Goal: Task Accomplishment & Management: Use online tool/utility

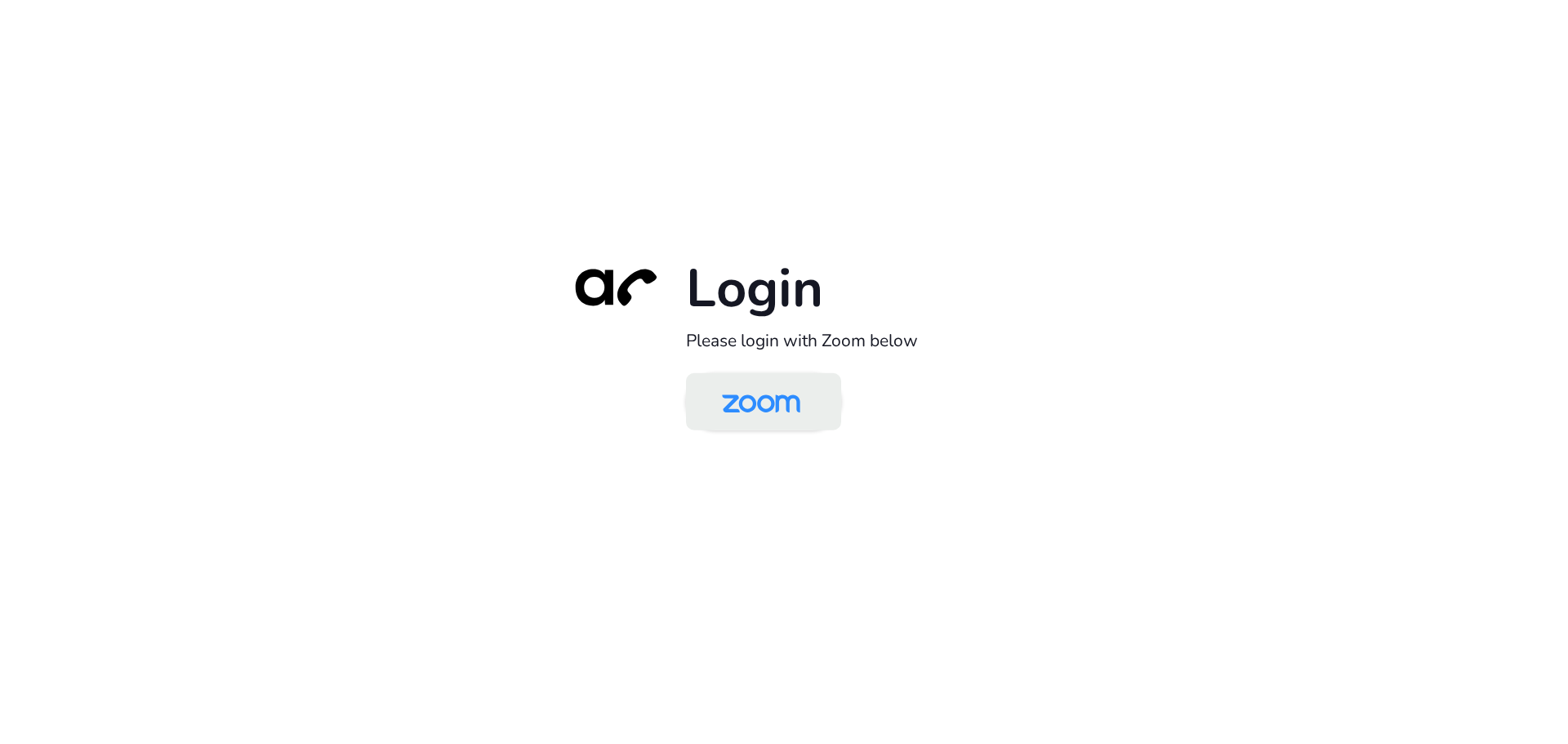
click at [808, 396] on img at bounding box center [761, 402] width 113 height 53
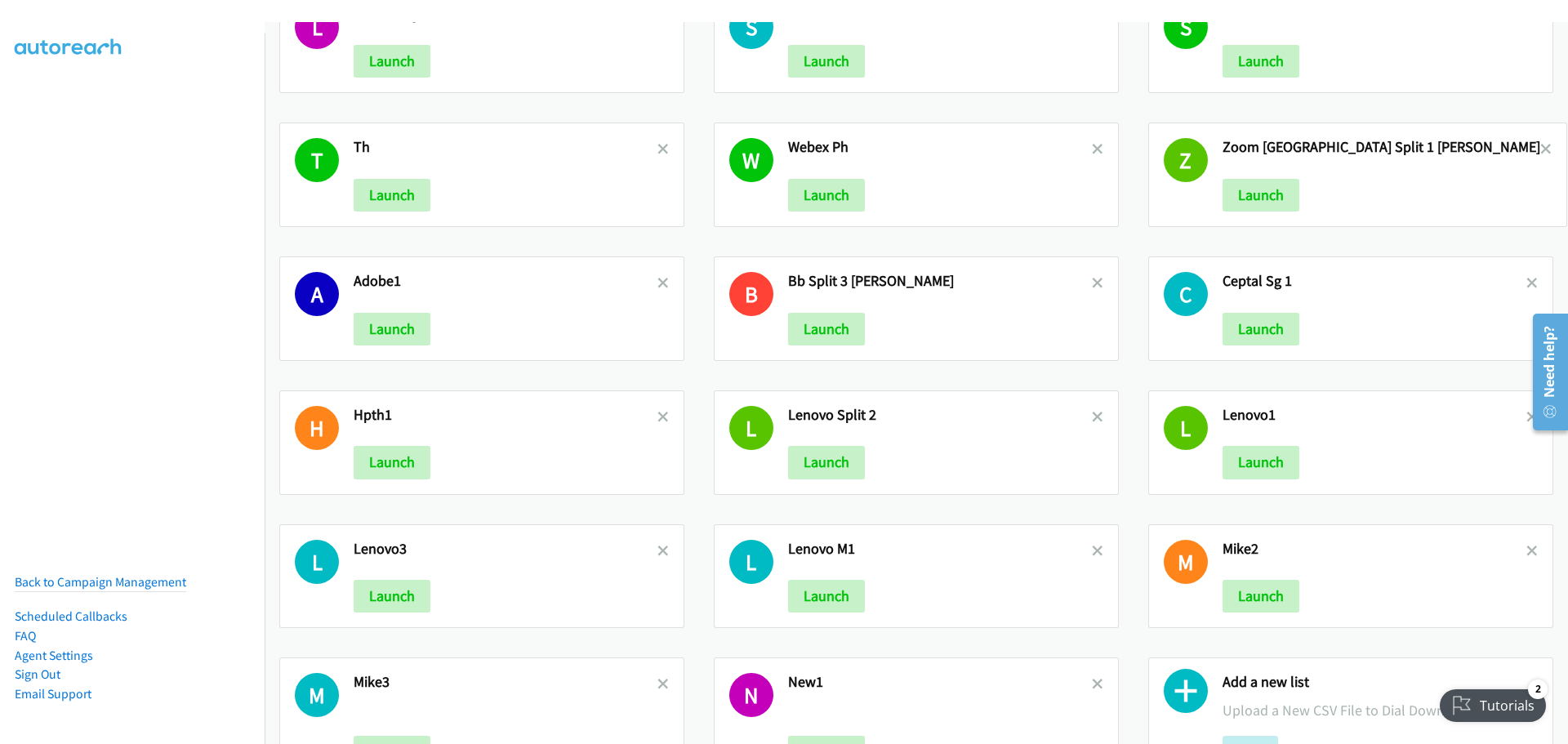
scroll to position [1481, 0]
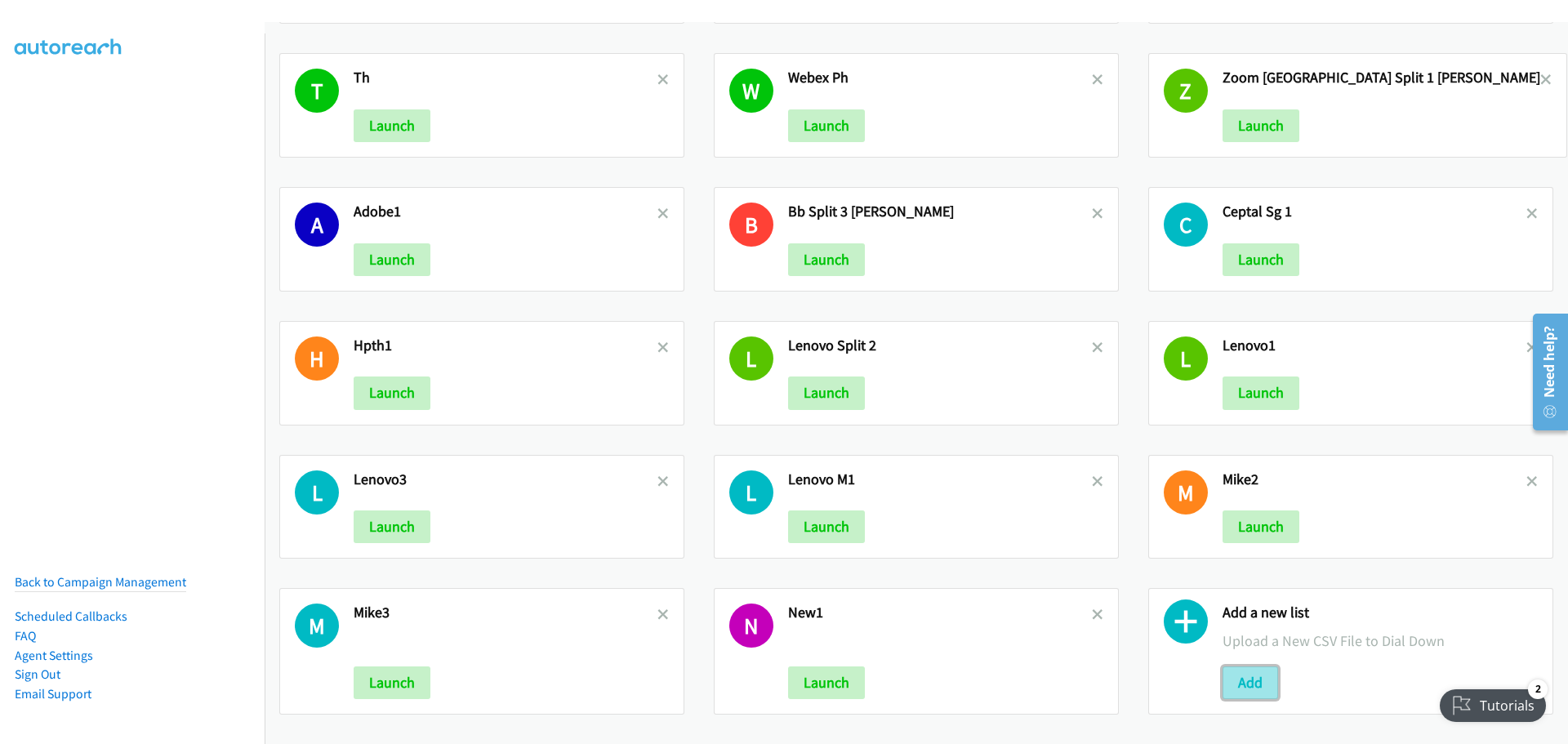
click at [1242, 671] on button "Add" at bounding box center [1250, 683] width 56 height 33
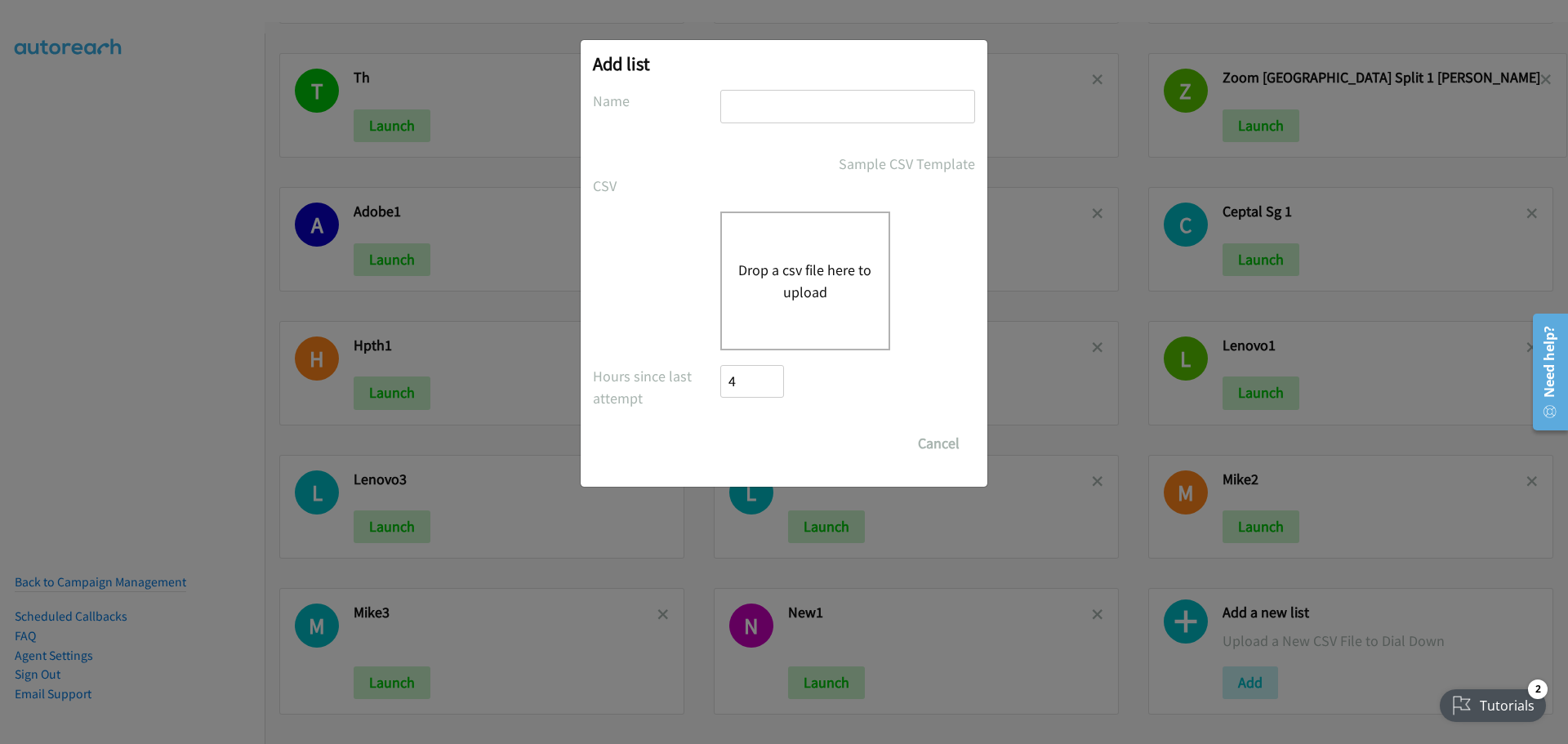
click at [809, 277] on button "Drop a csv file here to upload" at bounding box center [805, 281] width 134 height 44
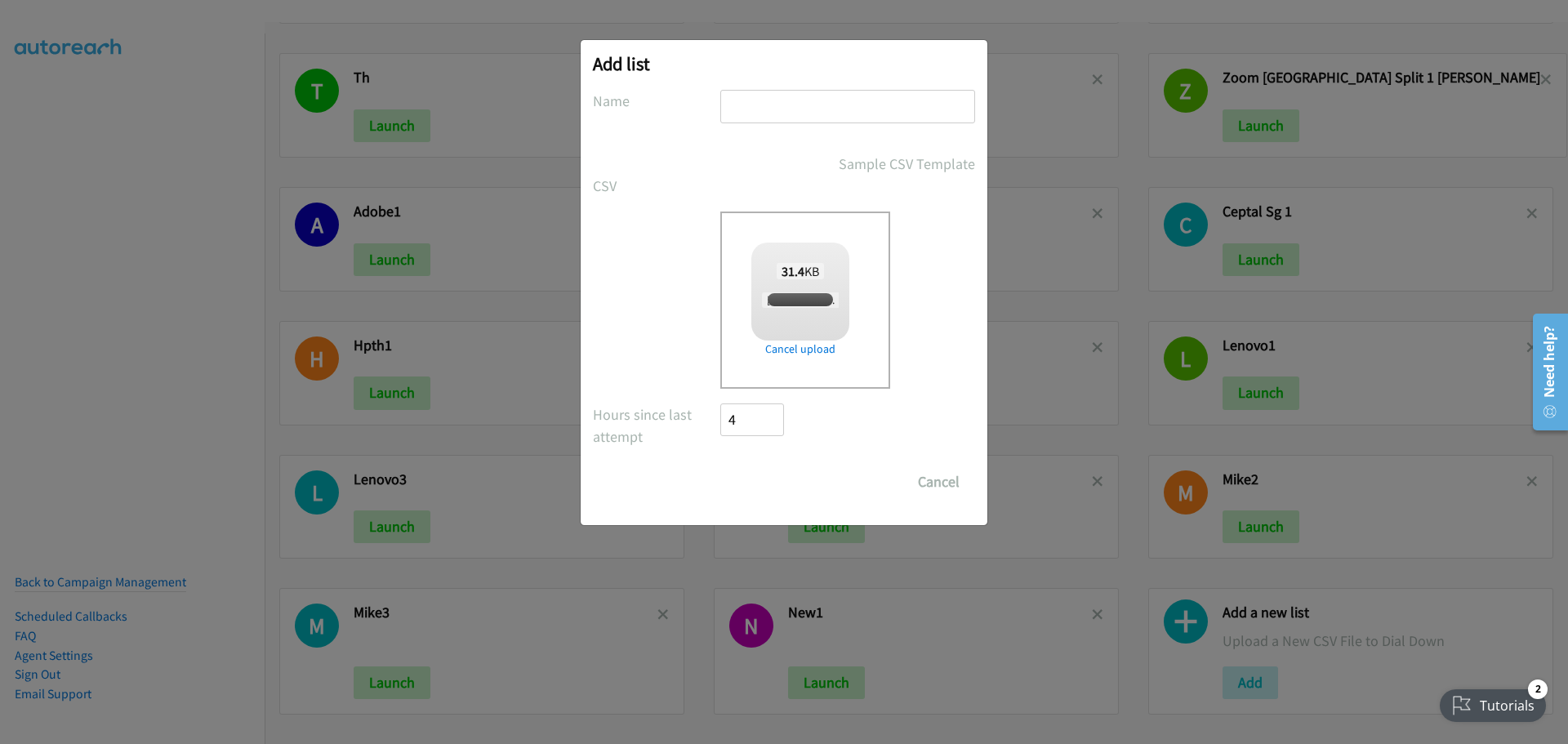
checkbox input "true"
click at [759, 106] on input "text" at bounding box center [847, 106] width 255 height 34
type input "LenovoPH"
click at [765, 487] on input "Save List" at bounding box center [763, 482] width 86 height 33
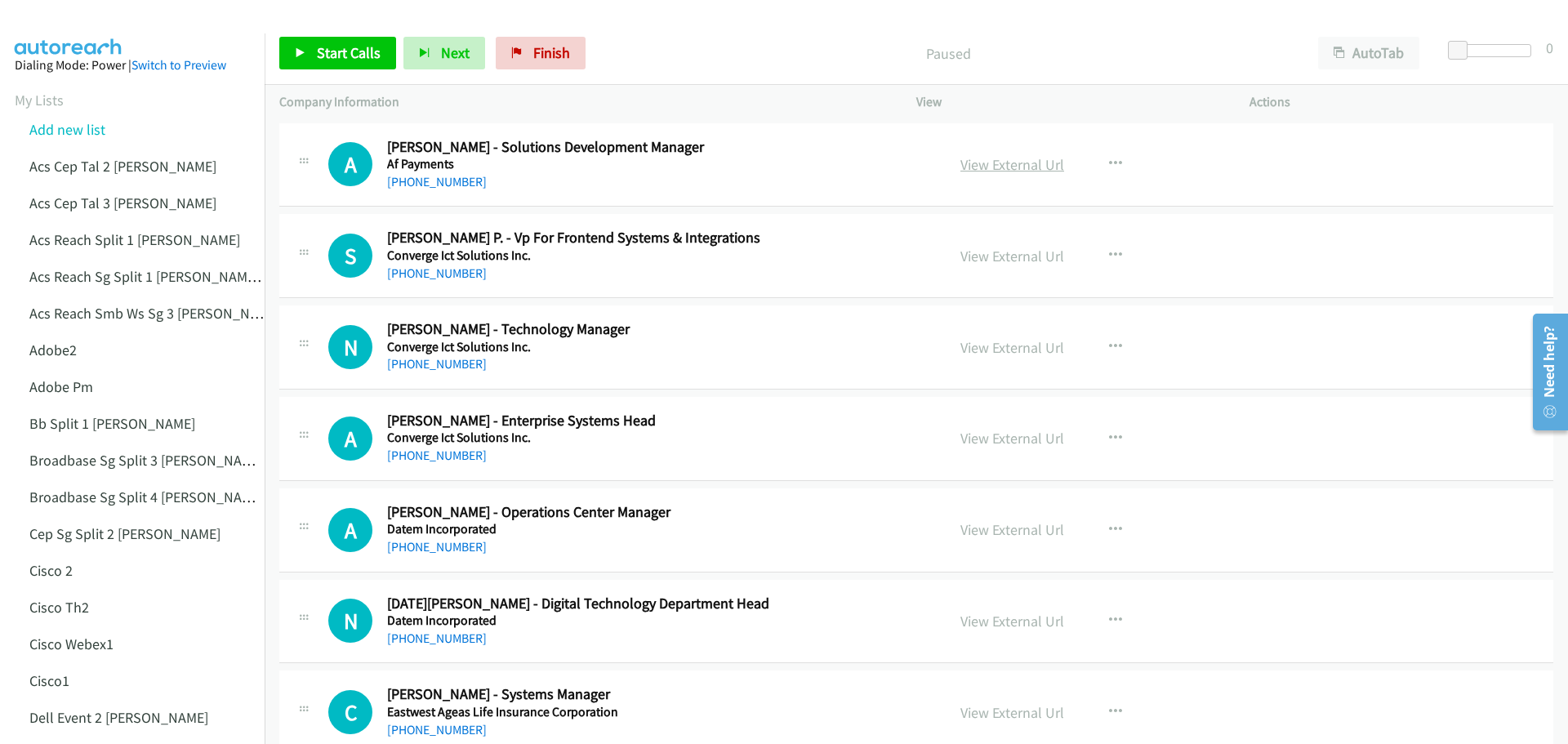
click at [983, 164] on link "View External Url" at bounding box center [1012, 165] width 103 height 19
click at [348, 51] on span "Start Calls" at bounding box center [348, 53] width 64 height 19
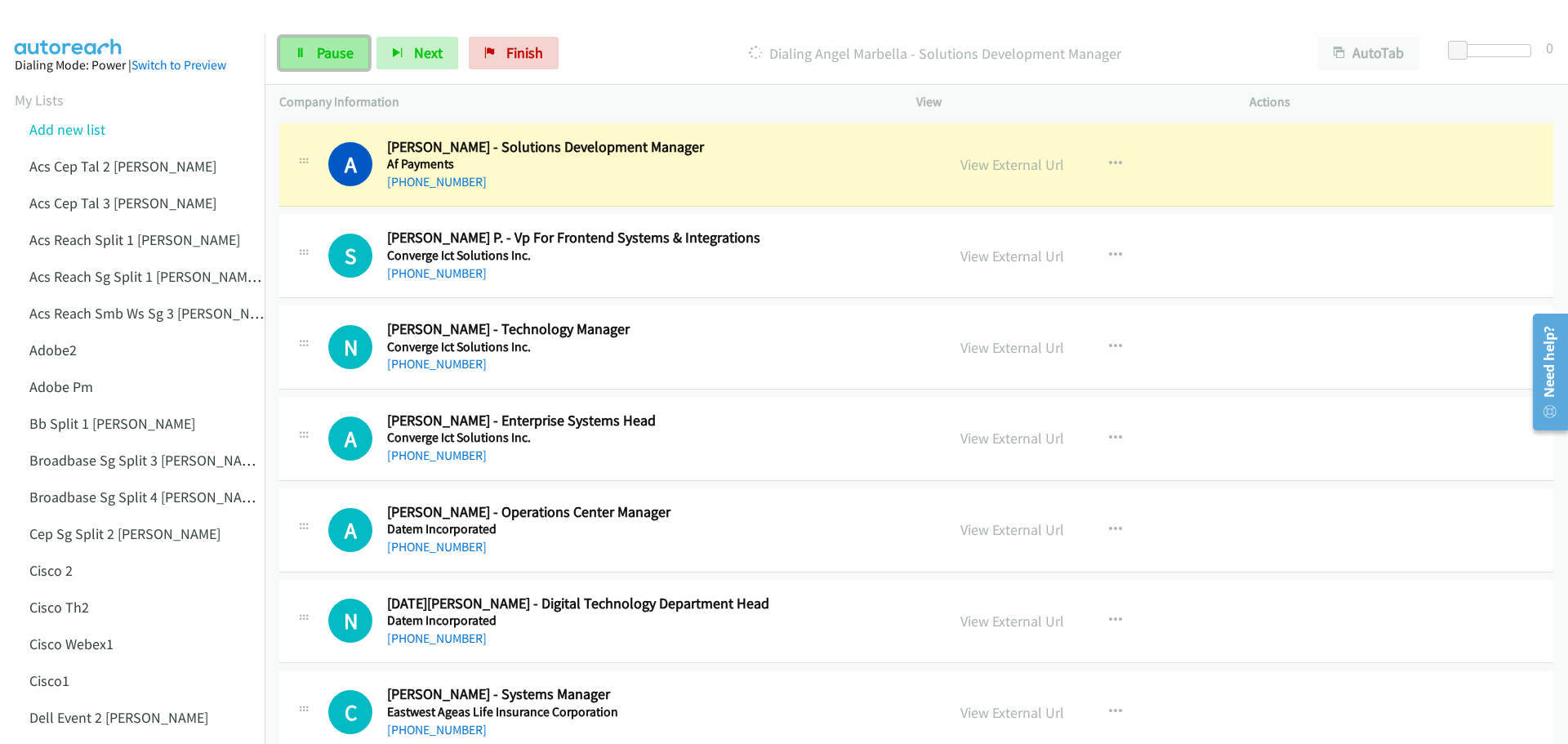
click at [329, 56] on span "Pause" at bounding box center [335, 53] width 36 height 19
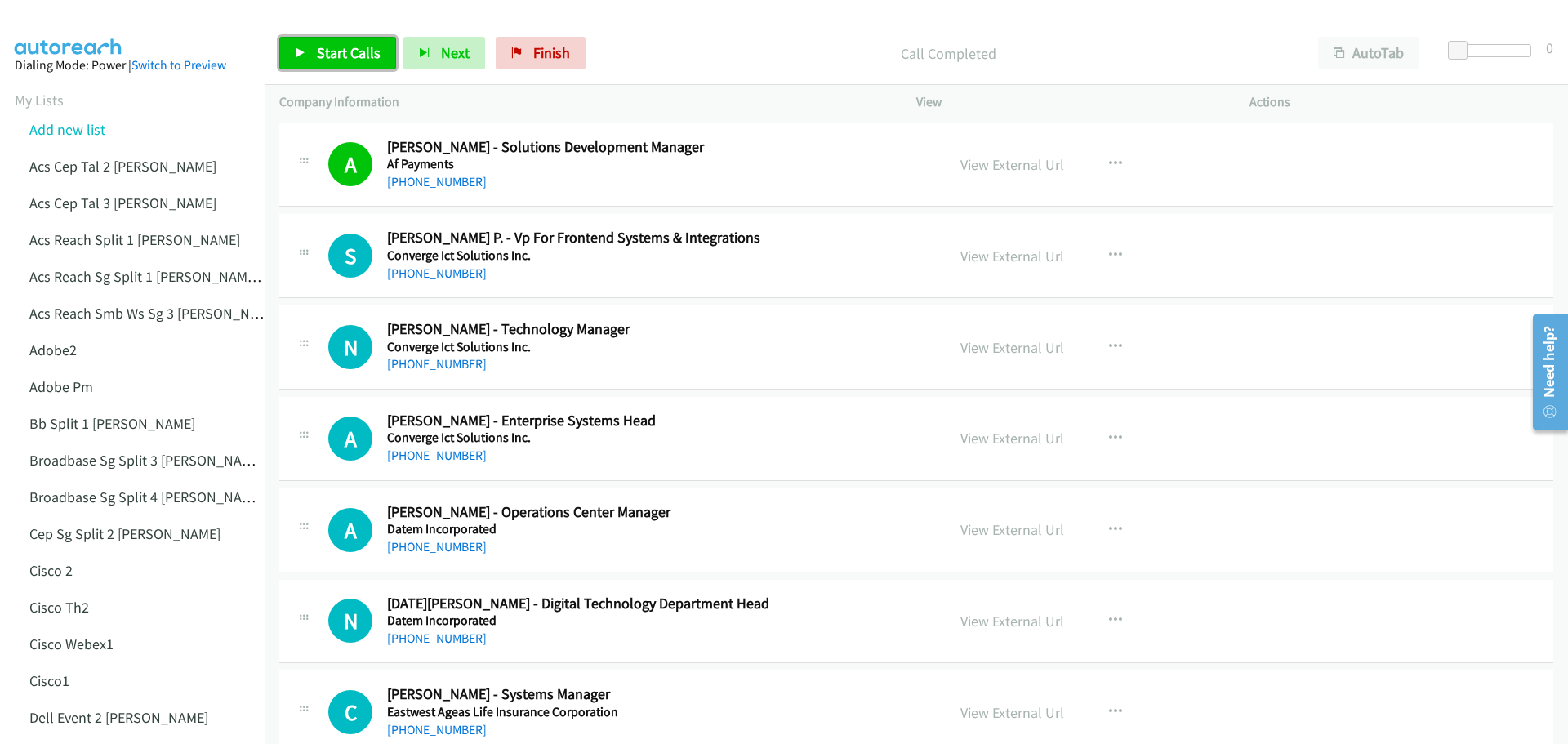
click at [347, 49] on span "Start Calls" at bounding box center [348, 53] width 64 height 19
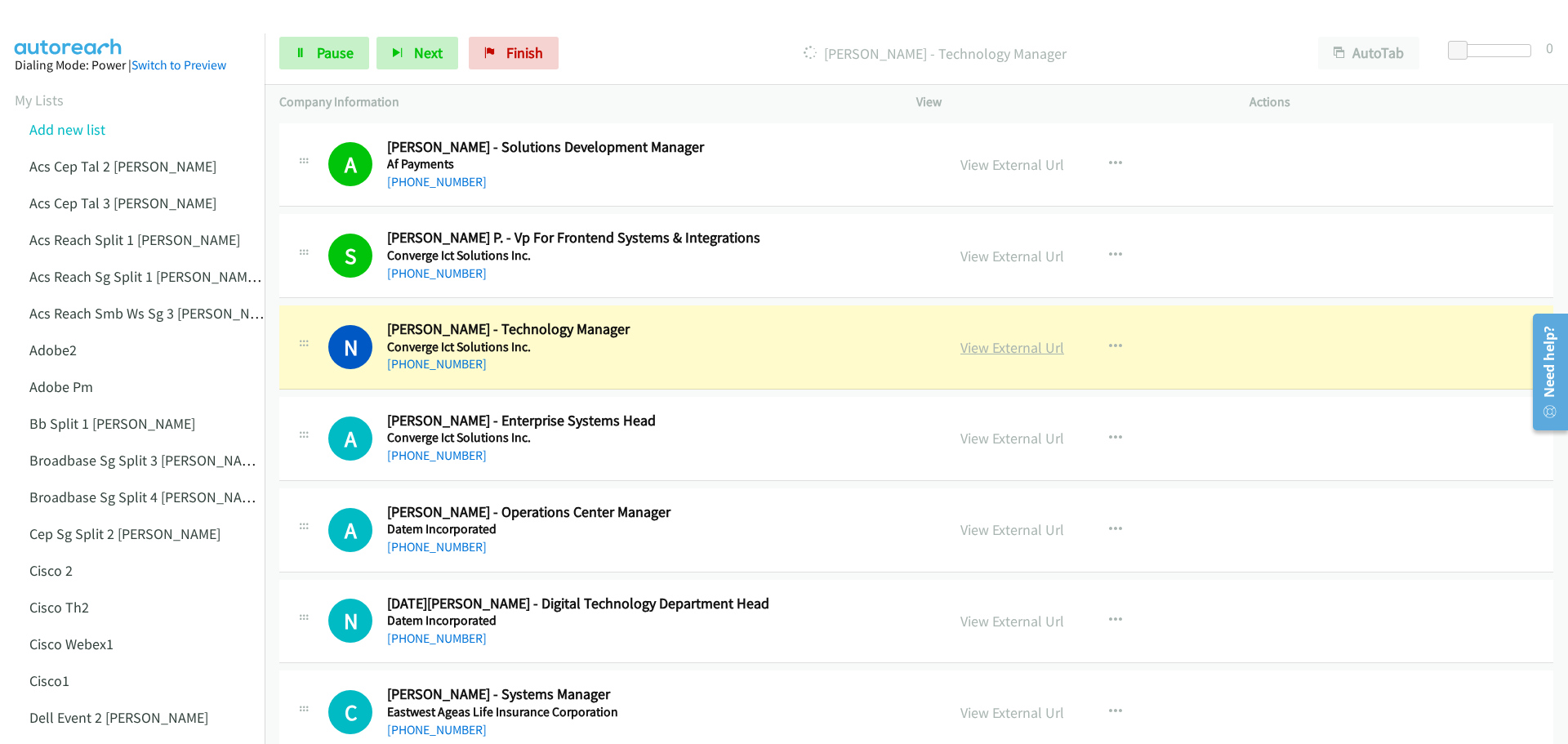
click at [1017, 348] on link "View External Url" at bounding box center [1012, 348] width 103 height 19
drag, startPoint x: 323, startPoint y: 50, endPoint x: 500, endPoint y: 16, distance: 180.2
click at [324, 52] on span "Pause" at bounding box center [335, 53] width 36 height 19
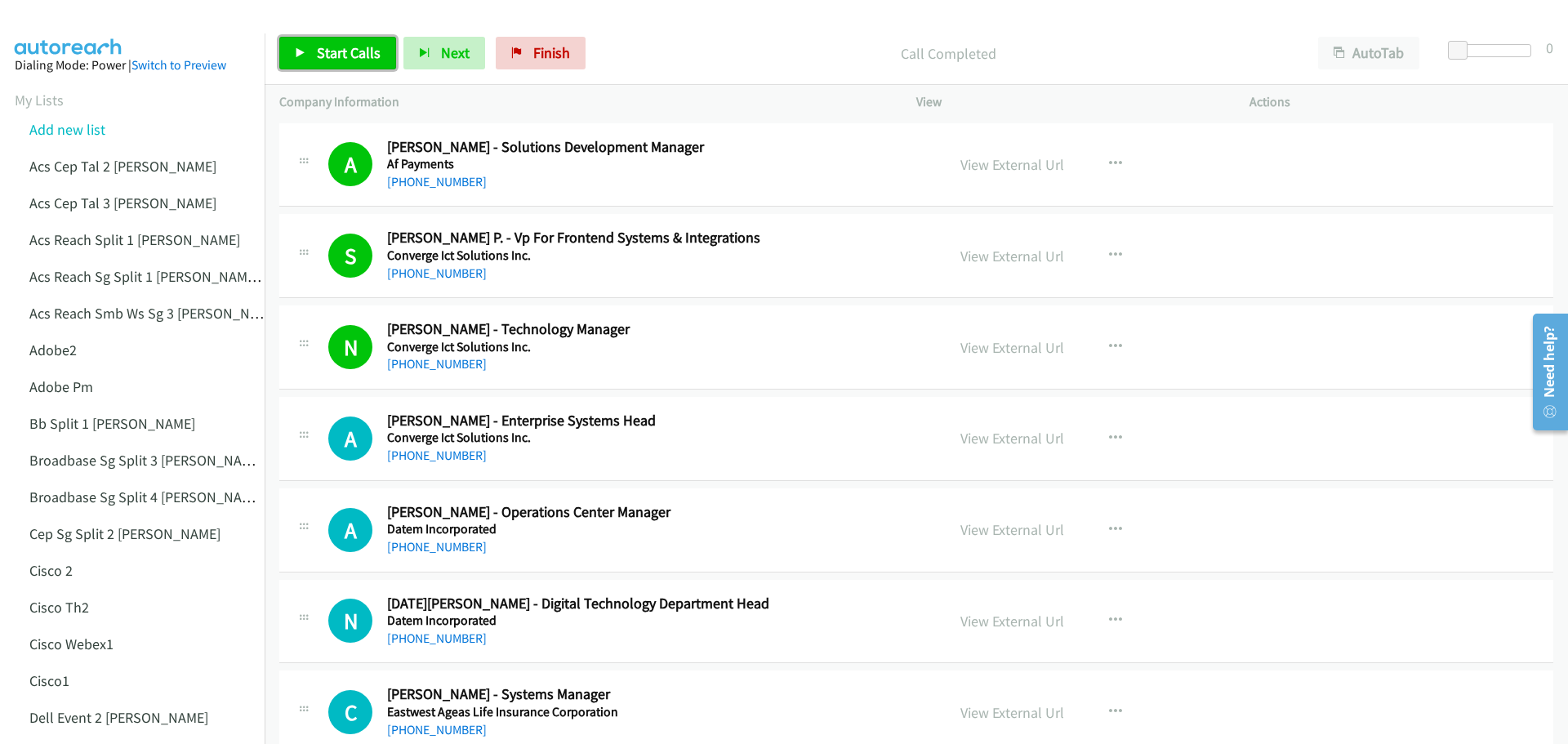
click at [343, 40] on link "Start Calls" at bounding box center [338, 53] width 117 height 33
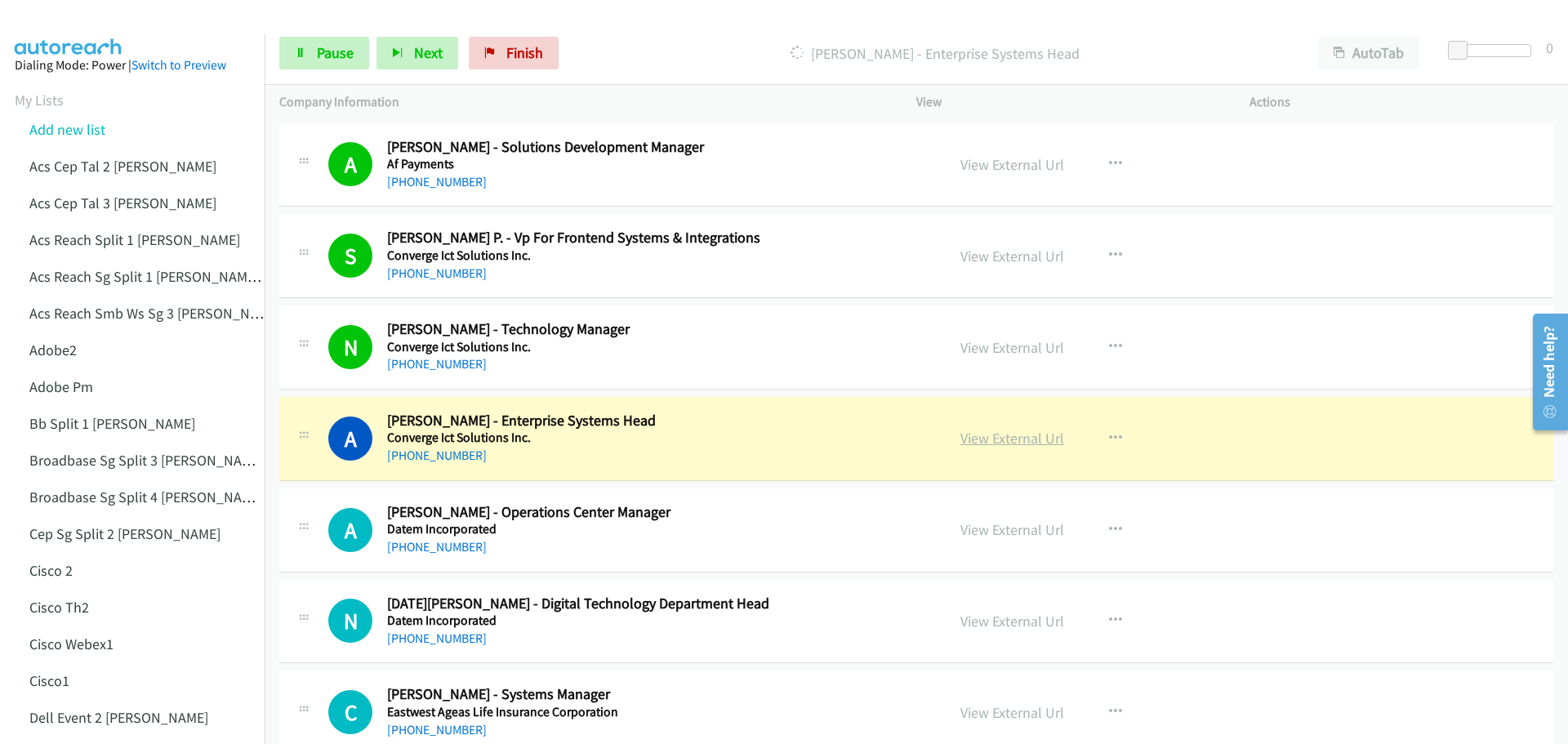
click at [981, 434] on link "View External Url" at bounding box center [1012, 439] width 103 height 19
click at [303, 54] on icon at bounding box center [301, 54] width 11 height 11
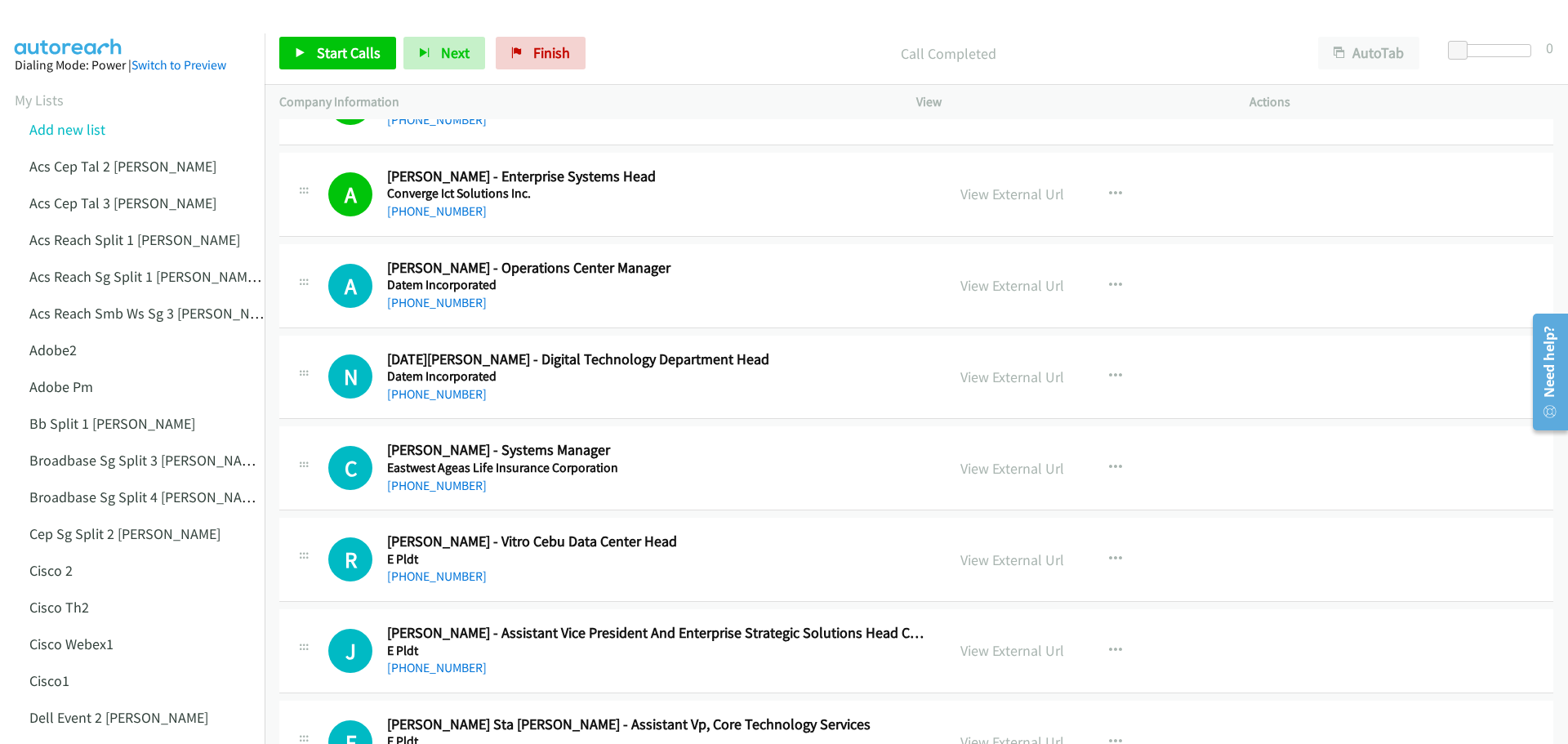
scroll to position [245, 0]
click at [1006, 282] on link "View External Url" at bounding box center [1012, 284] width 103 height 19
click at [325, 57] on span "Start Calls" at bounding box center [348, 53] width 64 height 19
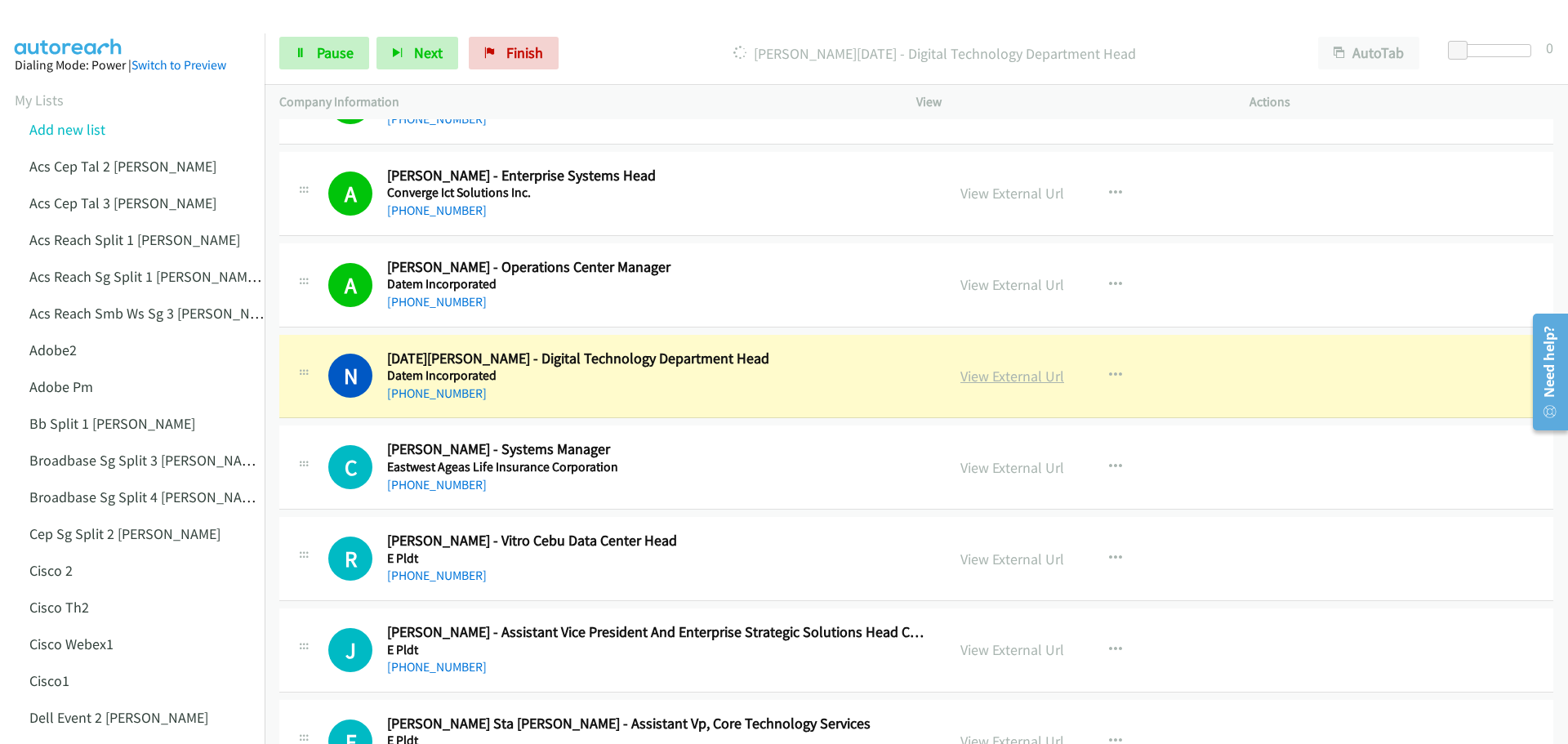
click at [997, 372] on link "View External Url" at bounding box center [1012, 376] width 103 height 19
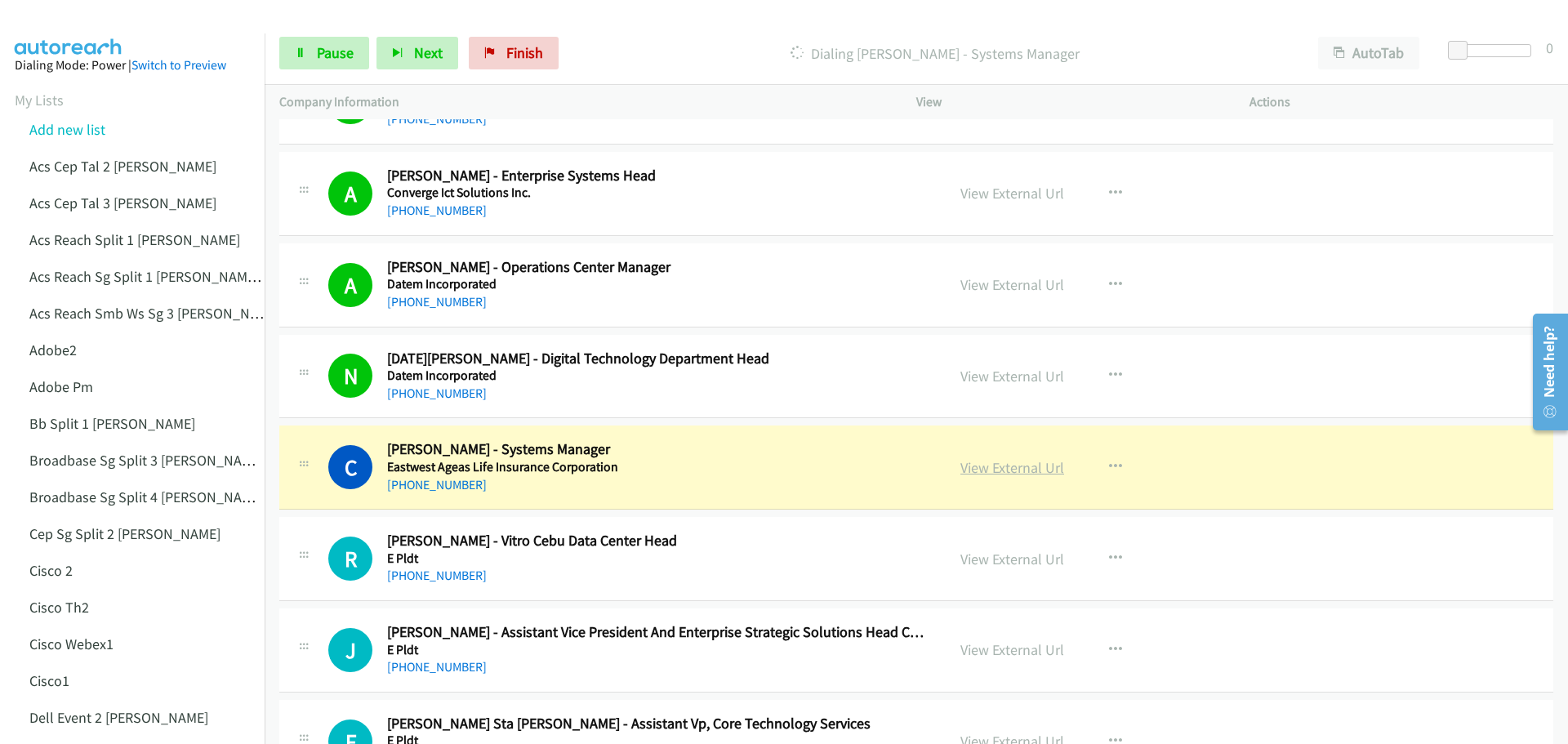
click at [995, 471] on link "View External Url" at bounding box center [1012, 468] width 103 height 19
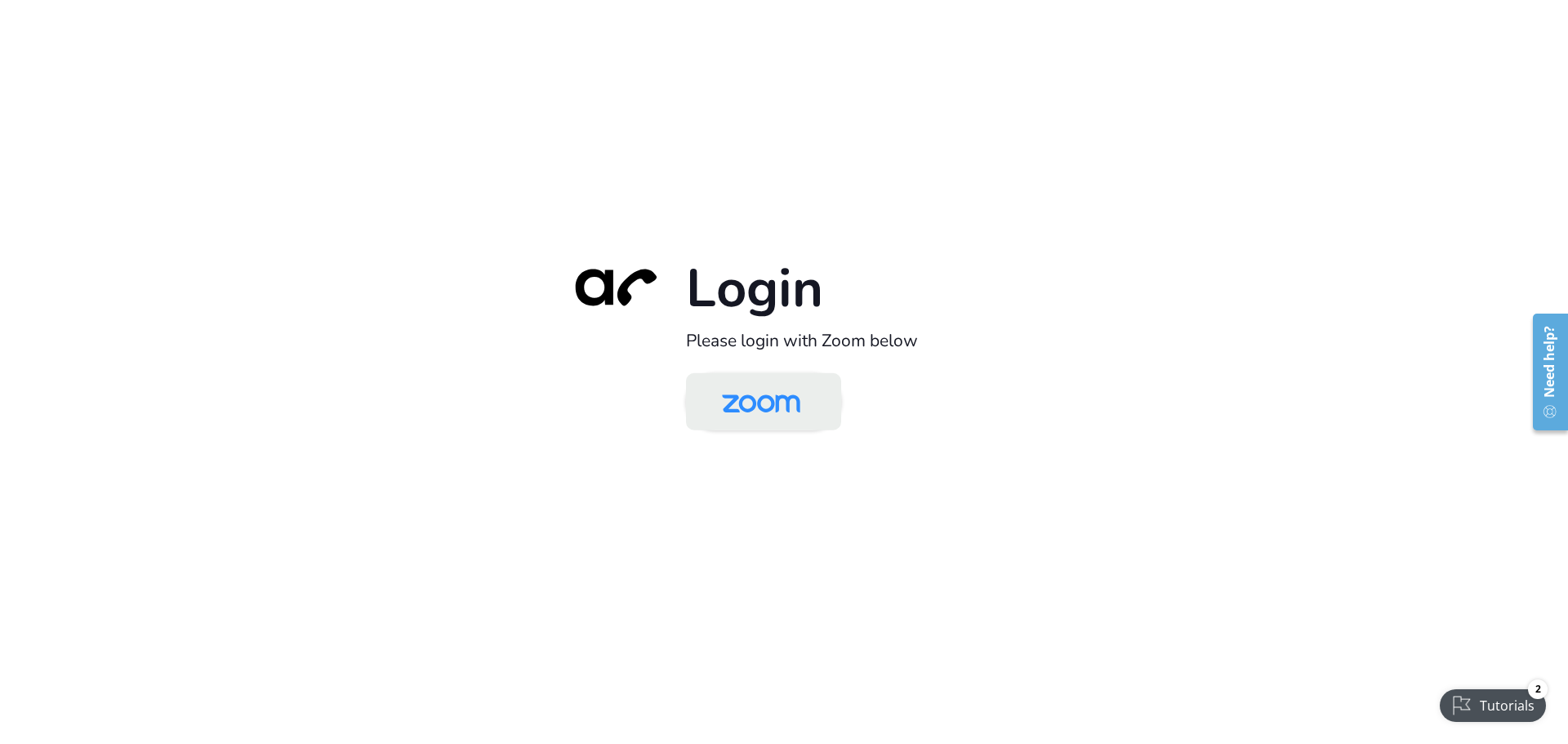
click at [795, 397] on img at bounding box center [761, 402] width 113 height 53
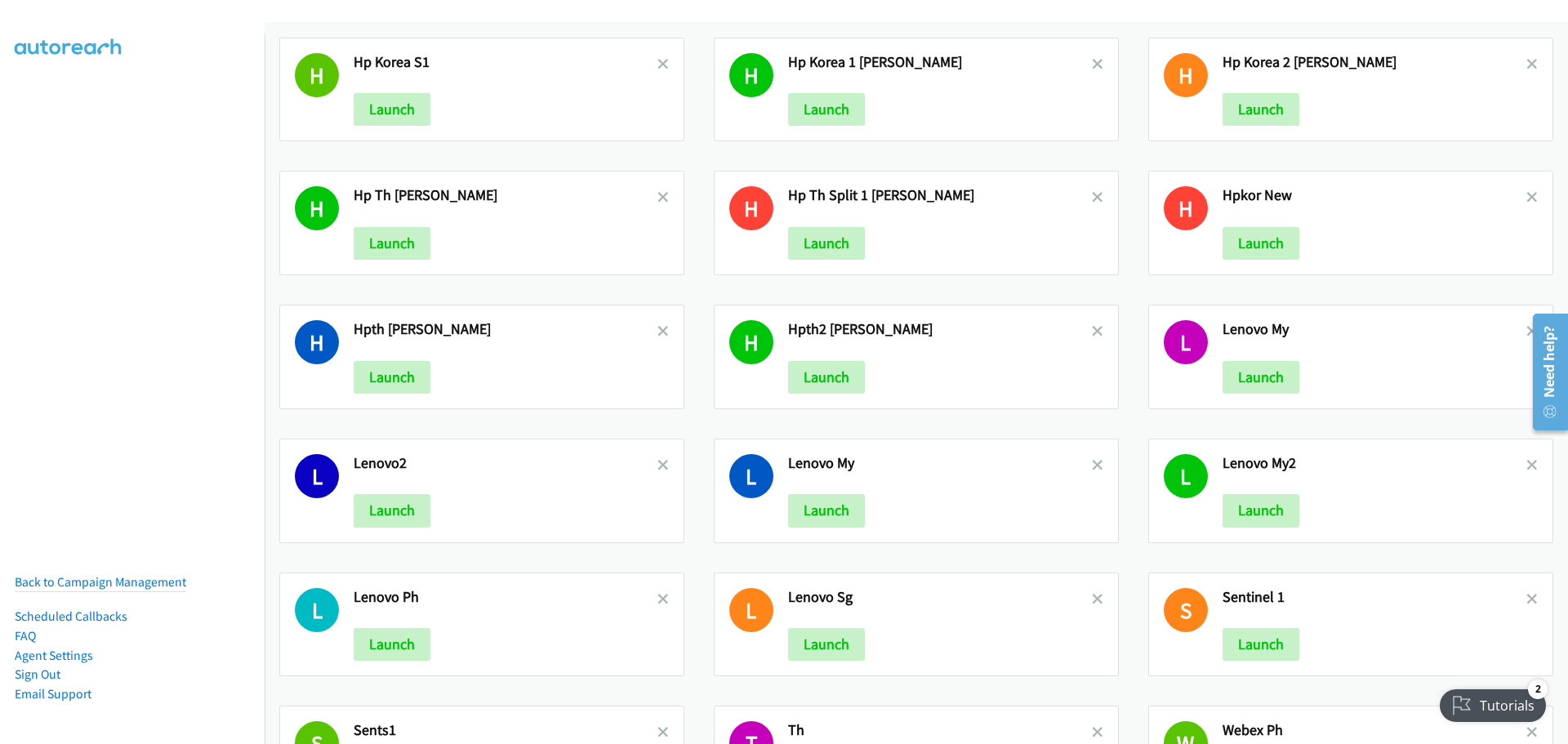
scroll to position [898, 0]
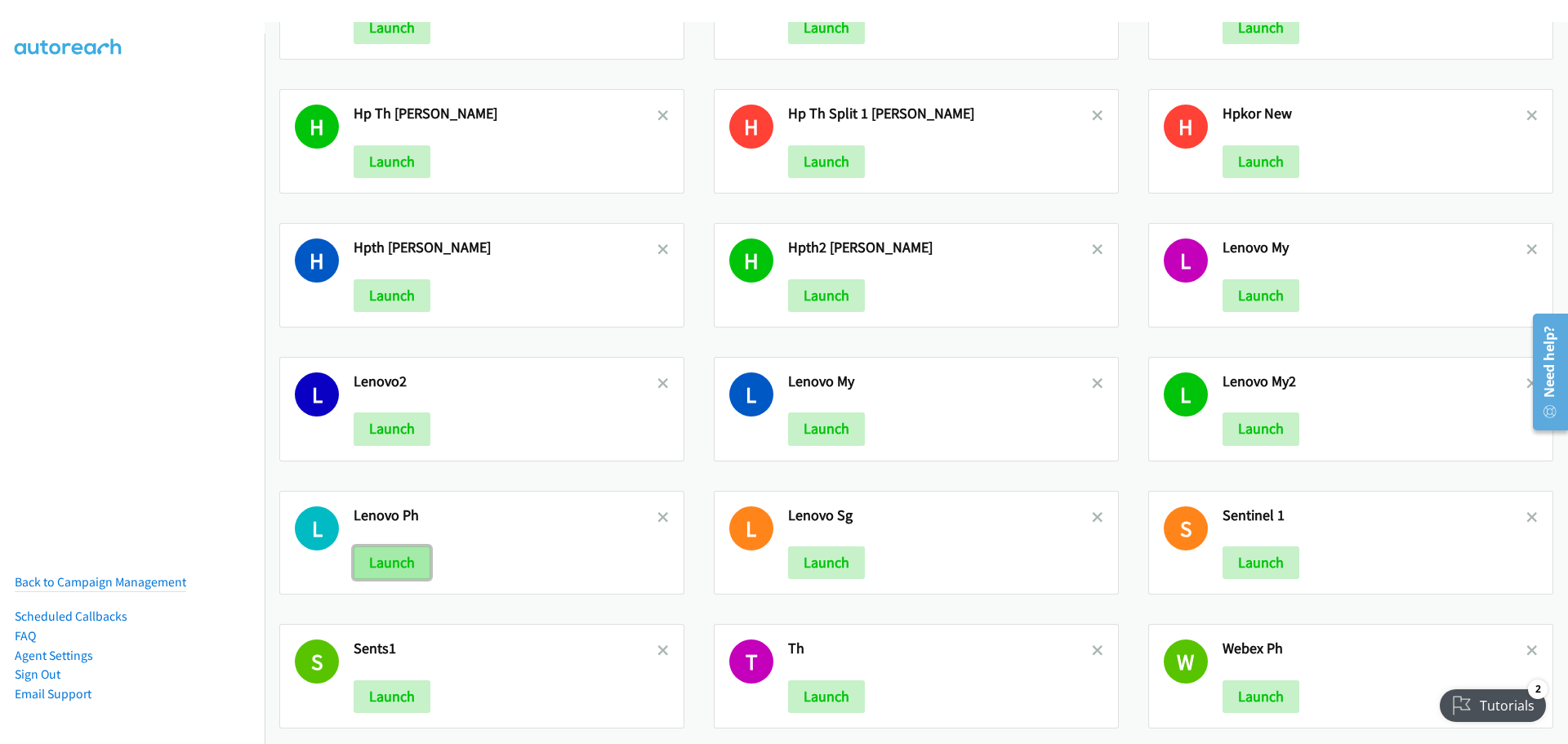
click at [398, 552] on button "Launch" at bounding box center [392, 563] width 77 height 33
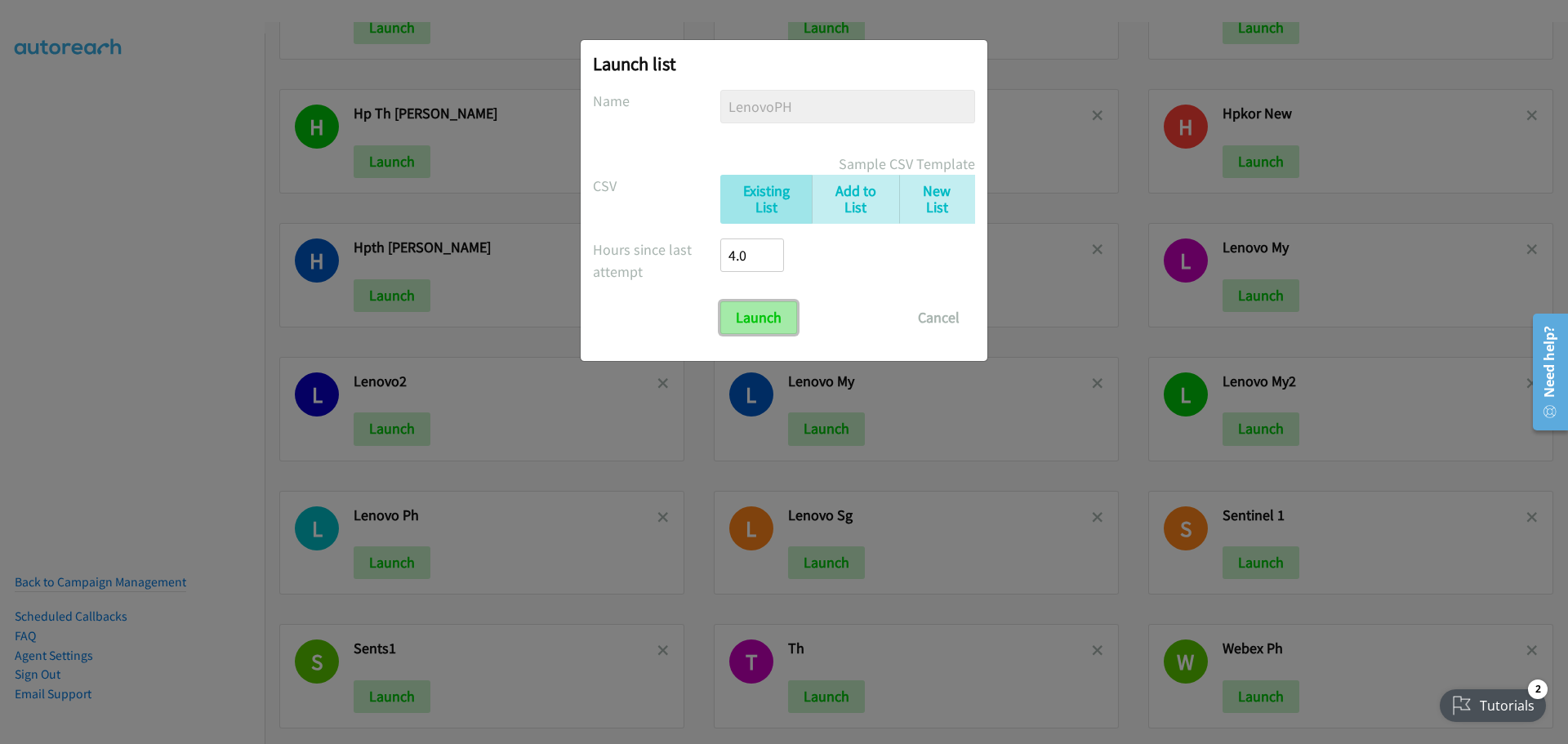
click at [757, 319] on input "Launch" at bounding box center [758, 318] width 77 height 33
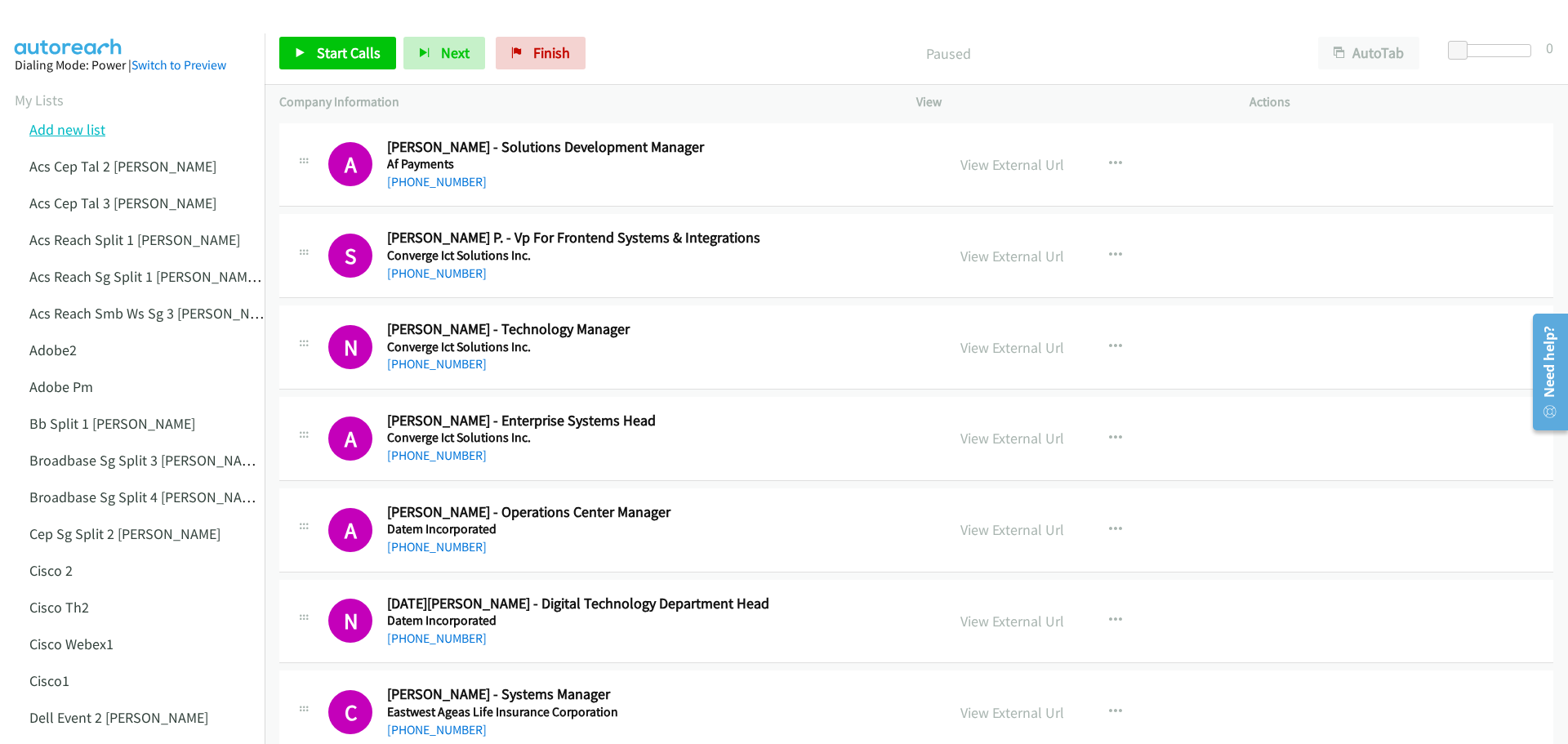
click at [87, 124] on link "Add new list" at bounding box center [67, 129] width 76 height 19
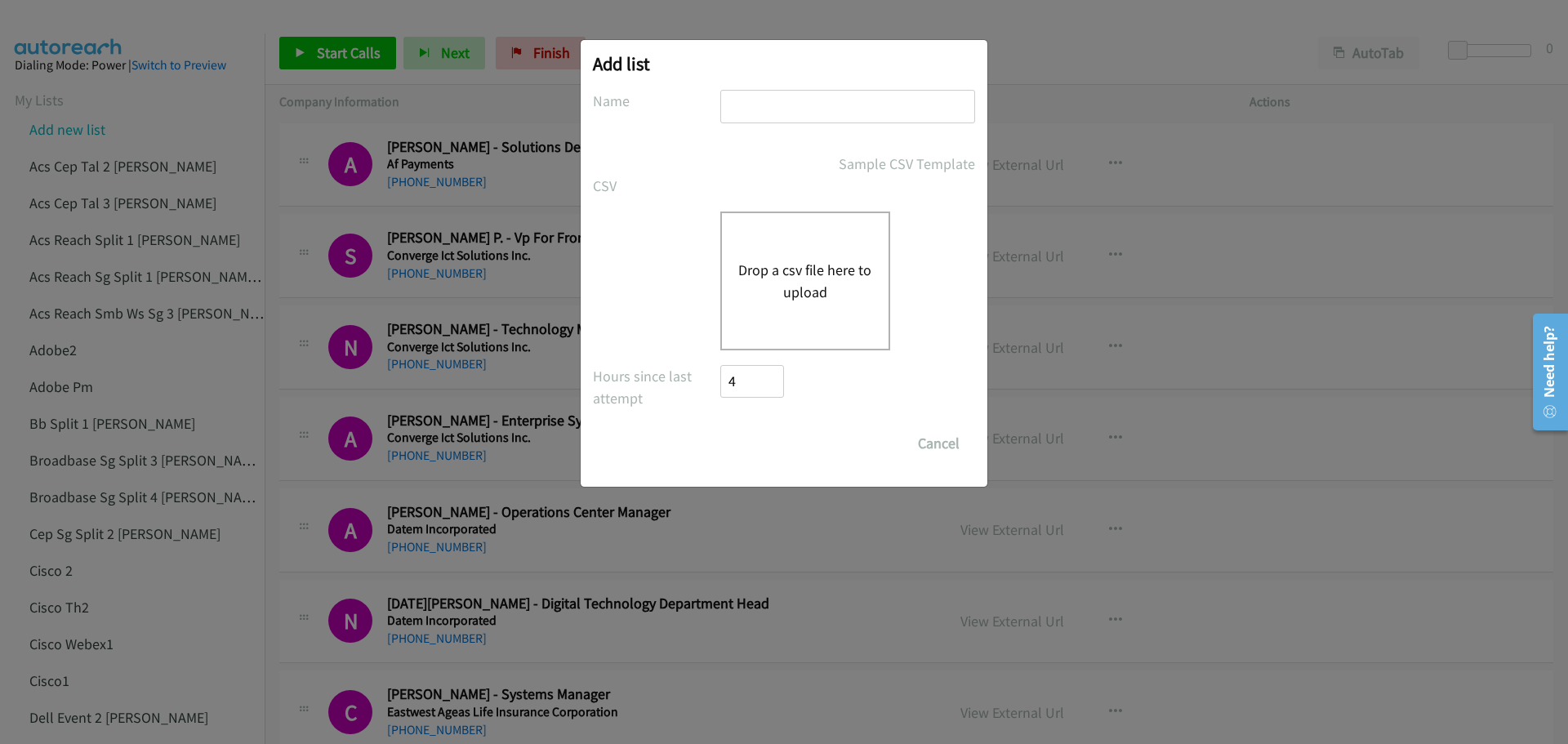
click at [759, 275] on button "Drop a csv file here to upload" at bounding box center [805, 281] width 134 height 44
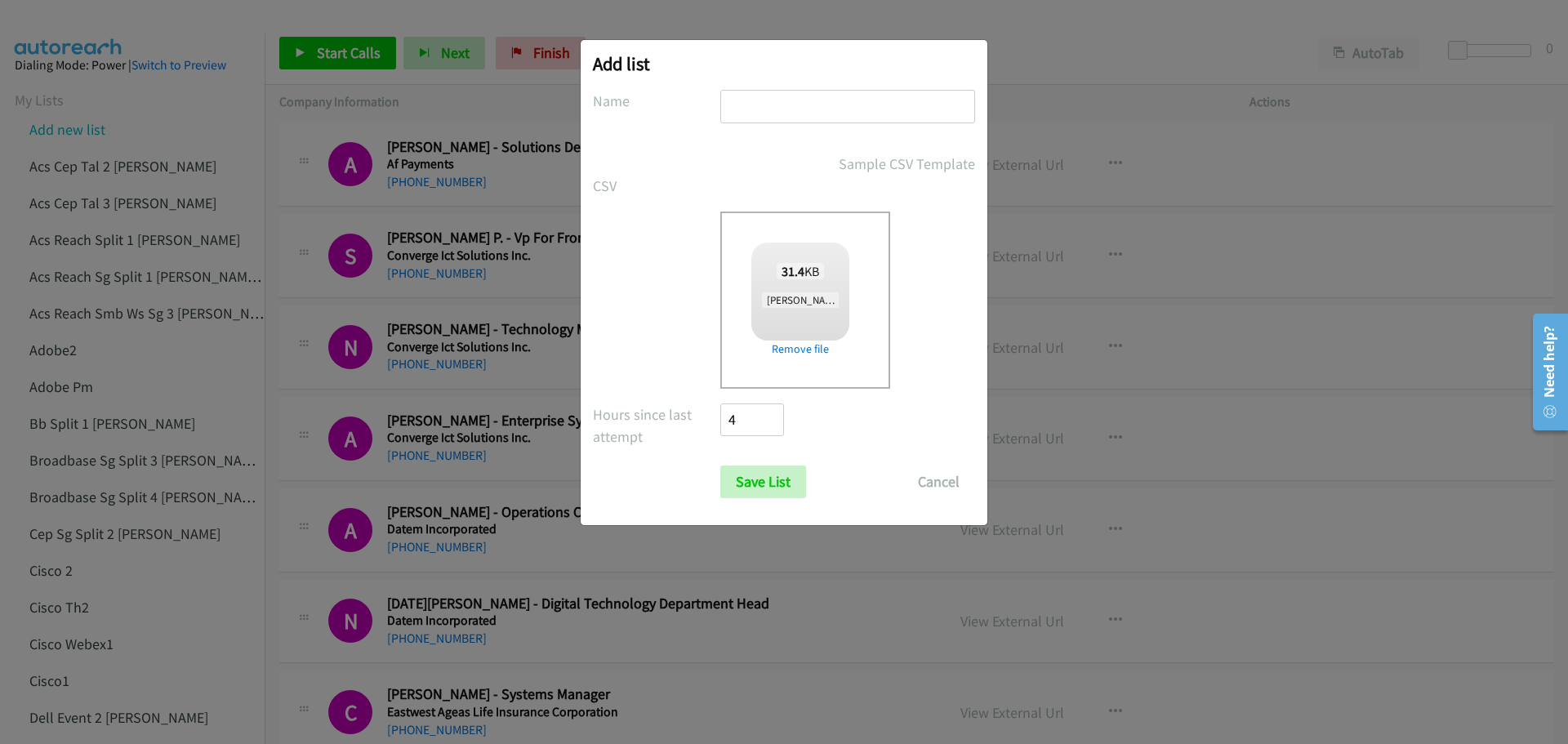
checkbox input "true"
click at [789, 93] on input "text" at bounding box center [847, 106] width 255 height 34
type input "lenovoPH1"
click at [761, 482] on input "Save List" at bounding box center [763, 482] width 86 height 33
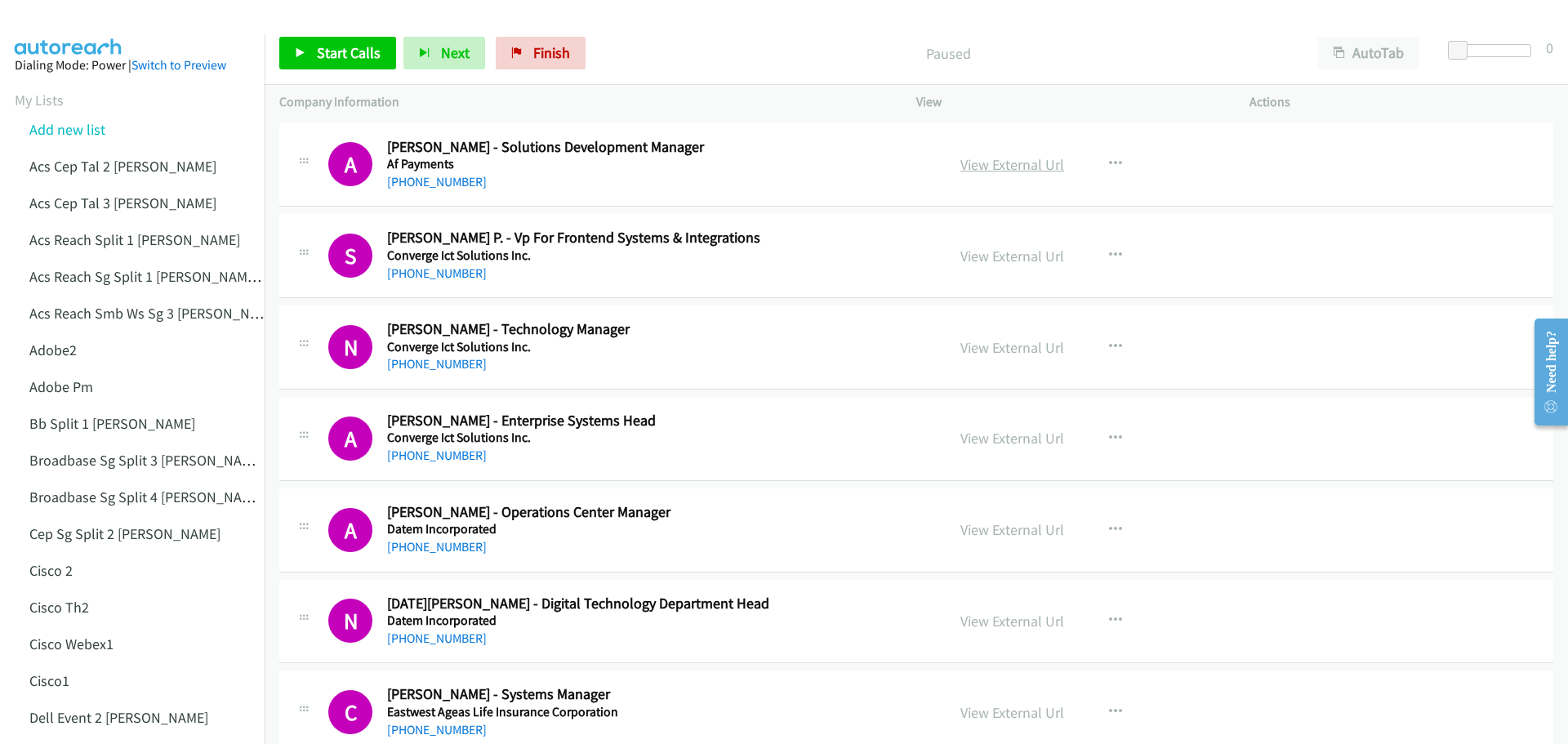
click at [981, 168] on link "View External Url" at bounding box center [1012, 165] width 103 height 19
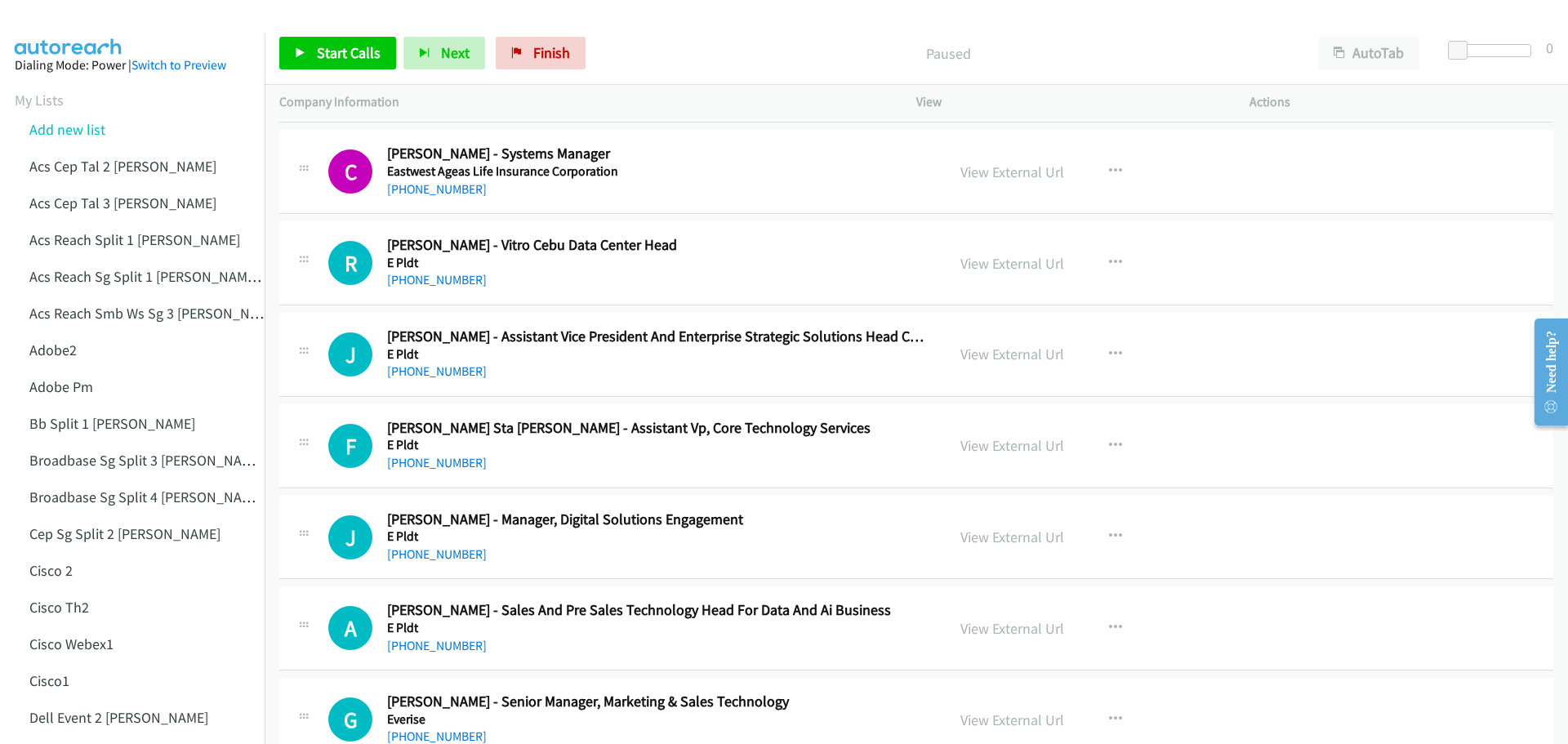
scroll to position [572, 0]
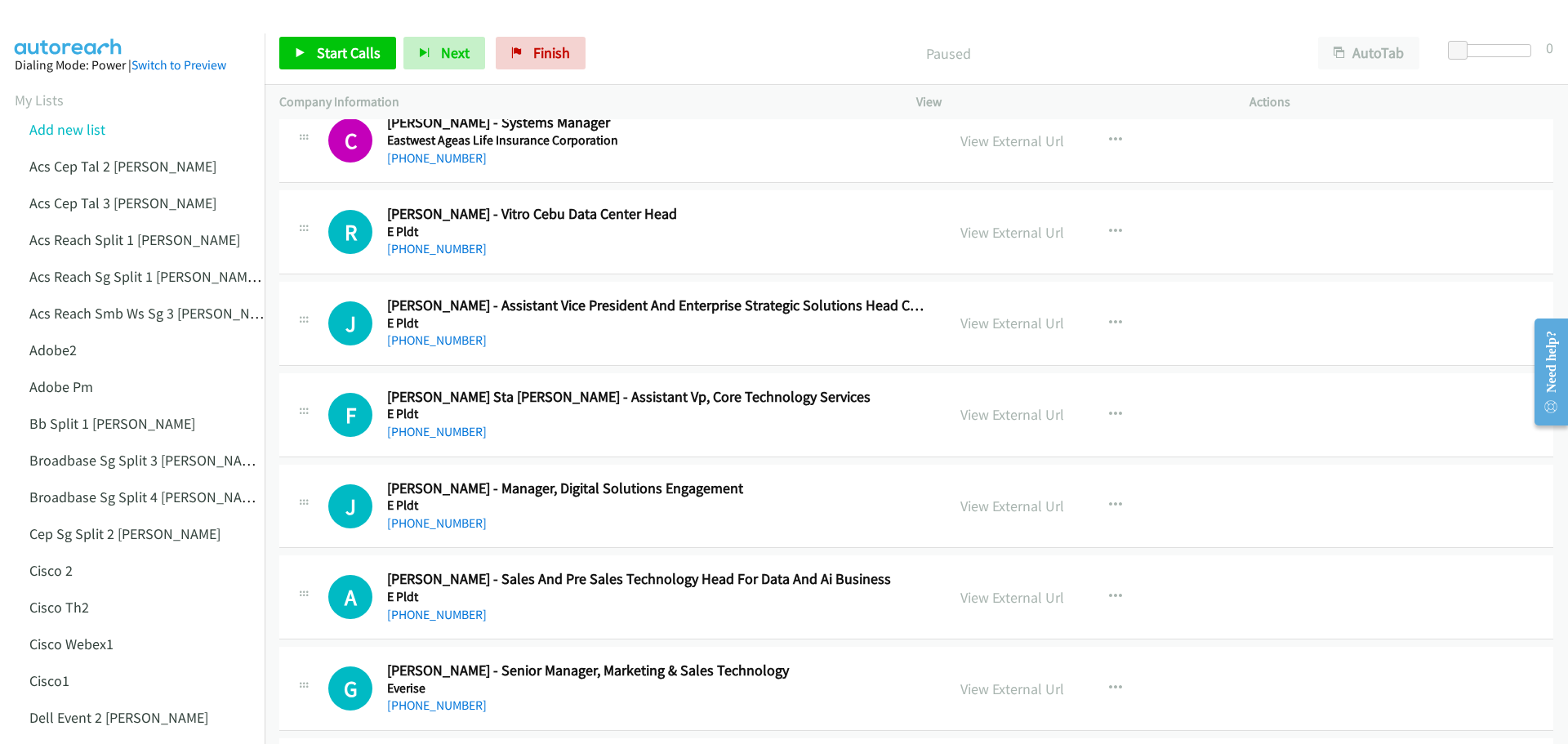
drag, startPoint x: 997, startPoint y: 235, endPoint x: 1310, endPoint y: 192, distance: 315.9
click at [1310, 192] on div "R Callback Scheduled [PERSON_NAME] Oro - Vitro Cebu Data Center Head E Pldt [GE…" at bounding box center [916, 233] width 1274 height 84
click at [1019, 228] on link "View External Url" at bounding box center [1012, 233] width 103 height 19
click at [1111, 229] on icon "button" at bounding box center [1115, 232] width 13 height 13
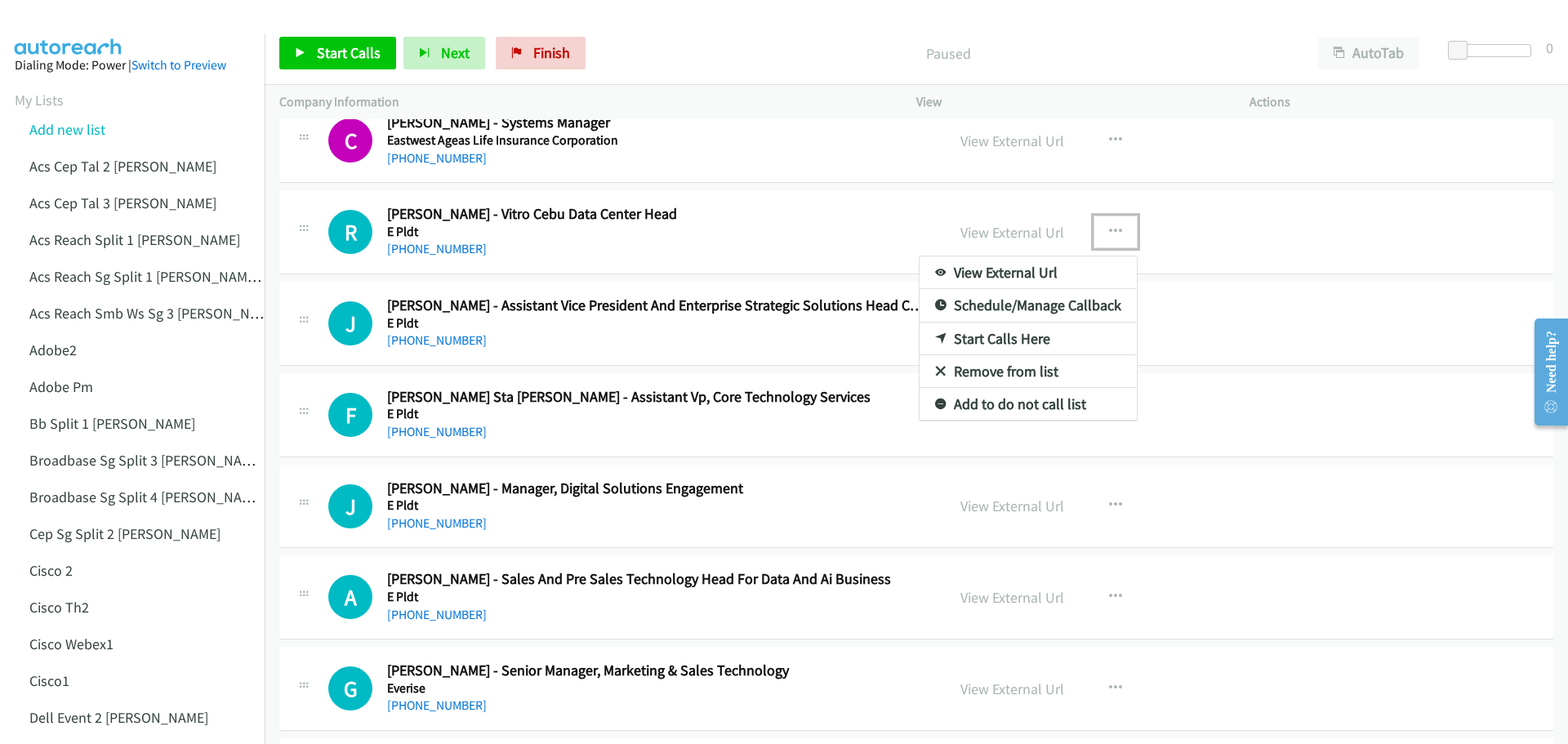
click at [1055, 344] on link "Start Calls Here" at bounding box center [1027, 339] width 217 height 33
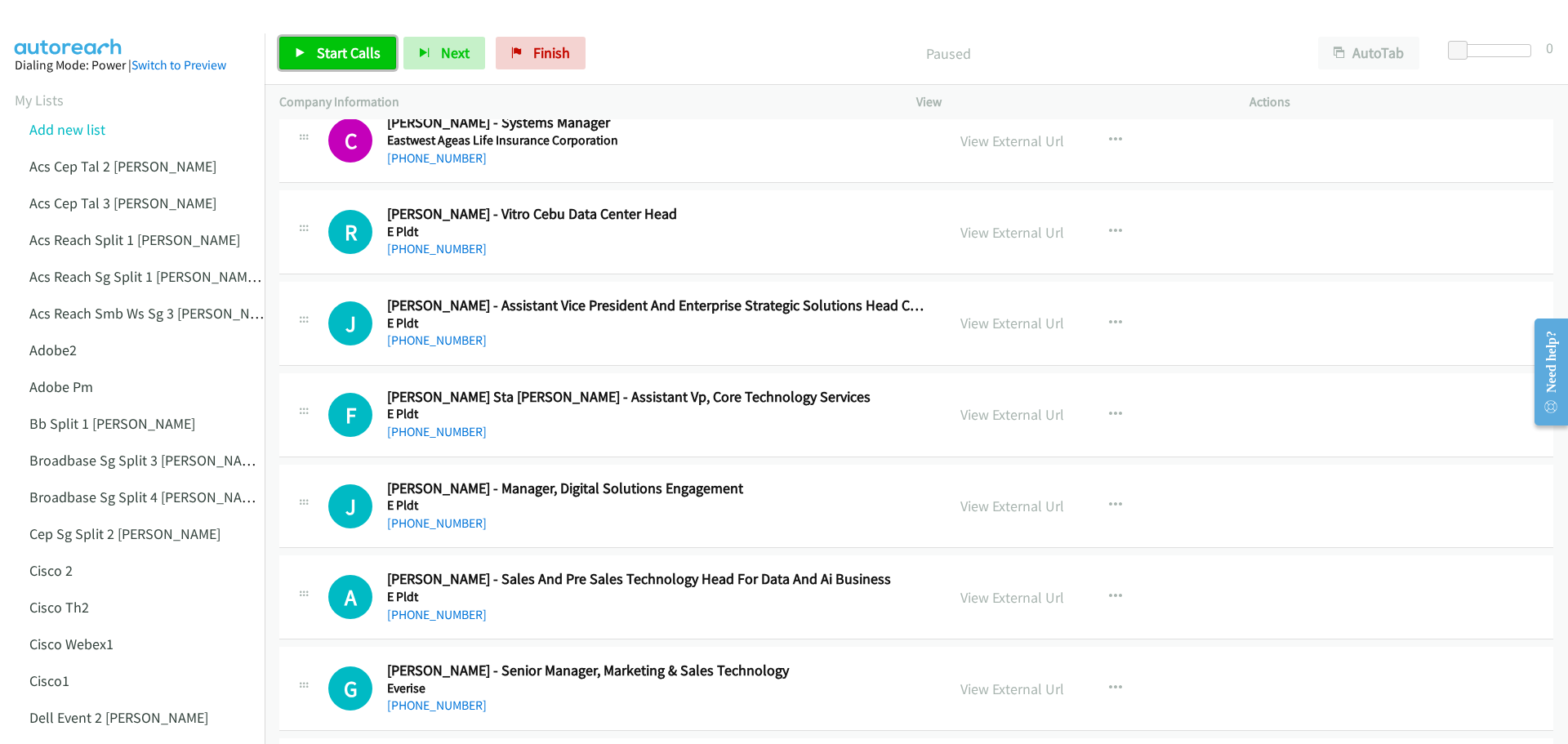
click at [361, 42] on link "Start Calls" at bounding box center [338, 53] width 117 height 33
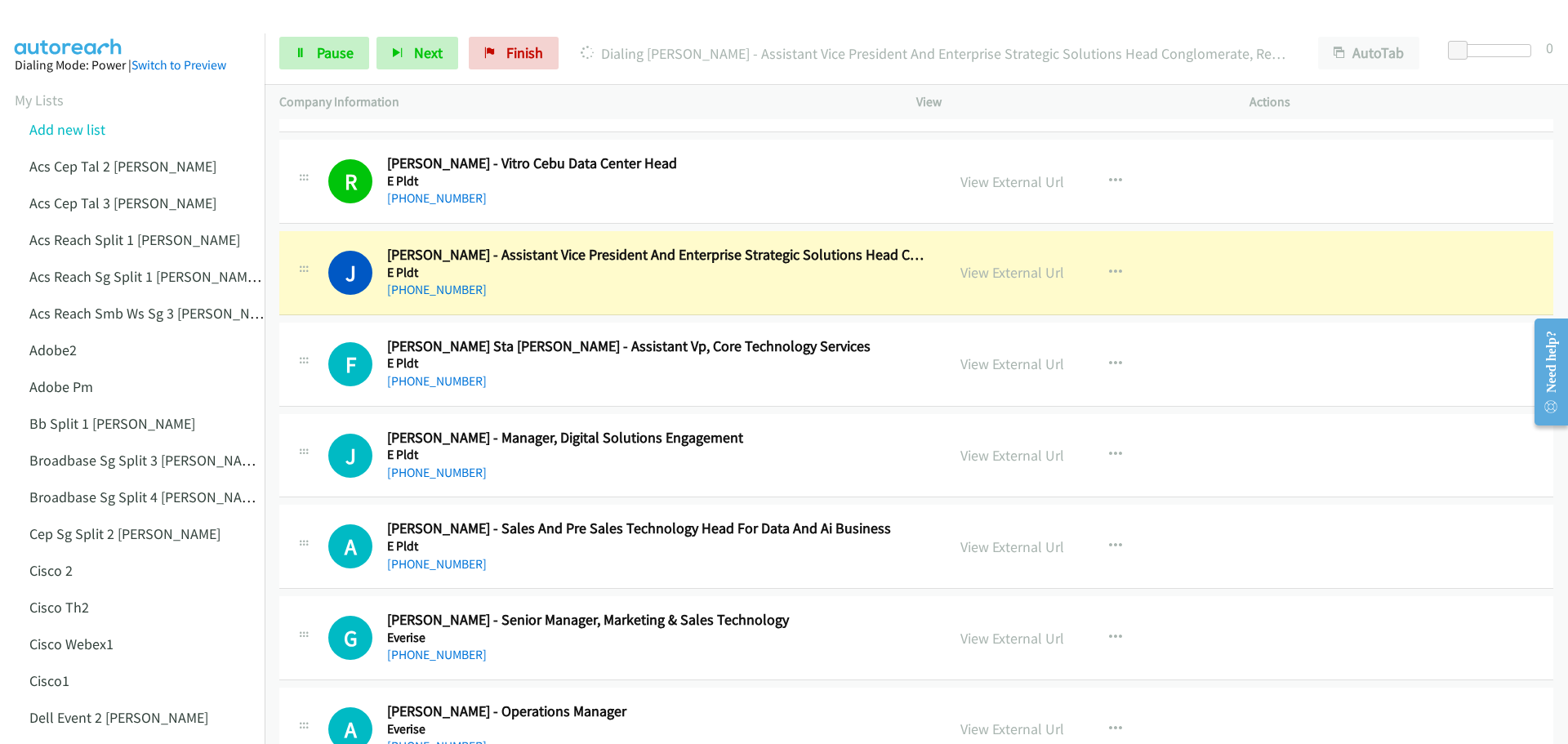
scroll to position [653, 0]
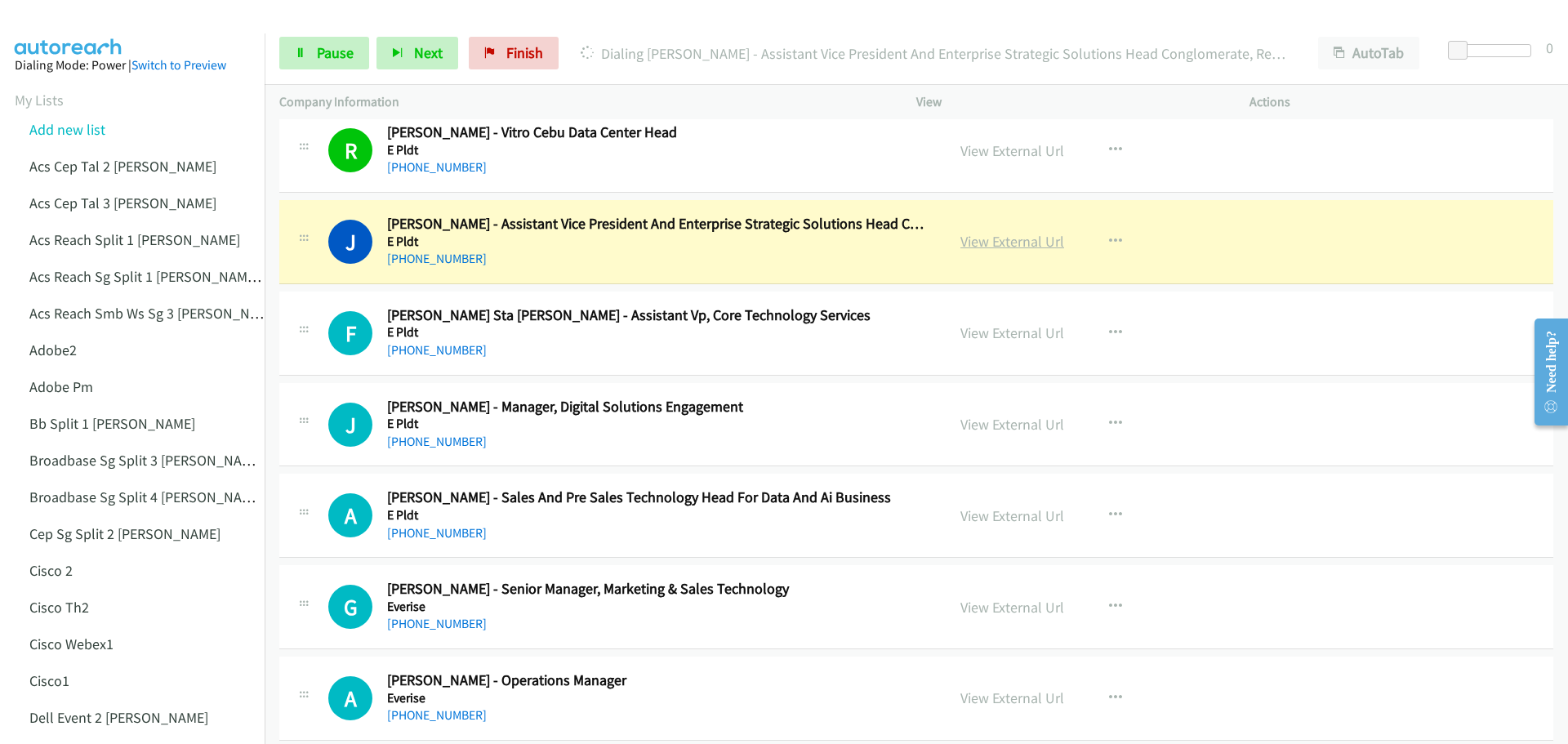
click at [1000, 240] on link "View External Url" at bounding box center [1012, 241] width 103 height 19
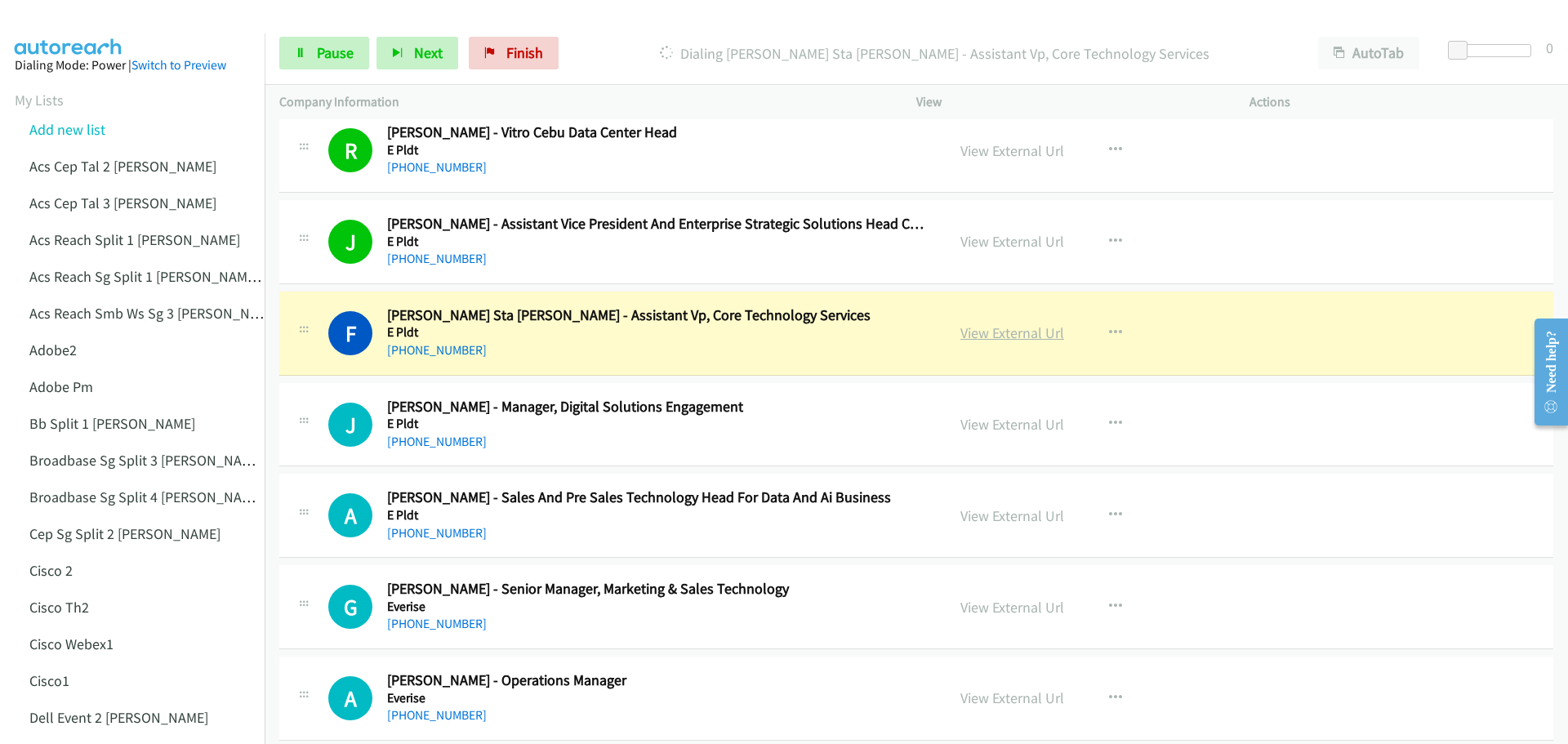
click at [1008, 334] on link "View External Url" at bounding box center [1012, 333] width 103 height 19
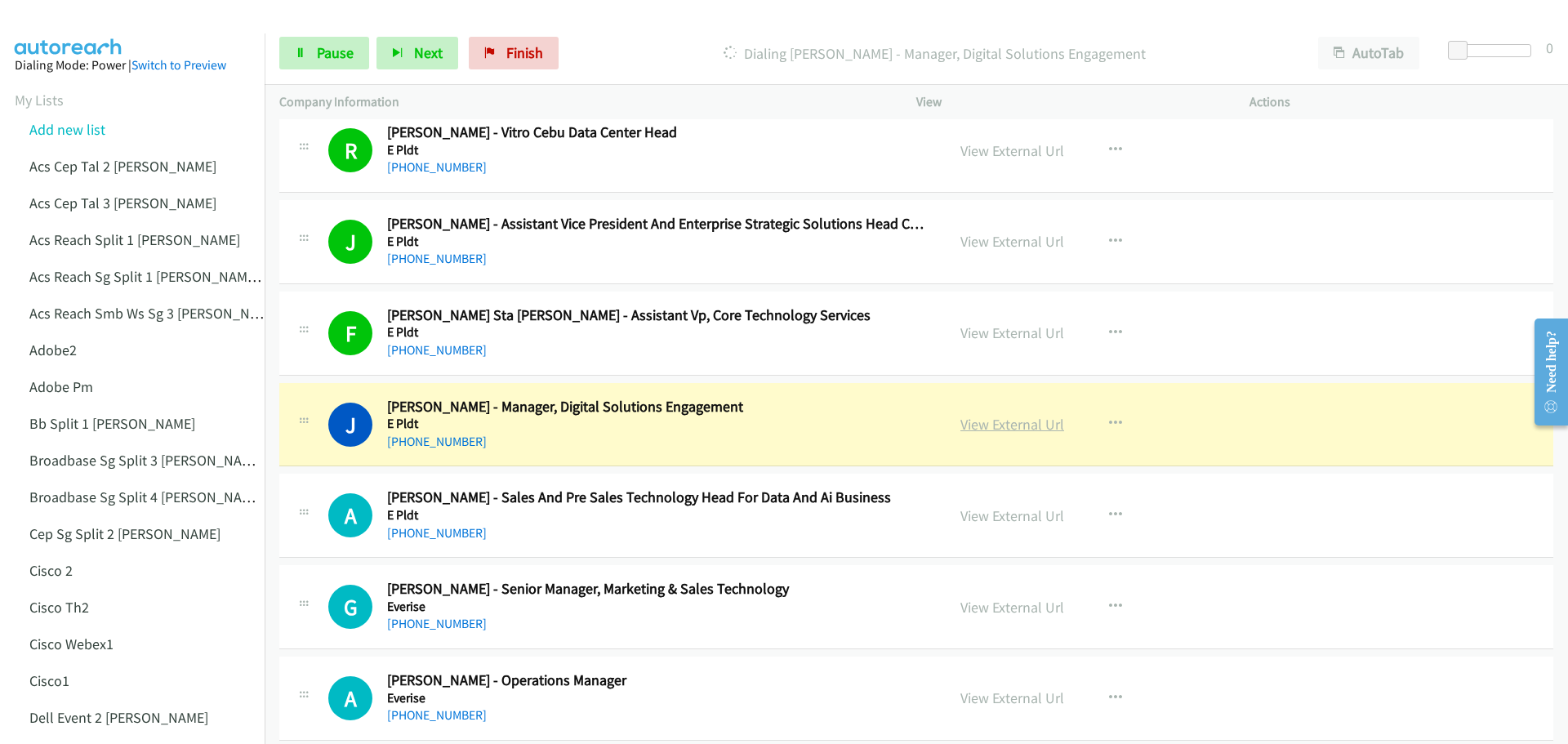
click at [1021, 425] on link "View External Url" at bounding box center [1012, 424] width 103 height 19
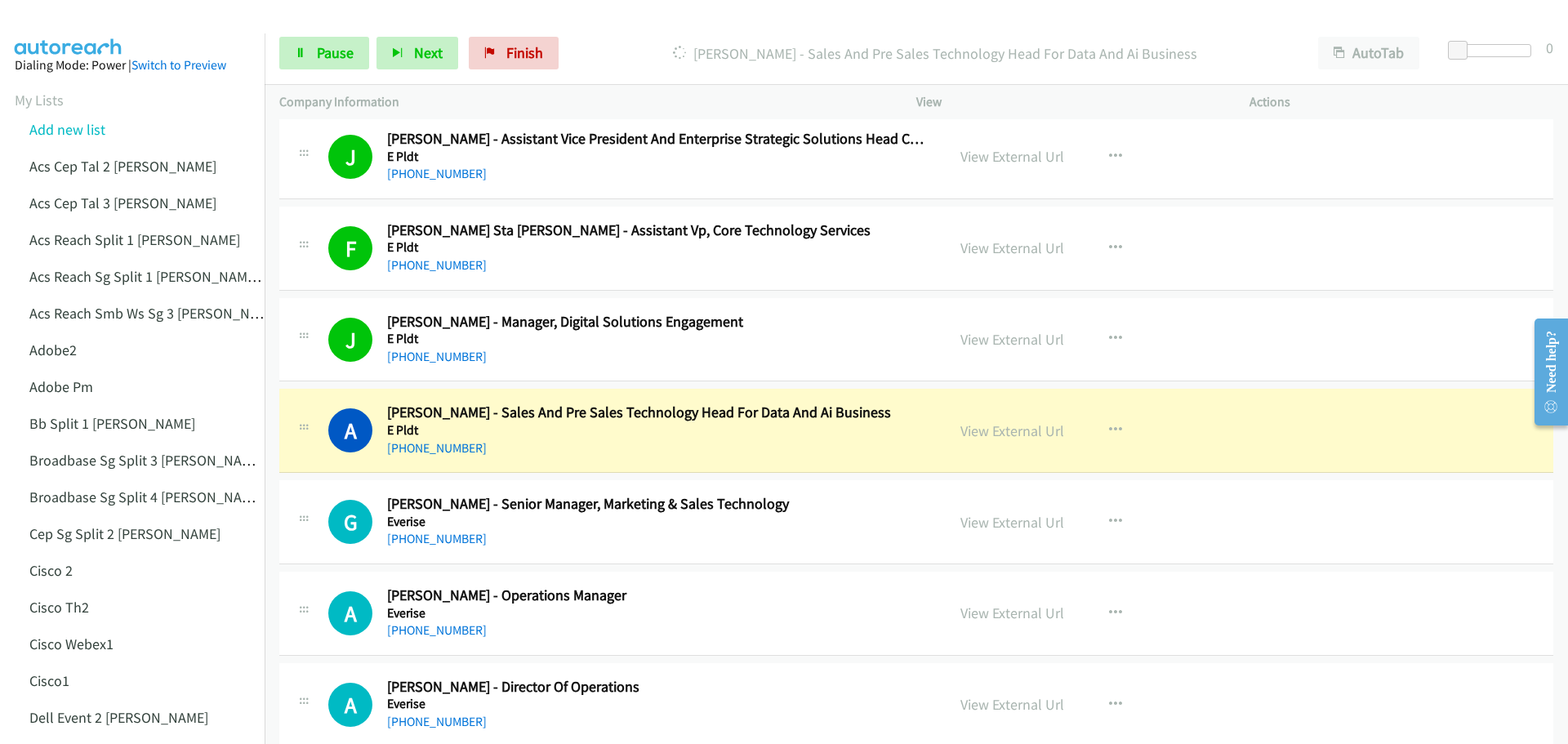
scroll to position [817, 0]
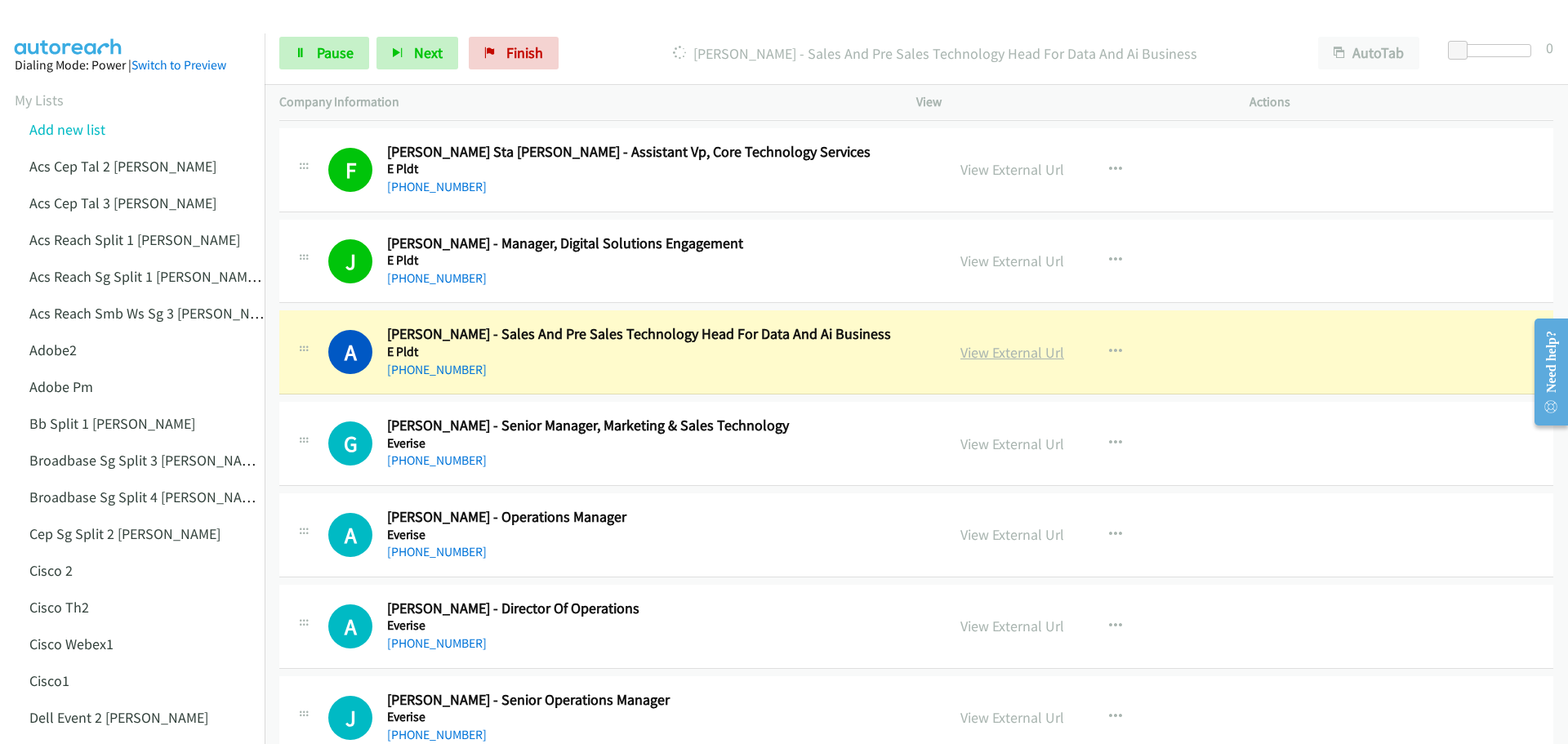
click at [986, 353] on link "View External Url" at bounding box center [1012, 352] width 103 height 19
click at [326, 56] on span "Pause" at bounding box center [335, 53] width 36 height 19
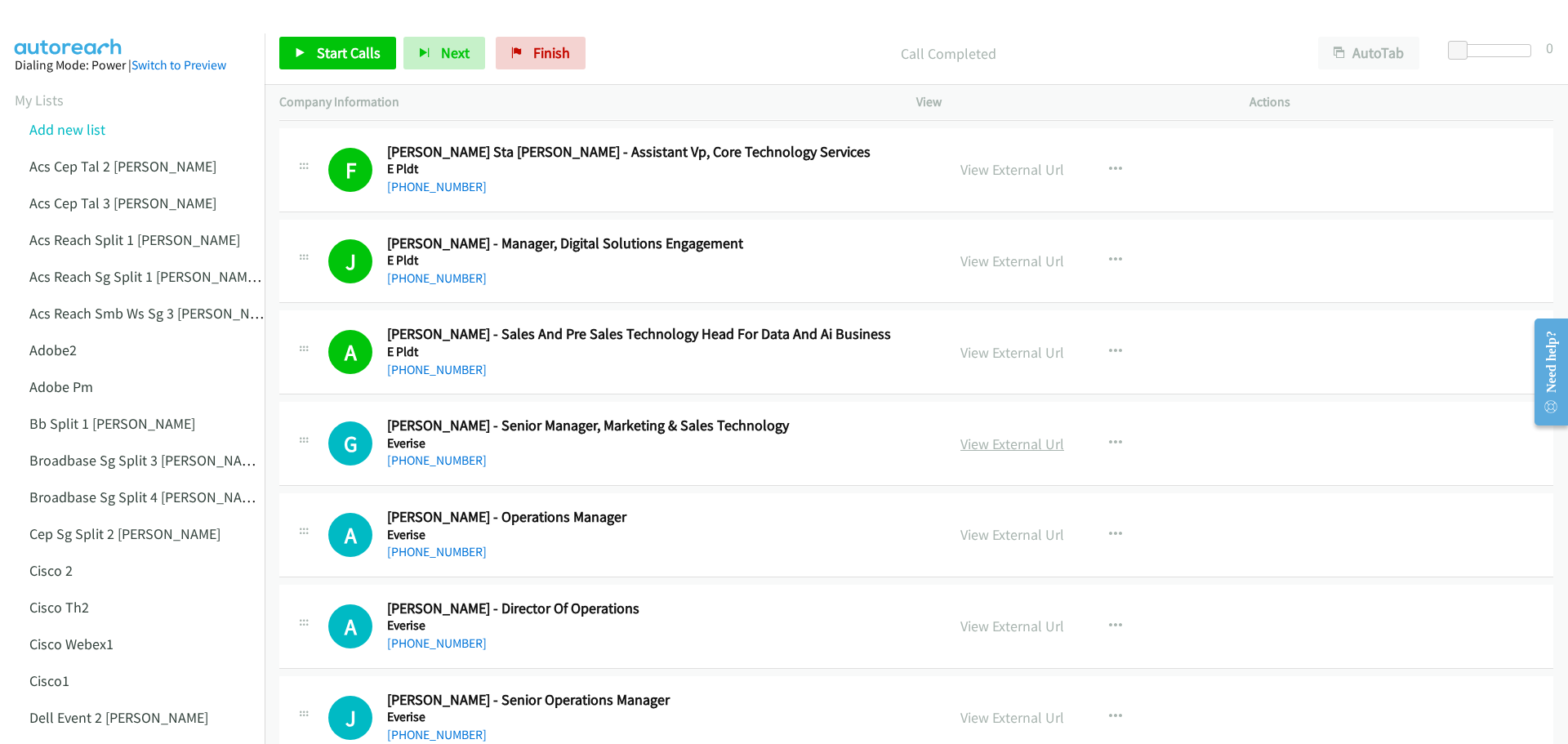
click at [995, 442] on link "View External Url" at bounding box center [1012, 444] width 103 height 19
click at [990, 531] on link "View External Url" at bounding box center [1012, 534] width 103 height 19
click at [336, 55] on span "Start Calls" at bounding box center [348, 53] width 64 height 19
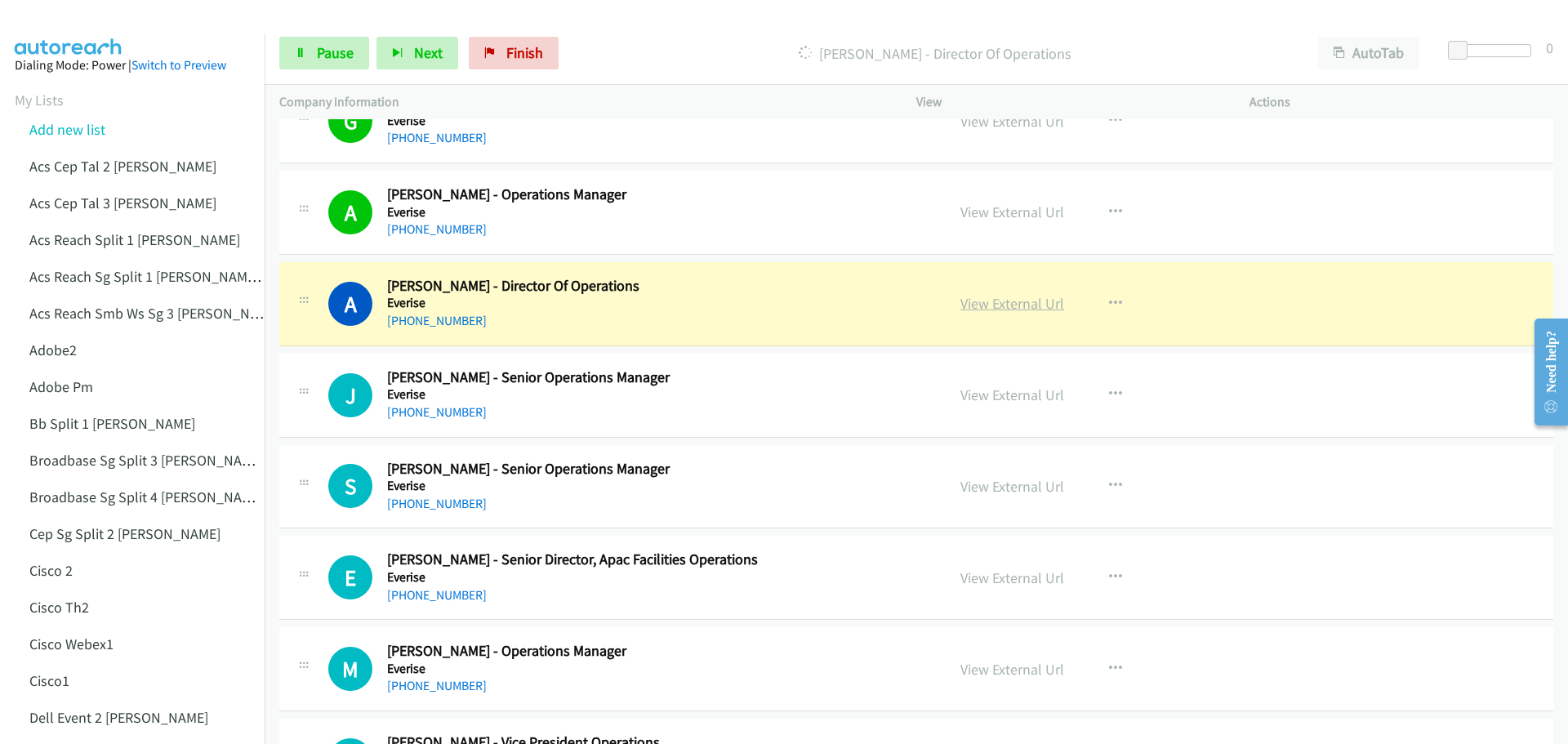
scroll to position [1143, 0]
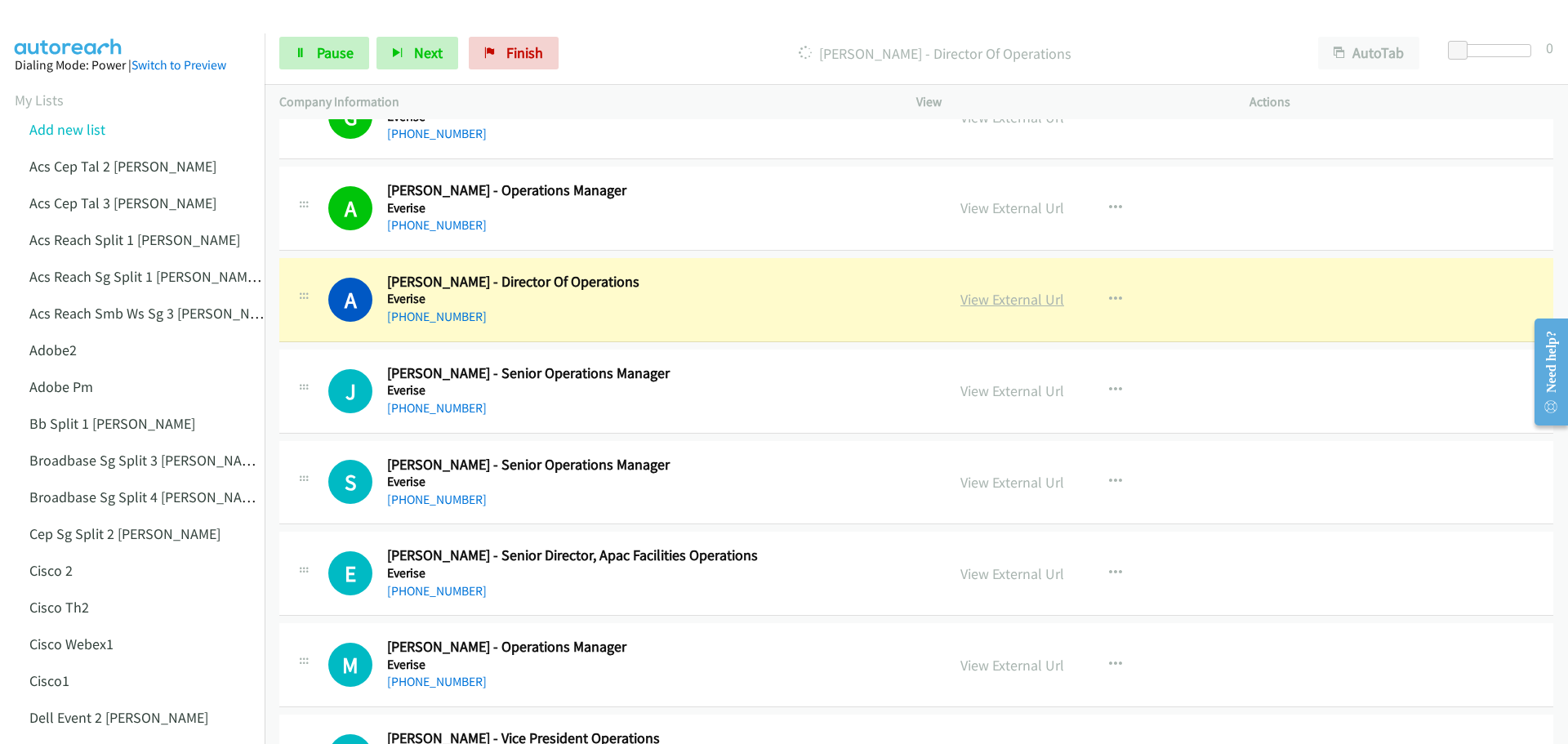
click at [1000, 298] on link "View External Url" at bounding box center [1012, 300] width 103 height 19
click at [345, 40] on link "Pause" at bounding box center [325, 53] width 90 height 33
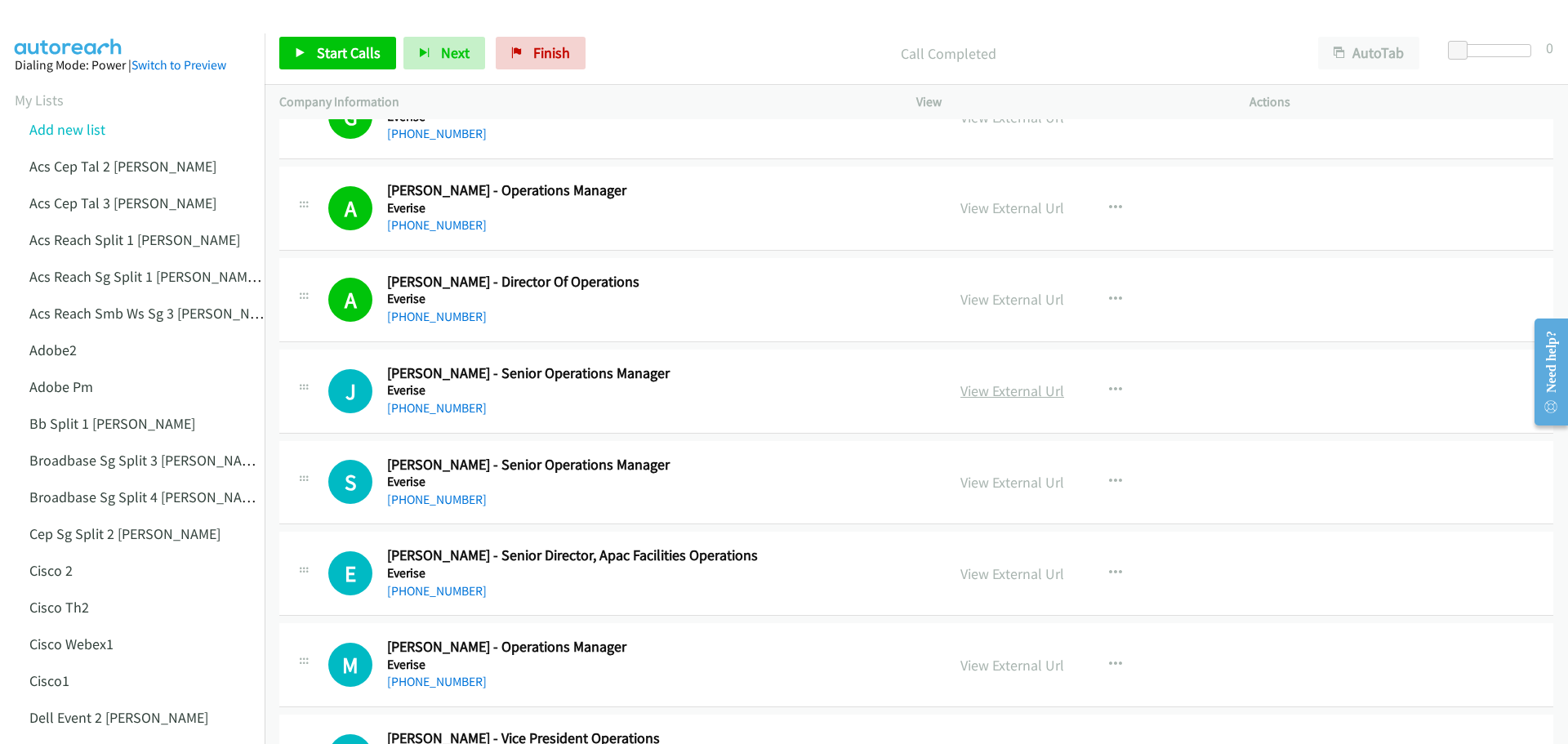
click at [998, 396] on link "View External Url" at bounding box center [1012, 391] width 103 height 19
click at [372, 51] on span "Start Calls" at bounding box center [348, 53] width 64 height 19
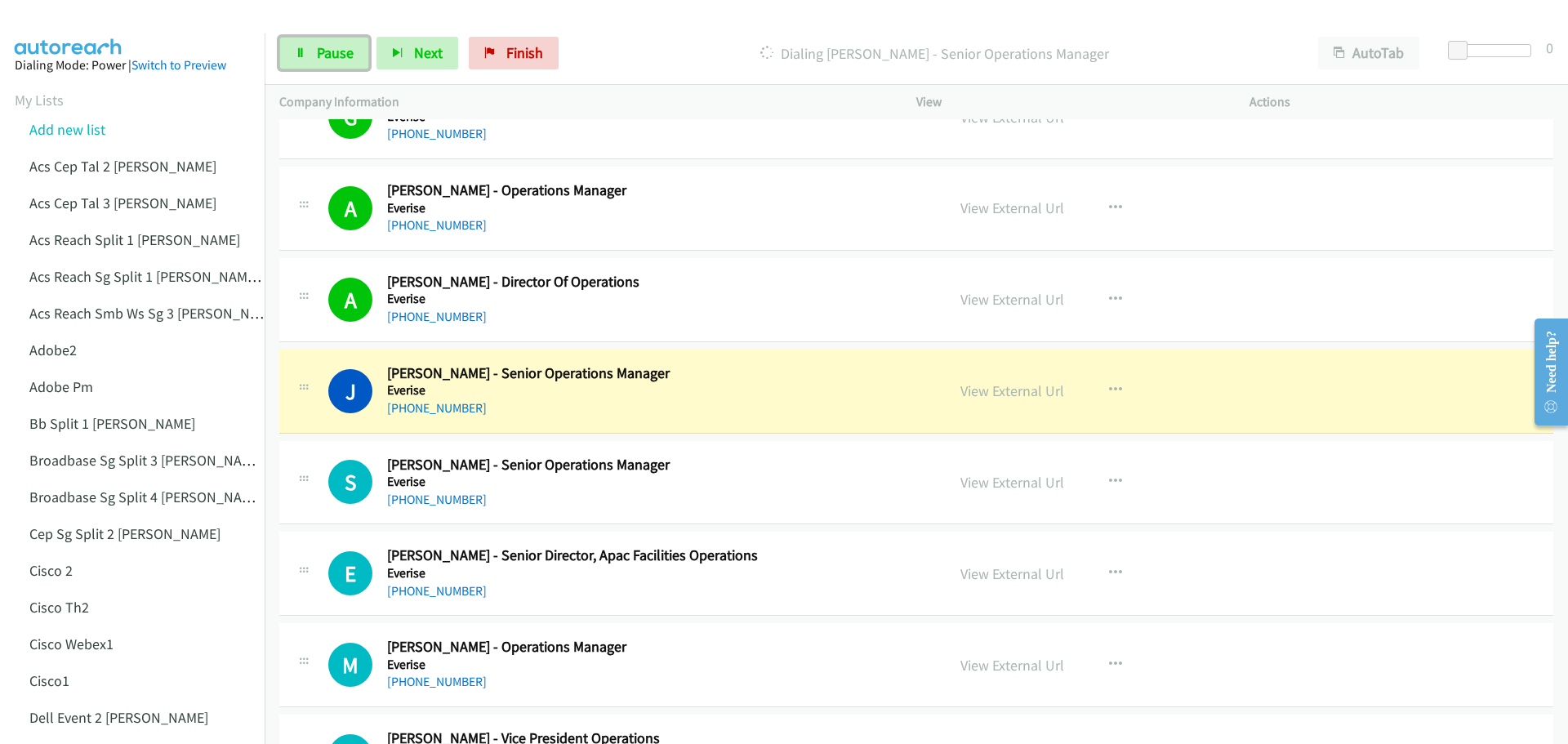
drag, startPoint x: 321, startPoint y: 64, endPoint x: 360, endPoint y: 79, distance: 41.8
click at [321, 64] on link "Pause" at bounding box center [325, 53] width 90 height 33
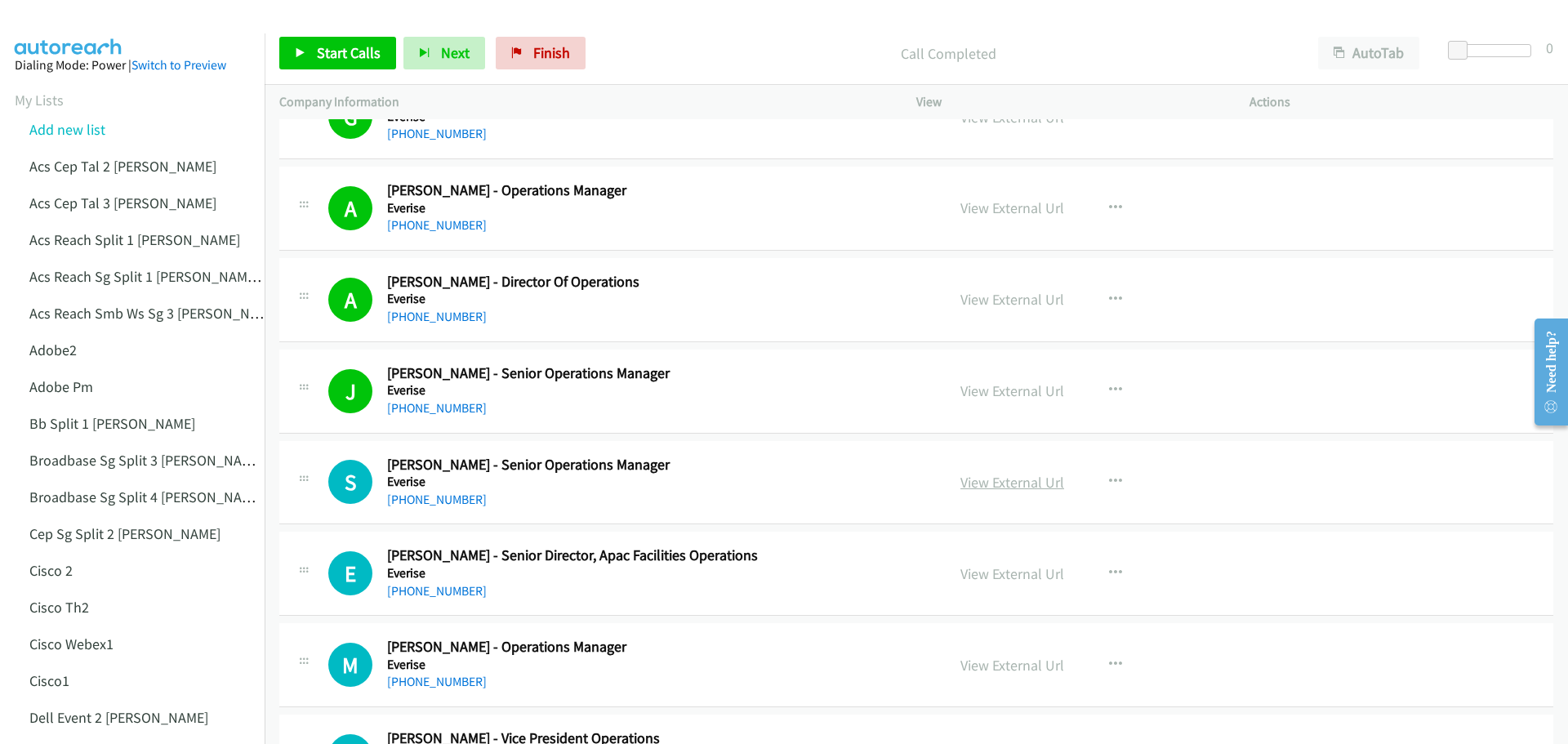
click at [1005, 487] on link "View External Url" at bounding box center [1012, 483] width 103 height 19
click at [336, 48] on span "Start Calls" at bounding box center [348, 53] width 64 height 19
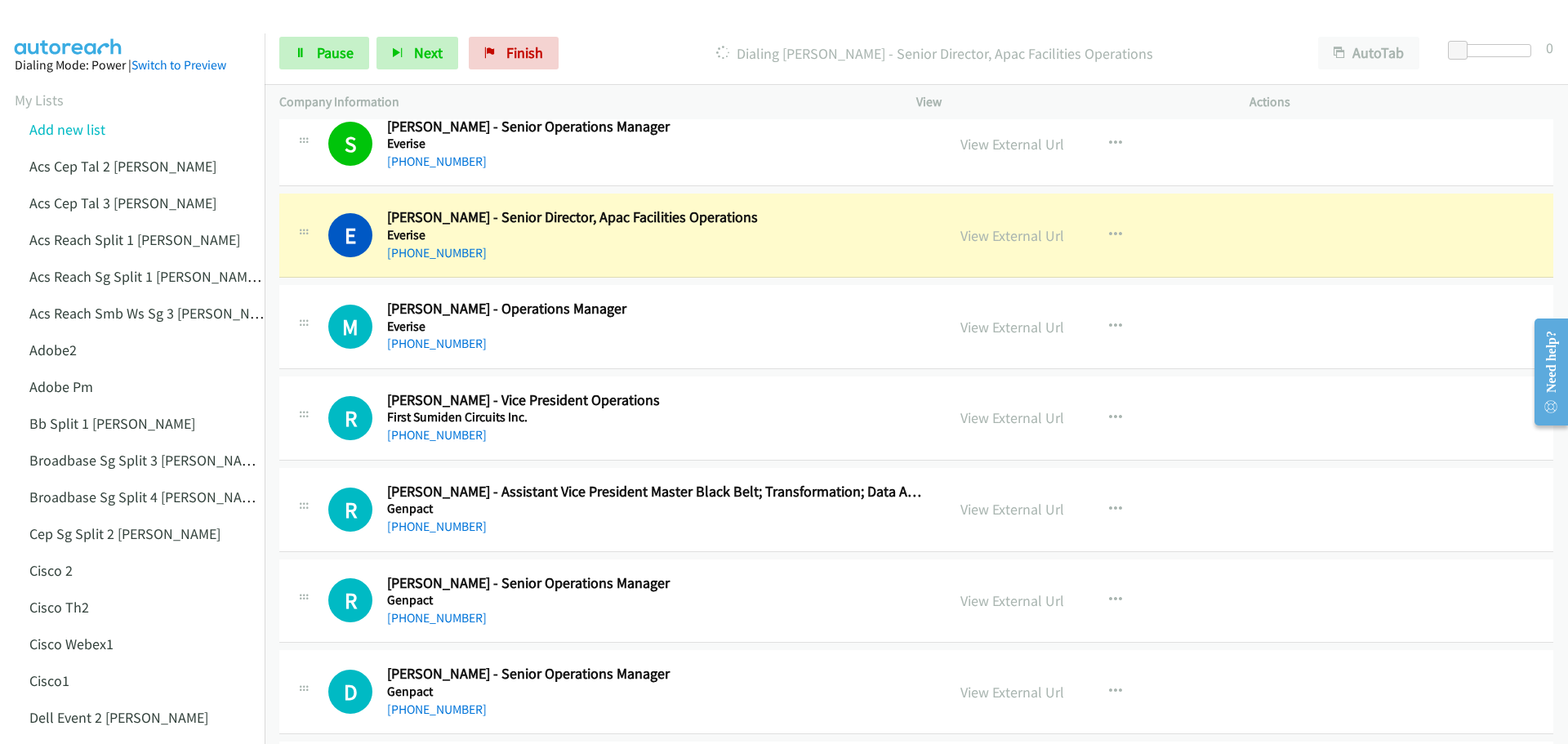
scroll to position [1552, 0]
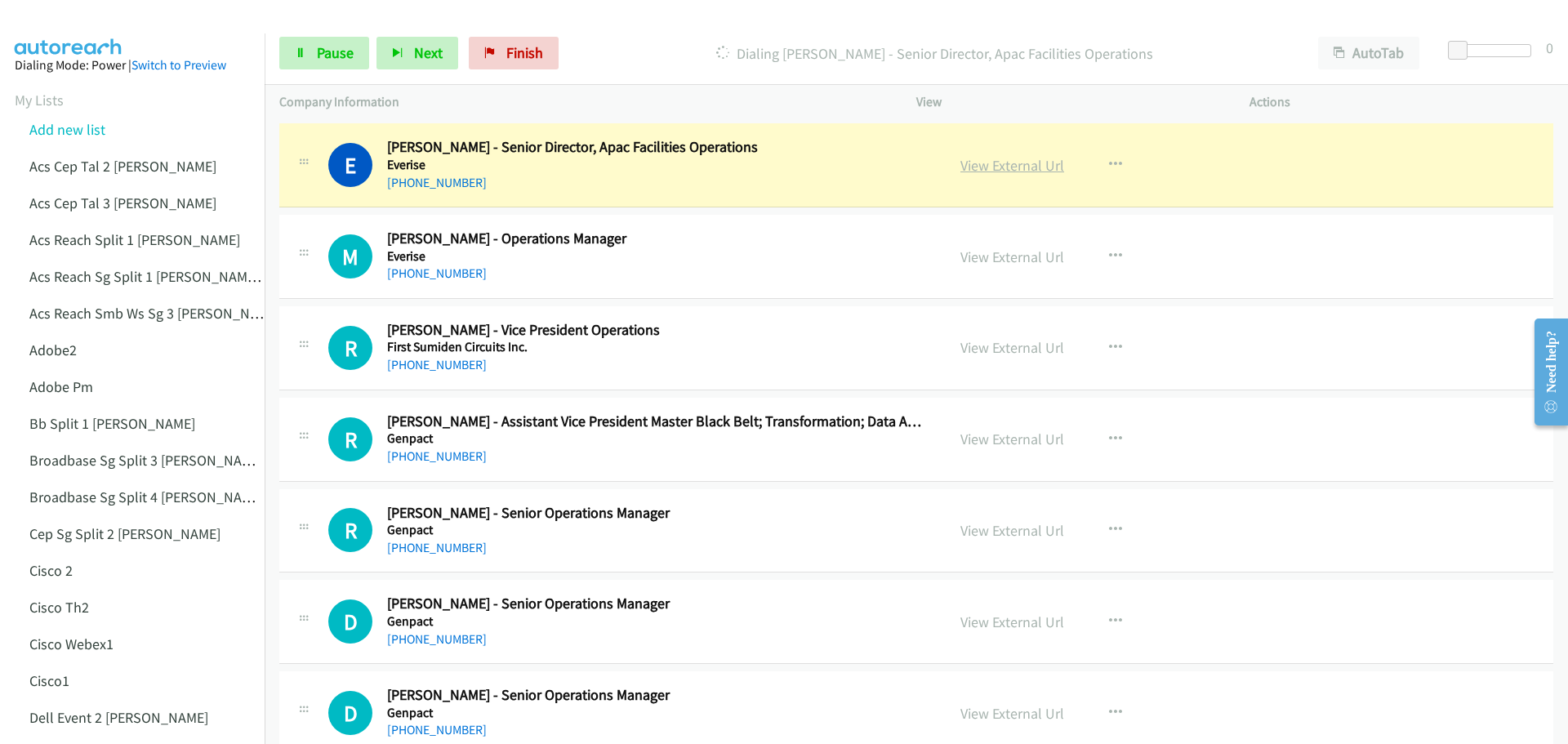
click at [980, 166] on link "View External Url" at bounding box center [1012, 166] width 103 height 19
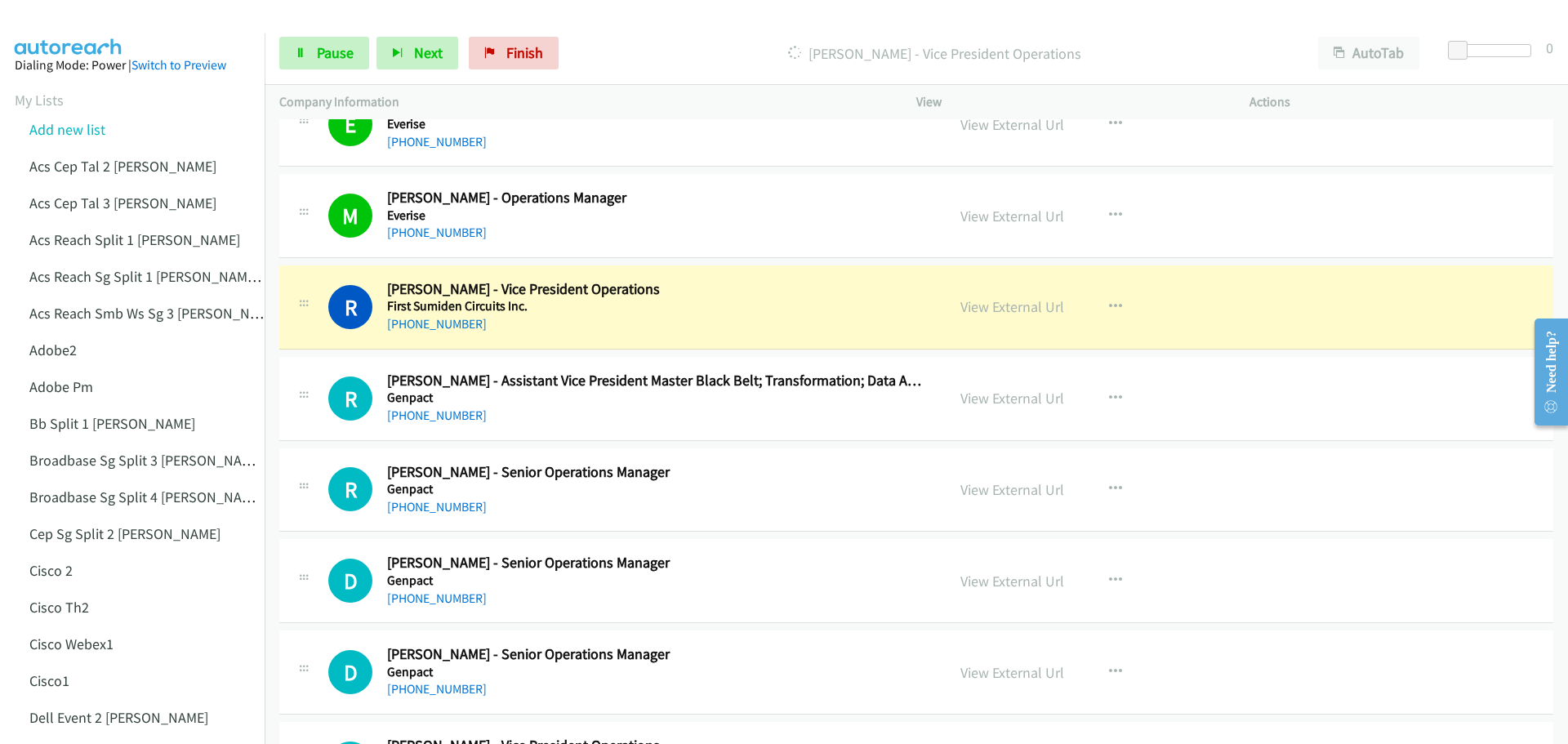
scroll to position [1634, 0]
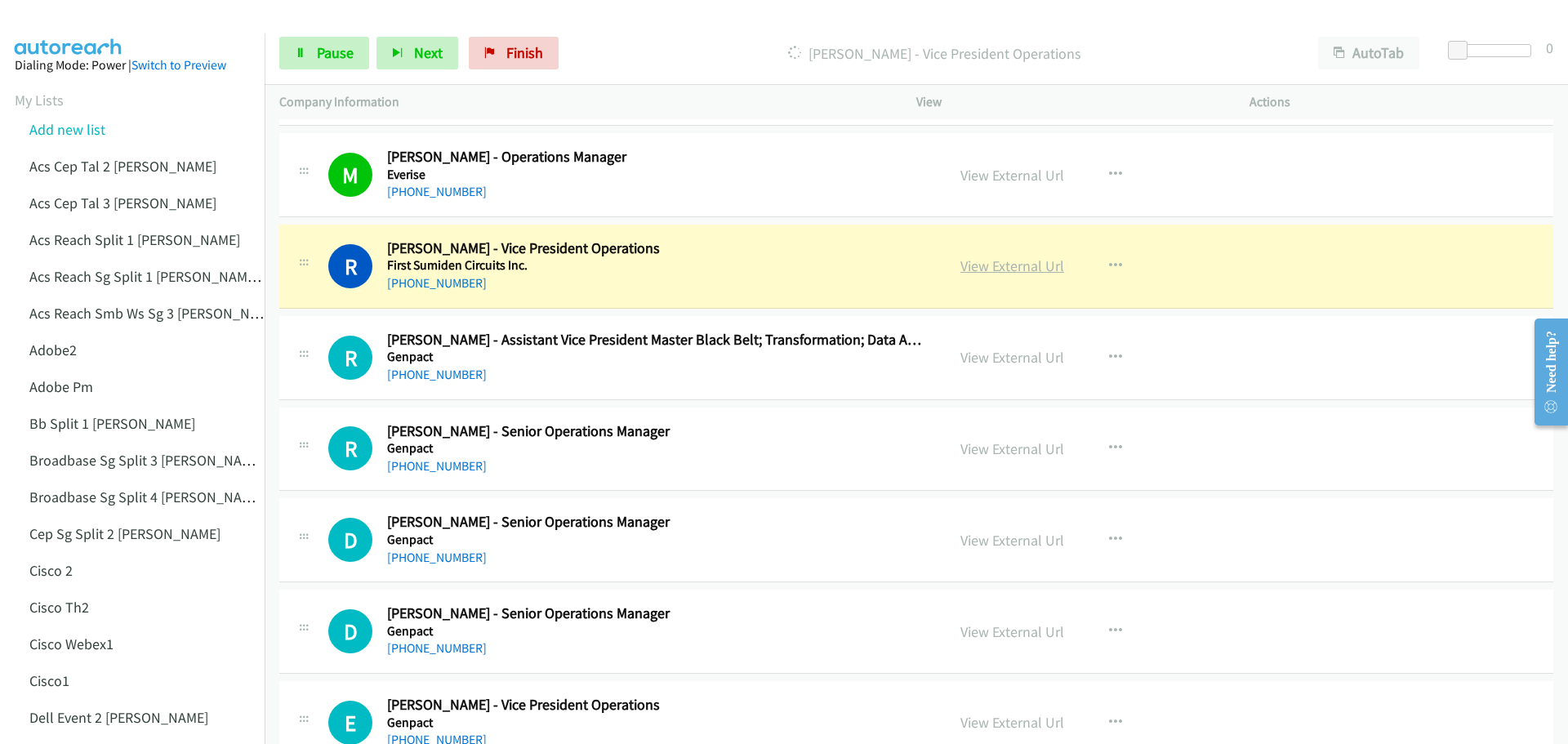
click at [1016, 270] on link "View External Url" at bounding box center [1012, 266] width 103 height 19
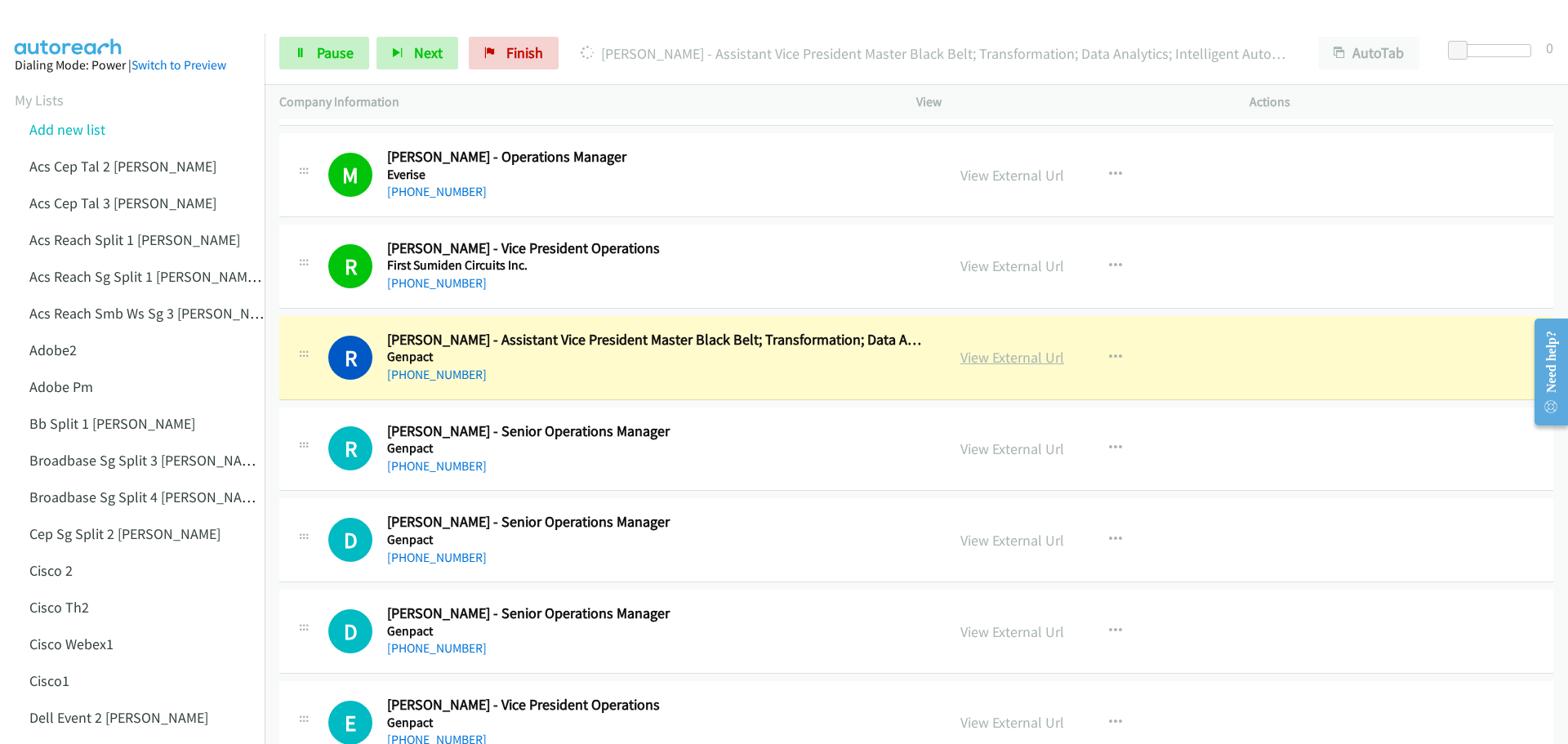
click at [967, 352] on link "View External Url" at bounding box center [1012, 357] width 103 height 19
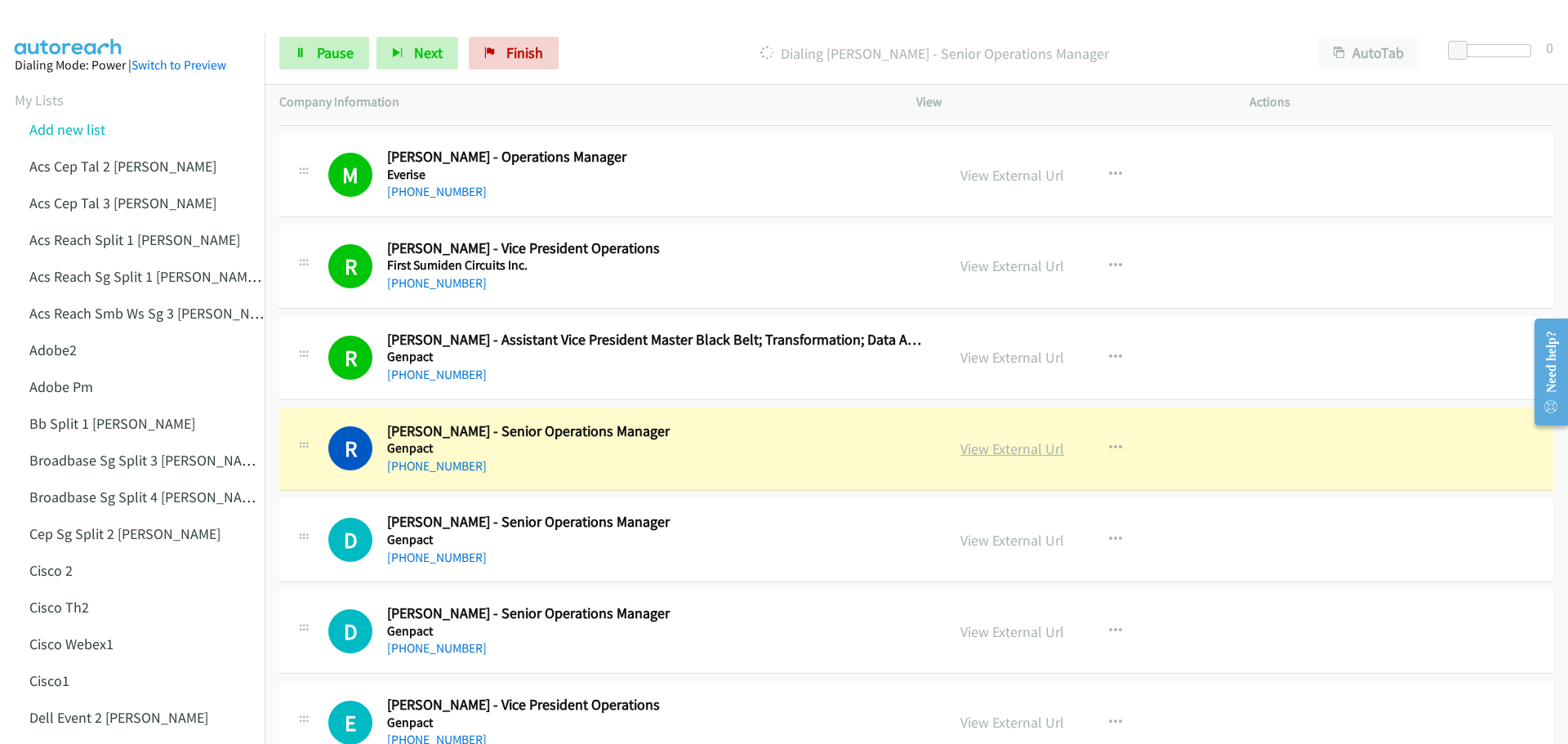
click at [1004, 449] on link "View External Url" at bounding box center [1012, 449] width 103 height 19
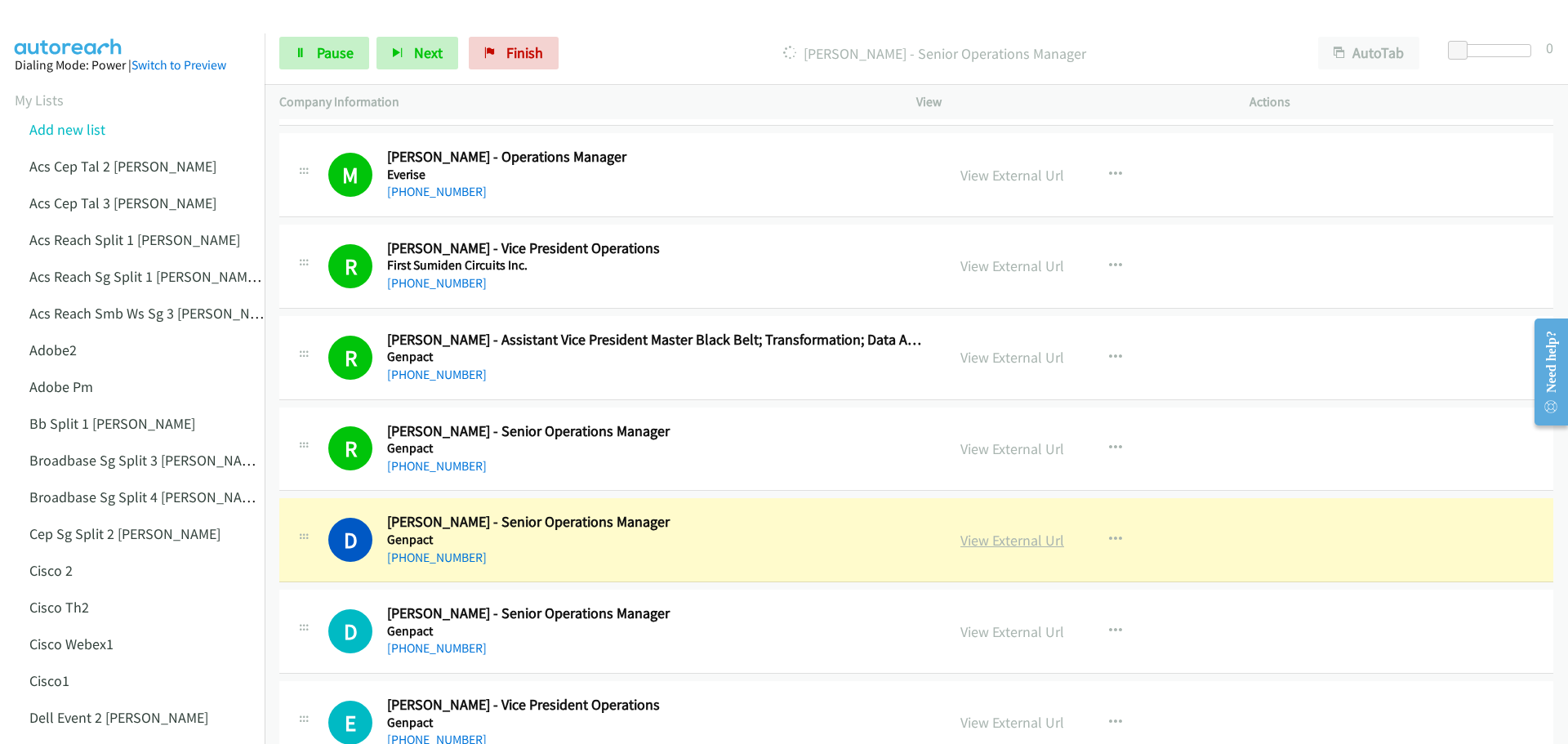
click at [989, 535] on link "View External Url" at bounding box center [1012, 540] width 103 height 19
click at [331, 47] on span "Pause" at bounding box center [335, 53] width 36 height 19
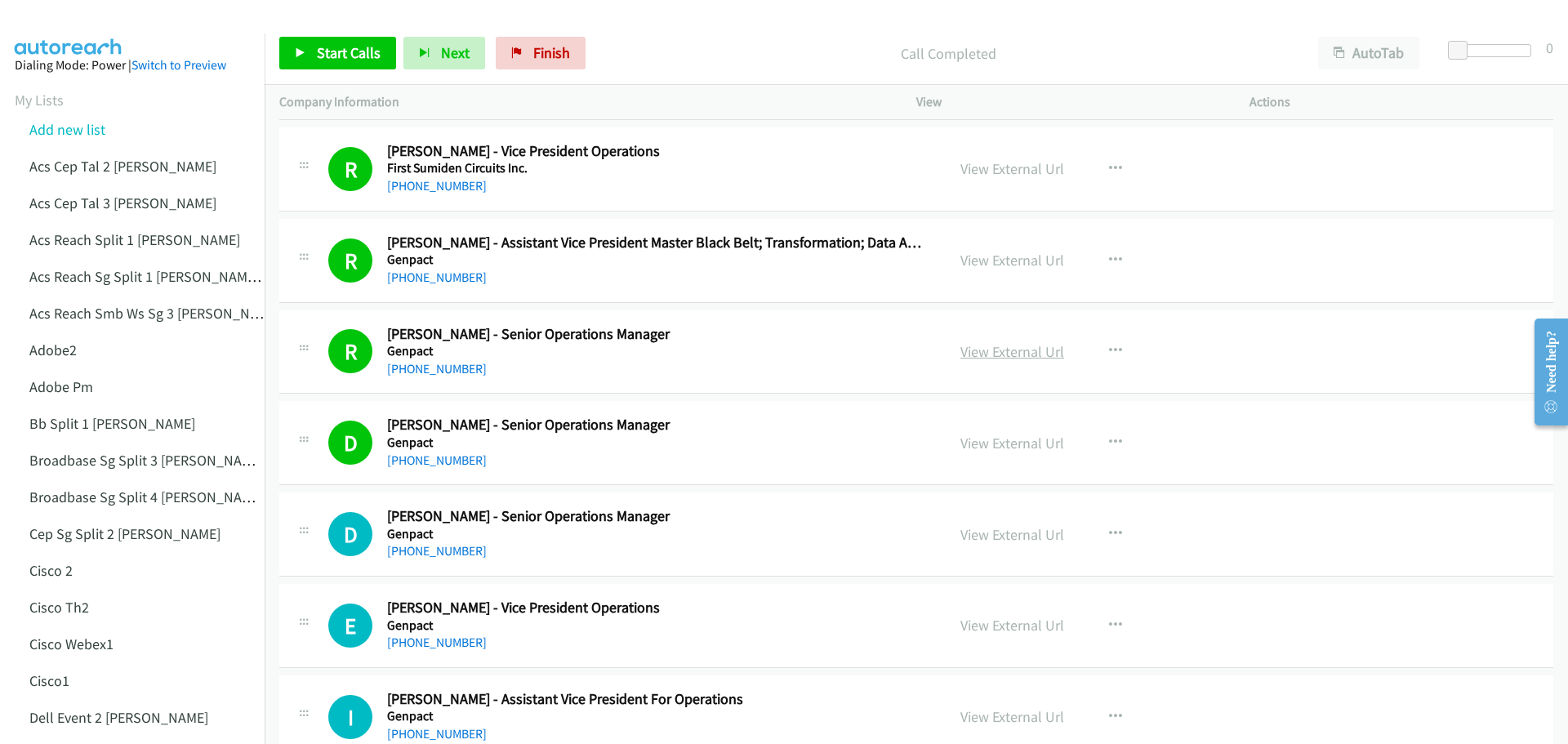
scroll to position [1797, 0]
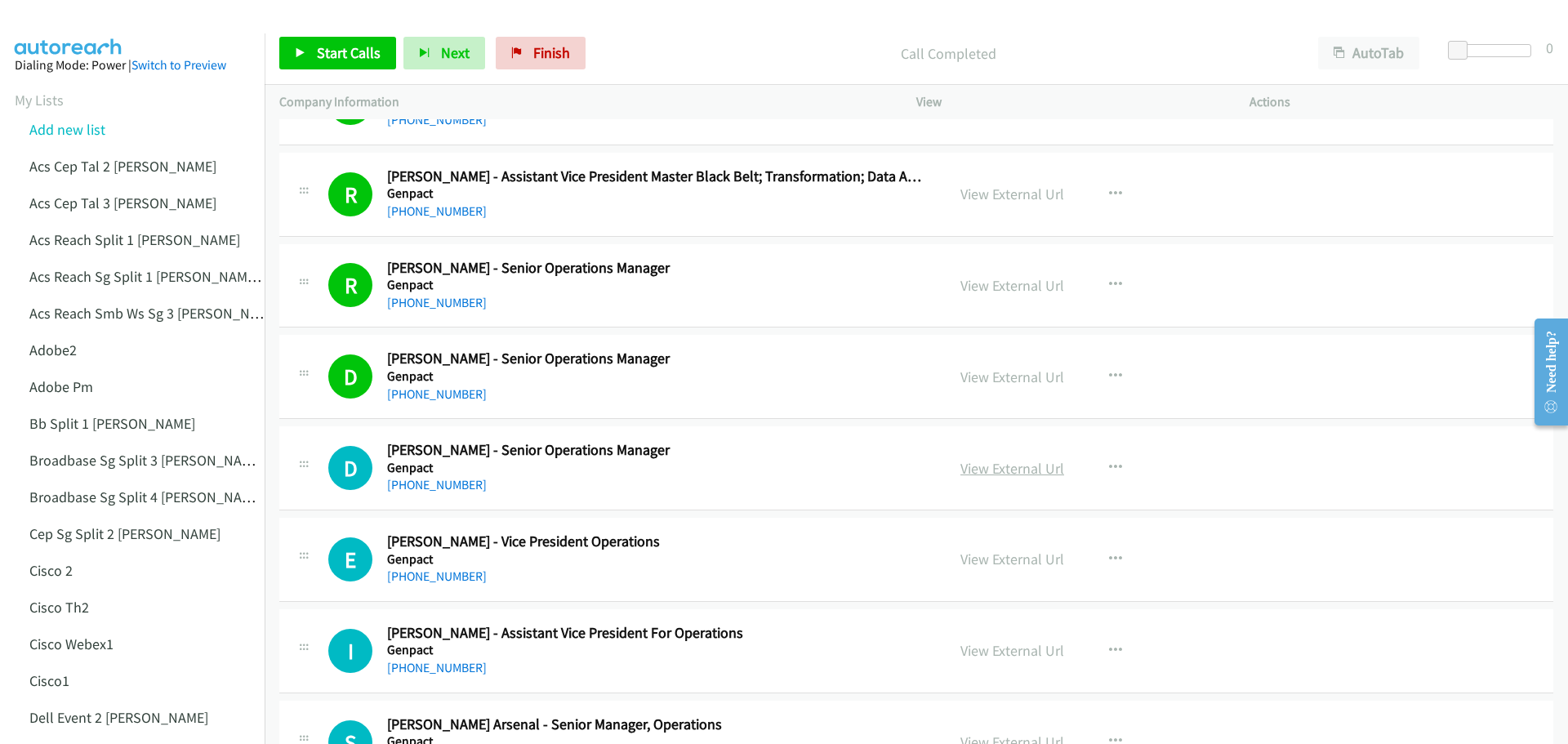
click at [1019, 469] on link "View External Url" at bounding box center [1012, 468] width 103 height 19
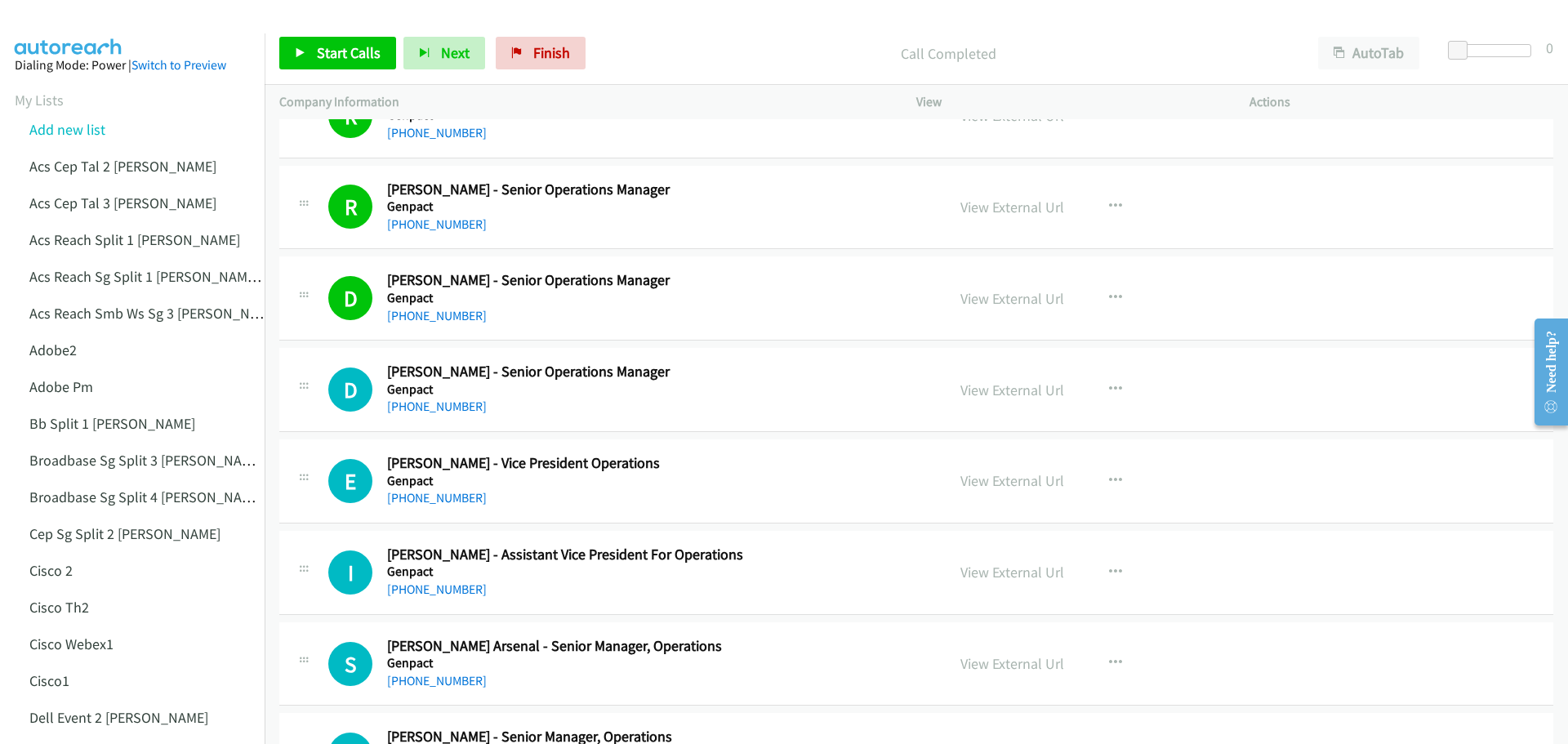
scroll to position [1879, 0]
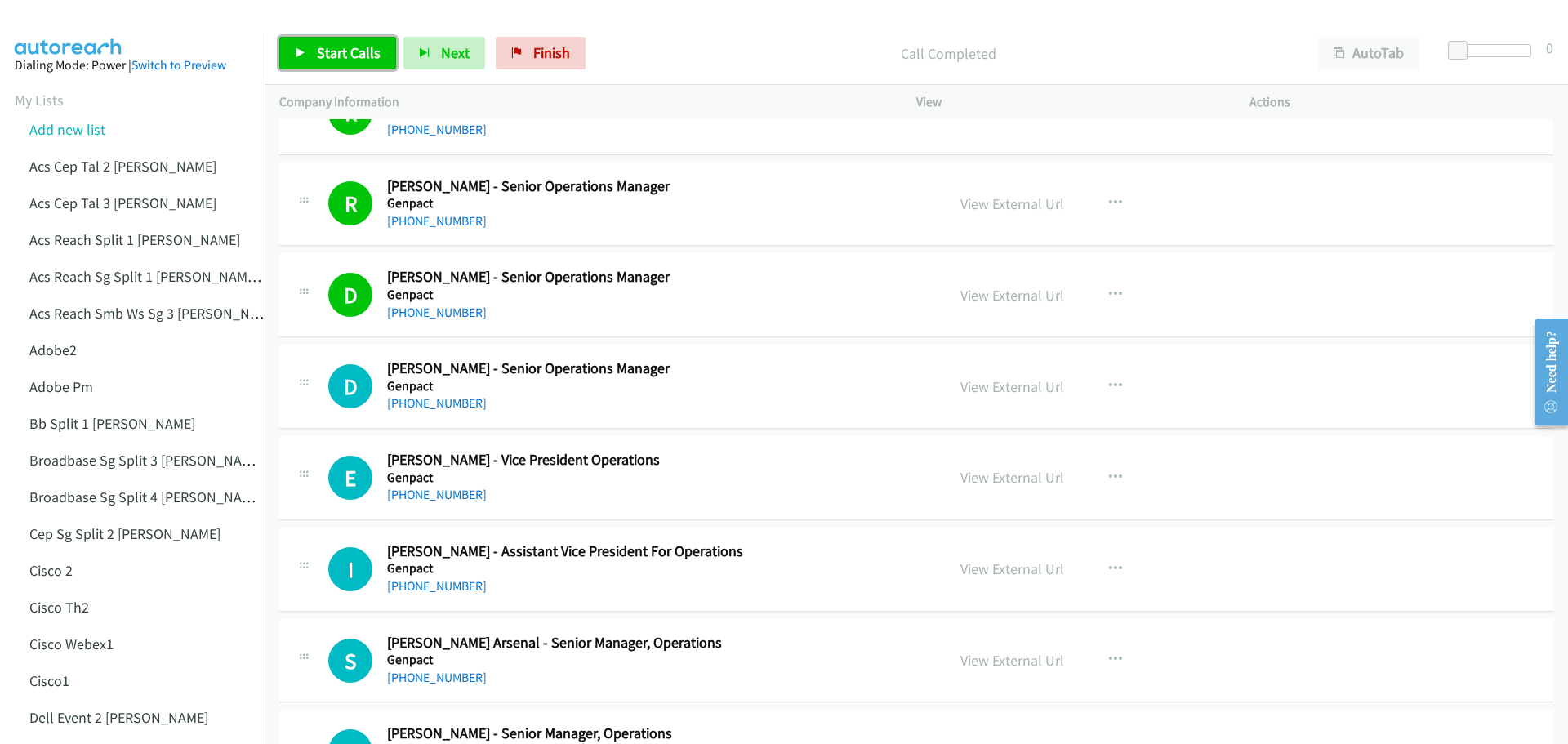
click at [344, 56] on span "Start Calls" at bounding box center [348, 53] width 64 height 19
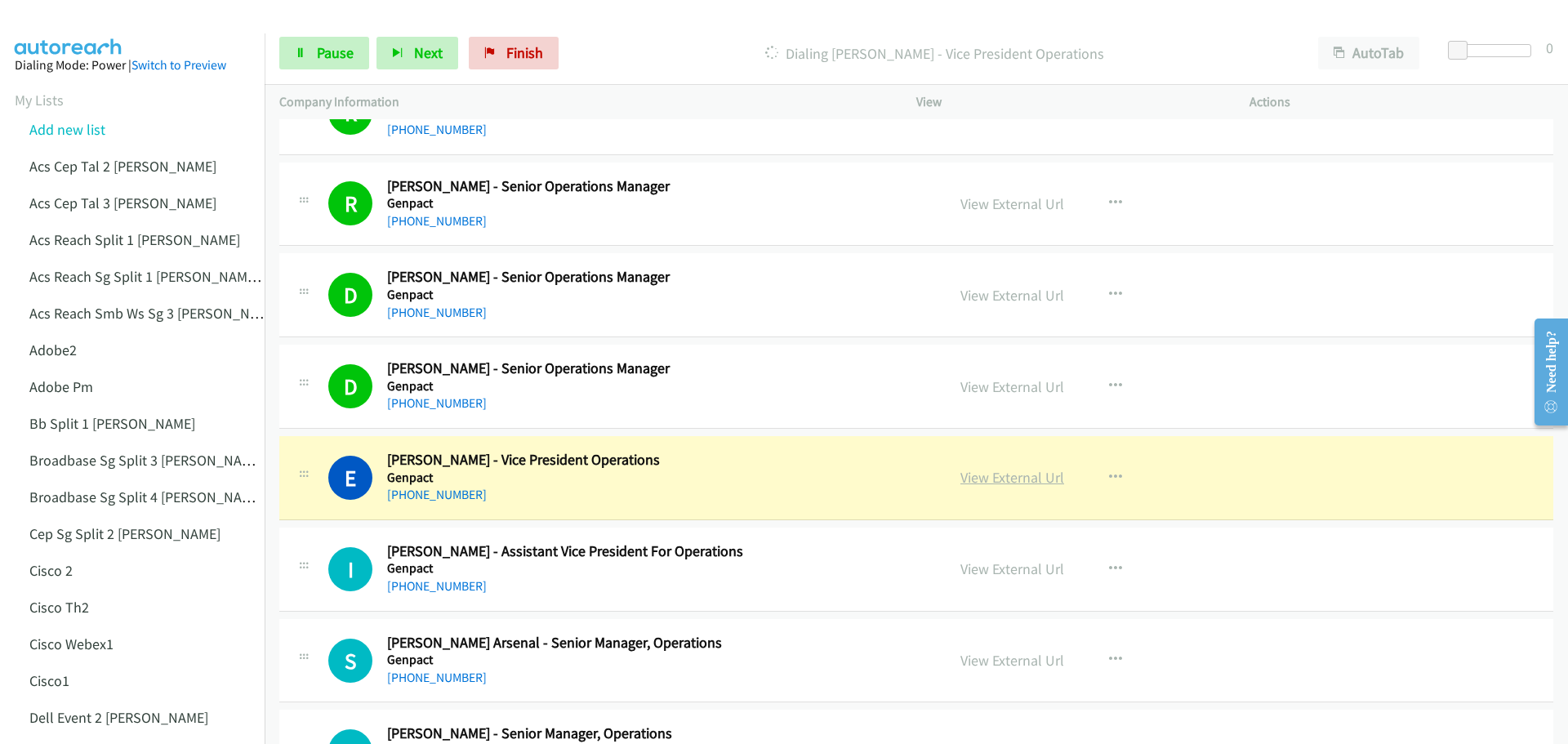
click at [1026, 474] on link "View External Url" at bounding box center [1012, 478] width 103 height 19
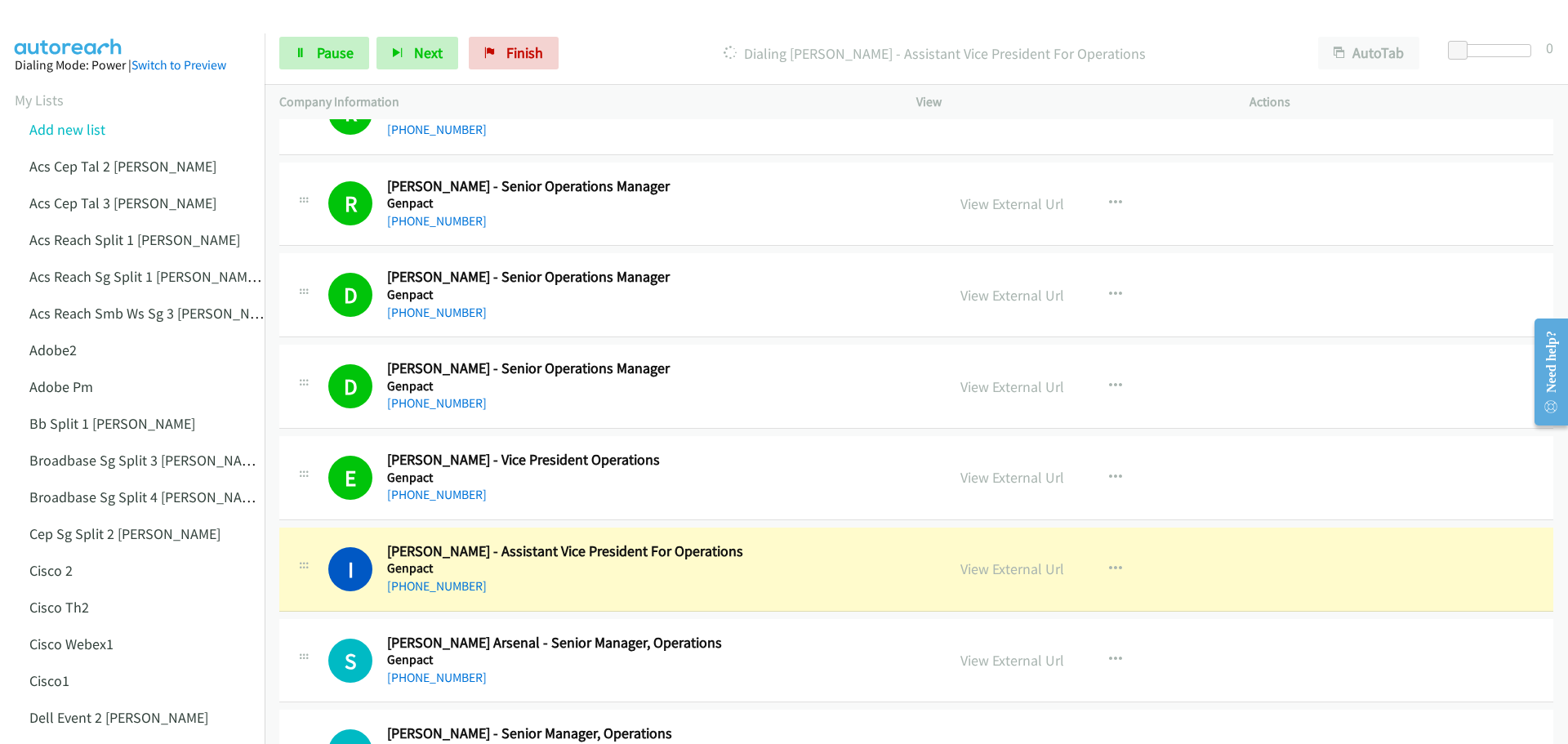
click at [1014, 579] on div "View External Url" at bounding box center [1012, 569] width 103 height 22
click at [1014, 575] on link "View External Url" at bounding box center [1012, 569] width 103 height 19
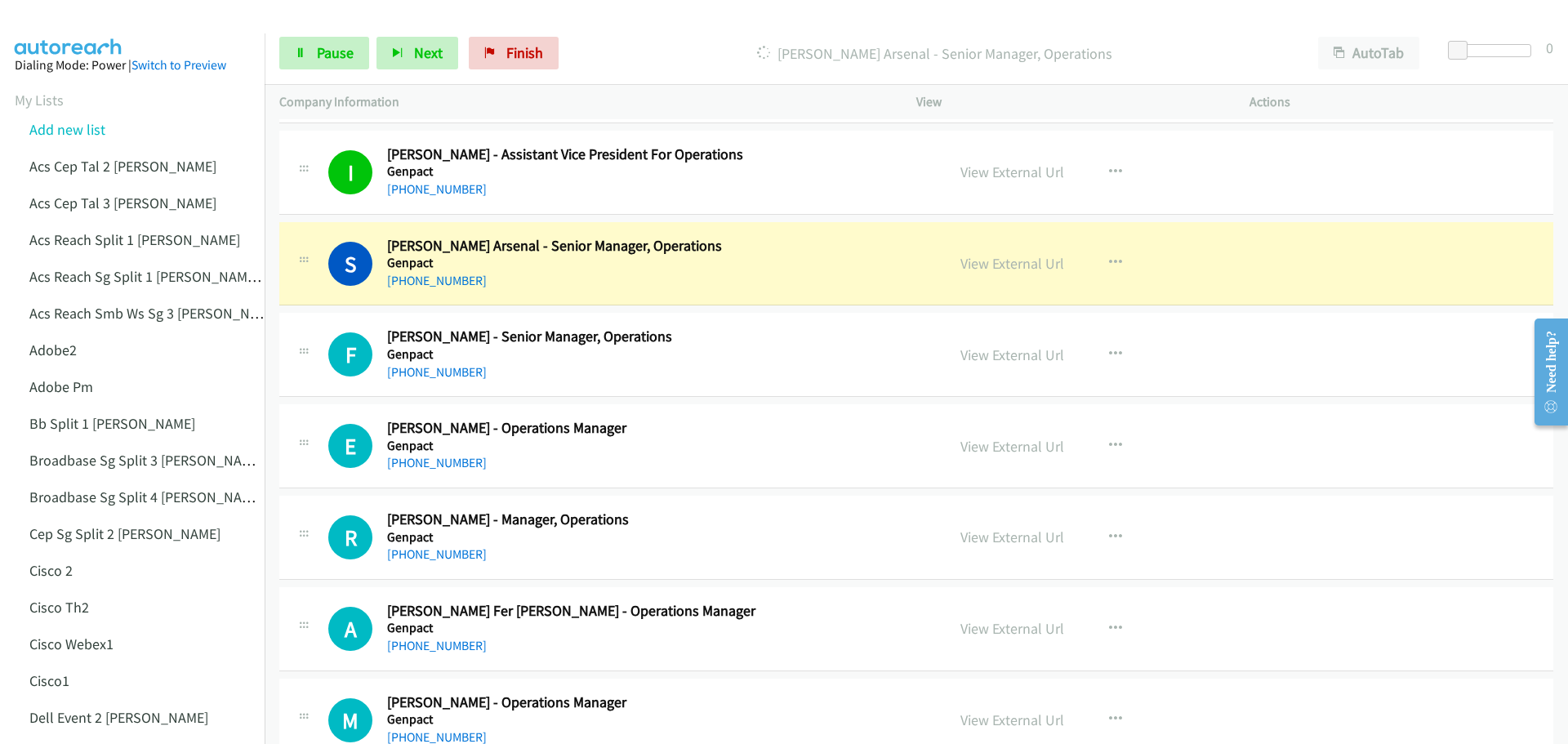
scroll to position [2287, 0]
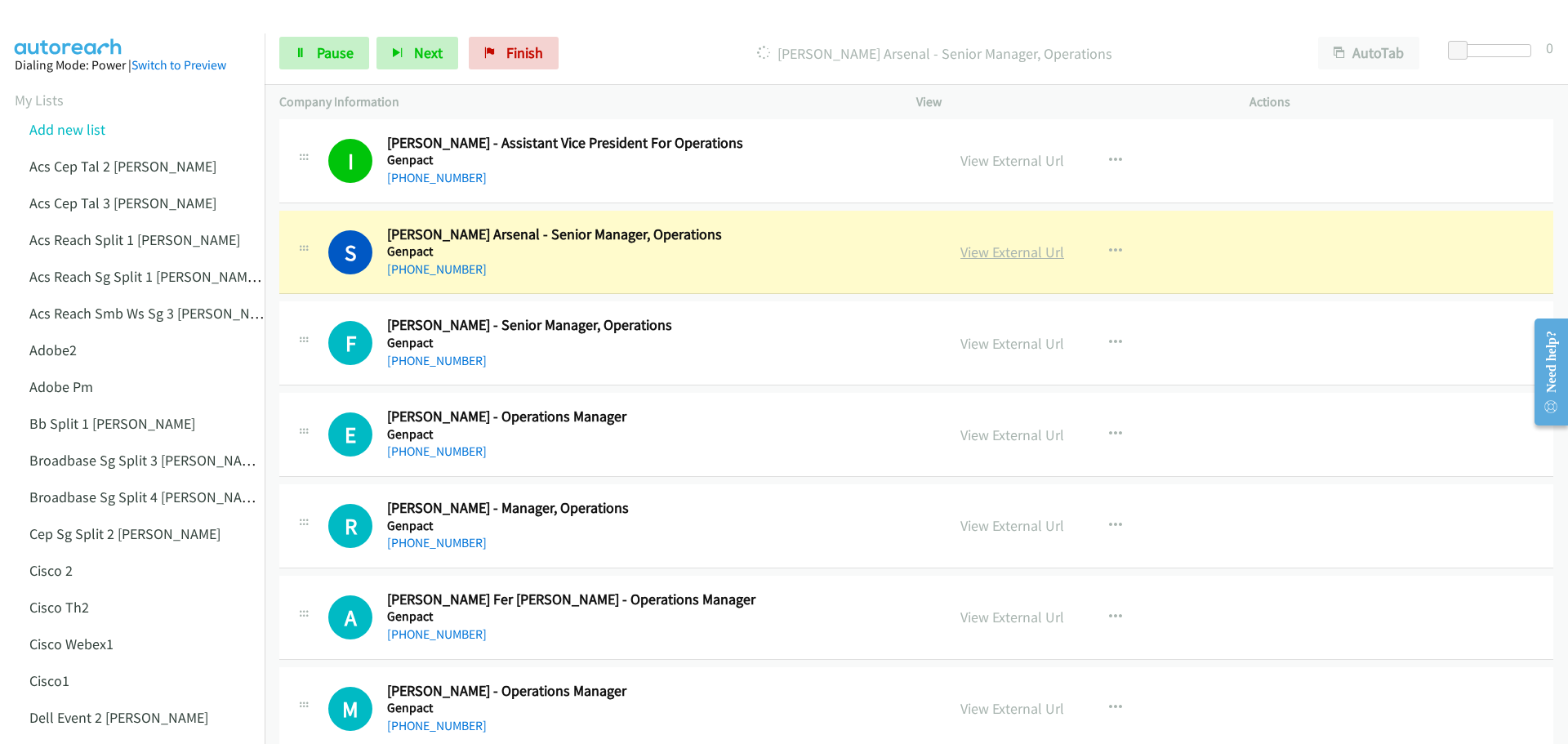
click at [1014, 253] on link "View External Url" at bounding box center [1012, 252] width 103 height 19
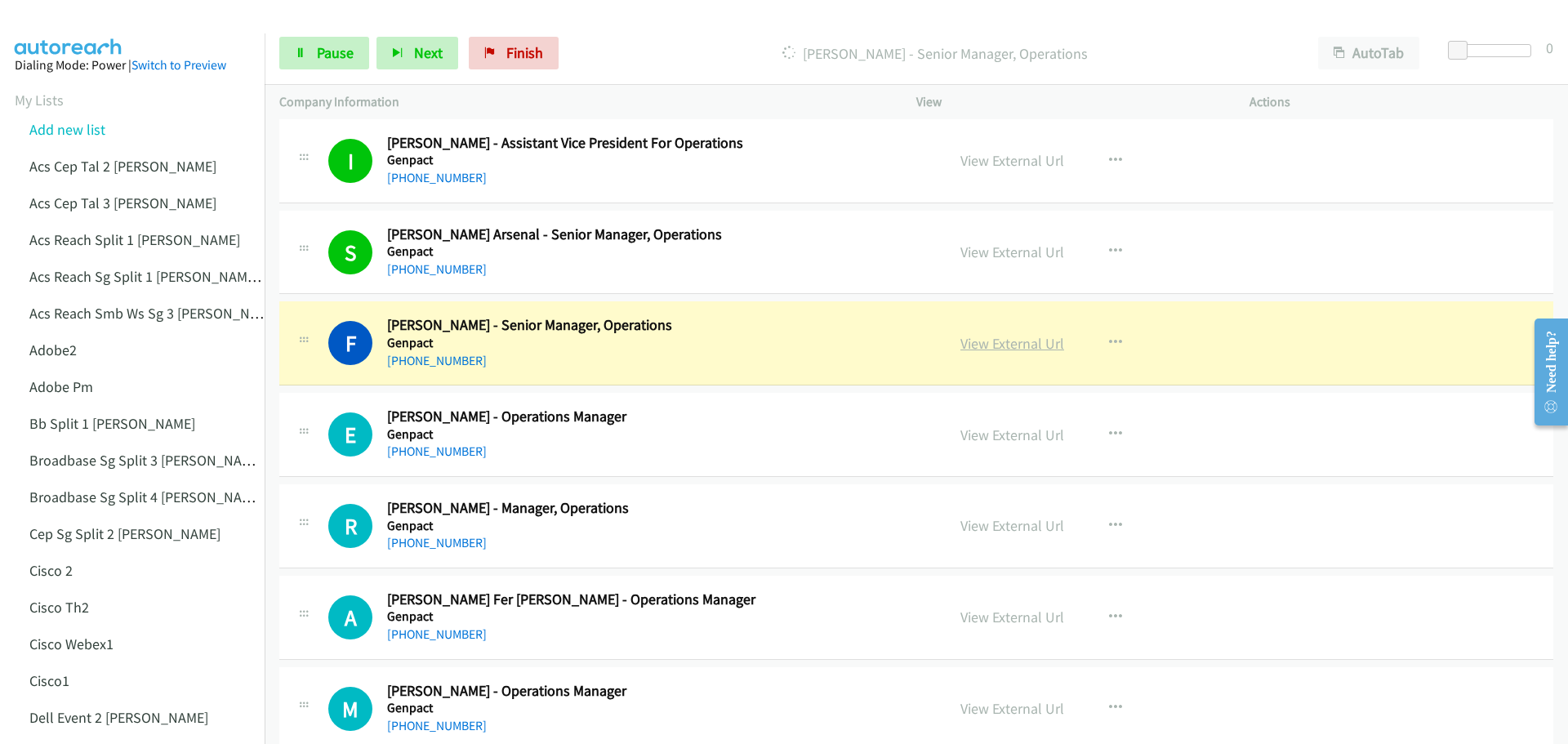
click at [995, 344] on link "View External Url" at bounding box center [1012, 344] width 103 height 19
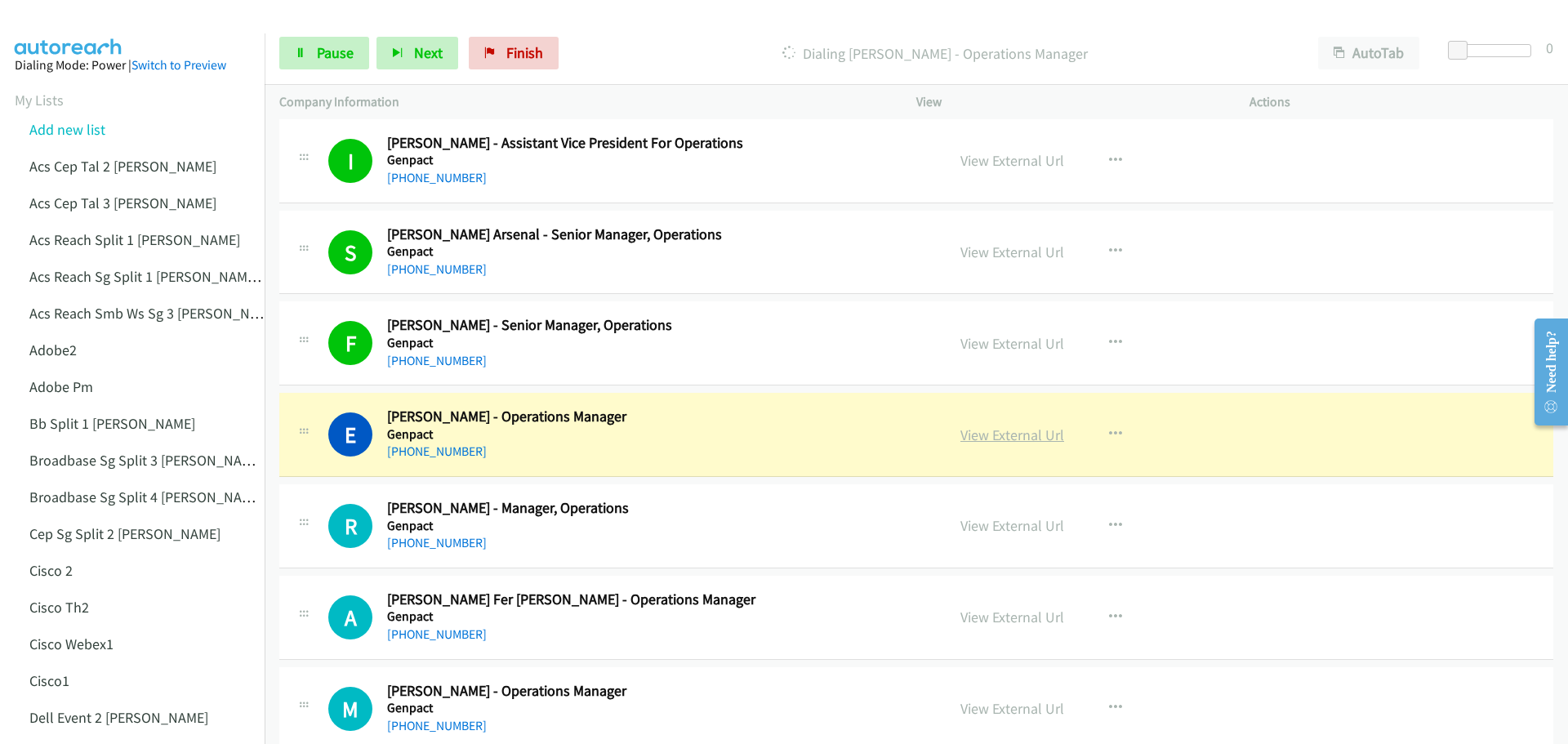
click at [993, 441] on link "View External Url" at bounding box center [1012, 435] width 103 height 19
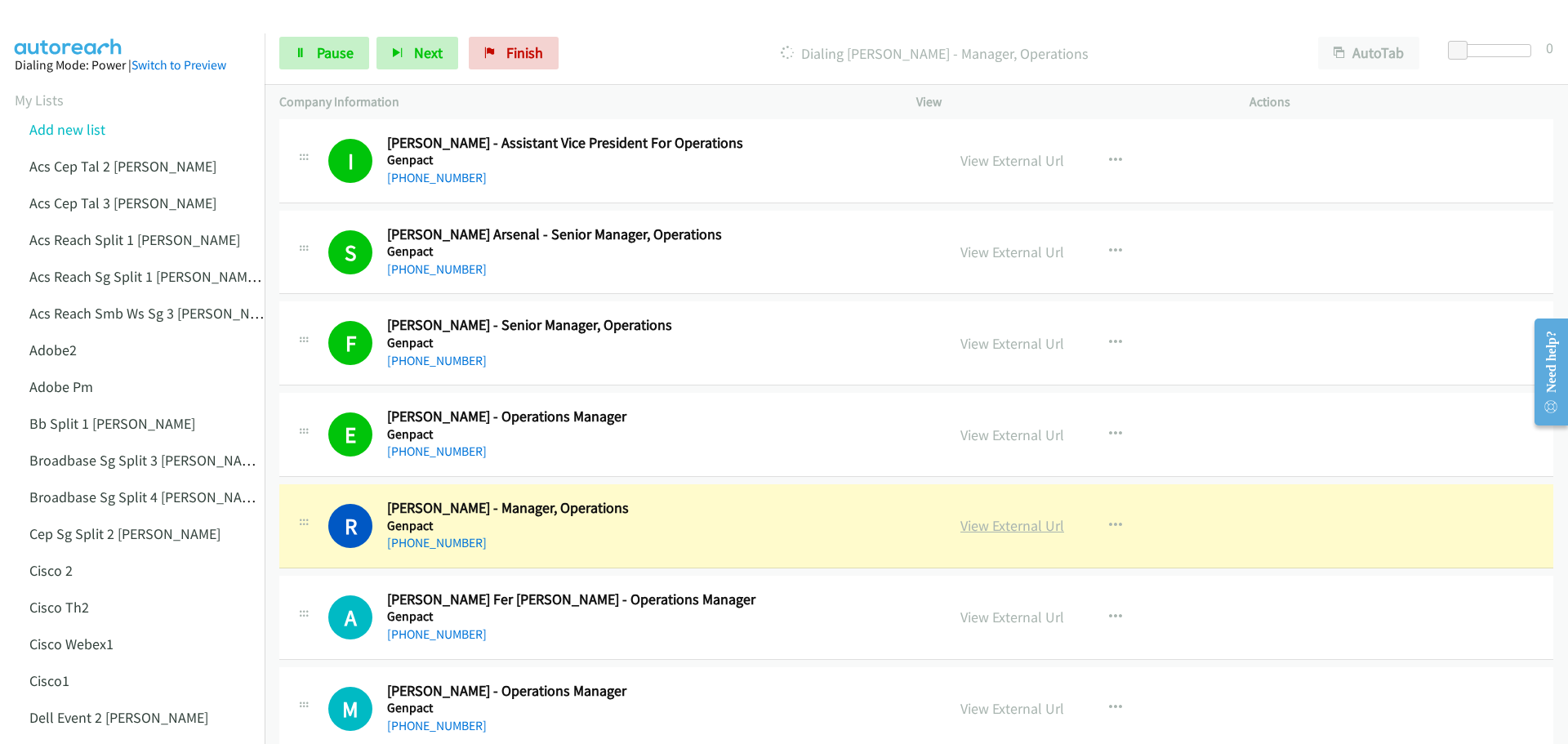
click at [1006, 529] on link "View External Url" at bounding box center [1012, 526] width 103 height 19
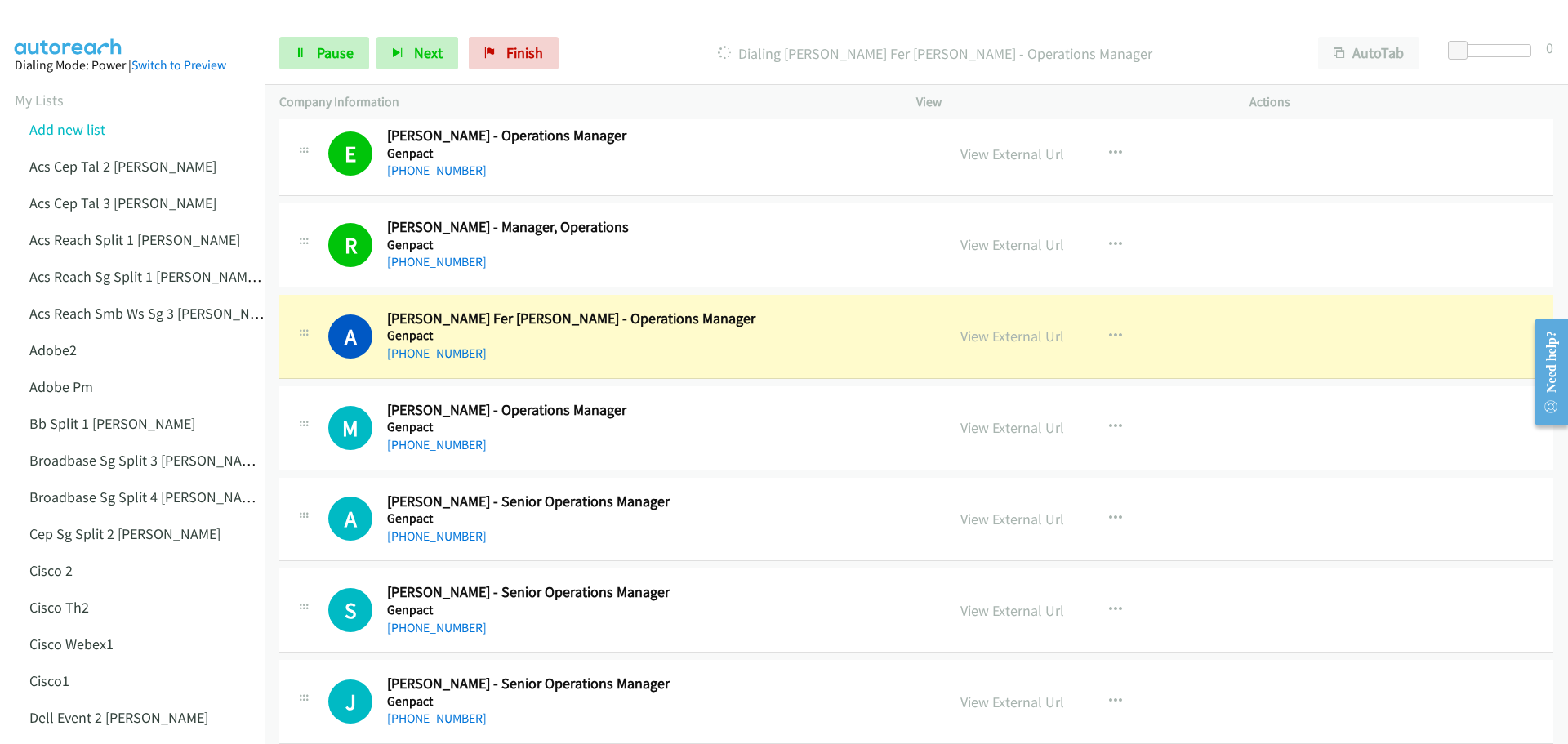
scroll to position [2614, 0]
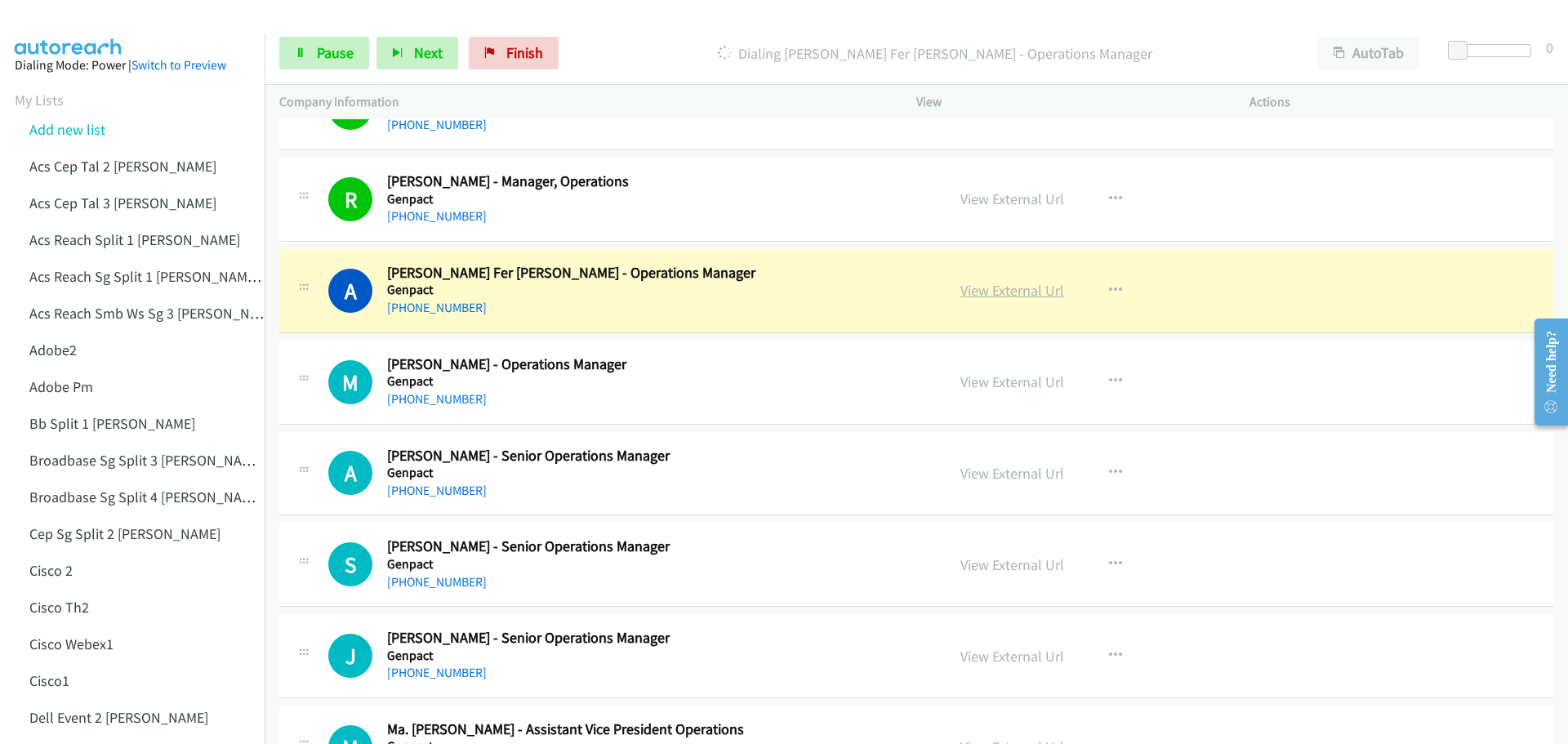
click at [981, 288] on link "View External Url" at bounding box center [1012, 290] width 103 height 19
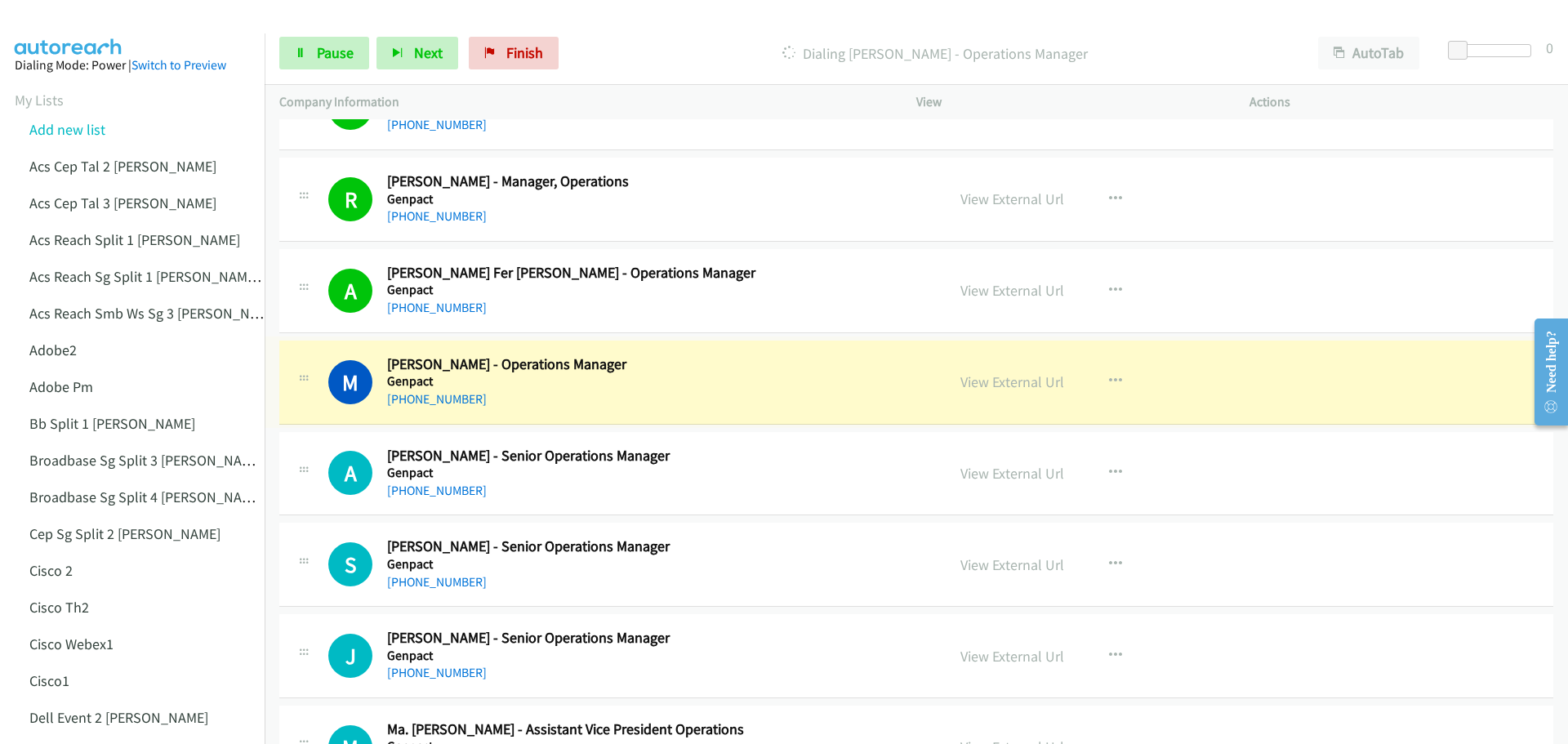
click at [989, 383] on link "View External Url" at bounding box center [1012, 382] width 103 height 19
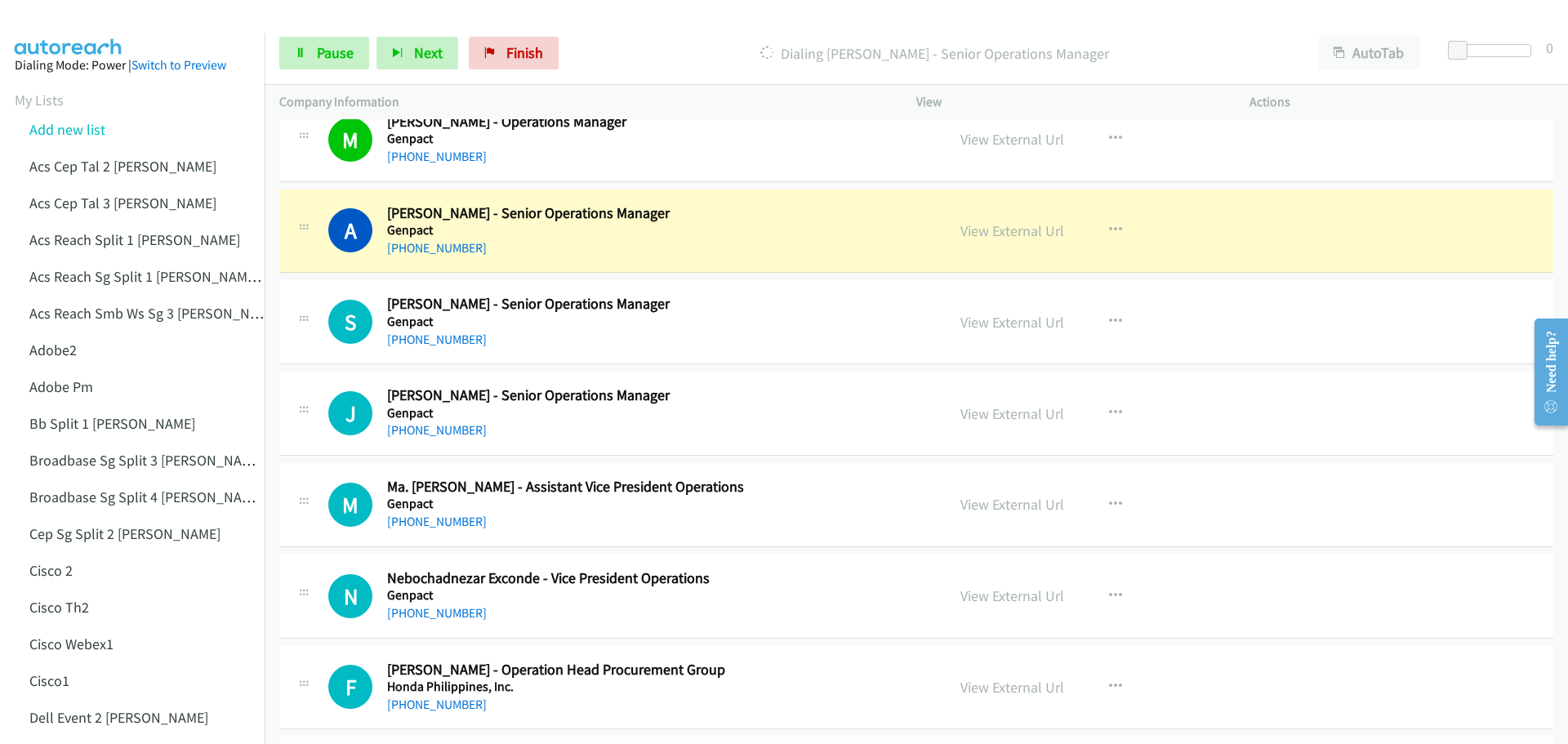
scroll to position [2858, 0]
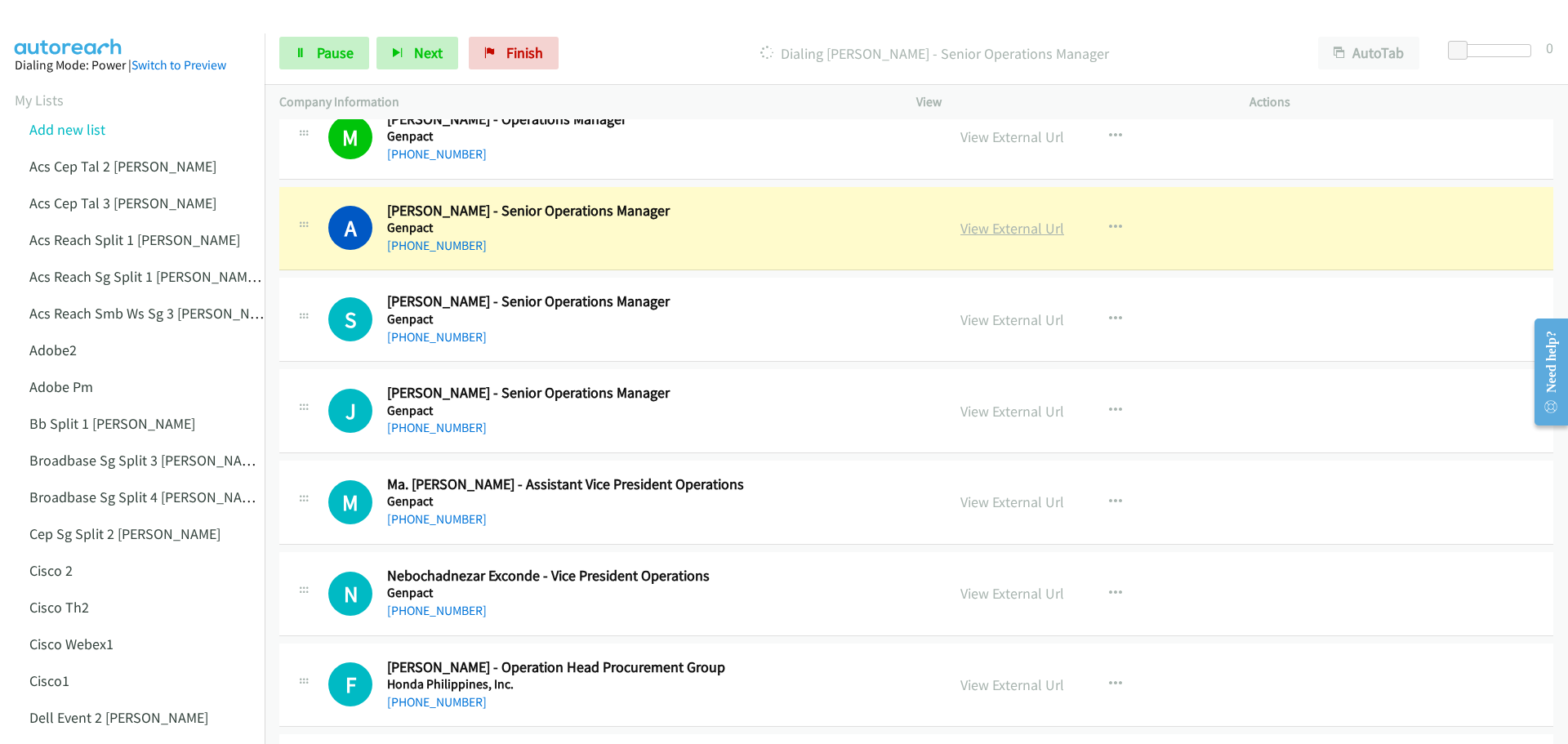
click at [1019, 234] on link "View External Url" at bounding box center [1012, 229] width 103 height 19
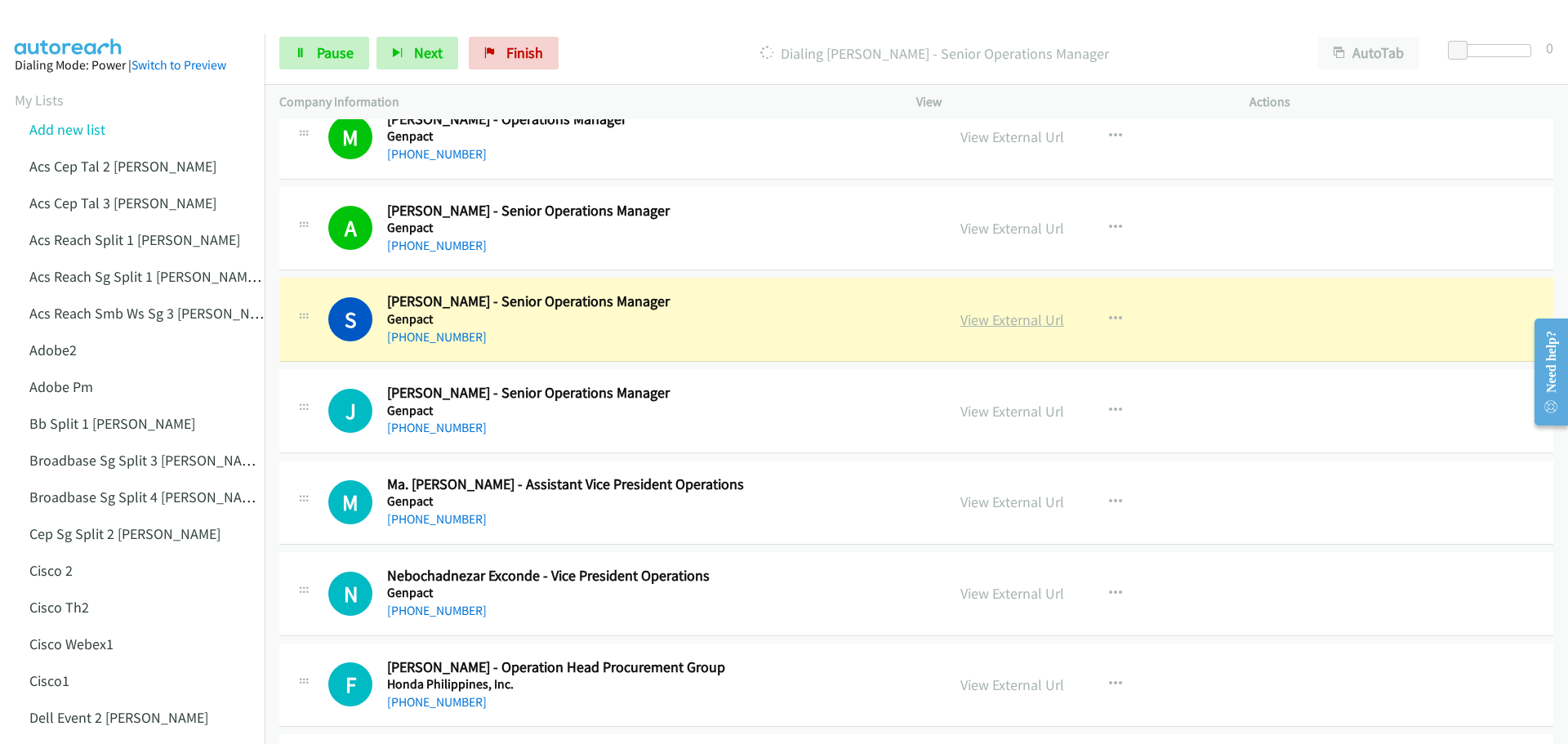
click at [987, 319] on link "View External Url" at bounding box center [1012, 320] width 103 height 19
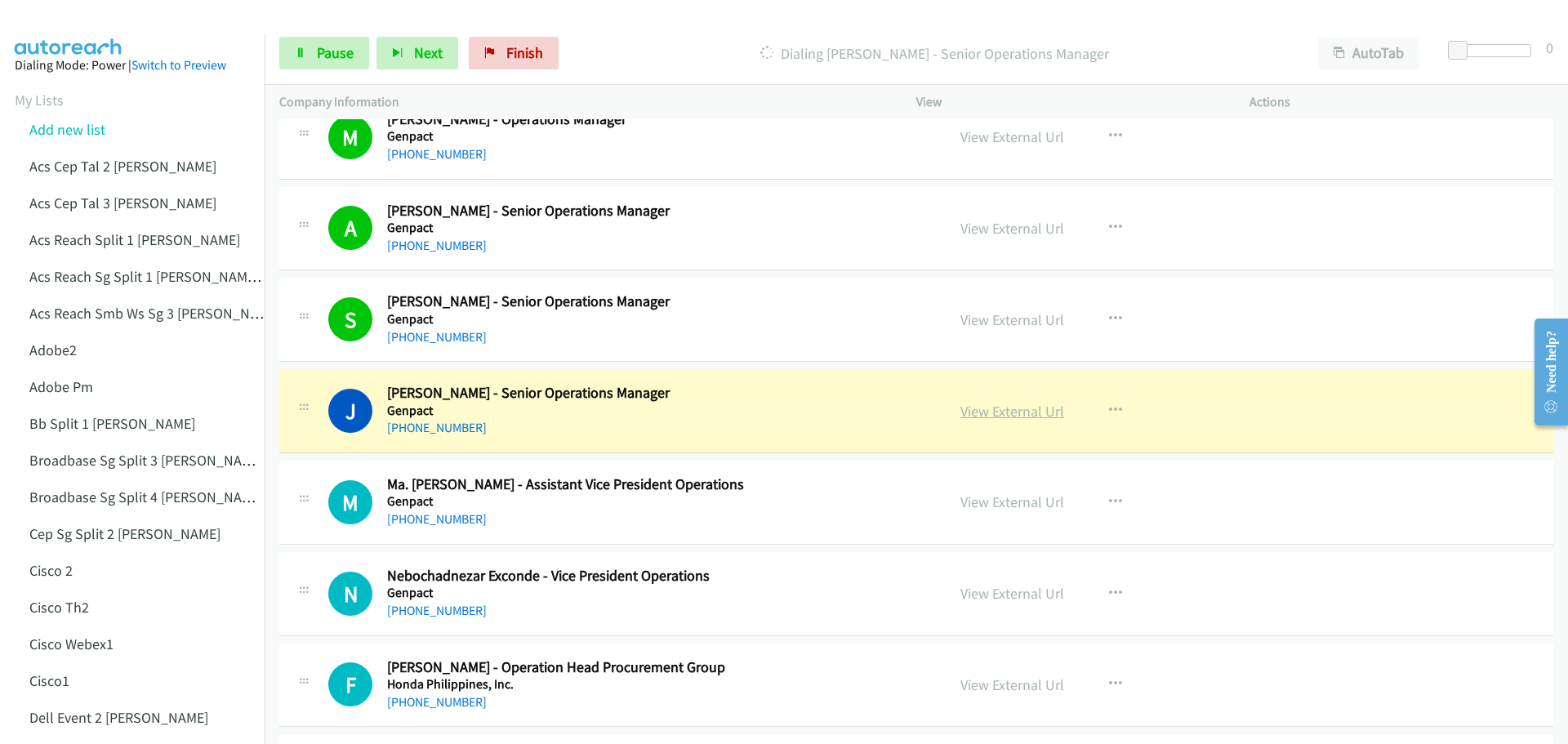
click at [994, 418] on link "View External Url" at bounding box center [1012, 412] width 103 height 19
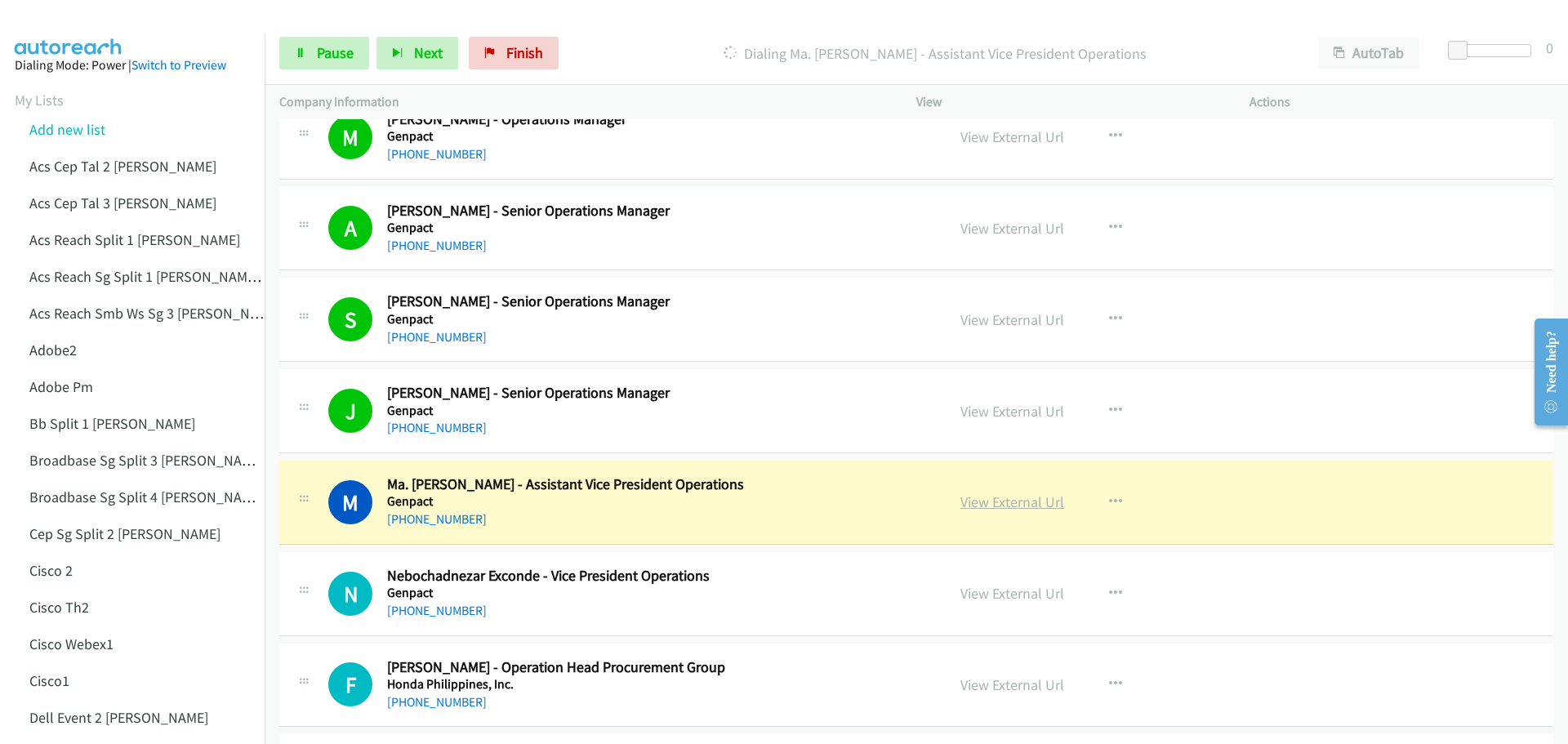
click at [990, 504] on link "View External Url" at bounding box center [1012, 502] width 103 height 19
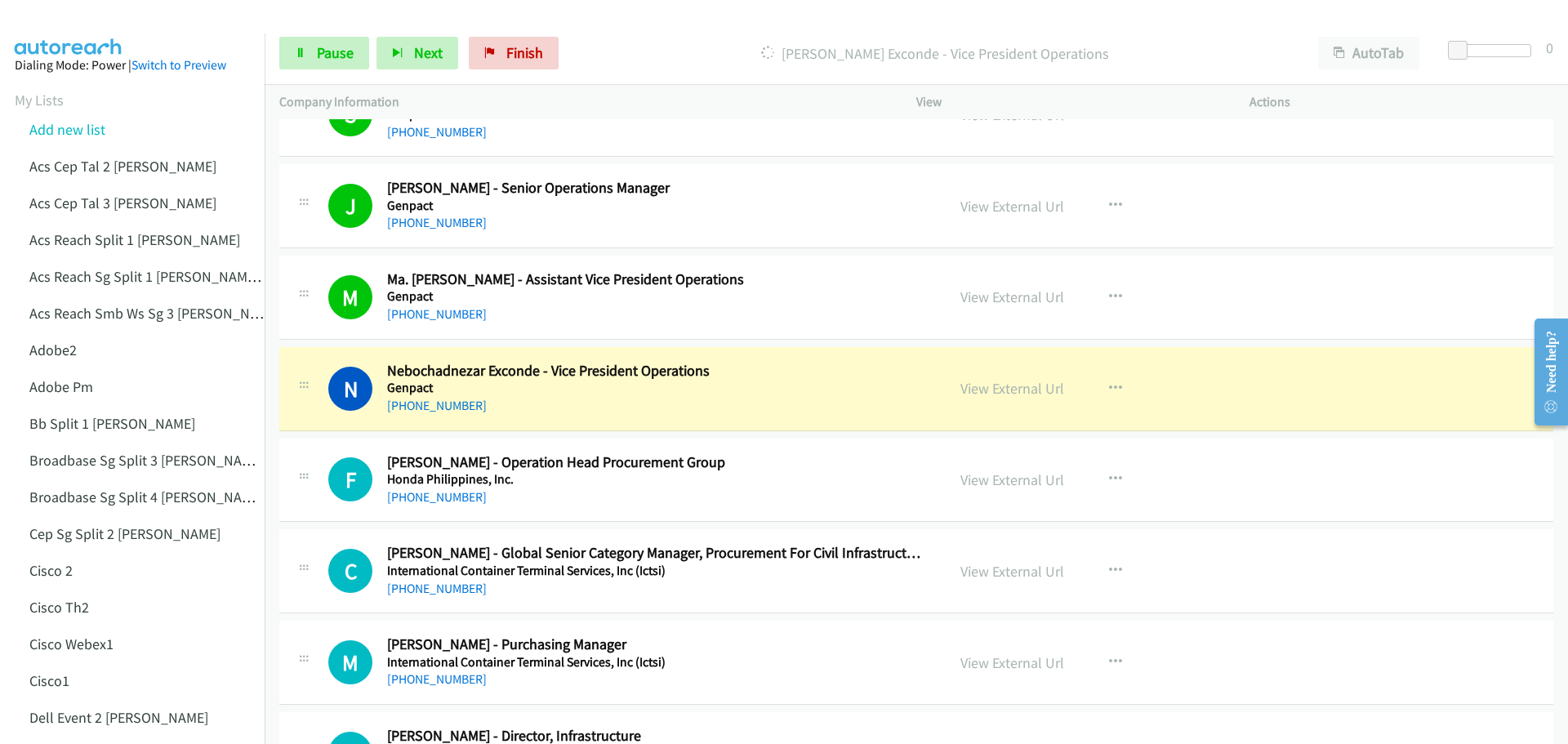
scroll to position [3103, 0]
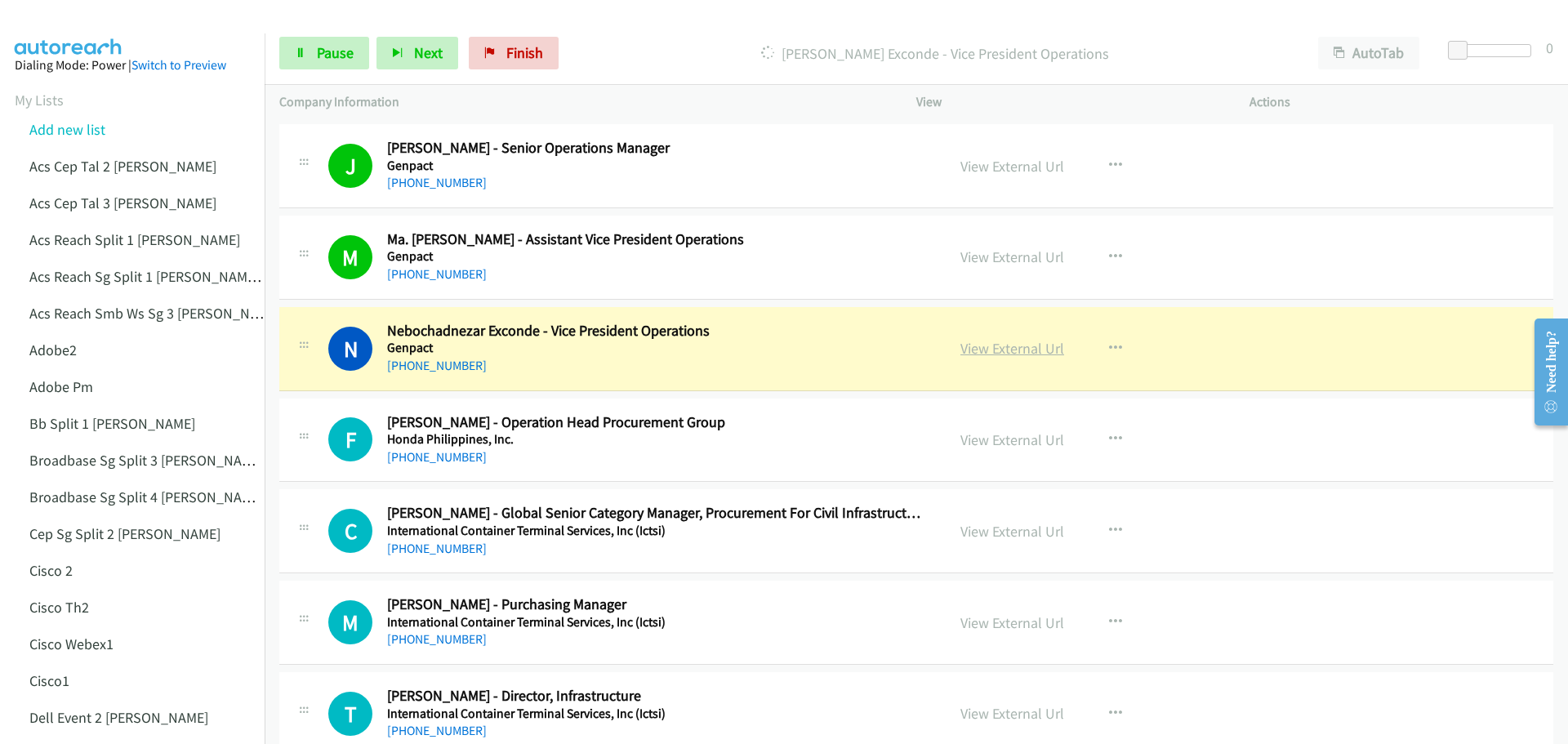
click at [993, 348] on link "View External Url" at bounding box center [1012, 349] width 103 height 19
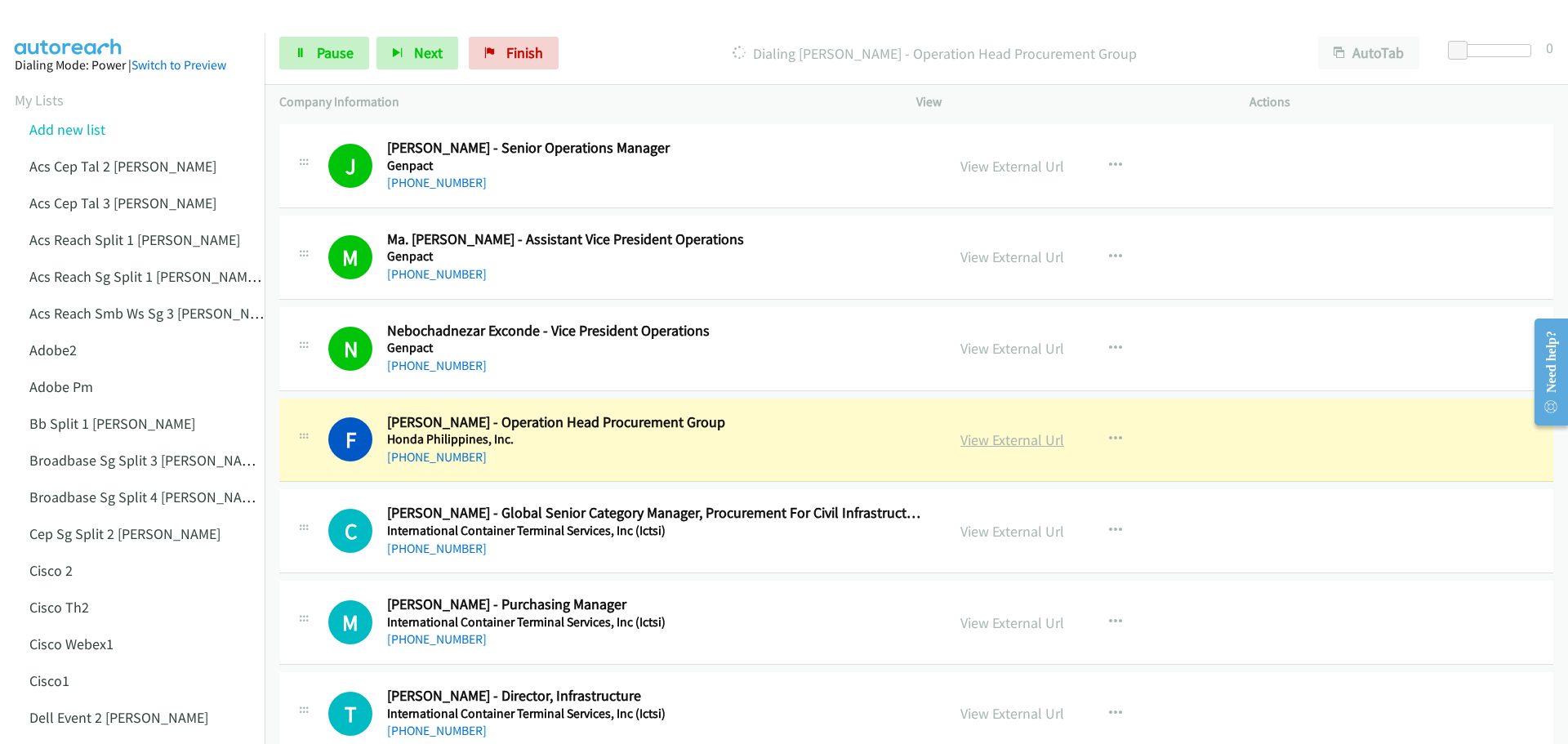
click at [1004, 436] on link "View External Url" at bounding box center [1012, 440] width 103 height 19
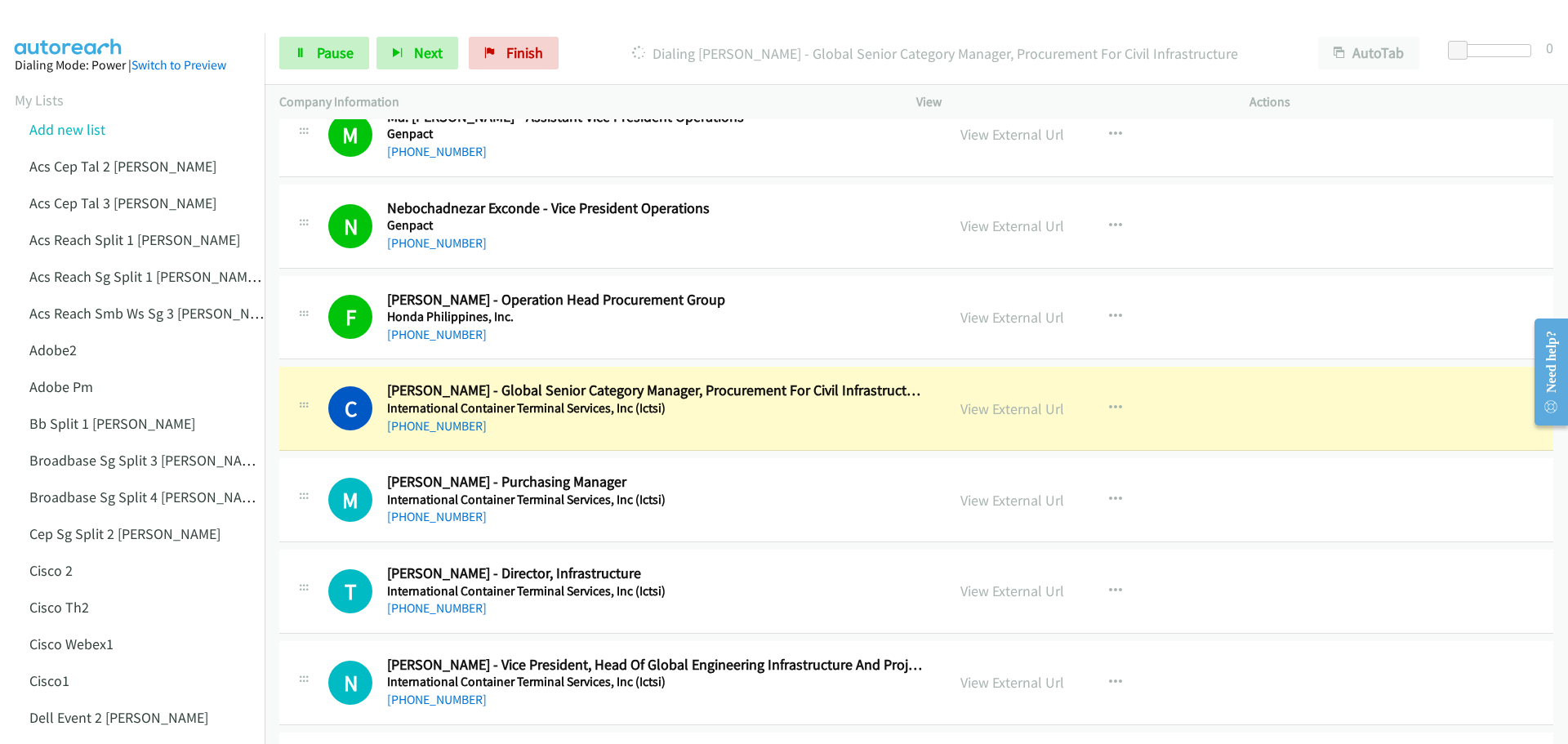
scroll to position [3267, 0]
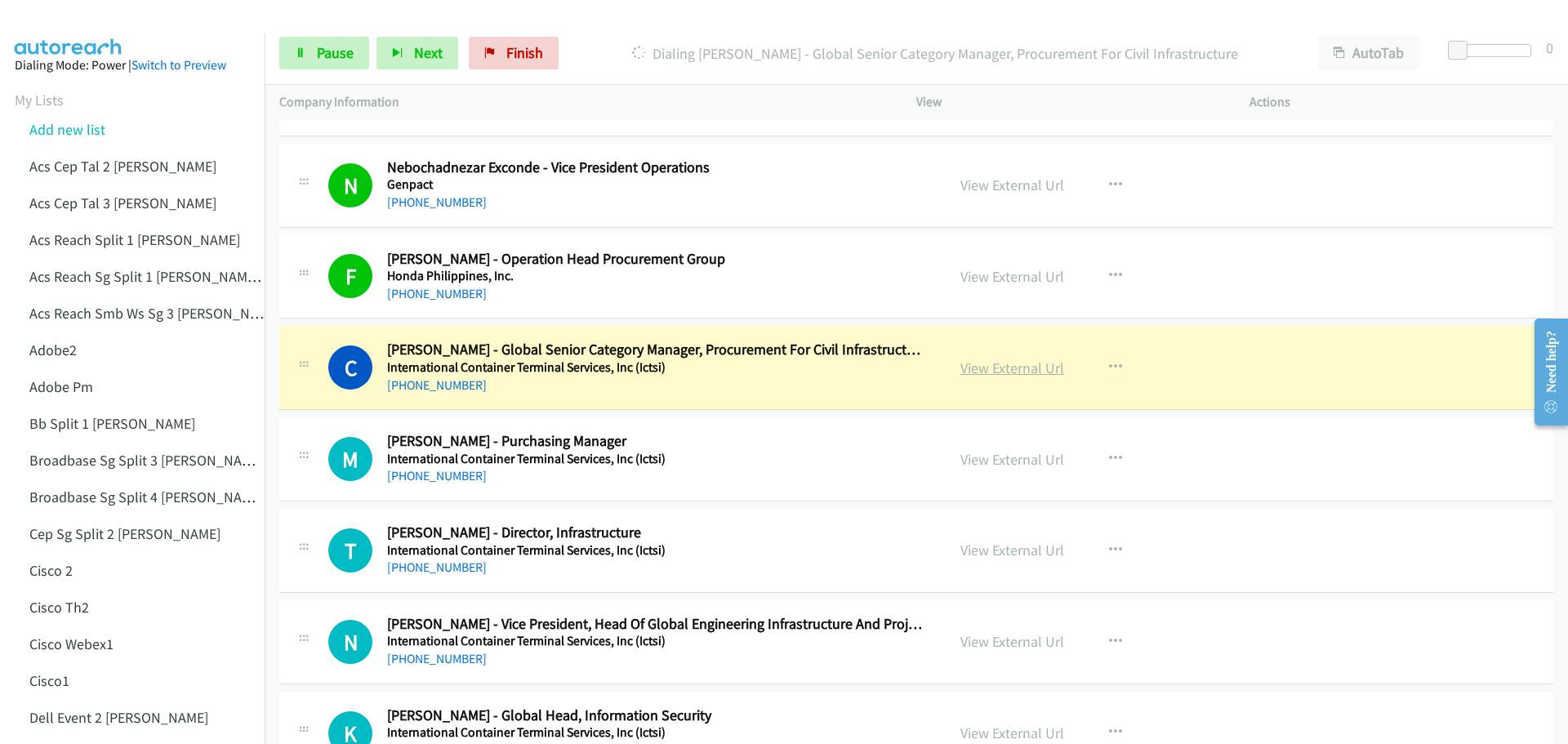
click at [1010, 367] on link "View External Url" at bounding box center [1012, 368] width 103 height 19
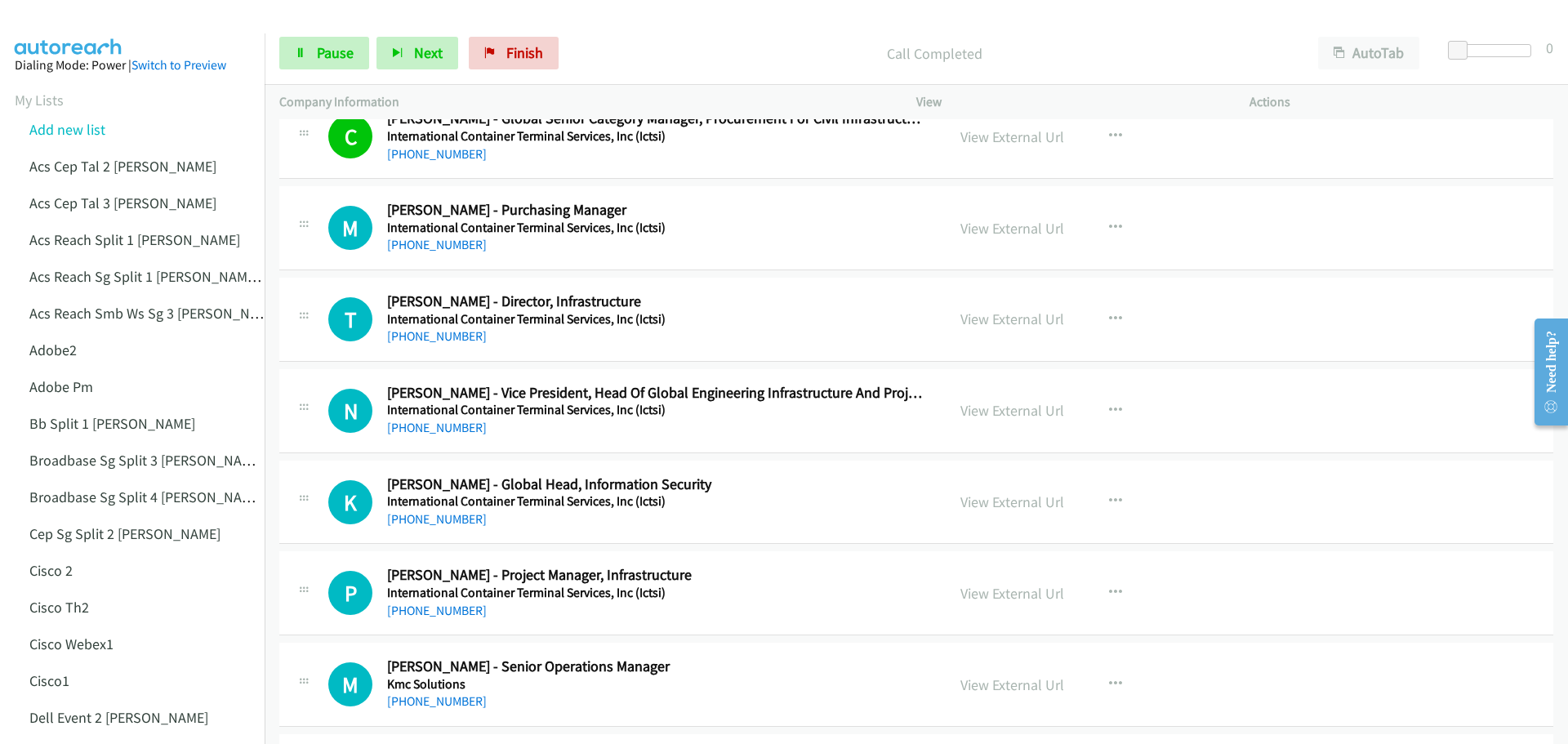
scroll to position [3512, 0]
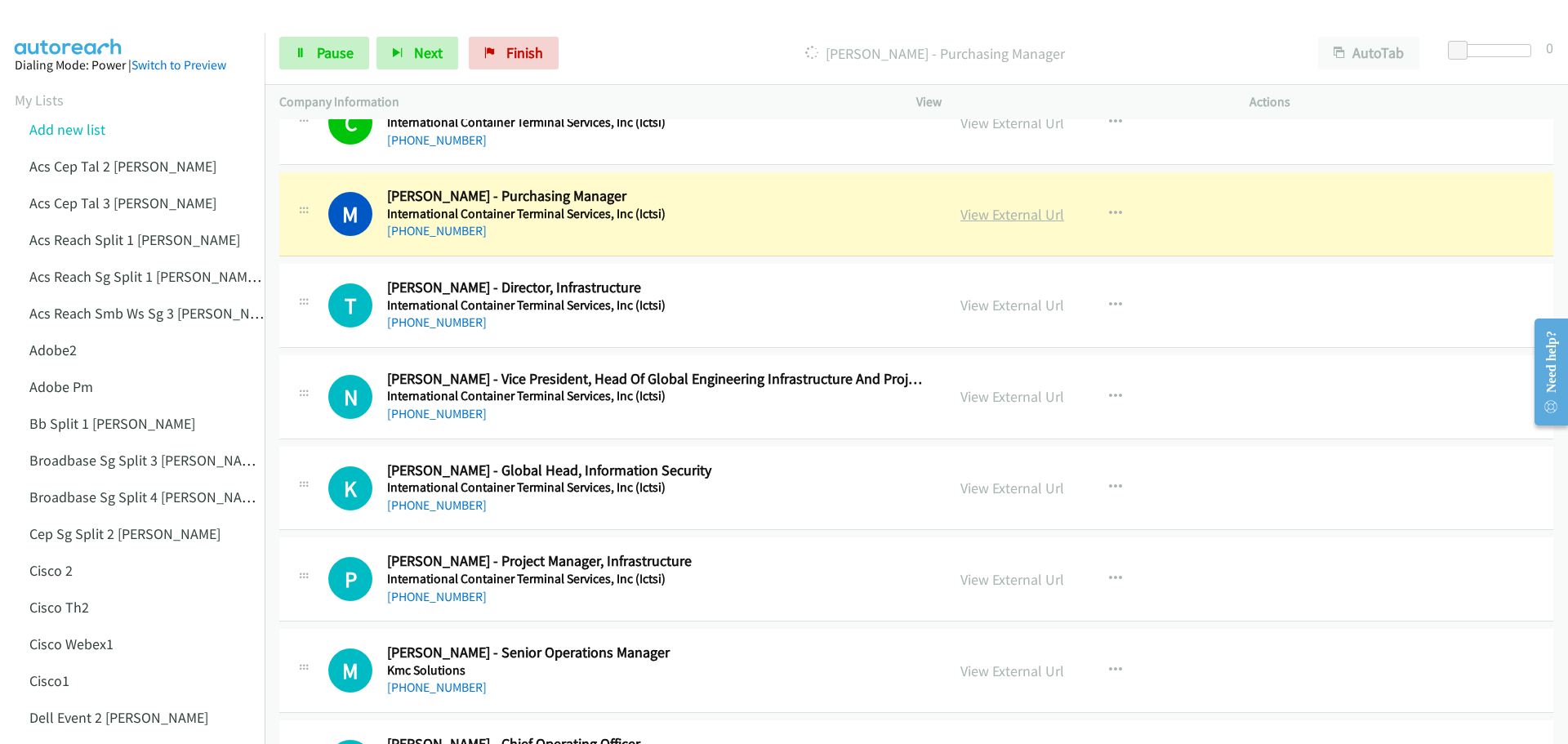
click at [997, 219] on link "View External Url" at bounding box center [1012, 214] width 103 height 19
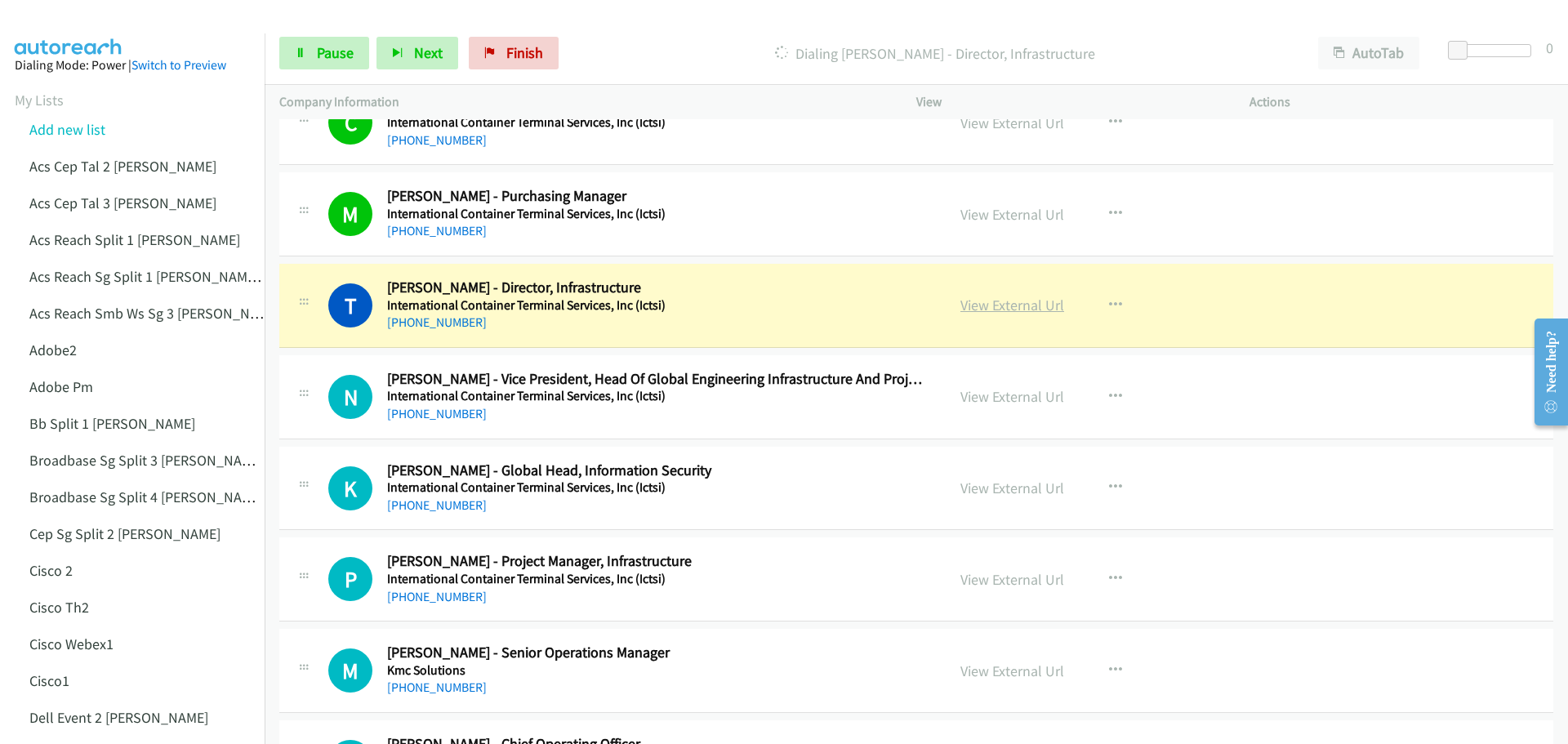
click at [986, 311] on link "View External Url" at bounding box center [1012, 305] width 103 height 19
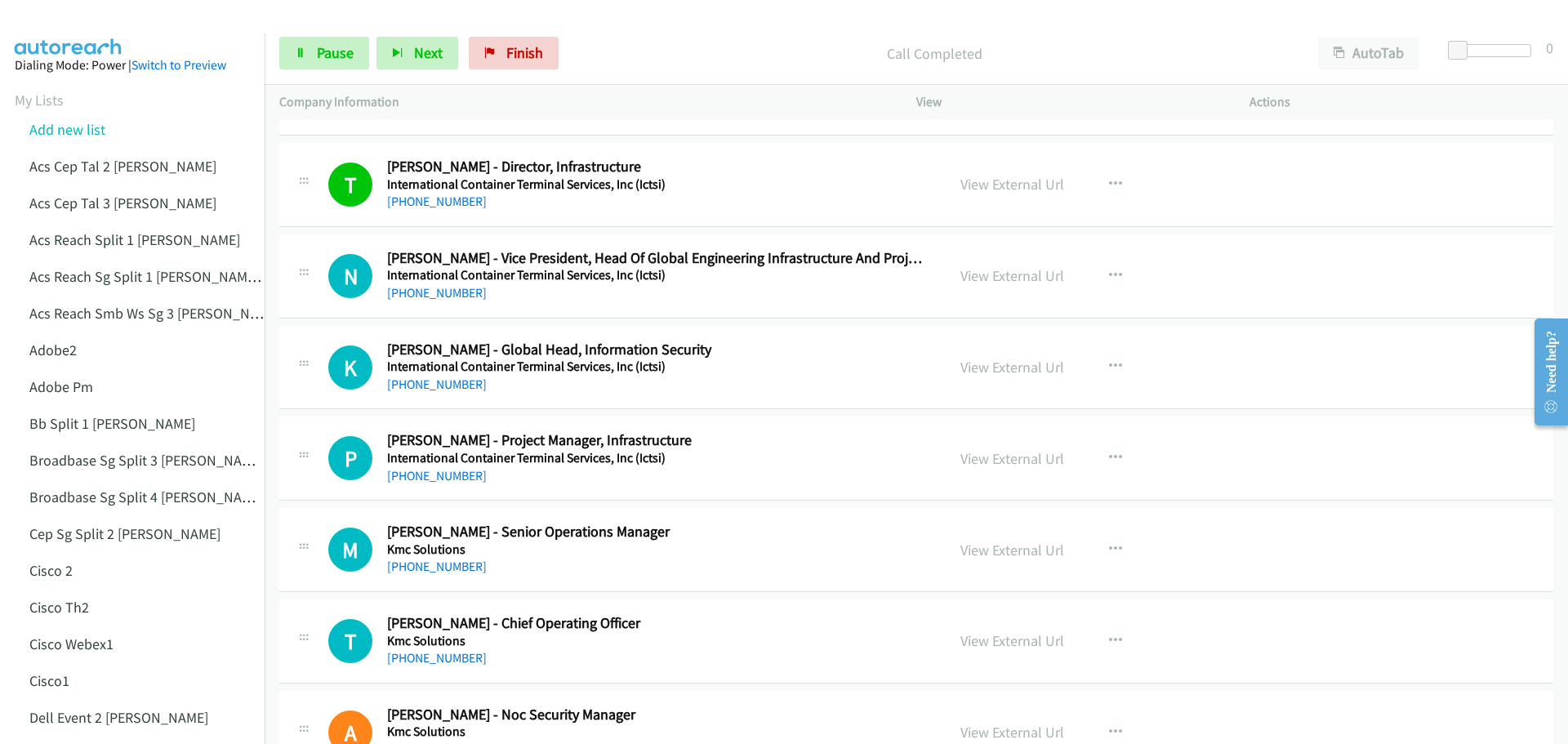
scroll to position [3675, 0]
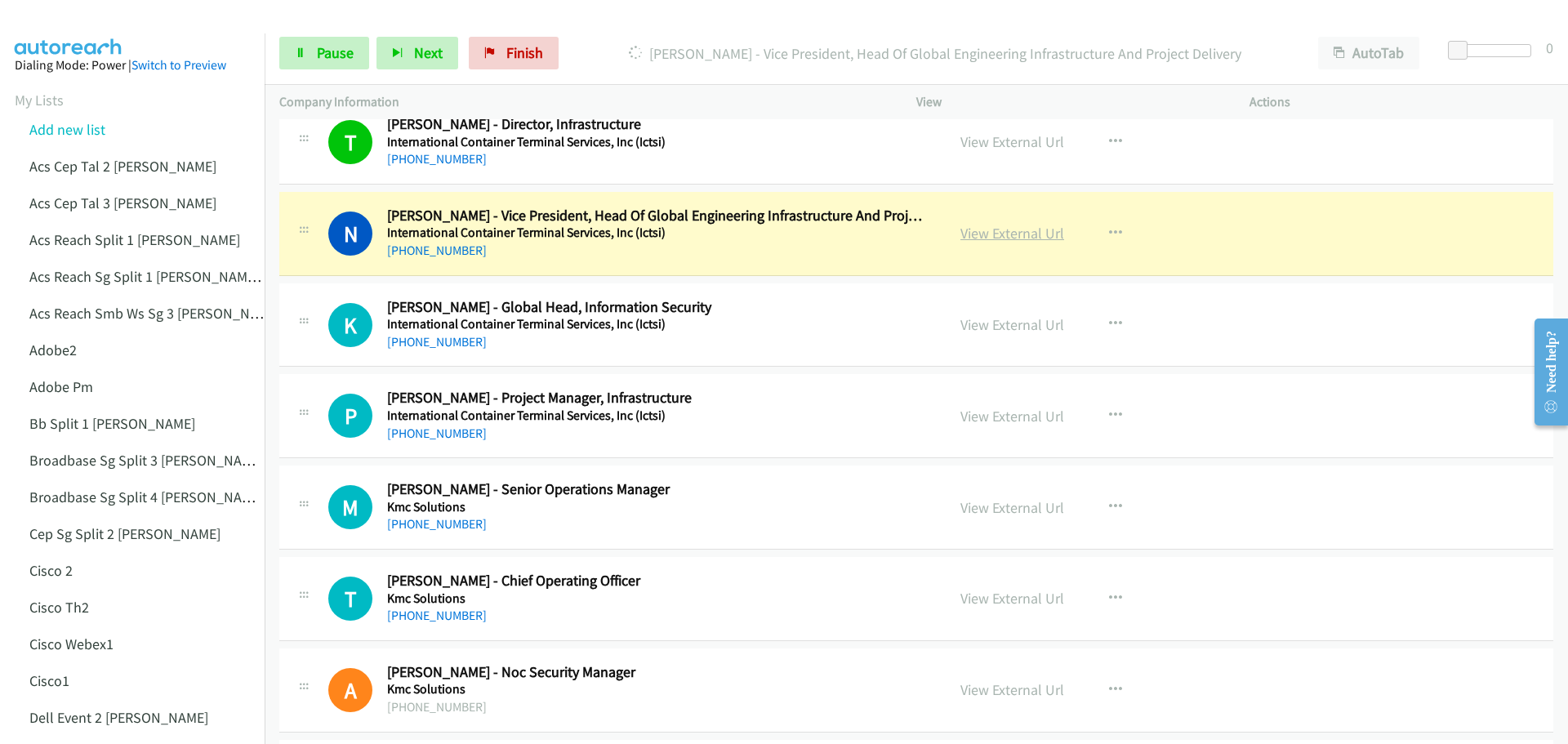
click at [1009, 237] on link "View External Url" at bounding box center [1012, 234] width 103 height 19
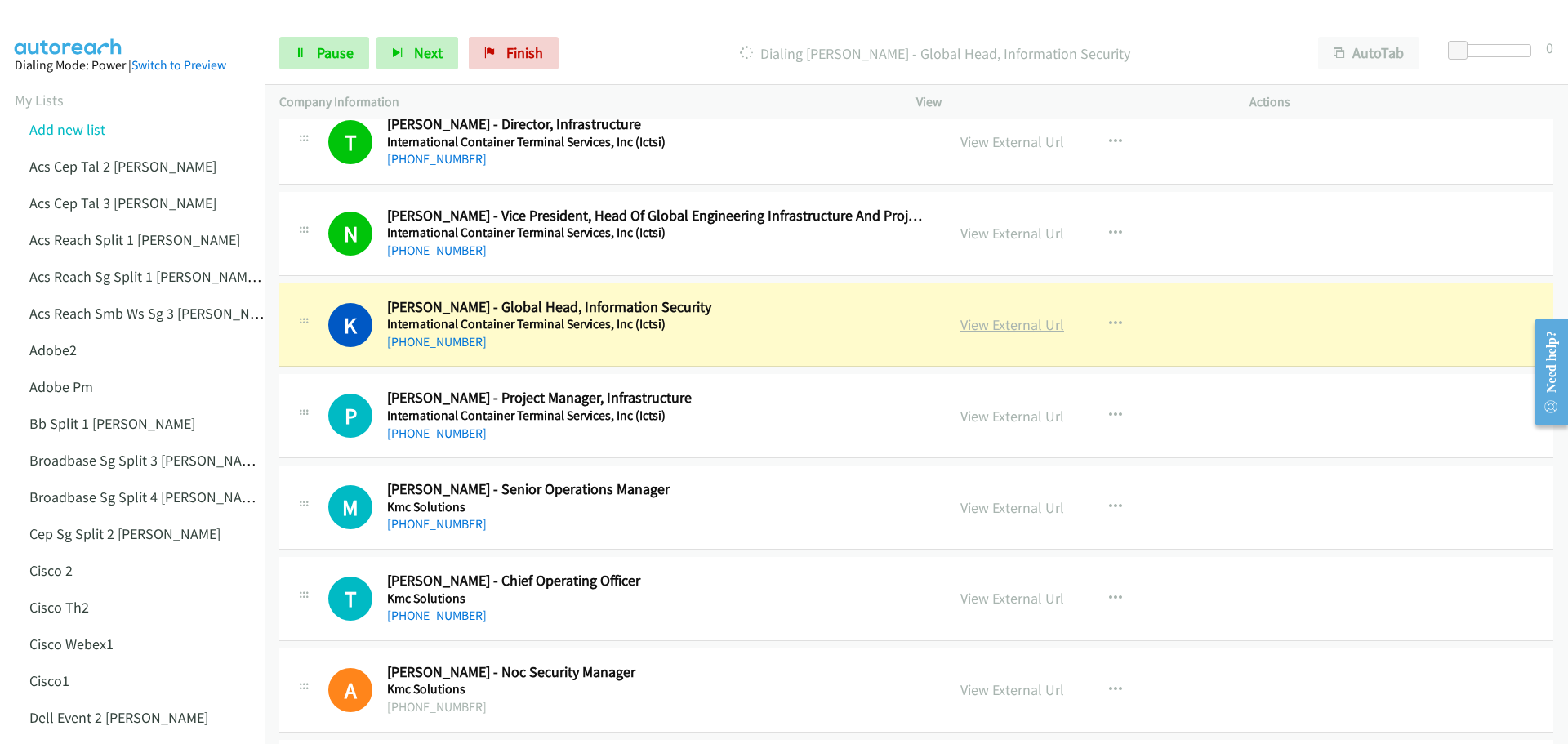
click at [993, 325] on link "View External Url" at bounding box center [1012, 325] width 103 height 19
click at [317, 49] on span "Pause" at bounding box center [335, 53] width 36 height 19
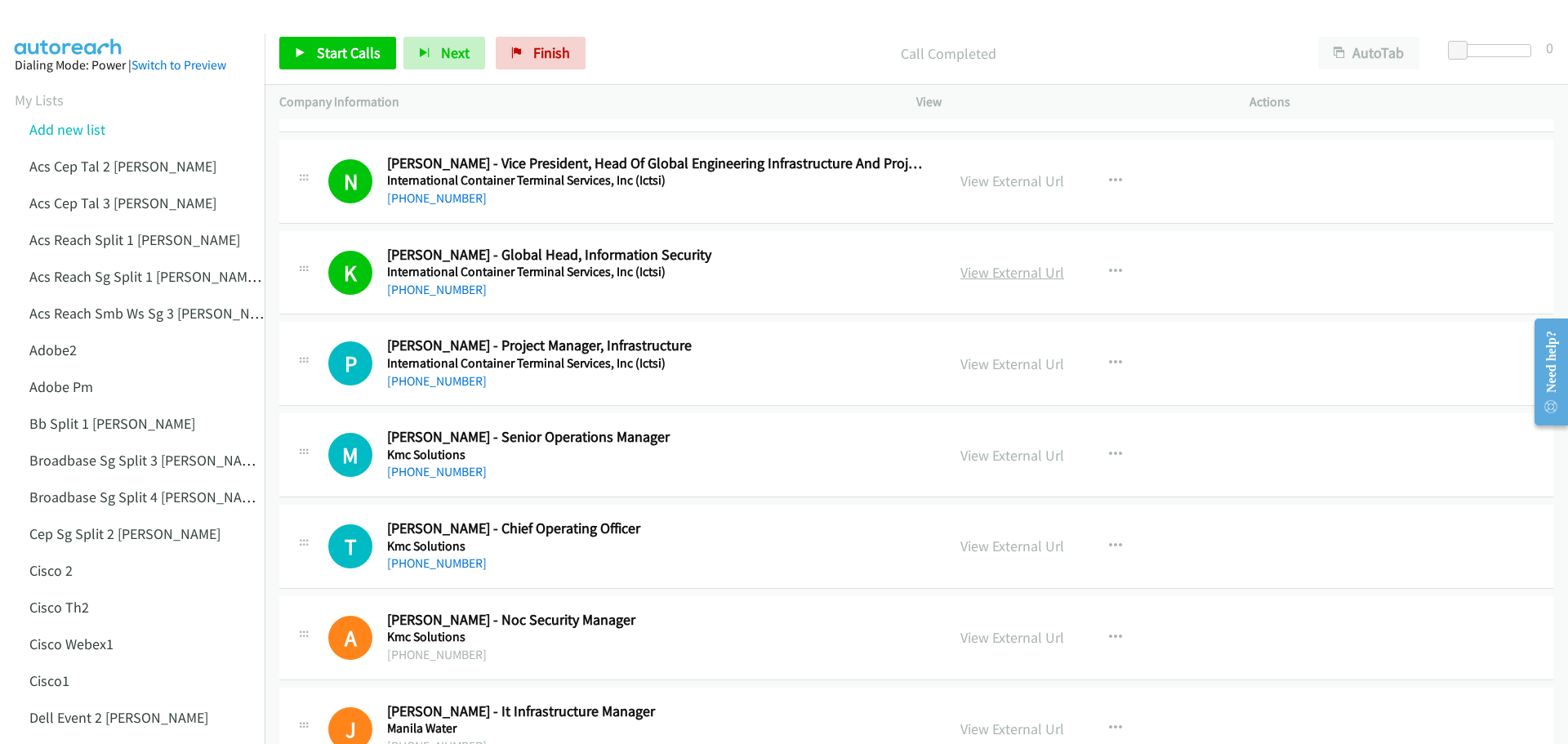
scroll to position [3757, 0]
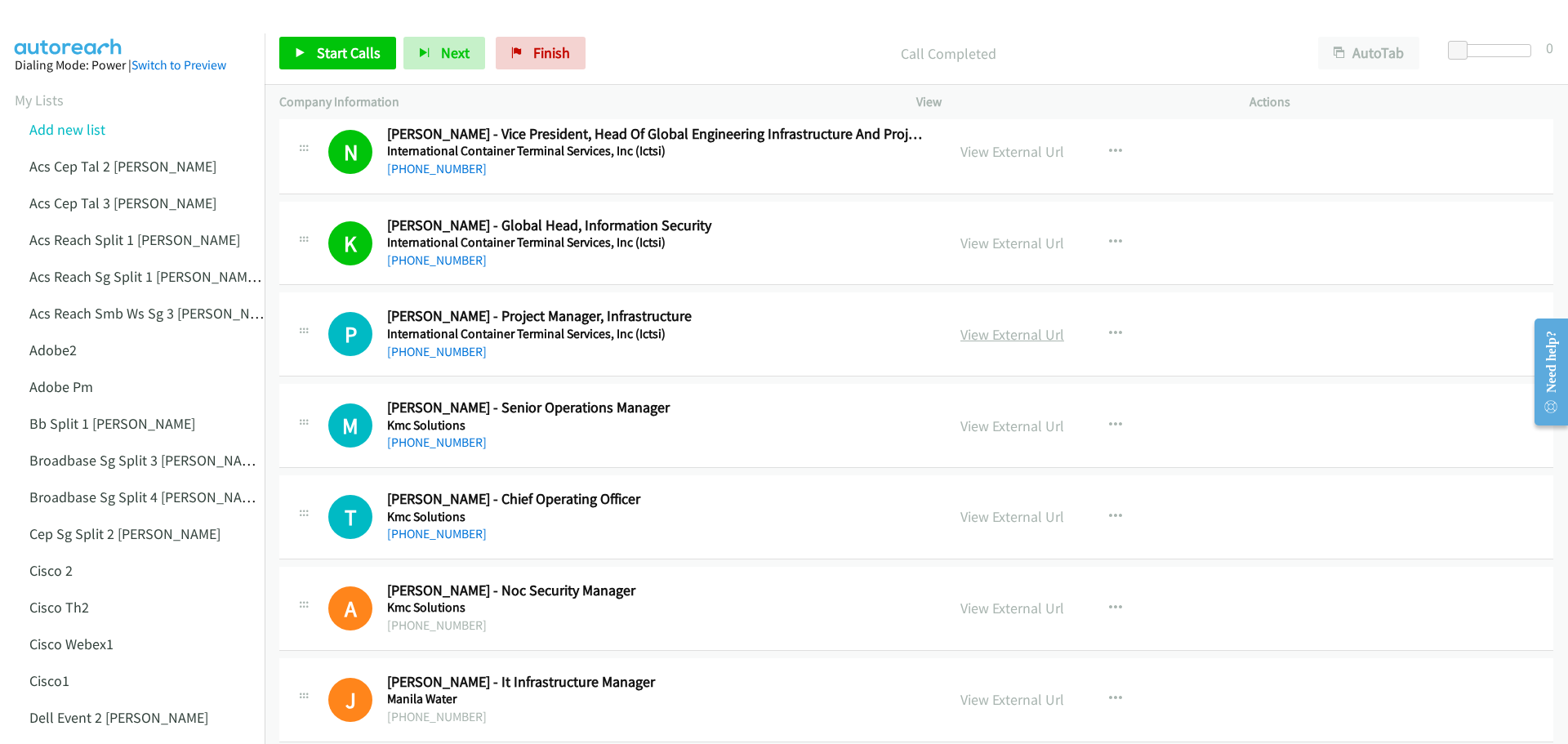
click at [981, 335] on link "View External Url" at bounding box center [1012, 334] width 103 height 19
click at [335, 47] on span "Start Calls" at bounding box center [348, 53] width 64 height 19
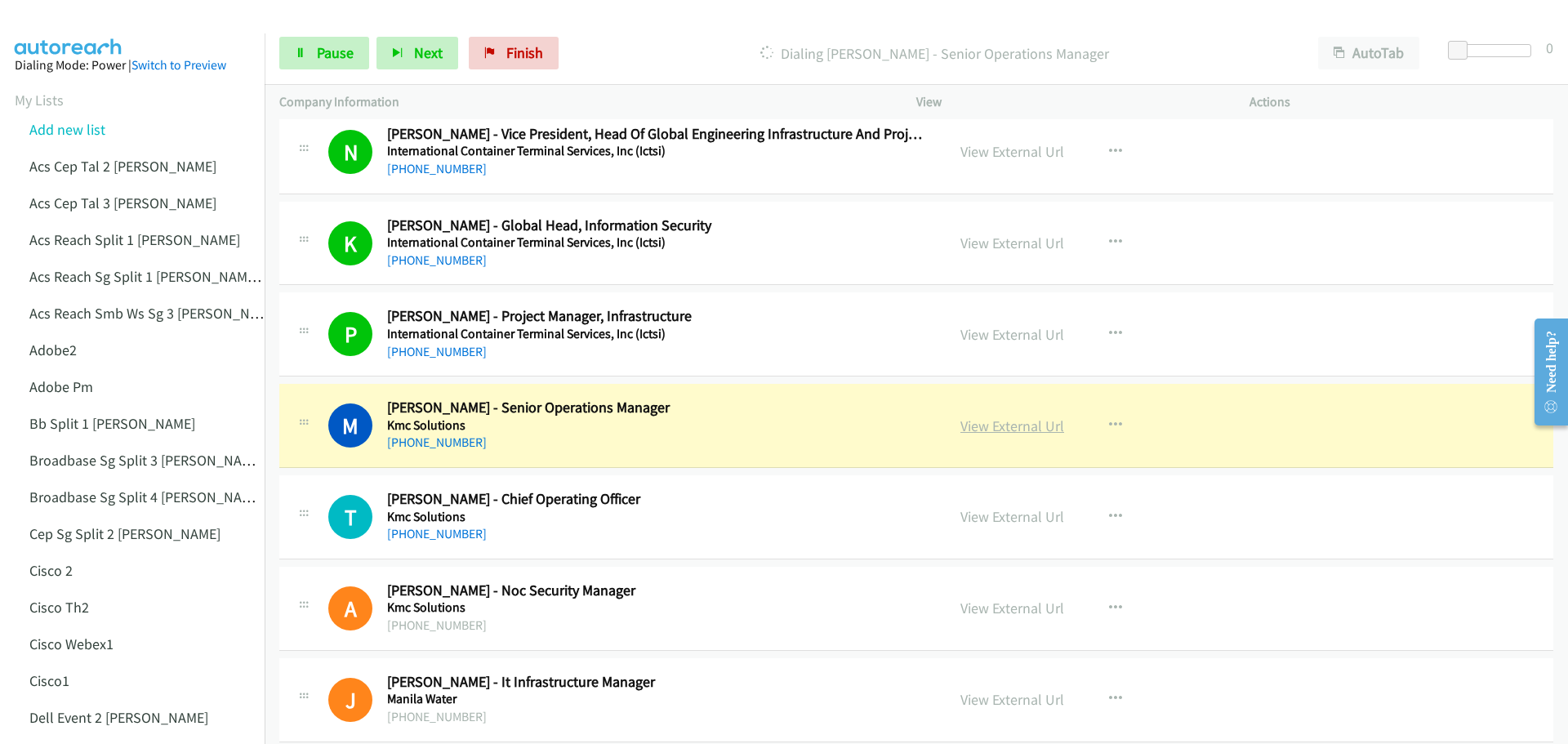
click at [1000, 426] on link "View External Url" at bounding box center [1012, 426] width 103 height 19
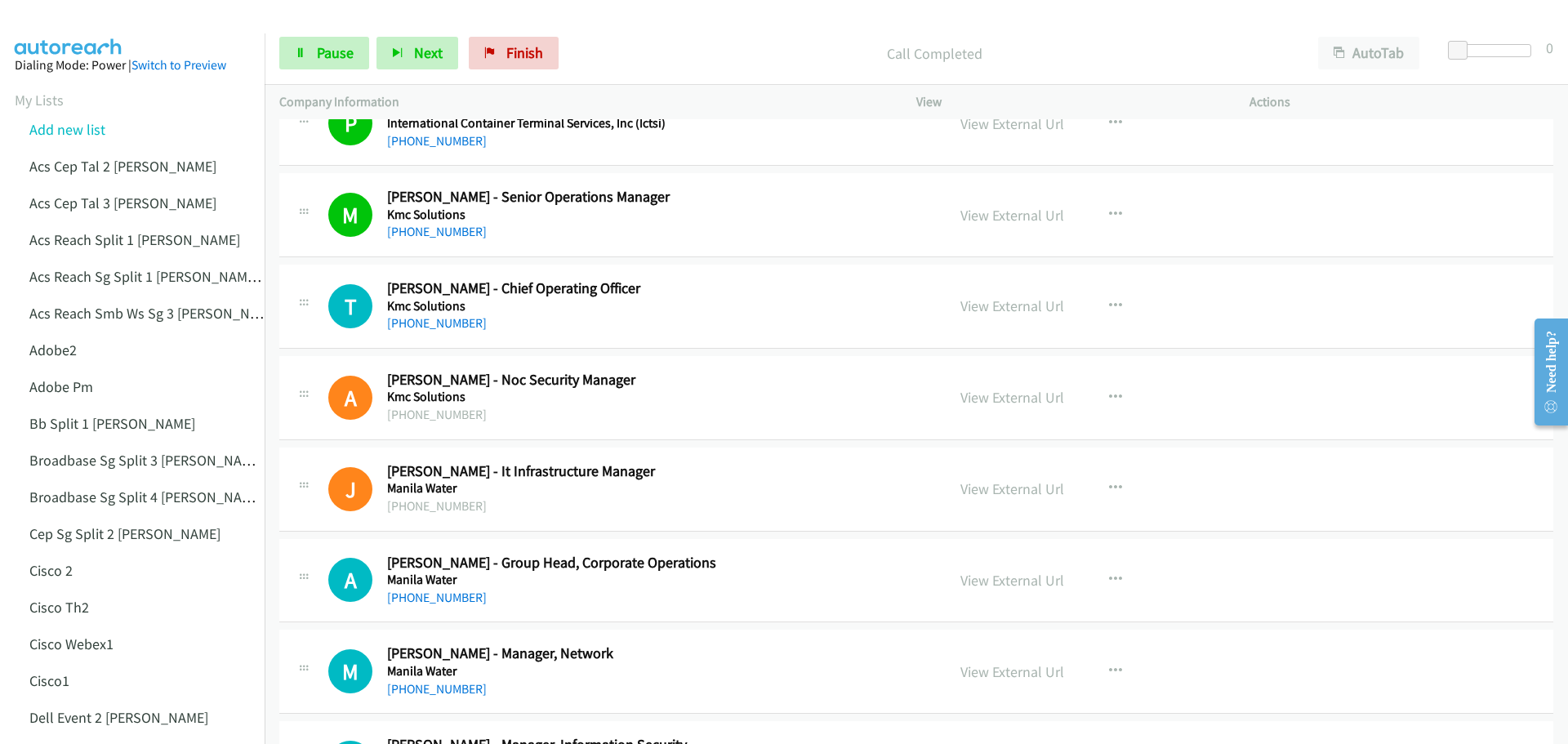
scroll to position [4002, 0]
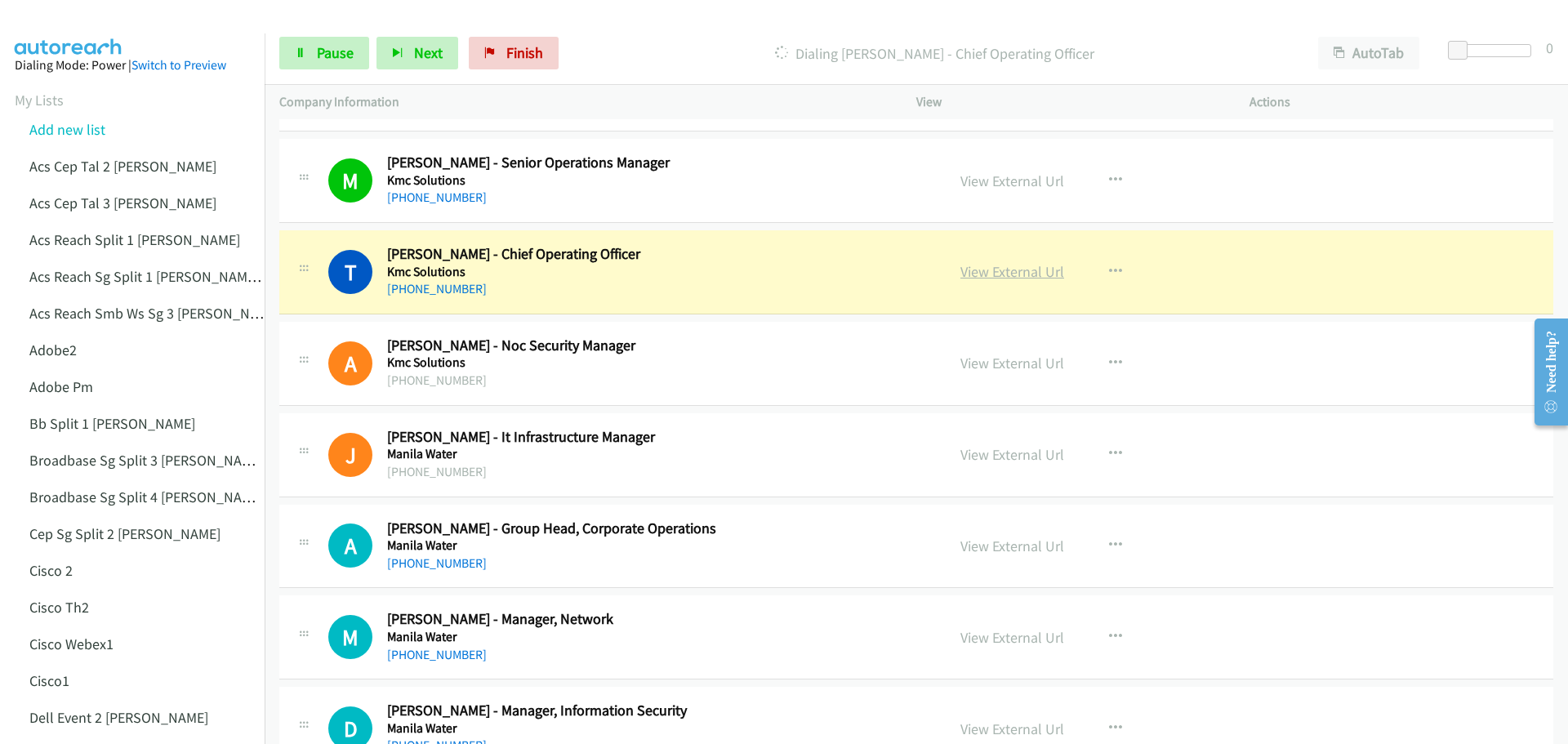
click at [993, 271] on link "View External Url" at bounding box center [1012, 272] width 103 height 19
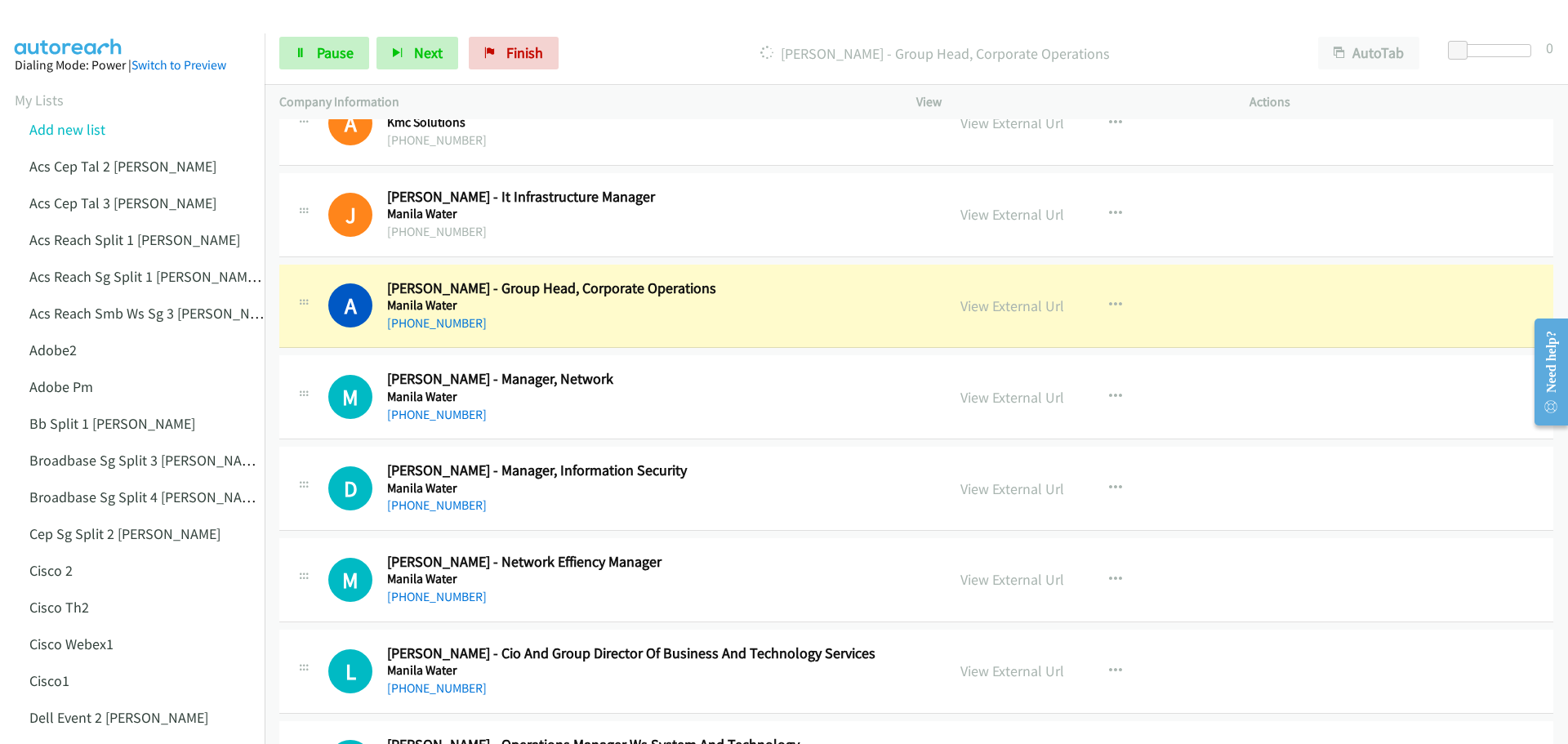
scroll to position [4248, 0]
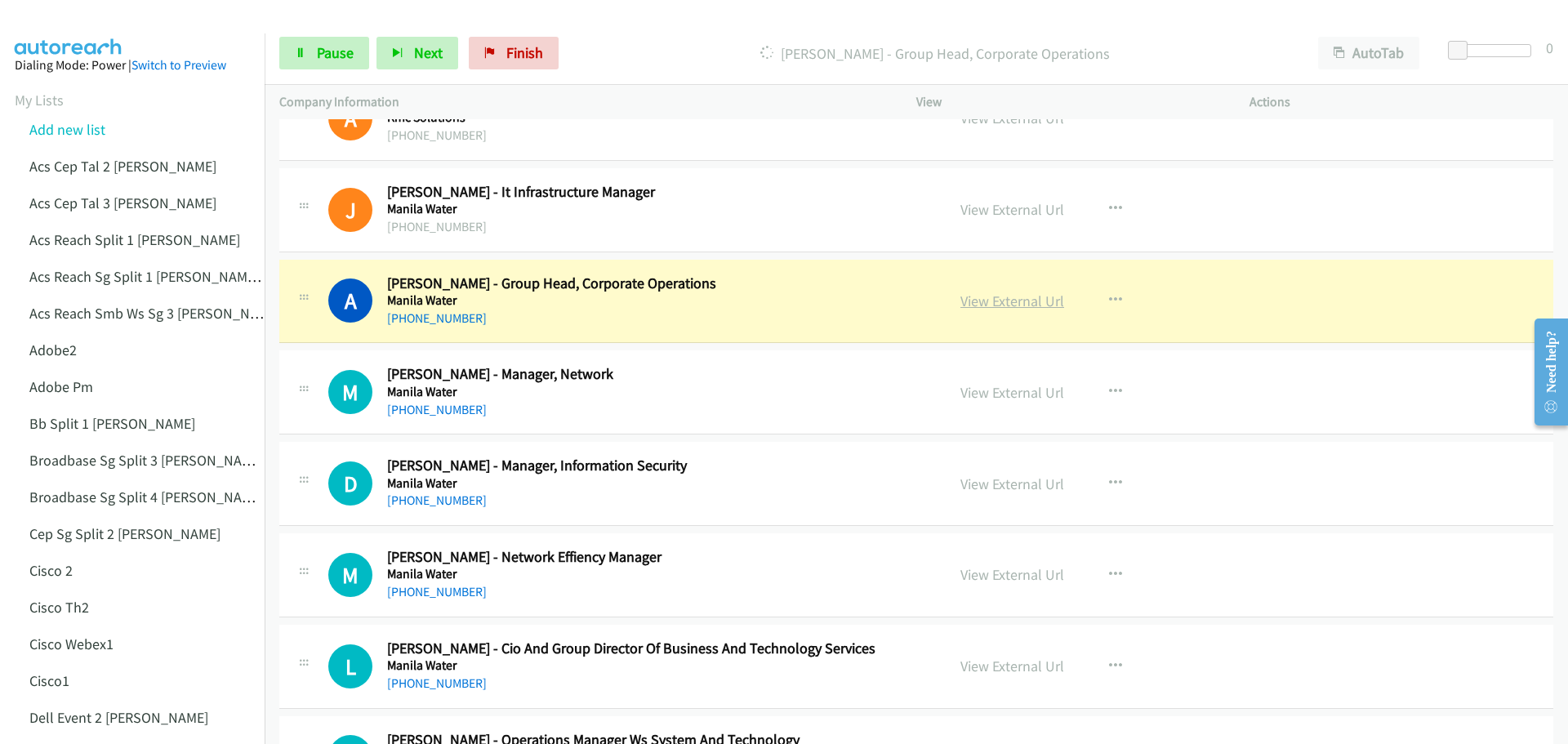
click at [1036, 297] on link "View External Url" at bounding box center [1012, 302] width 103 height 19
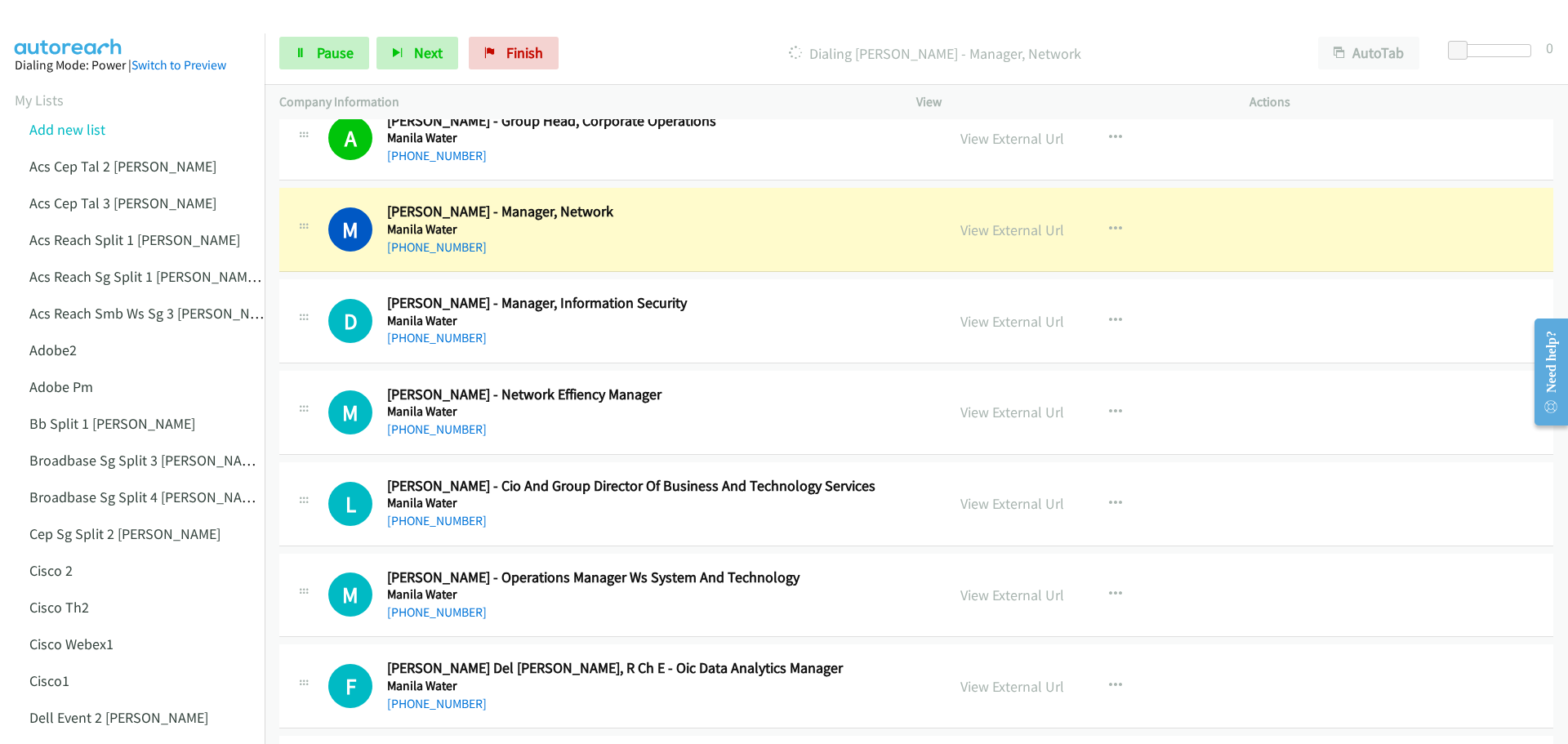
scroll to position [4410, 0]
click at [1005, 232] on link "View External Url" at bounding box center [1012, 229] width 103 height 19
click at [333, 40] on link "Pause" at bounding box center [325, 53] width 90 height 33
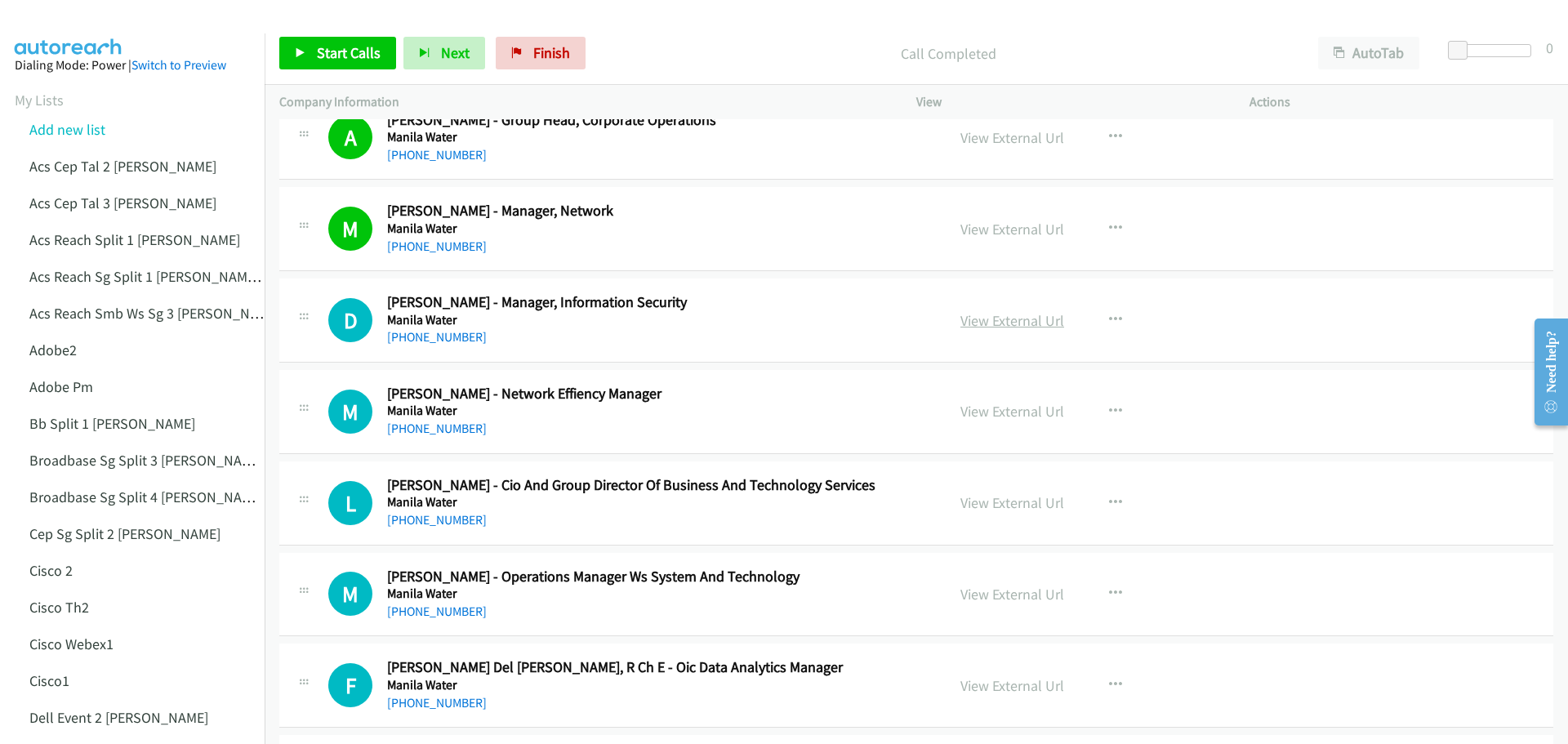
click at [997, 316] on link "View External Url" at bounding box center [1012, 321] width 103 height 19
drag, startPoint x: 359, startPoint y: 44, endPoint x: 408, endPoint y: 54, distance: 50.0
click at [359, 44] on span "Start Calls" at bounding box center [348, 53] width 64 height 19
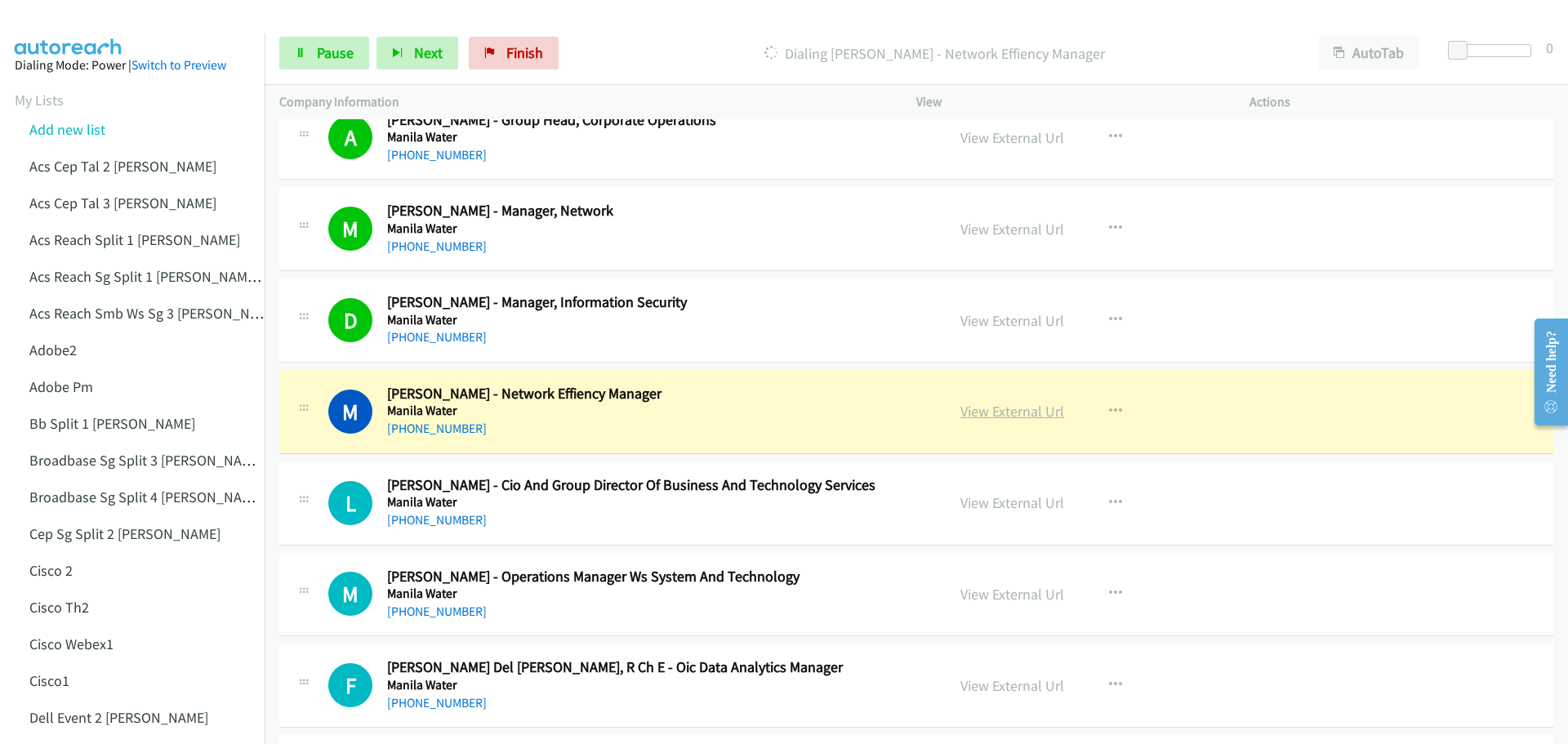
click at [1003, 410] on link "View External Url" at bounding box center [1012, 412] width 103 height 19
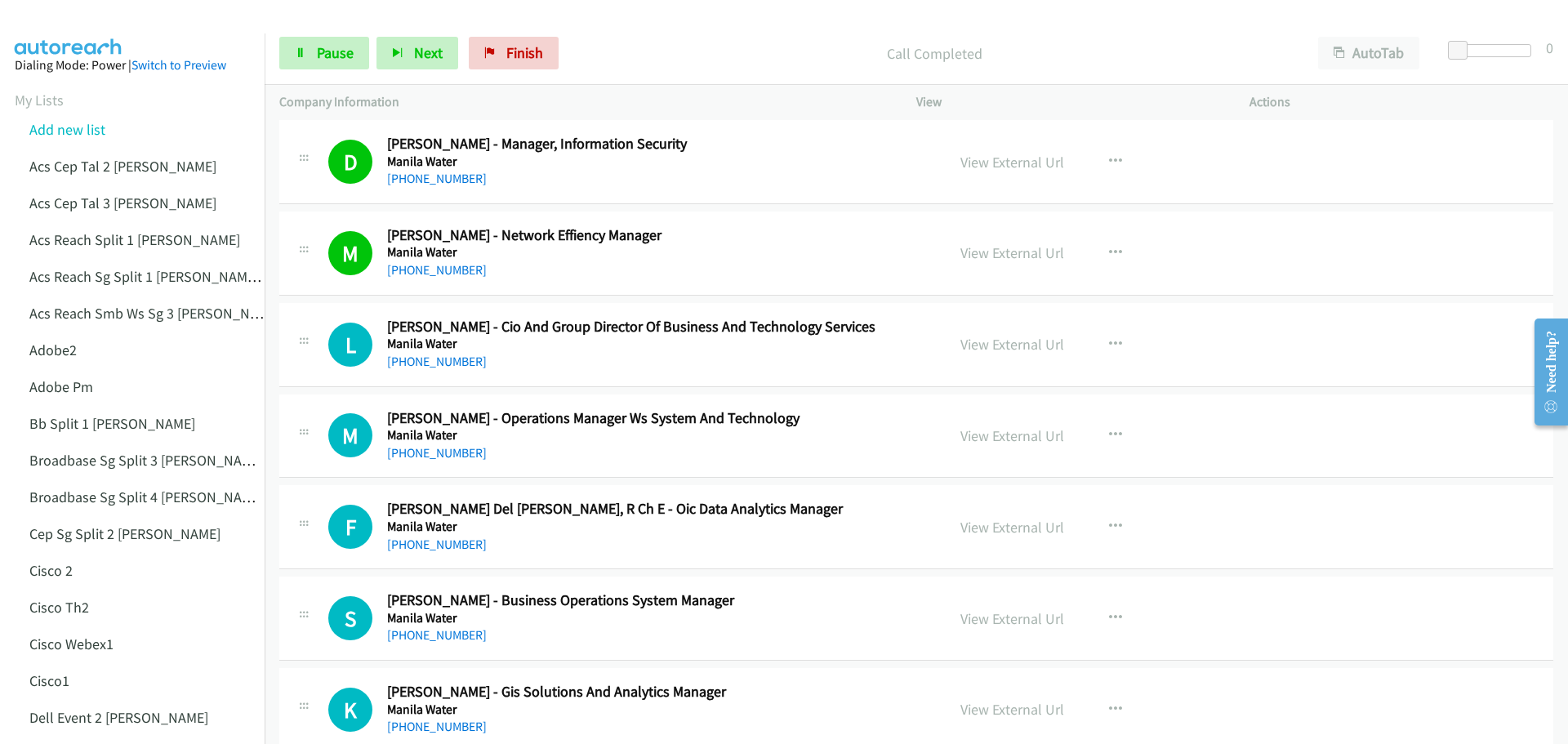
scroll to position [4574, 0]
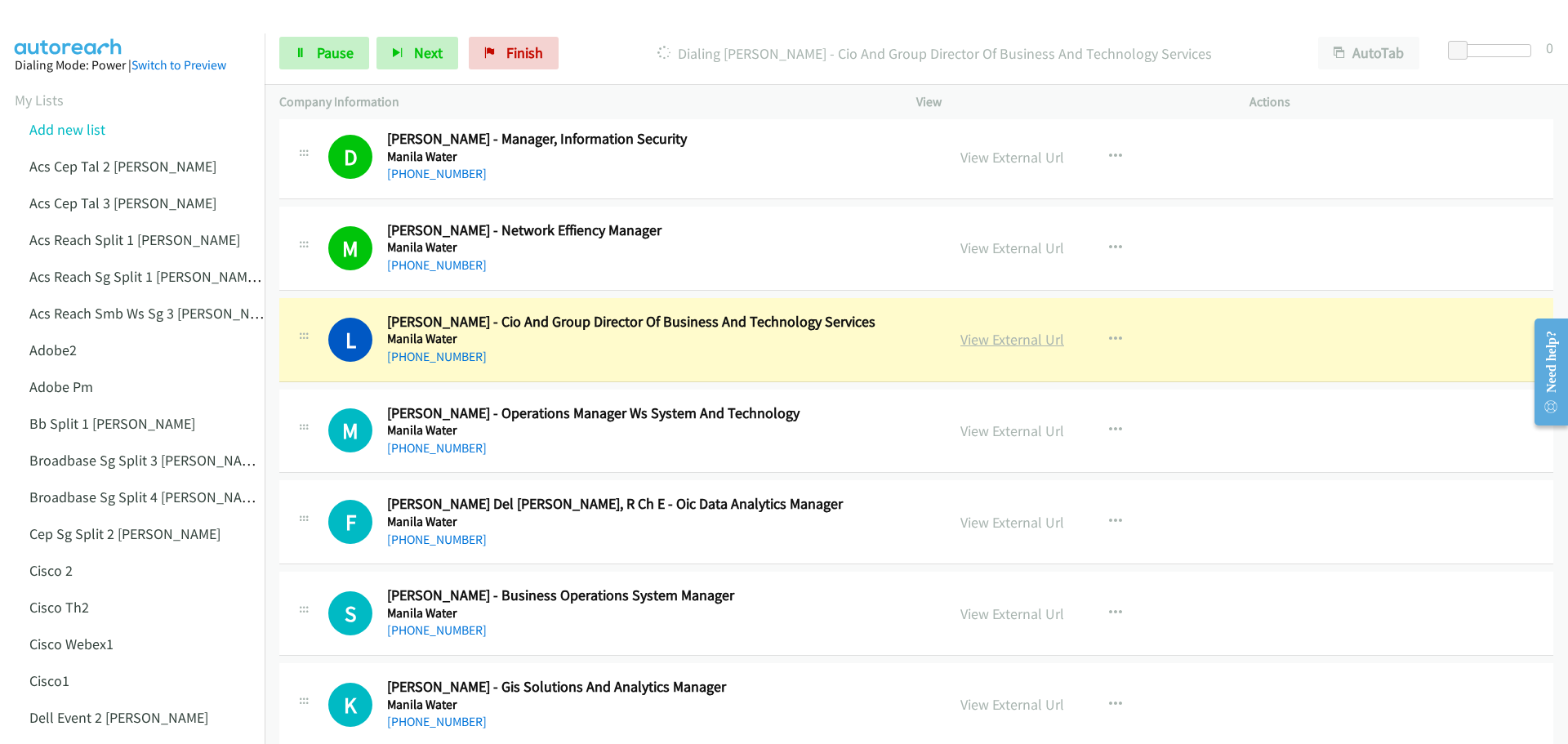
click at [998, 341] on link "View External Url" at bounding box center [1012, 340] width 103 height 19
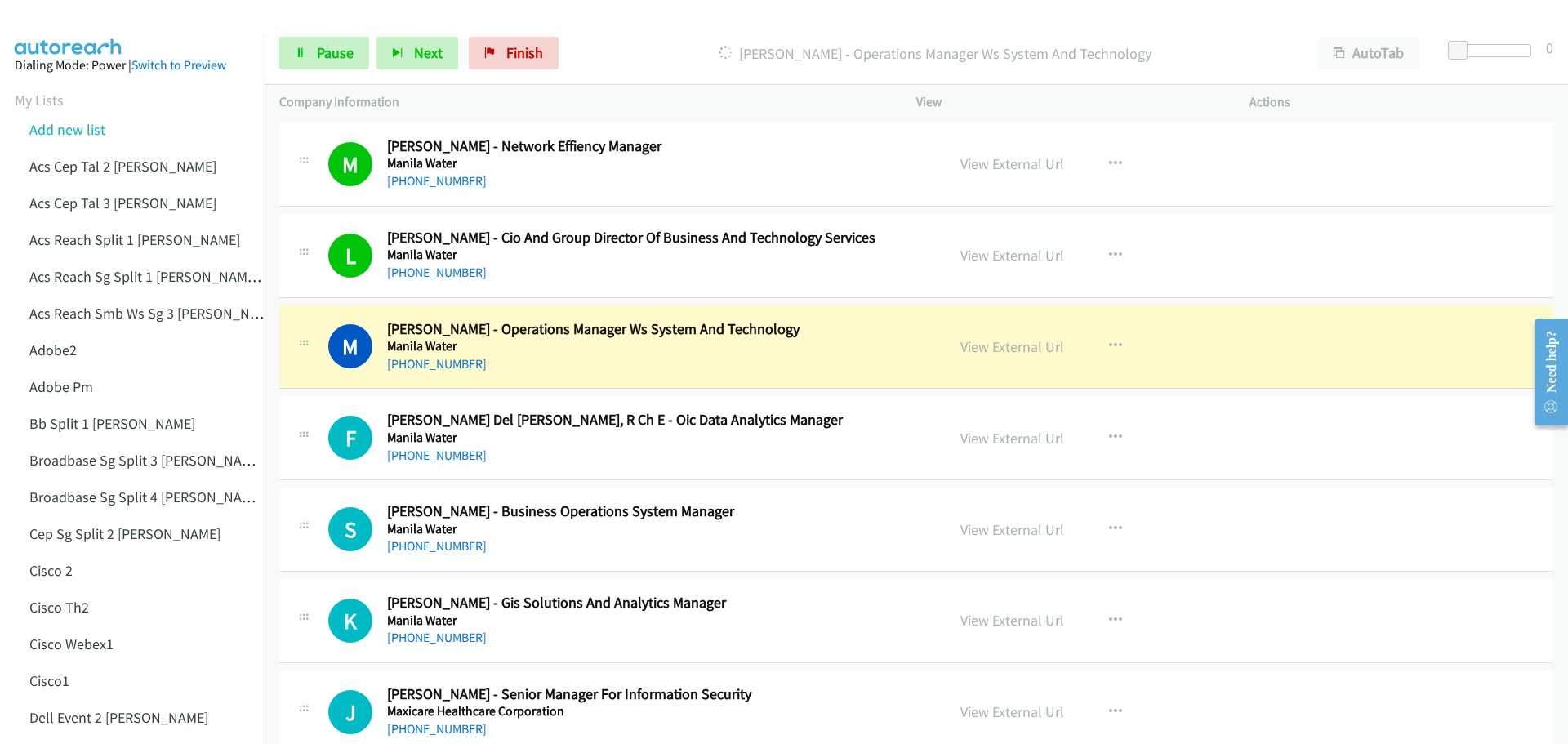
scroll to position [4737, 0]
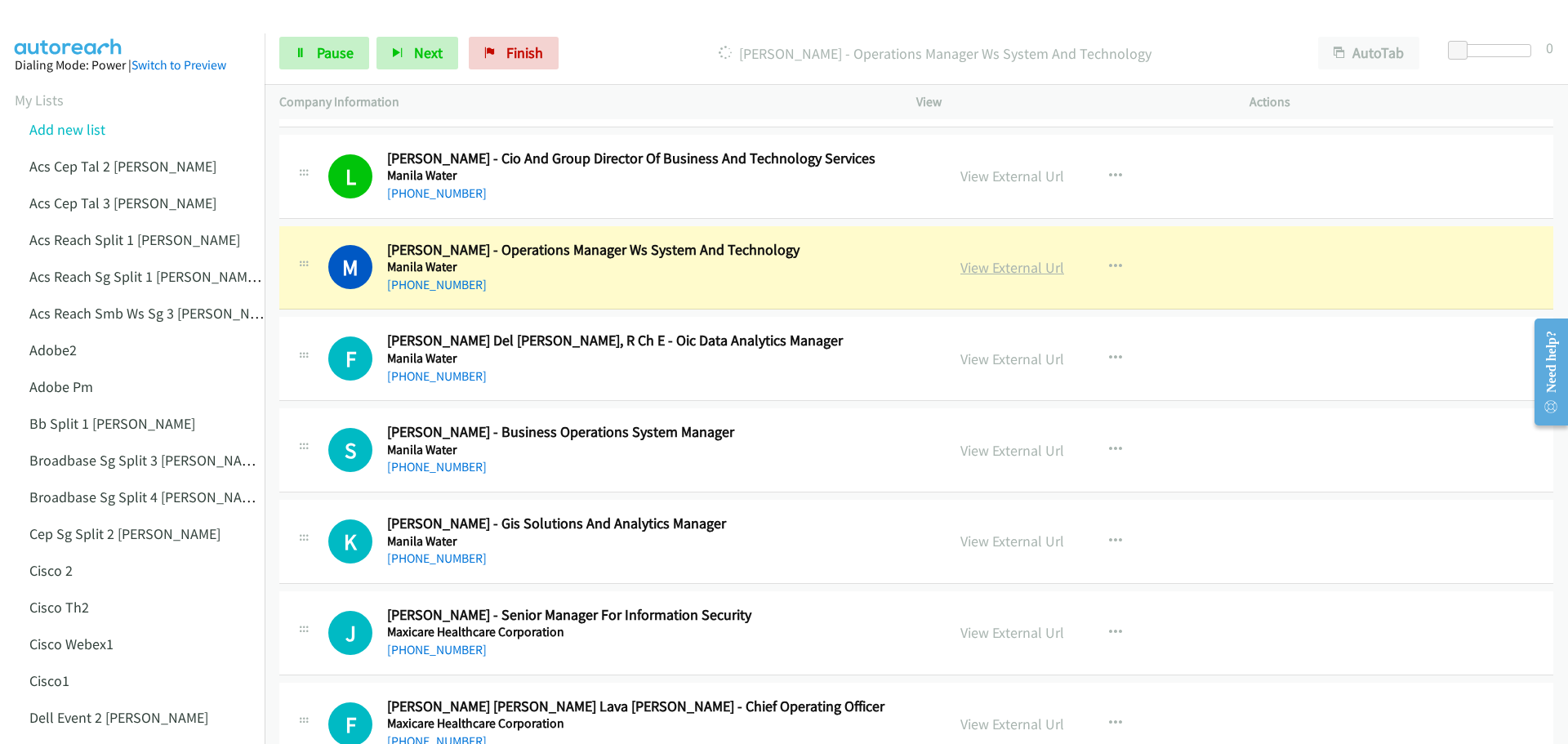
click at [1003, 264] on link "View External Url" at bounding box center [1012, 268] width 103 height 19
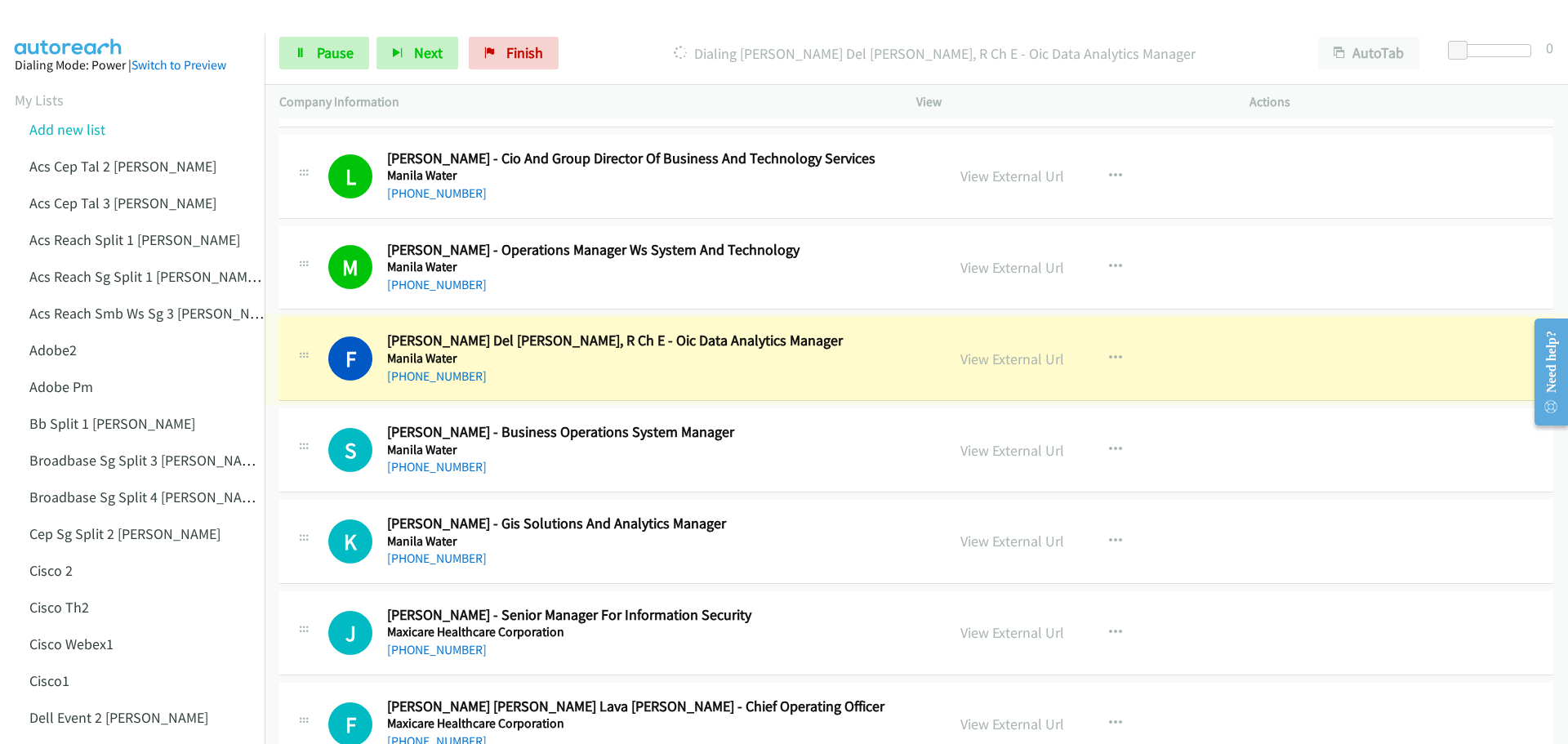
click at [1006, 357] on link "View External Url" at bounding box center [1012, 359] width 103 height 19
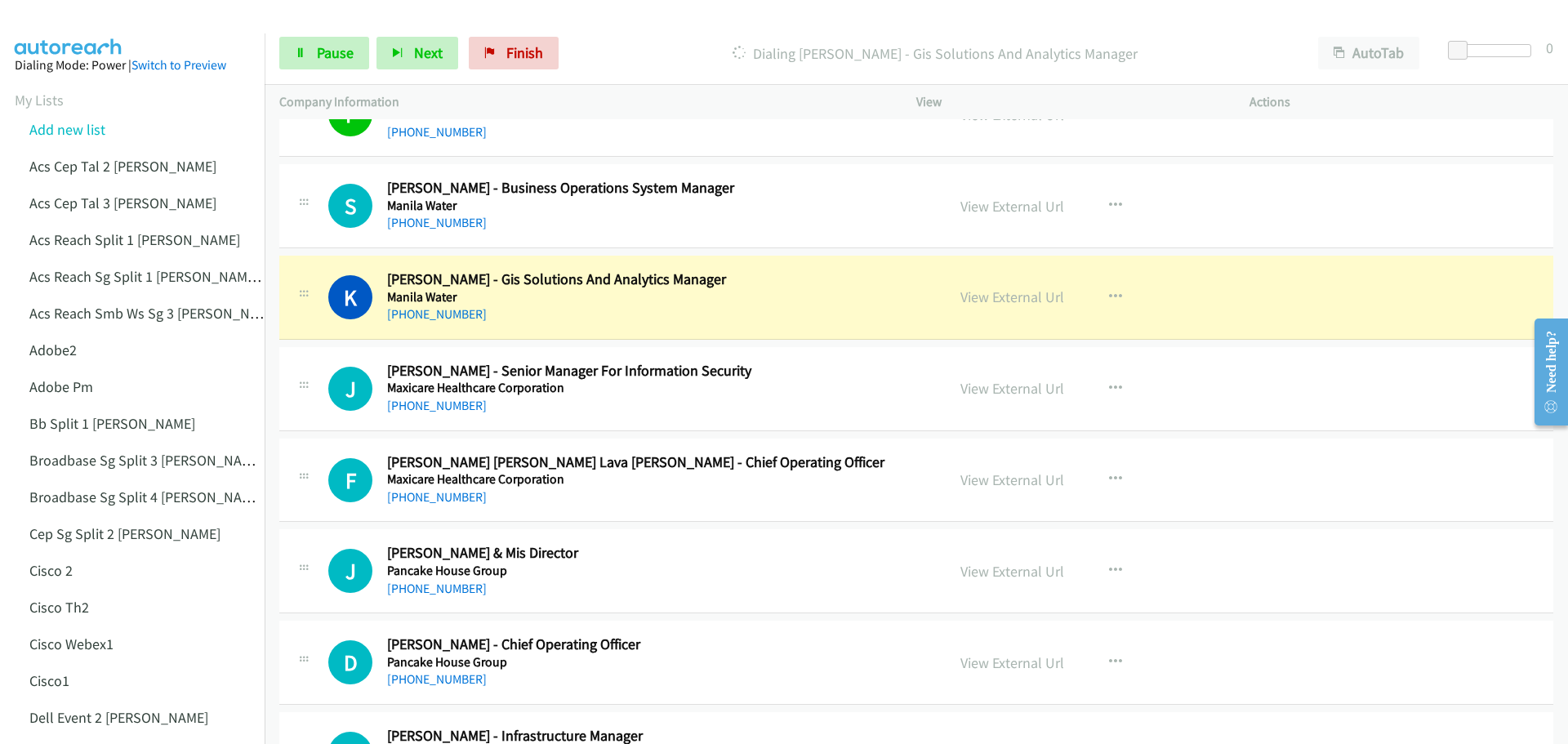
scroll to position [4982, 0]
click at [1007, 297] on link "View External Url" at bounding box center [1012, 296] width 103 height 19
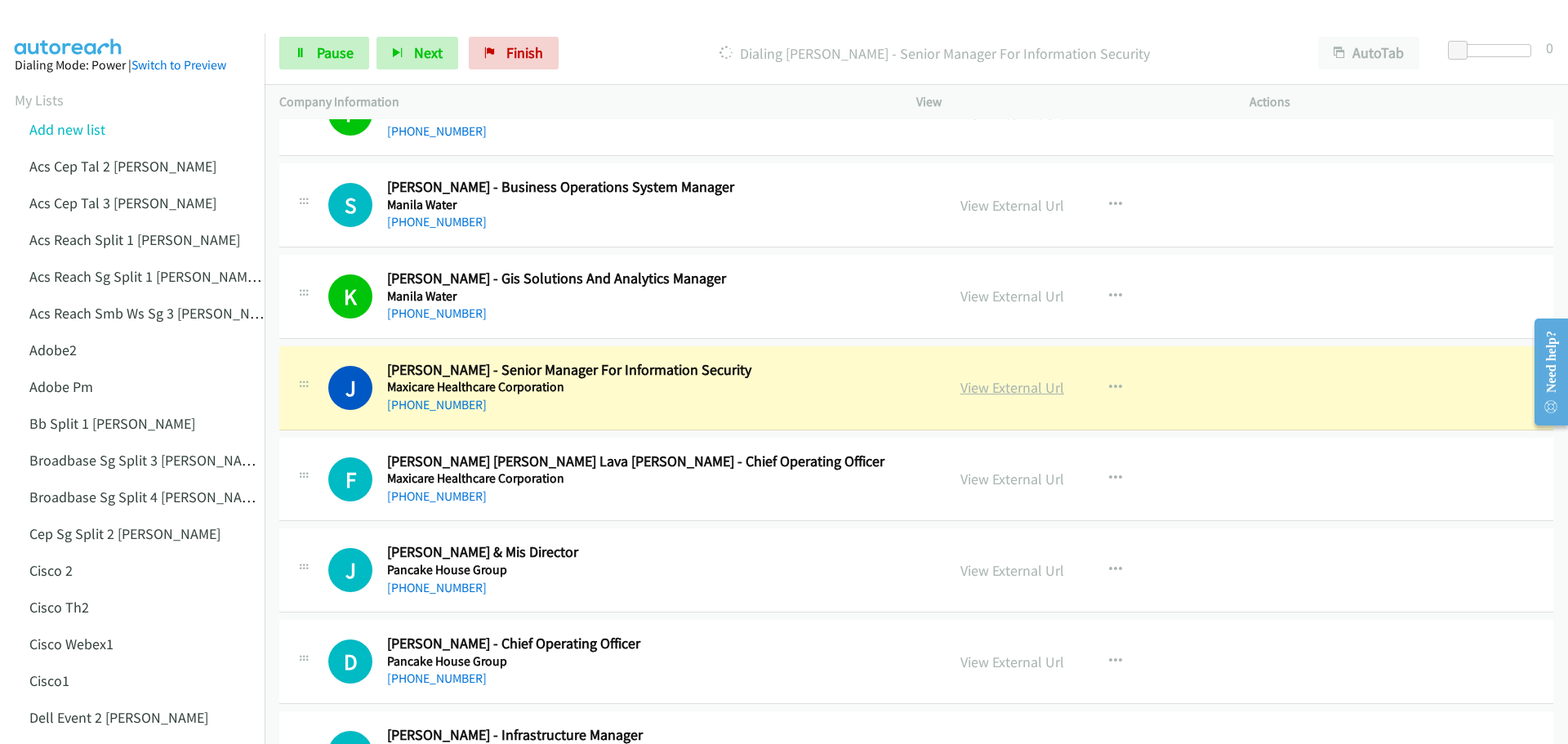
click at [1014, 386] on link "View External Url" at bounding box center [1012, 388] width 103 height 19
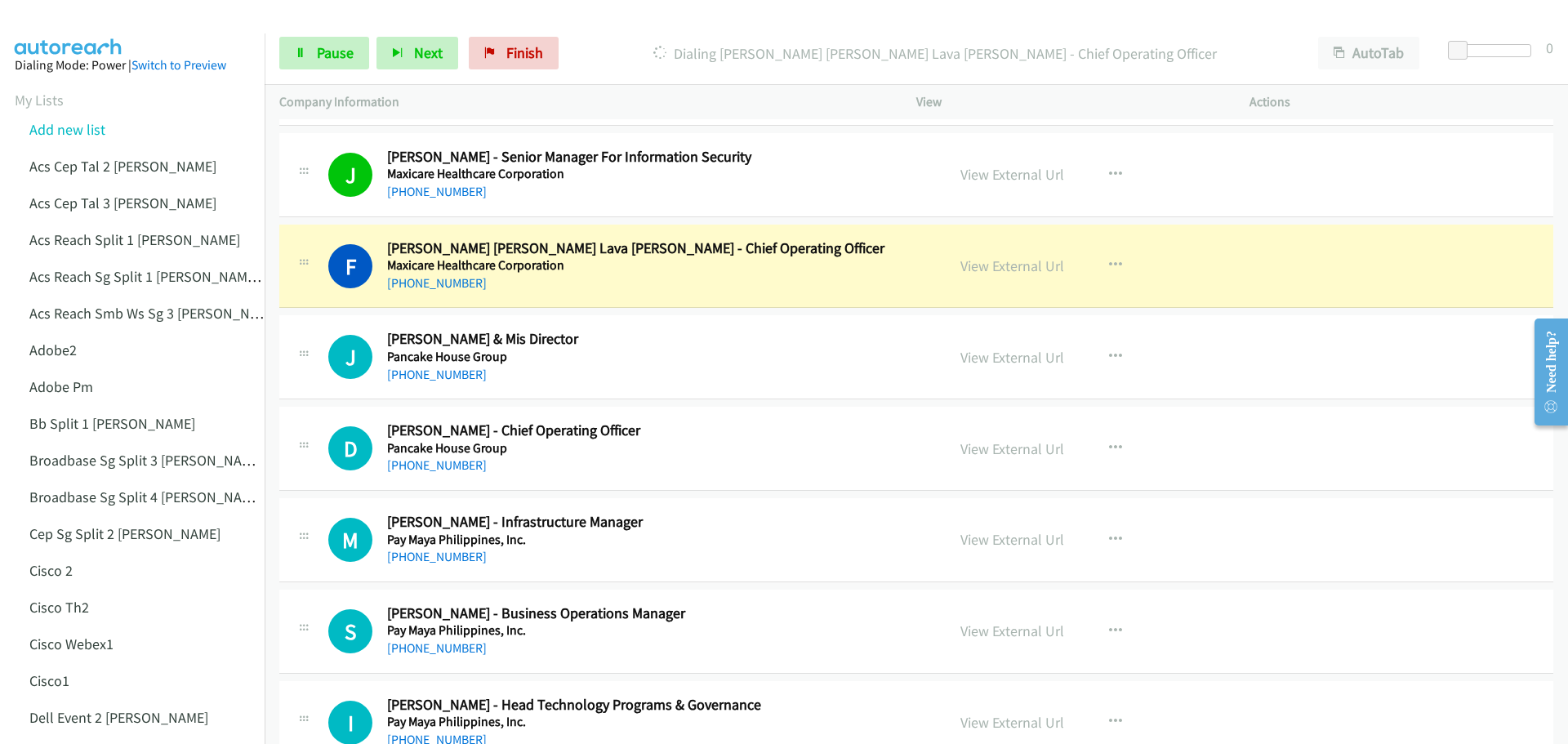
scroll to position [5227, 0]
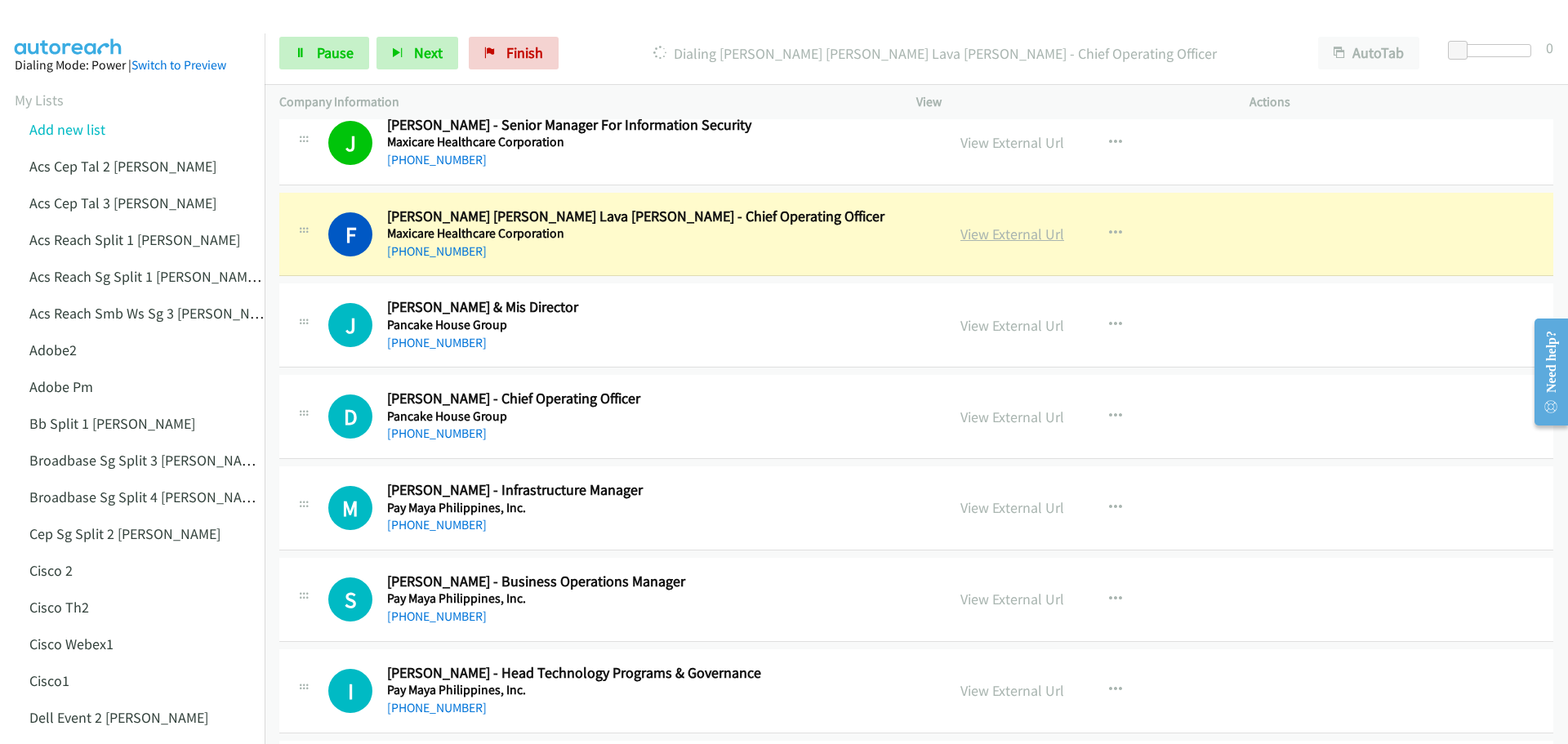
click at [998, 232] on link "View External Url" at bounding box center [1012, 235] width 103 height 19
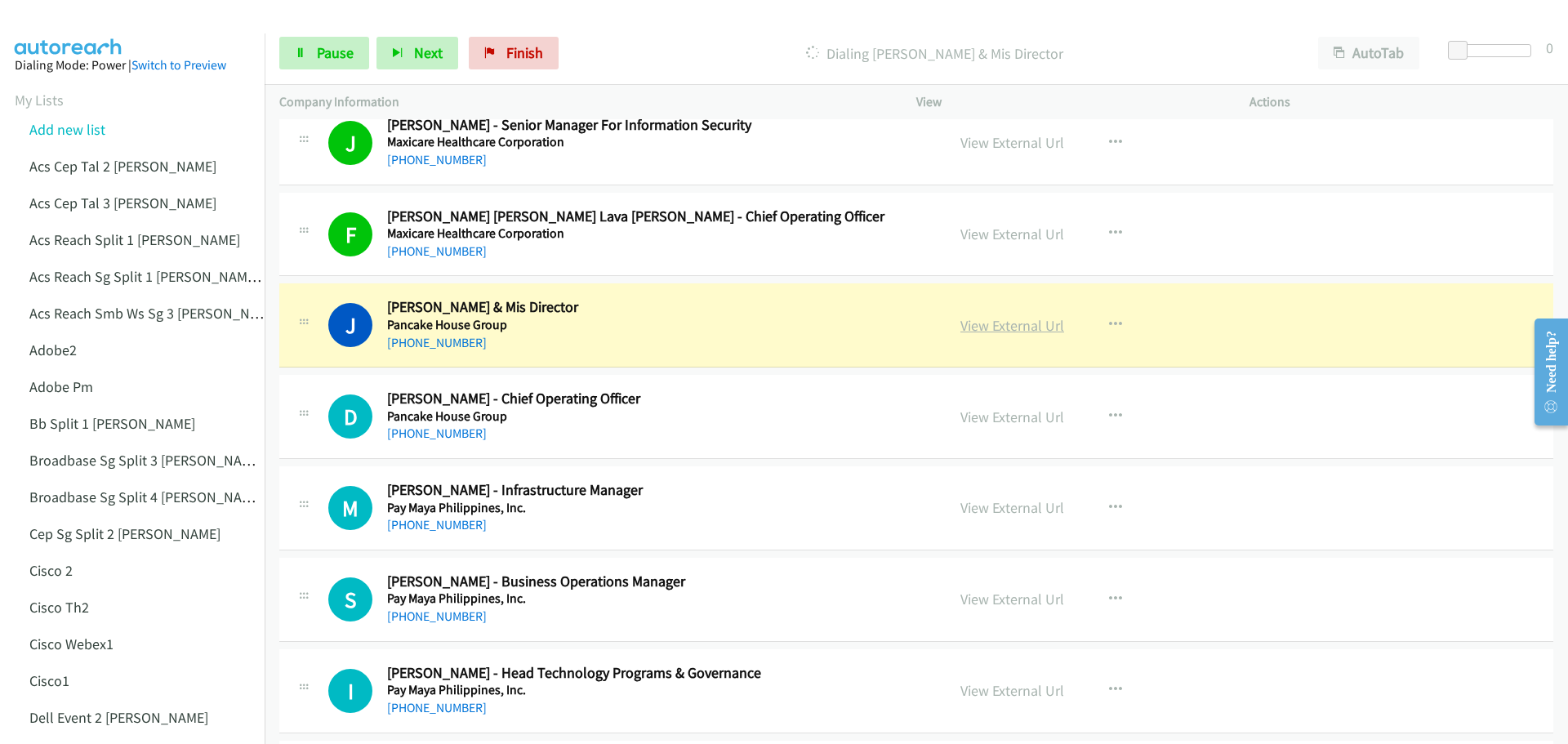
click at [1012, 329] on link "View External Url" at bounding box center [1012, 326] width 103 height 19
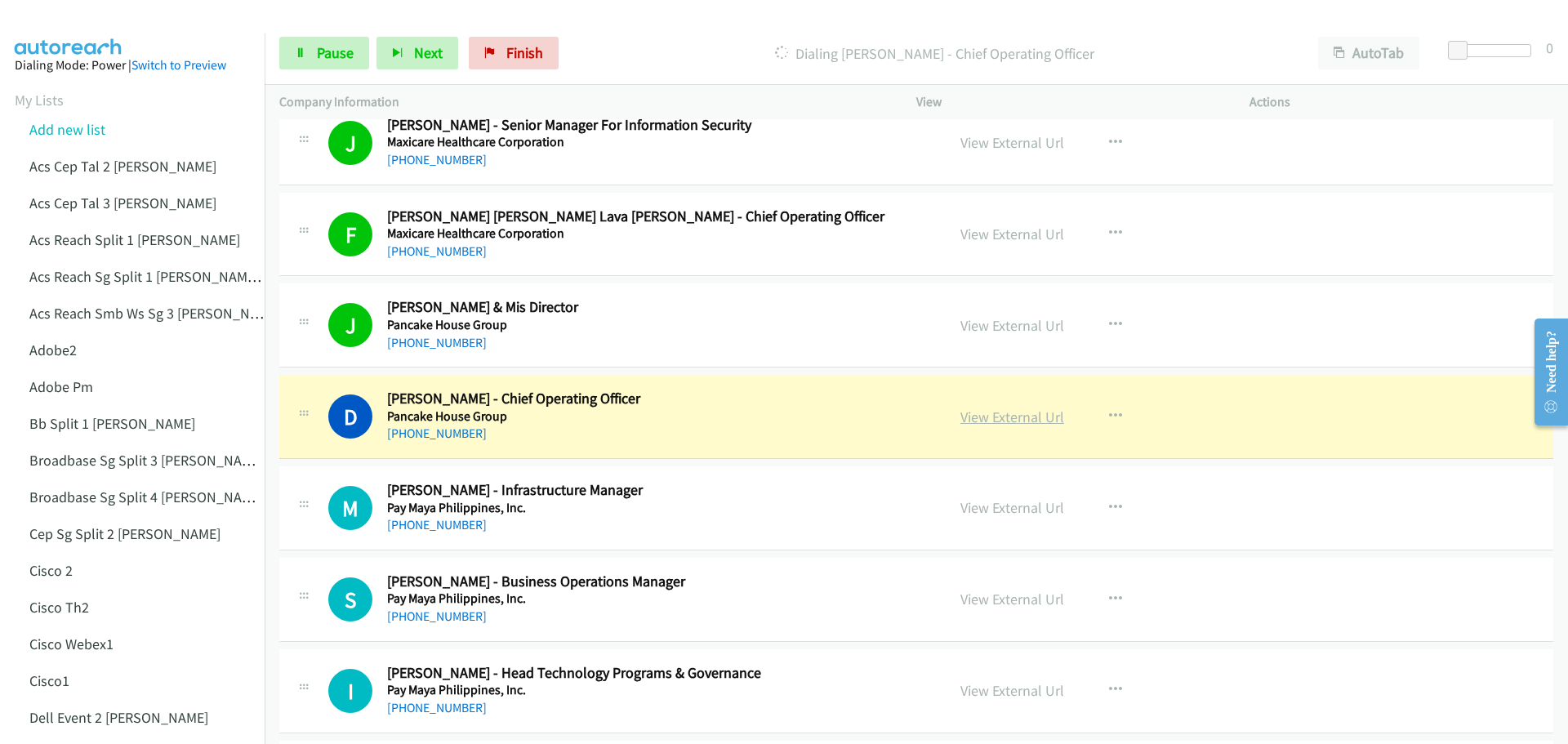
click at [997, 419] on link "View External Url" at bounding box center [1012, 417] width 103 height 19
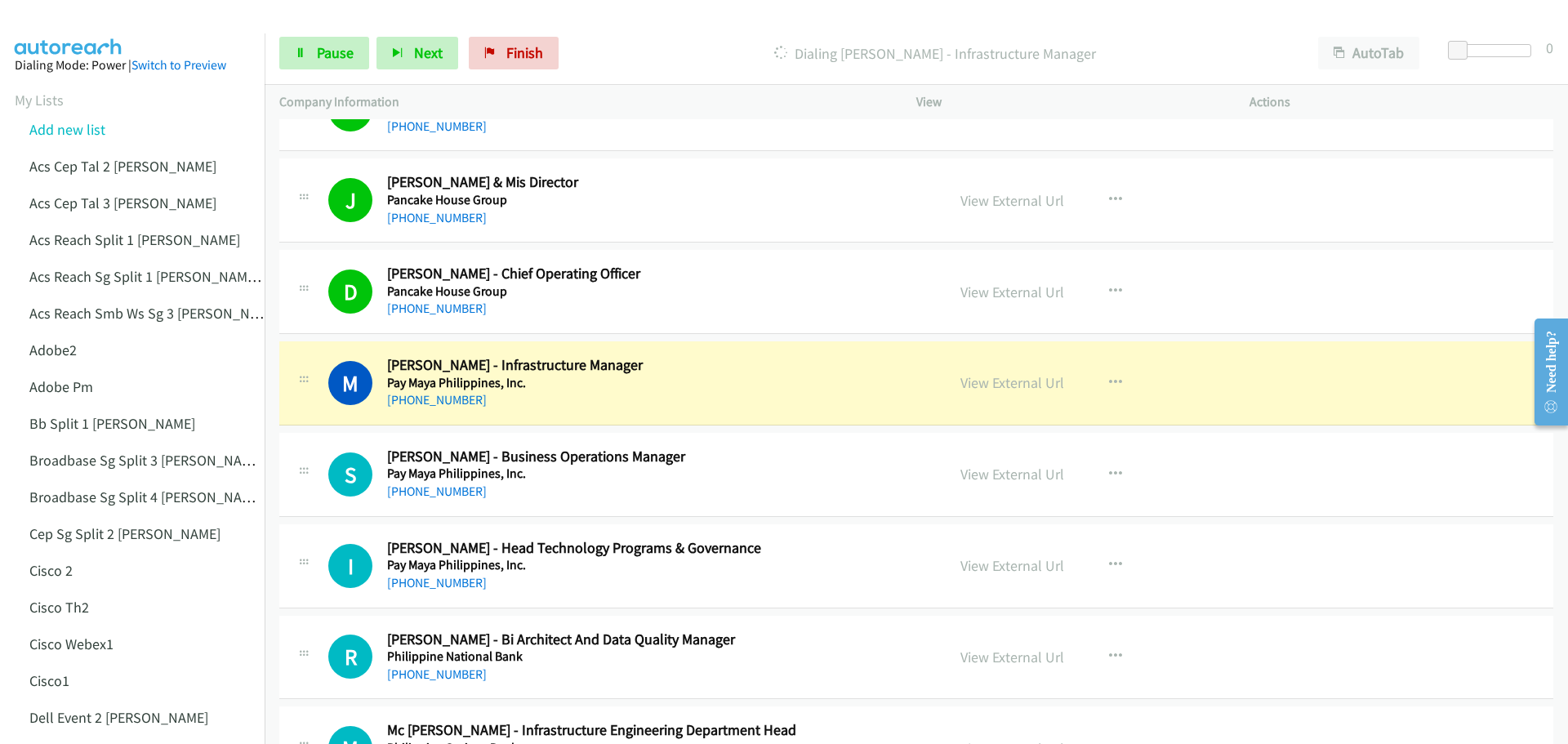
scroll to position [5472, 0]
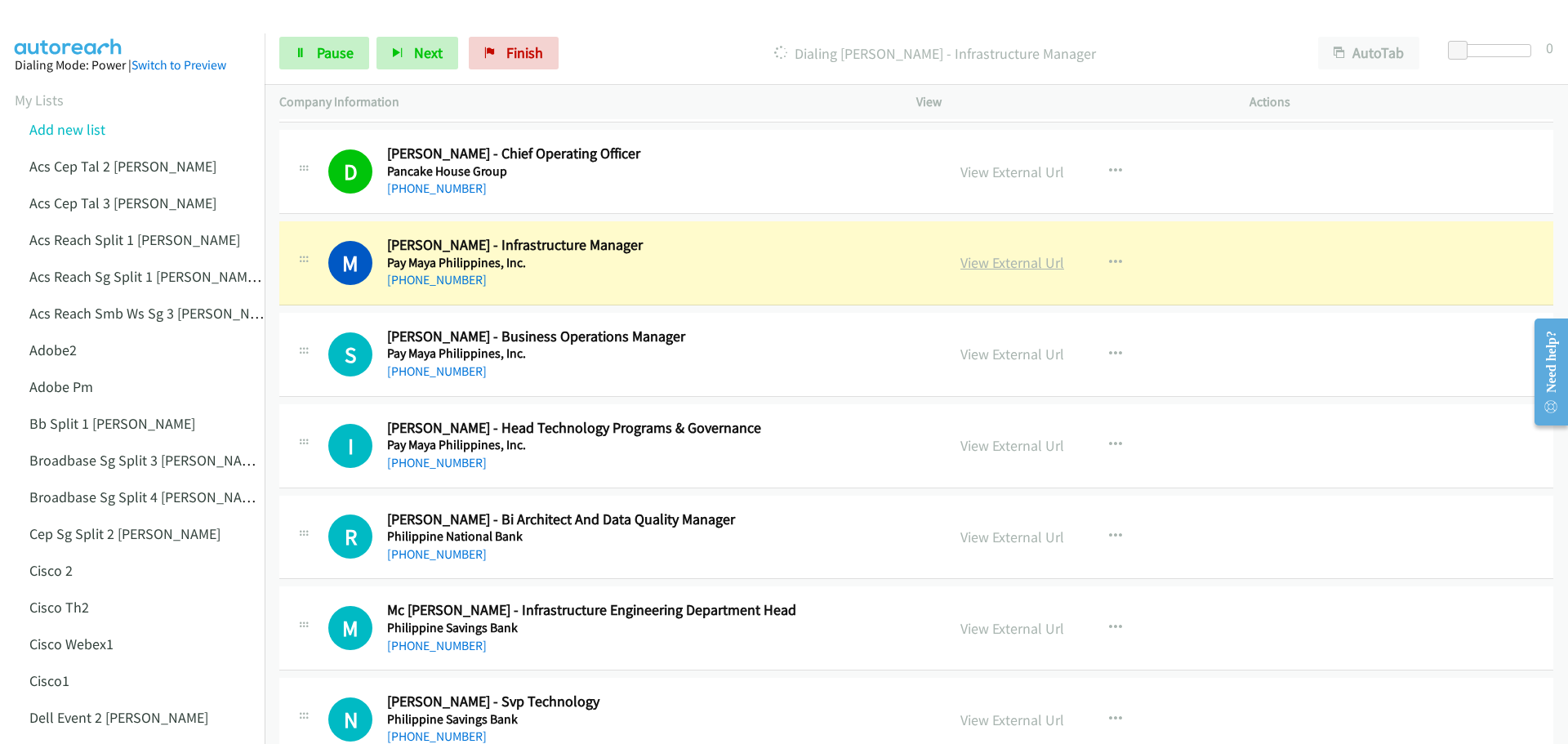
click at [997, 268] on link "View External Url" at bounding box center [1012, 262] width 103 height 19
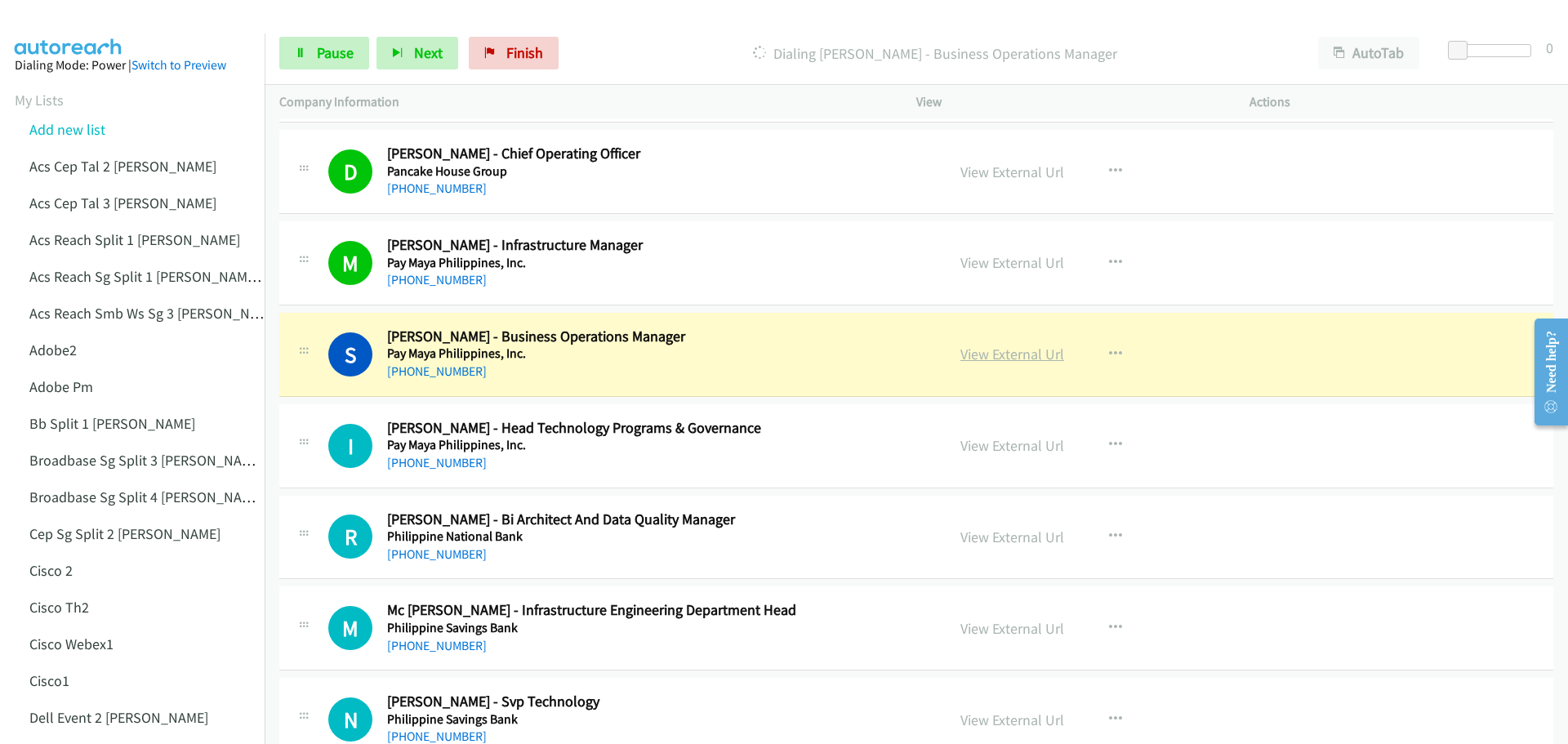
click at [1014, 357] on link "View External Url" at bounding box center [1012, 354] width 103 height 19
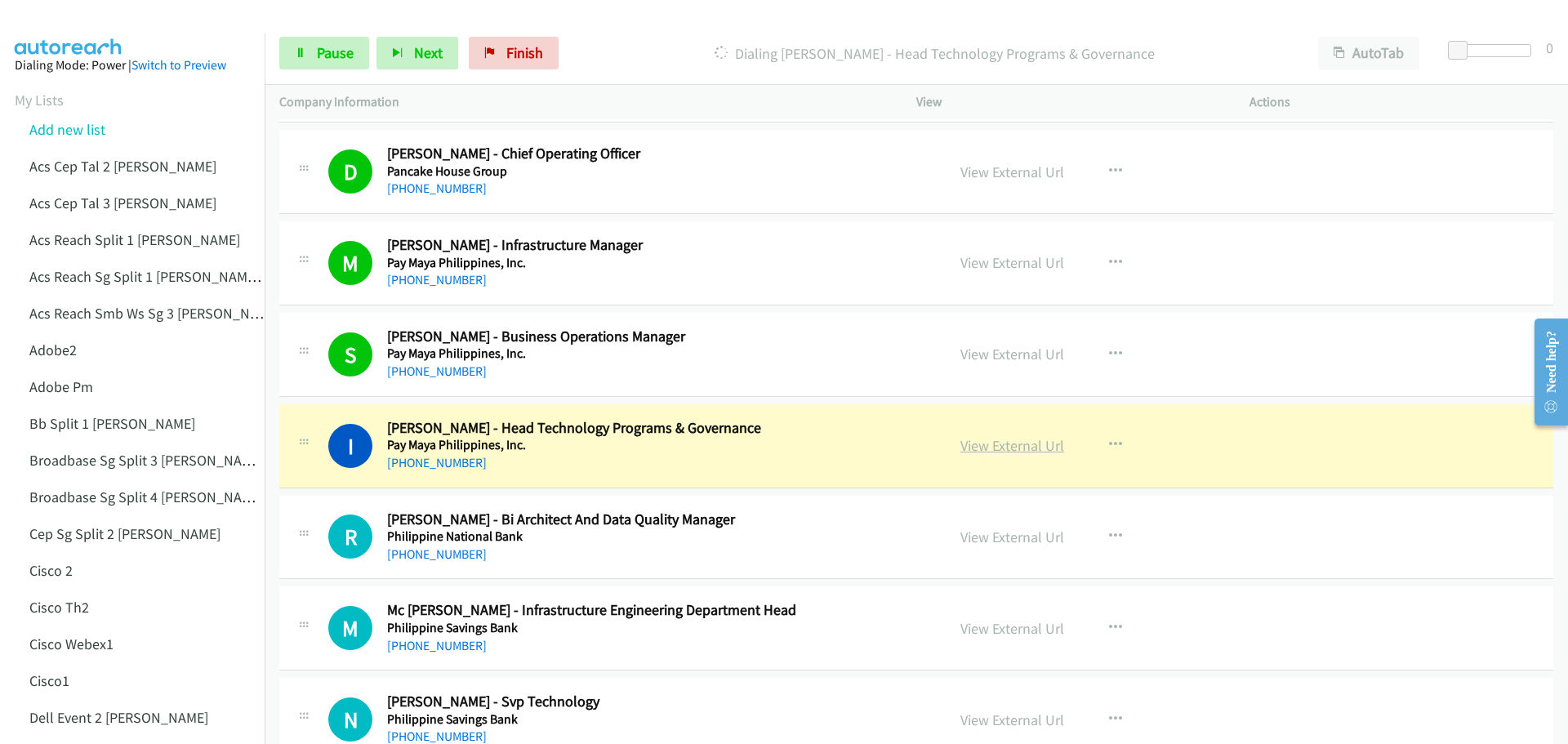
click at [991, 443] on link "View External Url" at bounding box center [1012, 445] width 103 height 19
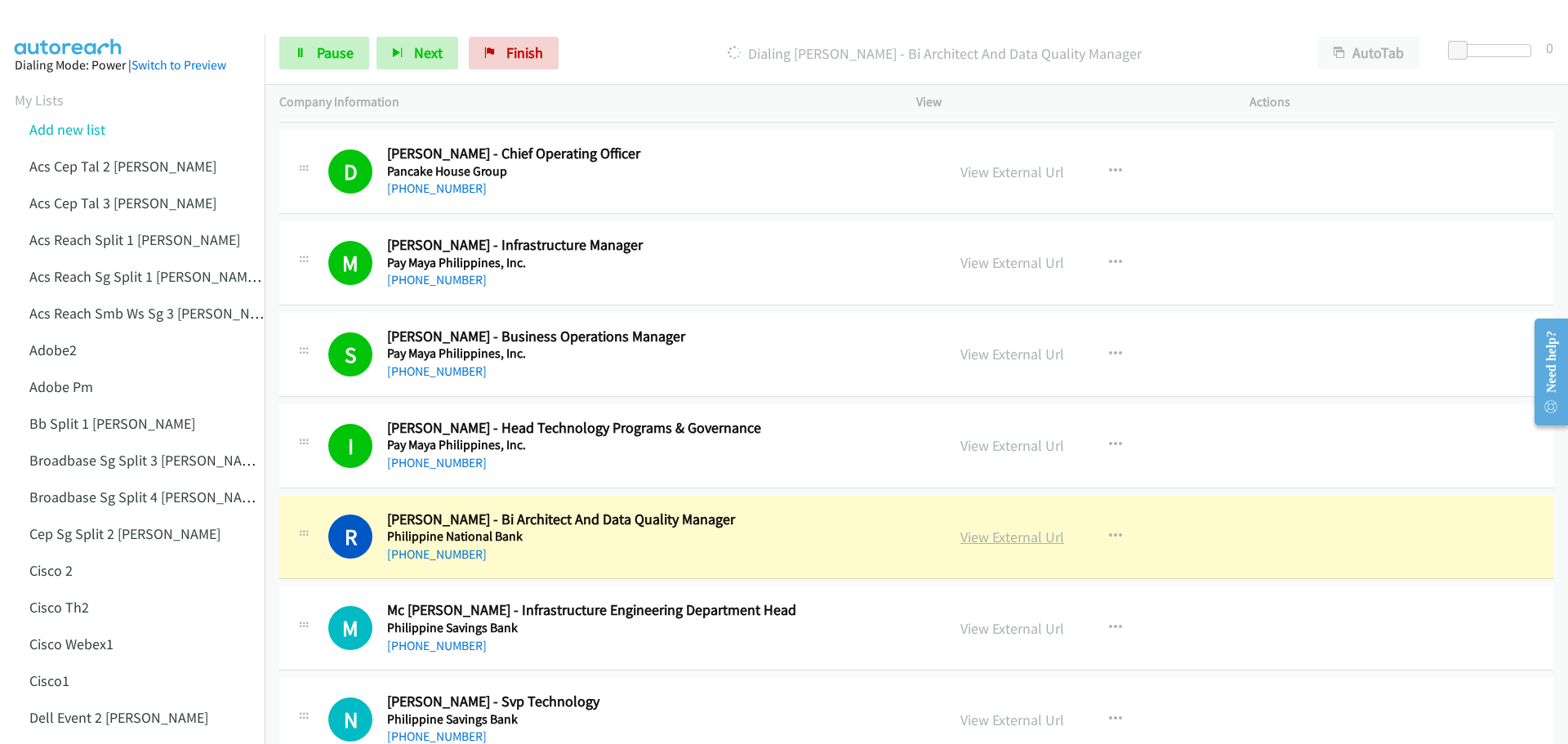
click at [1016, 534] on link "View External Url" at bounding box center [1012, 537] width 103 height 19
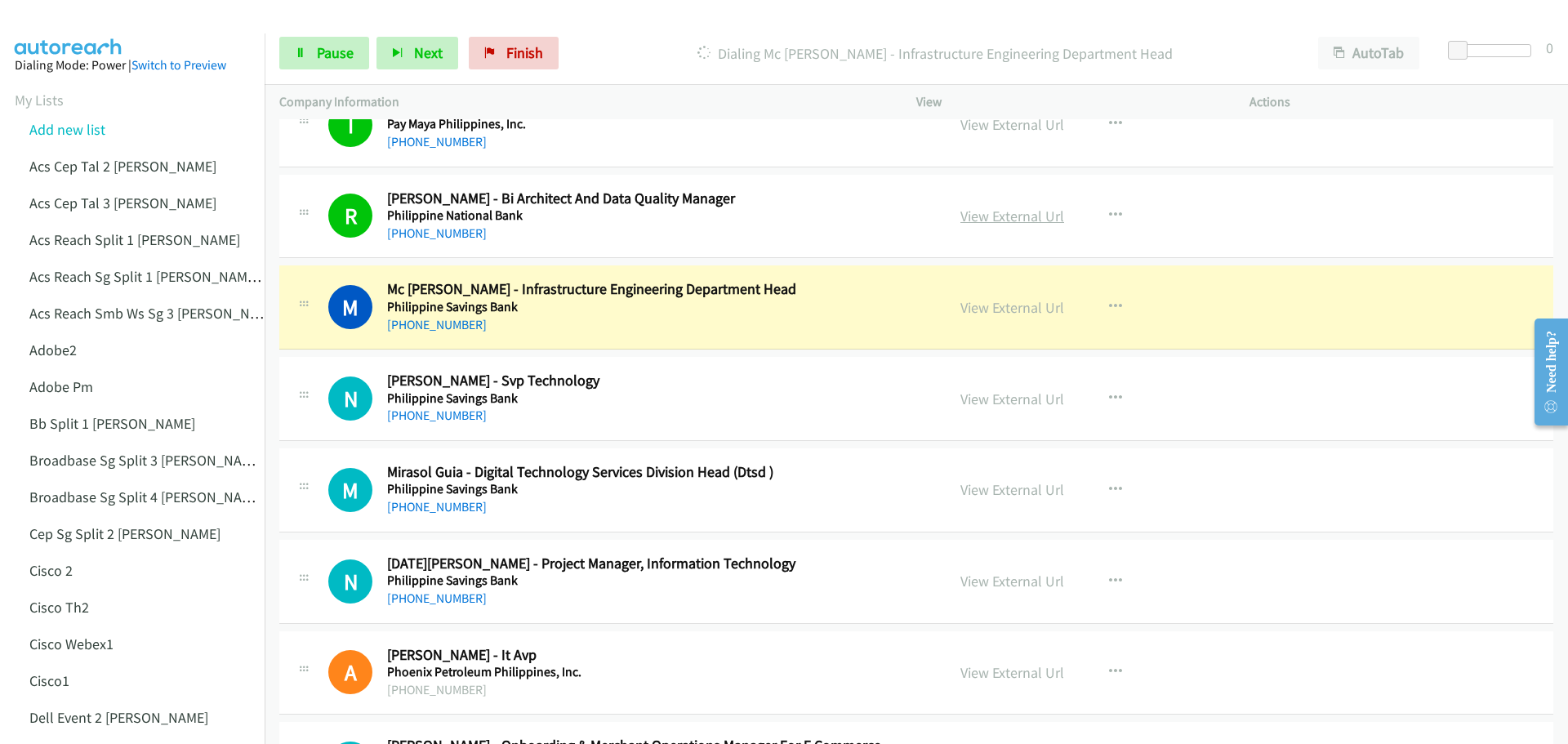
scroll to position [5799, 0]
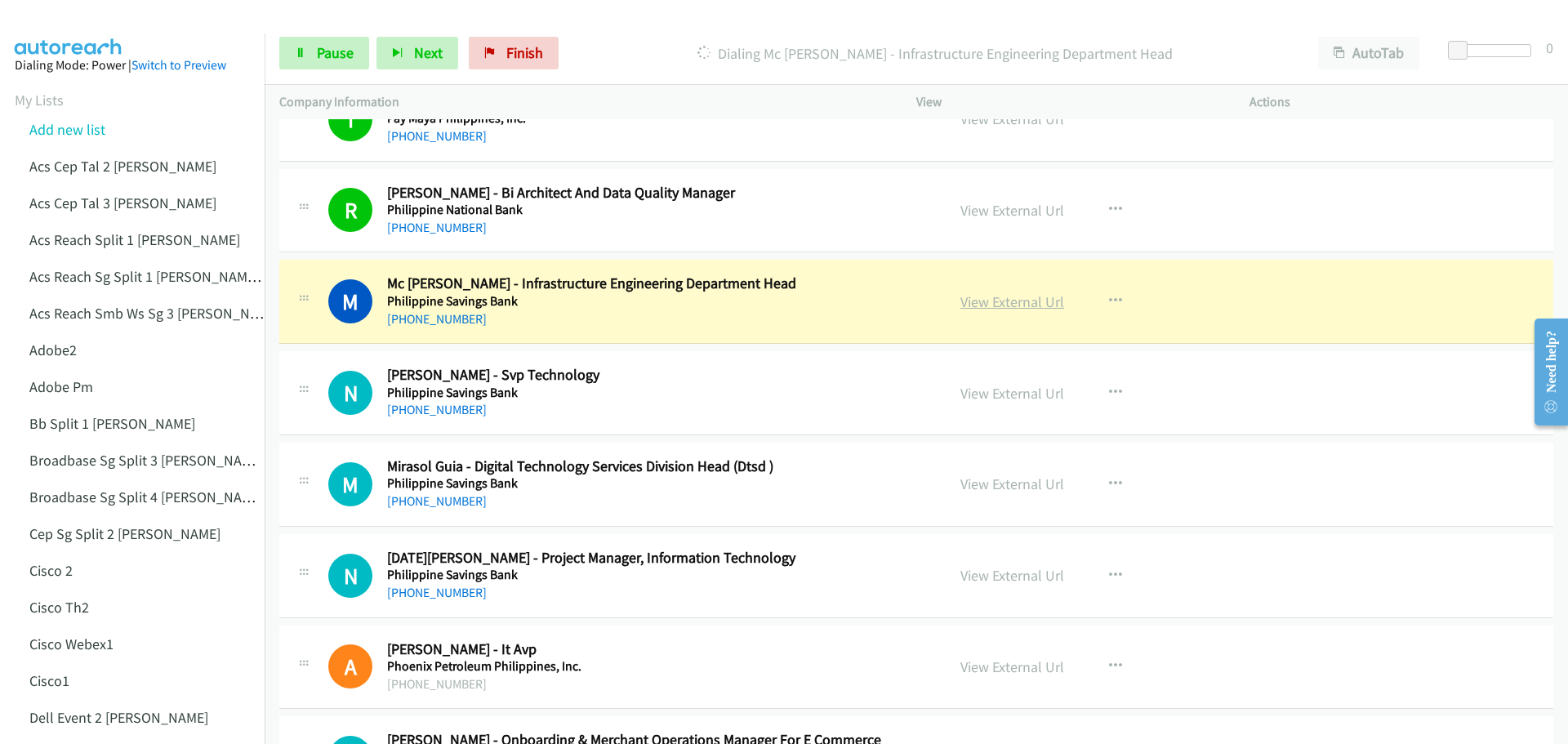
click at [998, 305] on link "View External Url" at bounding box center [1012, 302] width 103 height 19
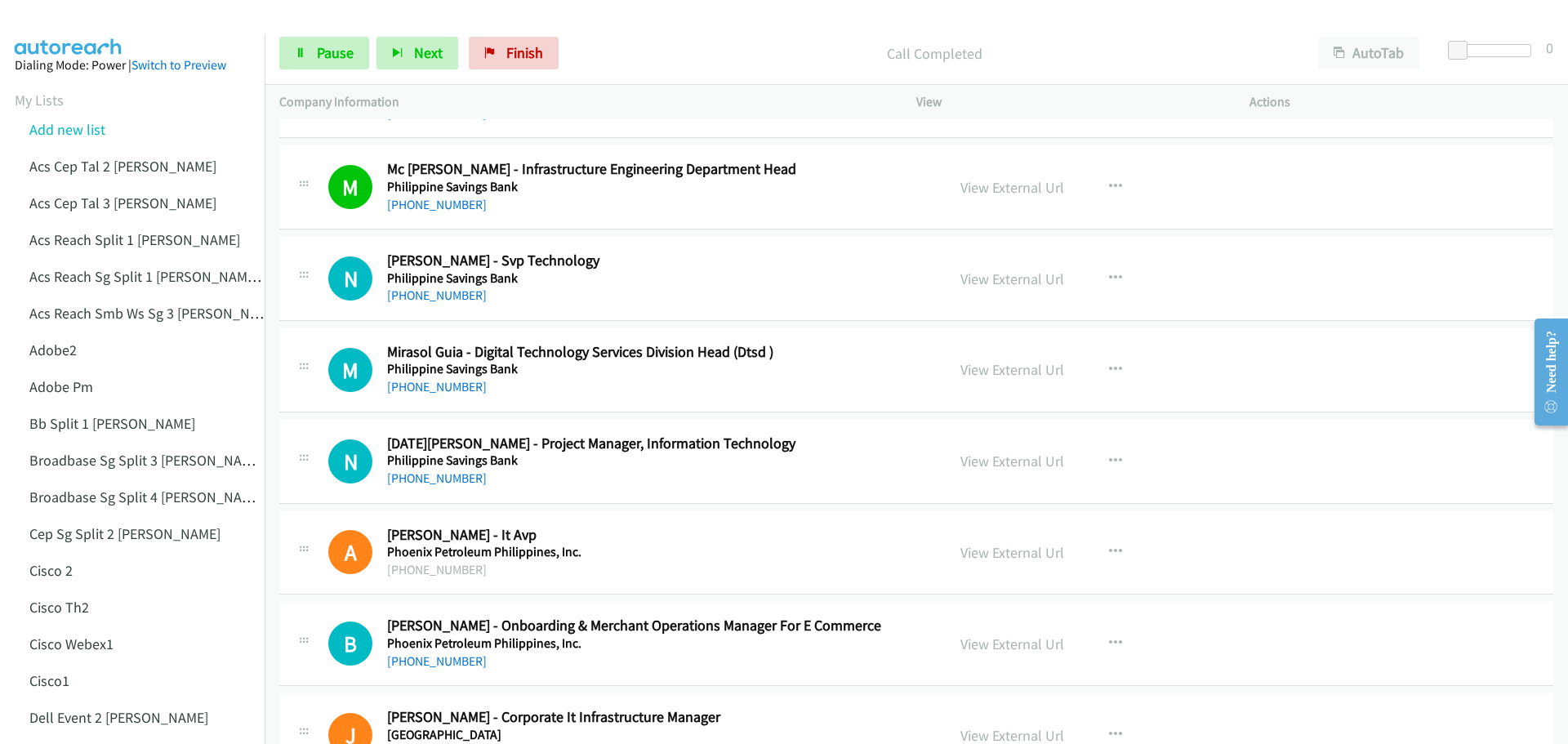
scroll to position [5963, 0]
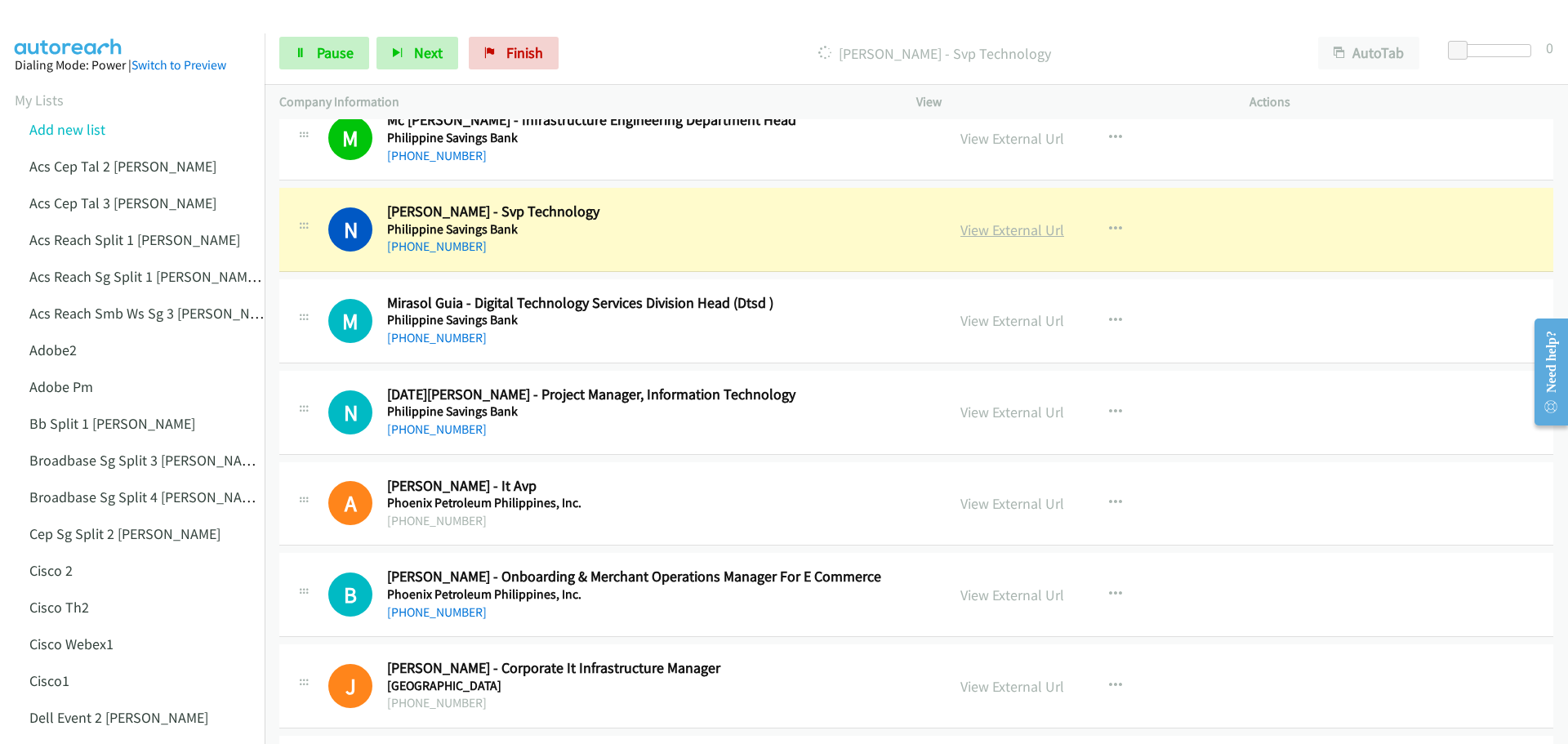
click at [1006, 237] on link "View External Url" at bounding box center [1012, 230] width 103 height 19
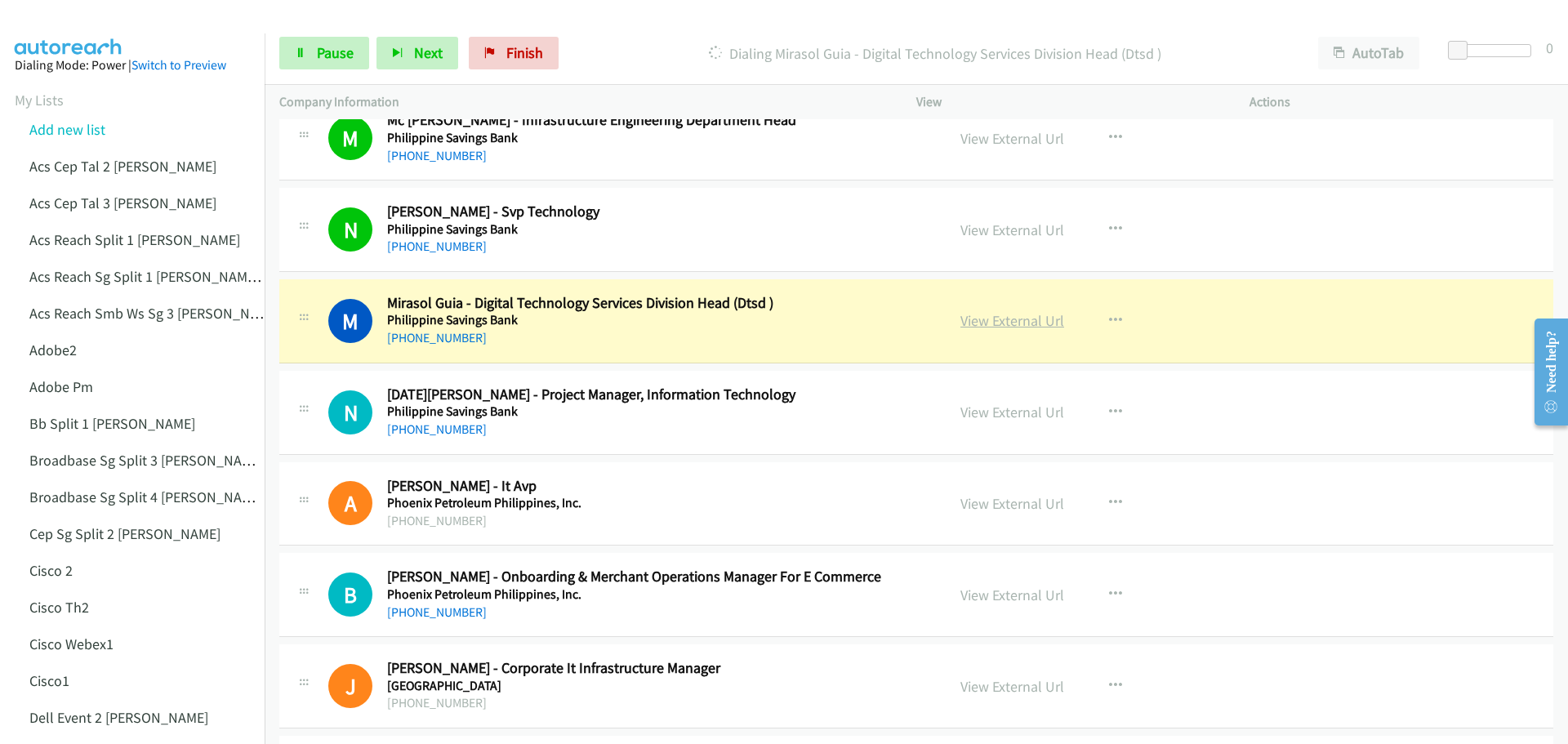
click at [976, 320] on link "View External Url" at bounding box center [1012, 321] width 103 height 19
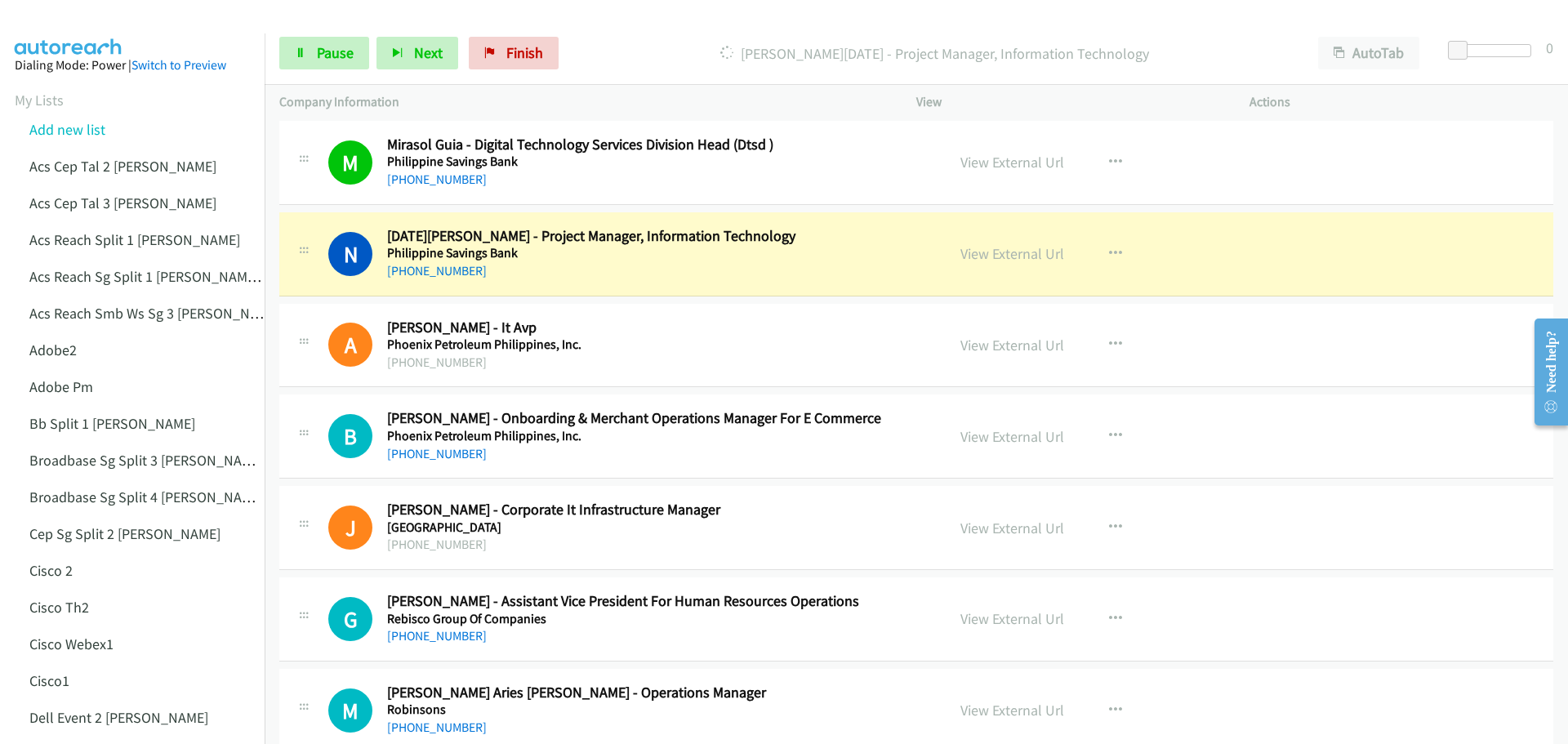
scroll to position [6125, 0]
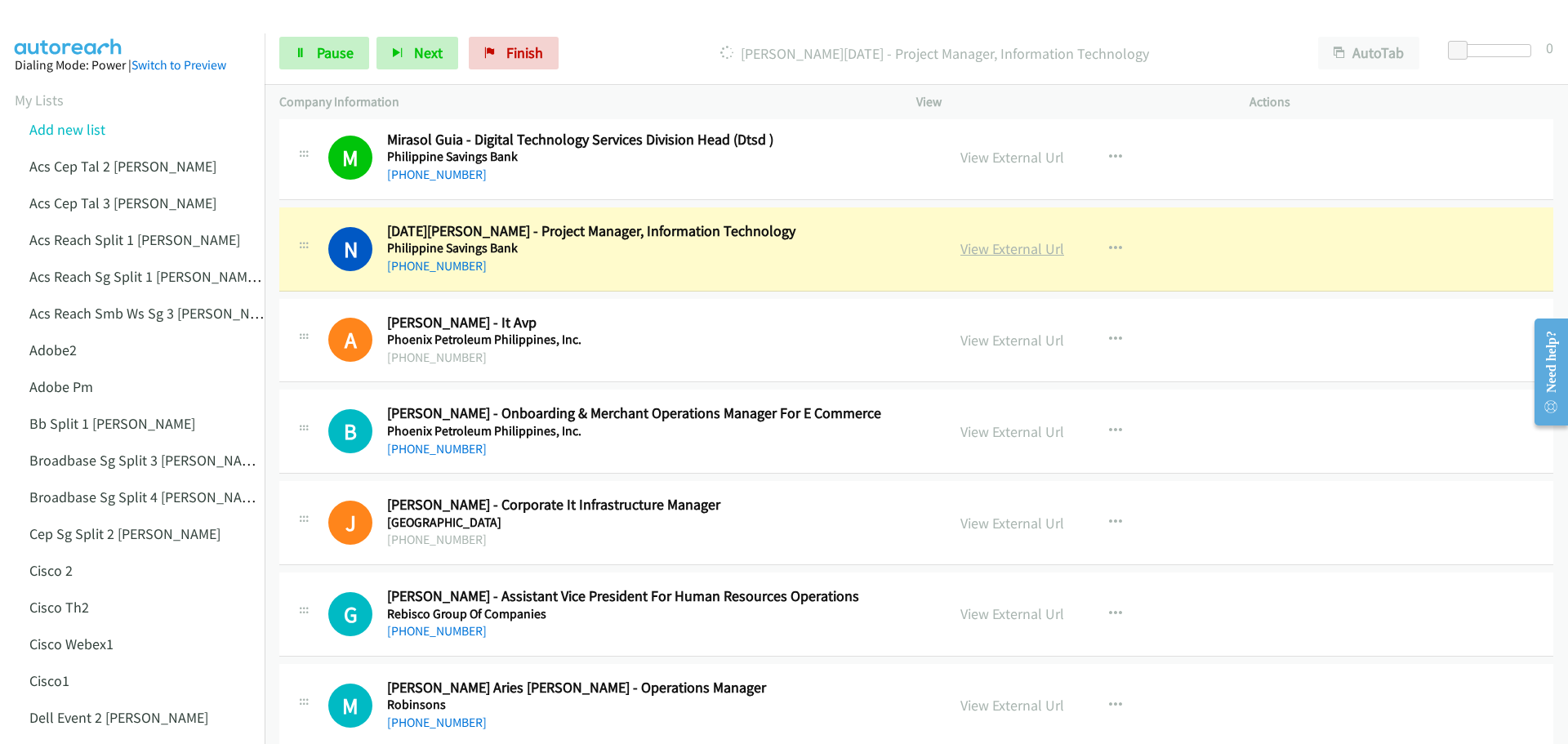
click at [1011, 244] on link "View External Url" at bounding box center [1012, 249] width 103 height 19
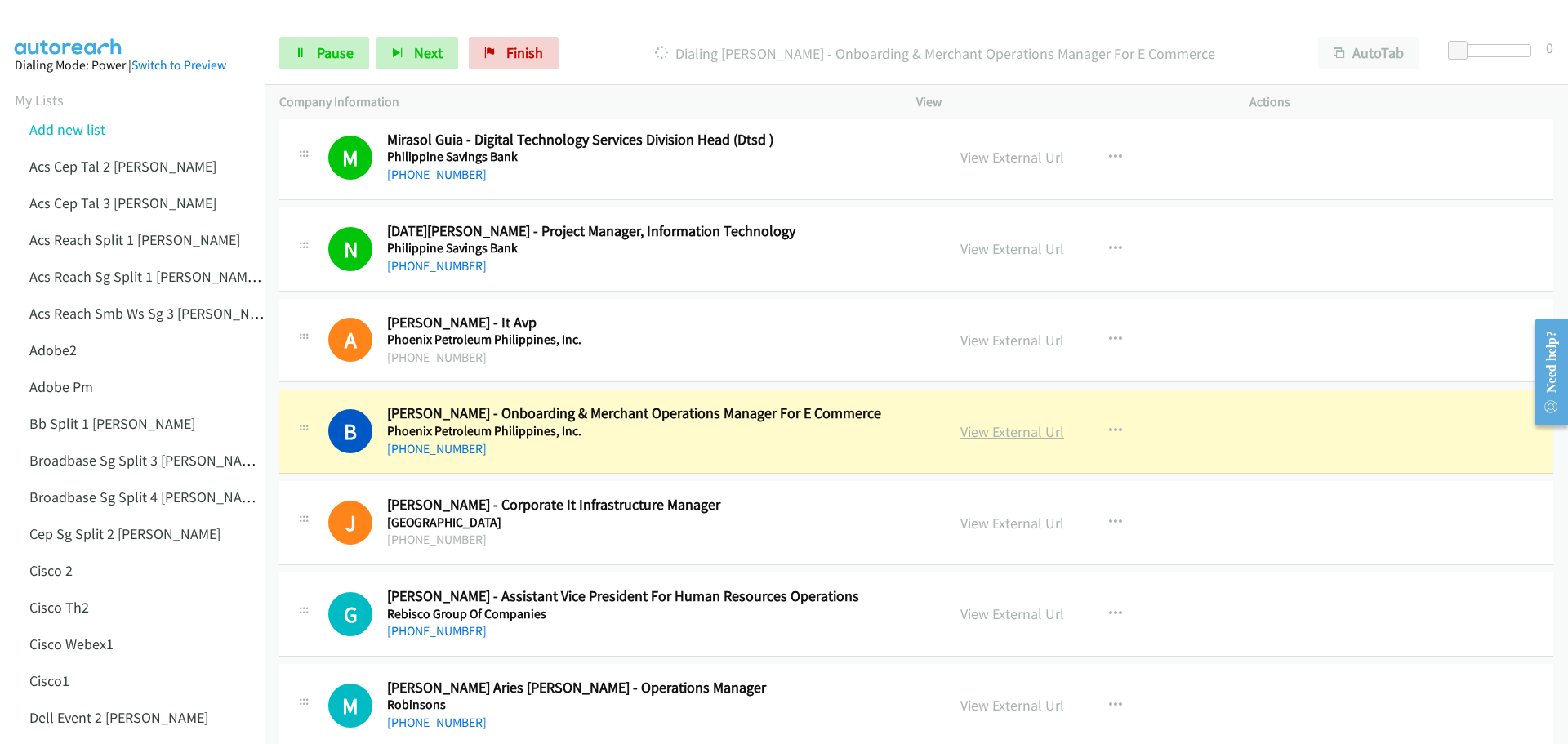
click at [998, 433] on link "View External Url" at bounding box center [1012, 432] width 103 height 19
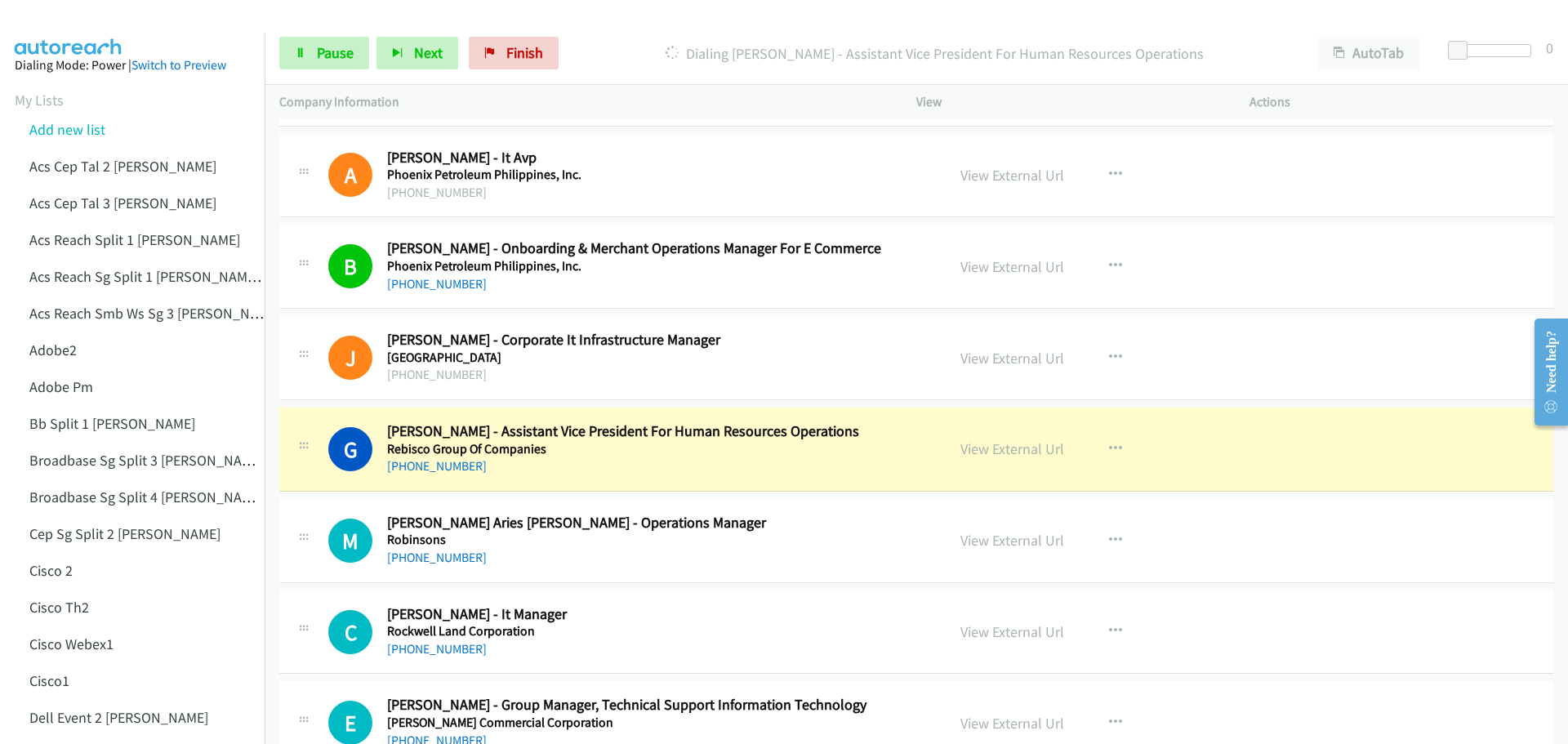
scroll to position [6370, 0]
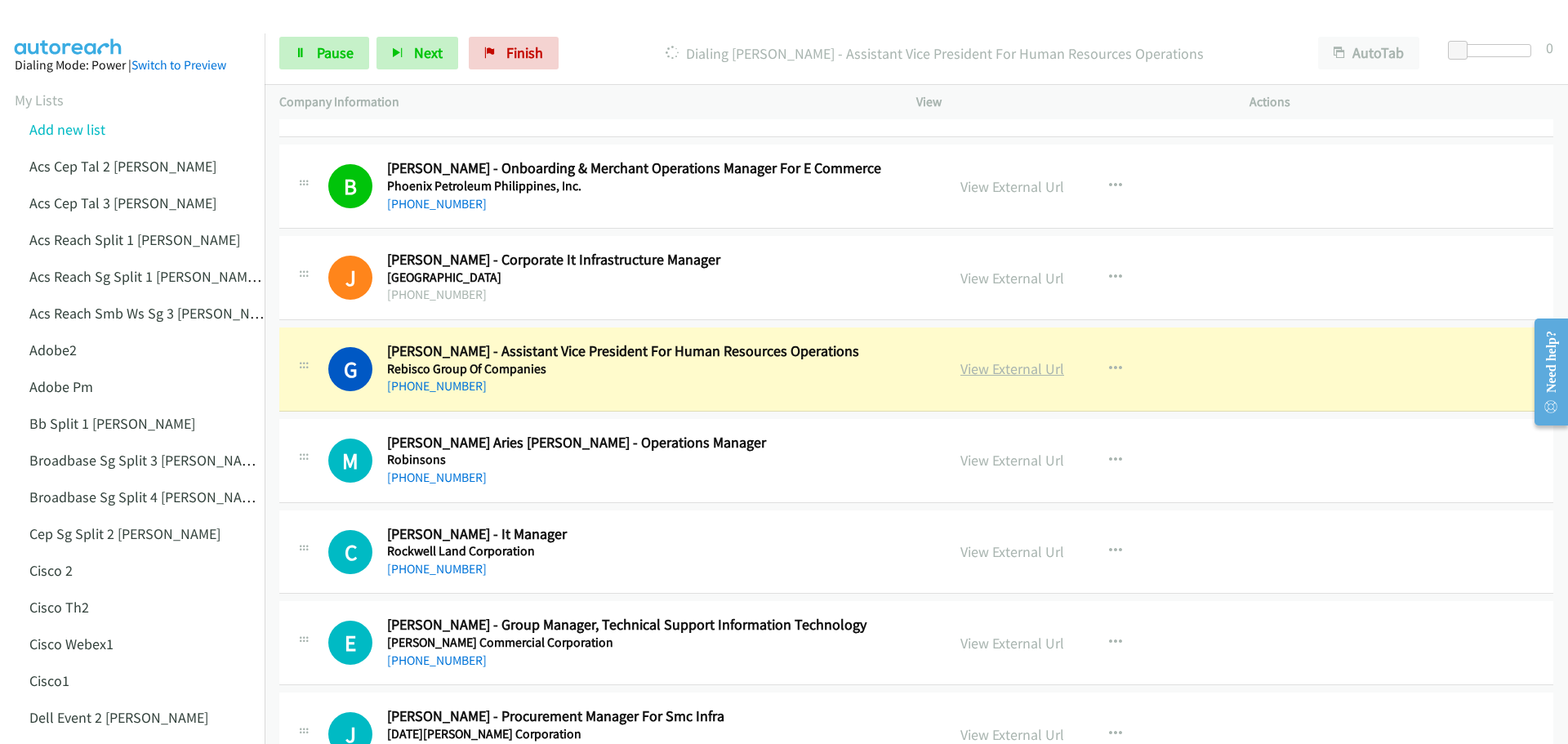
click at [1030, 370] on link "View External Url" at bounding box center [1012, 369] width 103 height 19
click at [345, 44] on span "Pause" at bounding box center [335, 53] width 36 height 19
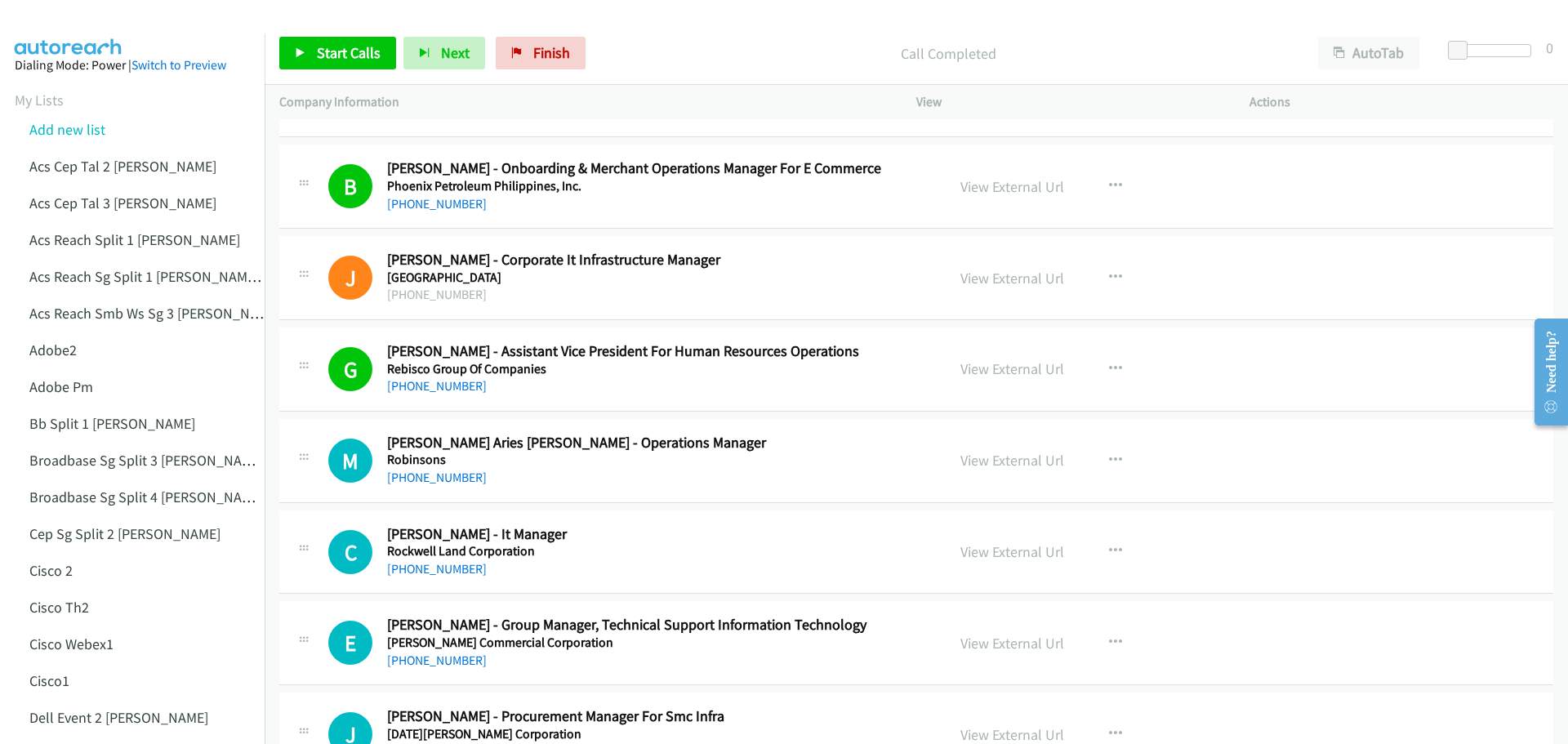
scroll to position [6453, 0]
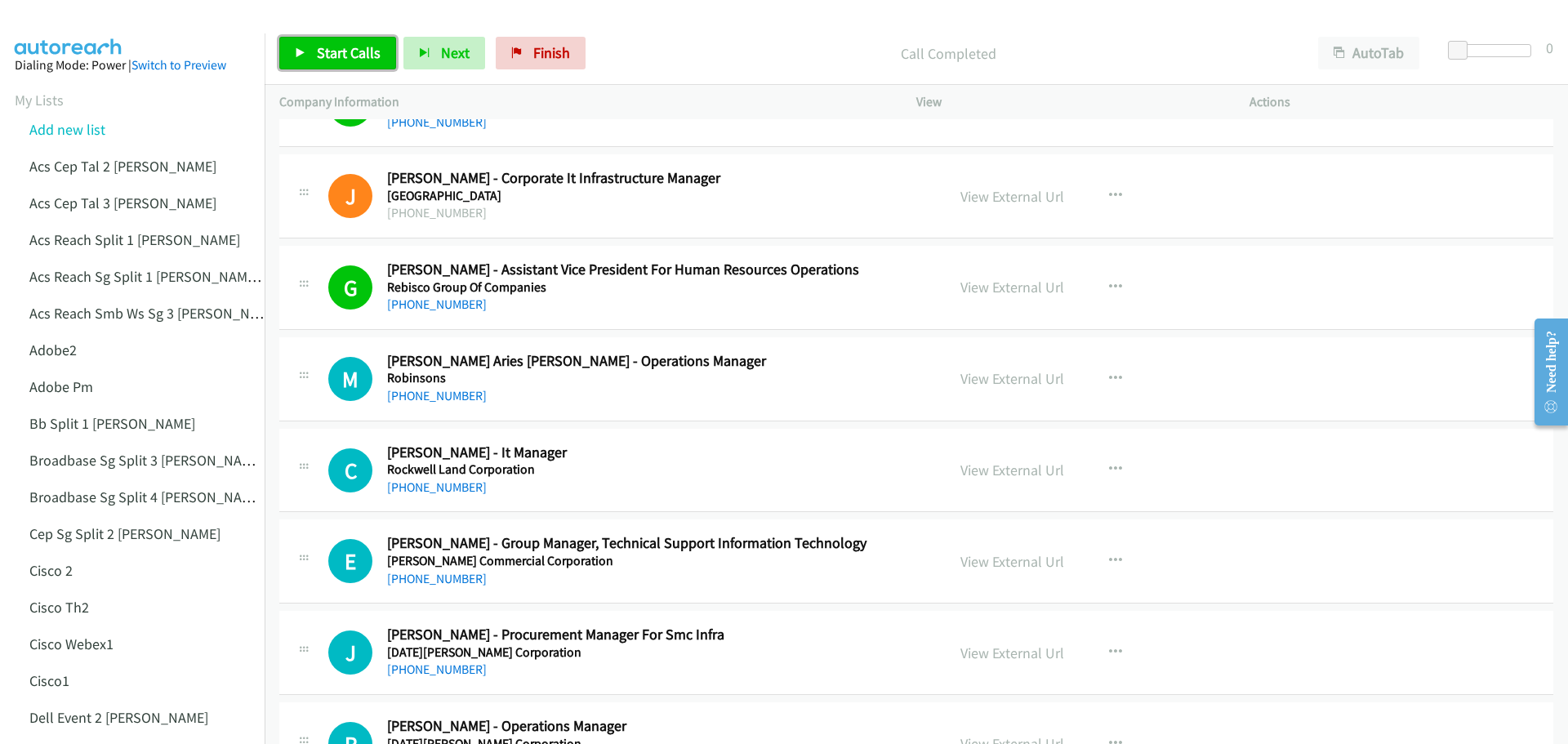
click at [326, 64] on link "Start Calls" at bounding box center [338, 53] width 117 height 33
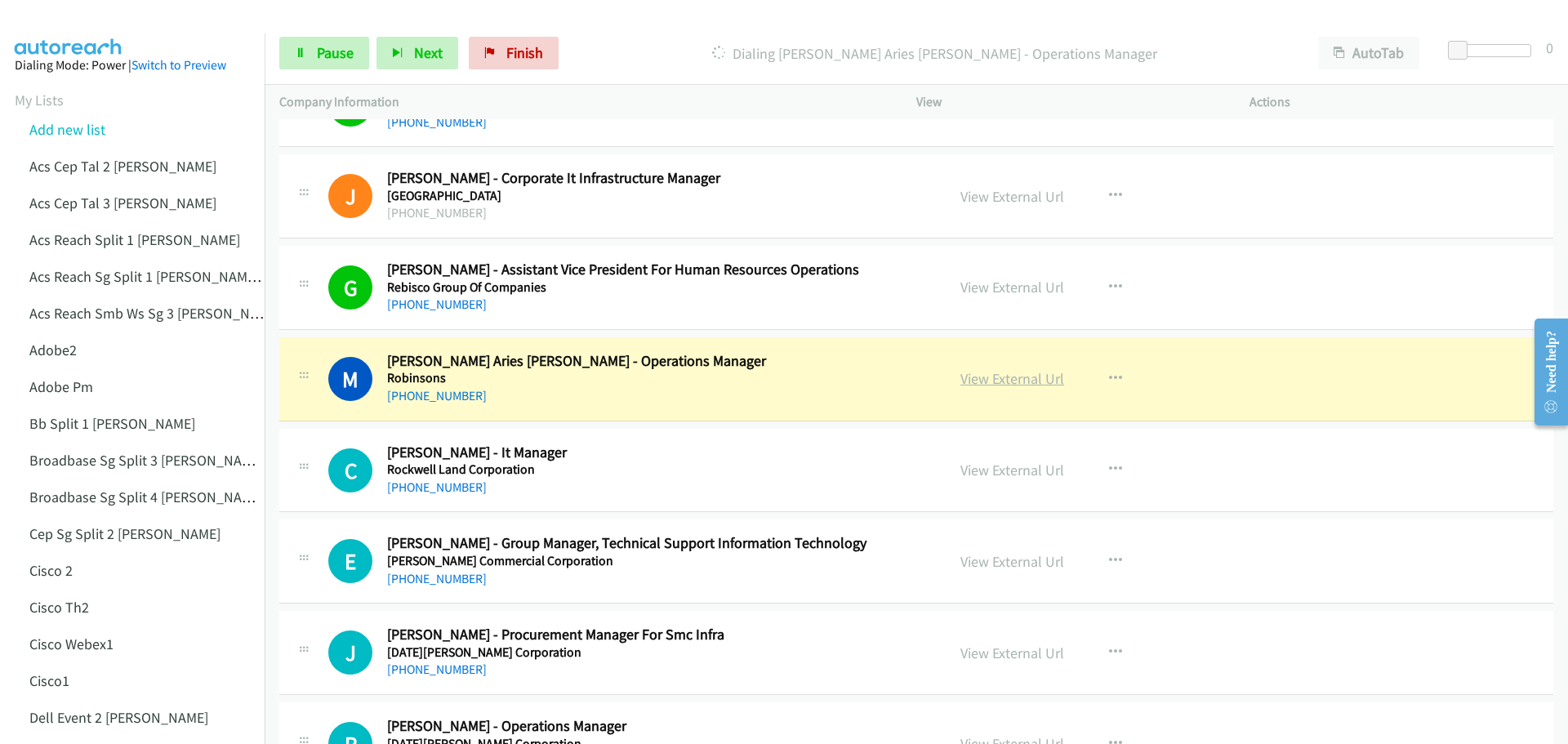
click at [1008, 375] on link "View External Url" at bounding box center [1012, 379] width 103 height 19
click at [328, 57] on span "Pause" at bounding box center [335, 53] width 36 height 19
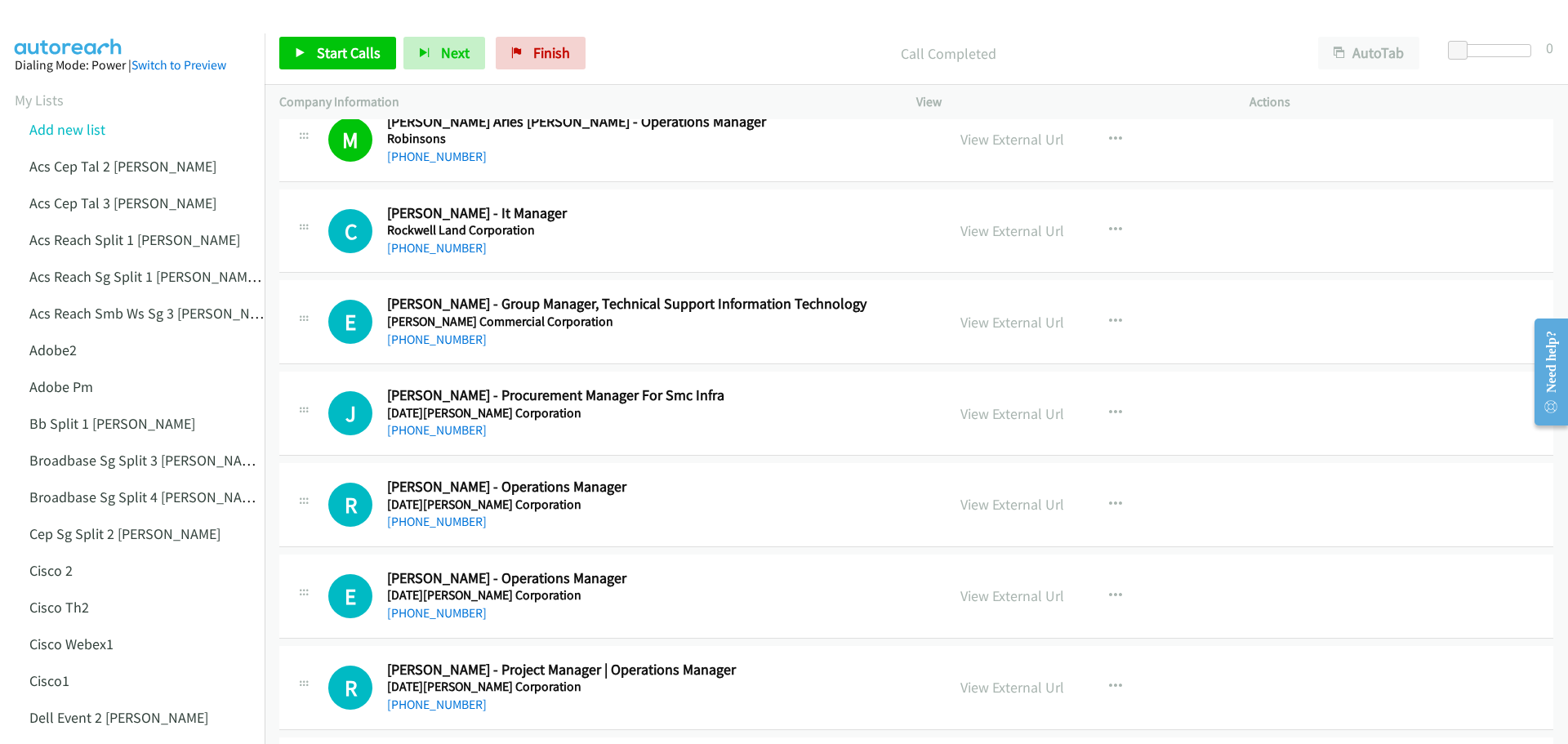
scroll to position [6697, 0]
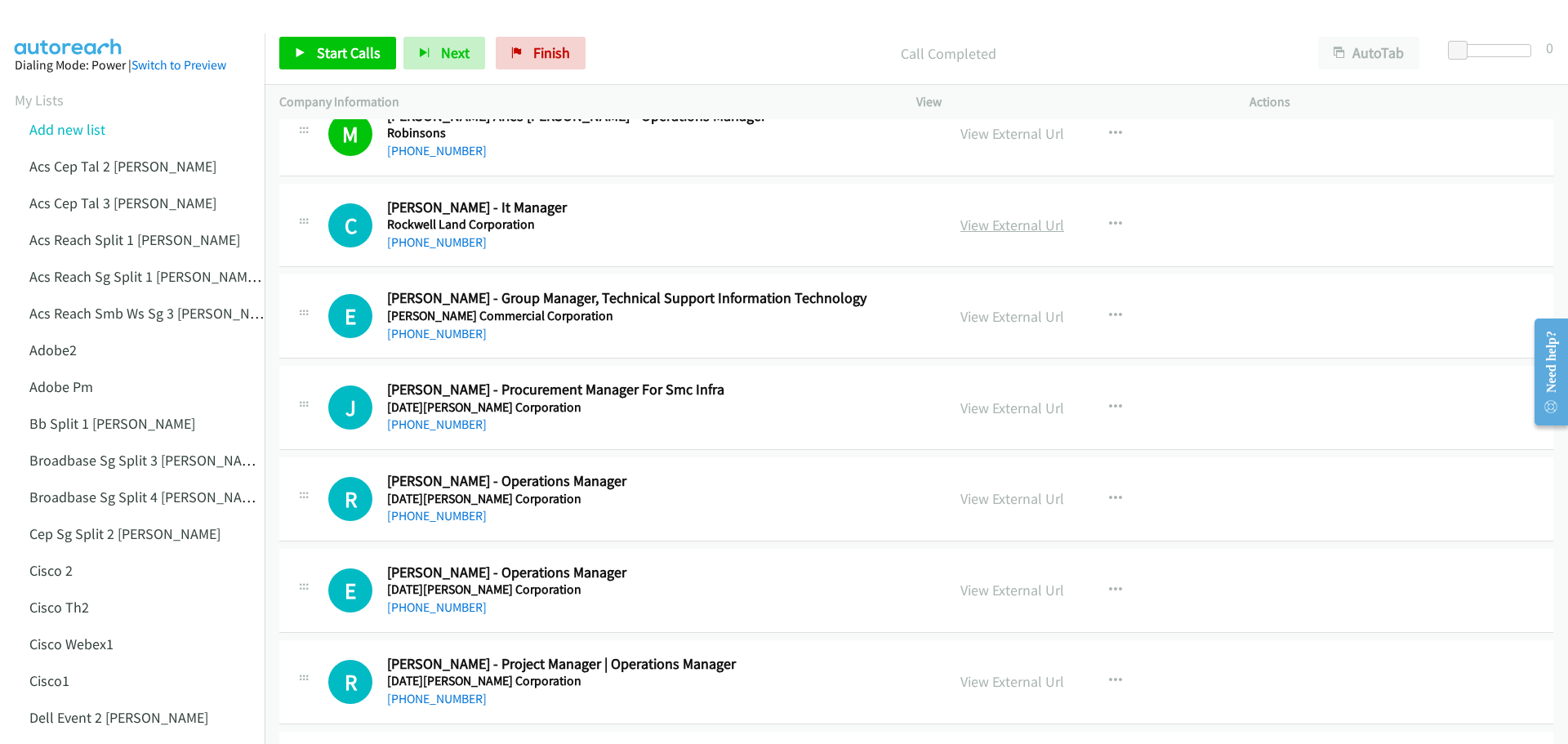
click at [1019, 224] on link "View External Url" at bounding box center [1012, 225] width 103 height 19
click at [1024, 319] on link "View External Url" at bounding box center [1012, 317] width 103 height 19
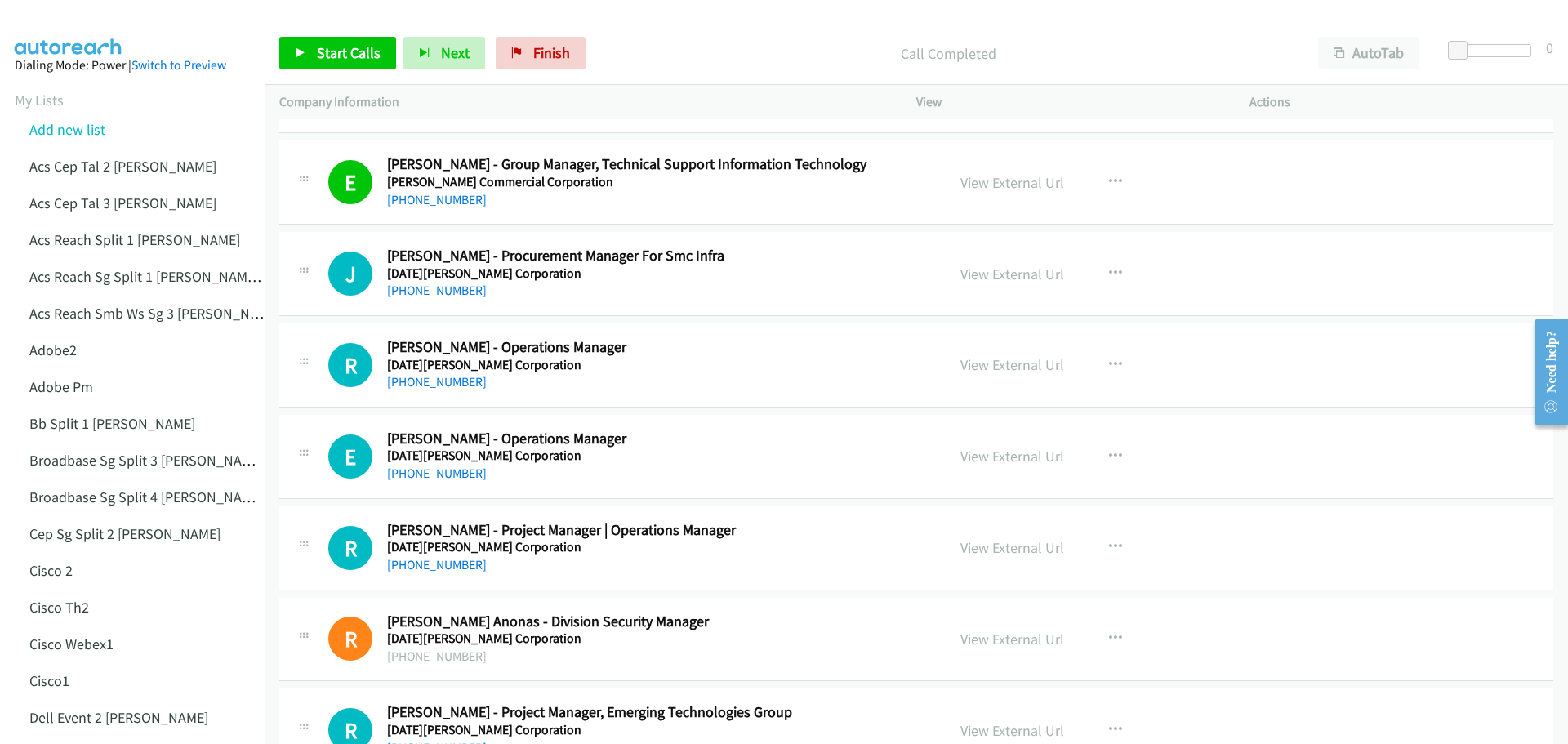
scroll to position [6861, 0]
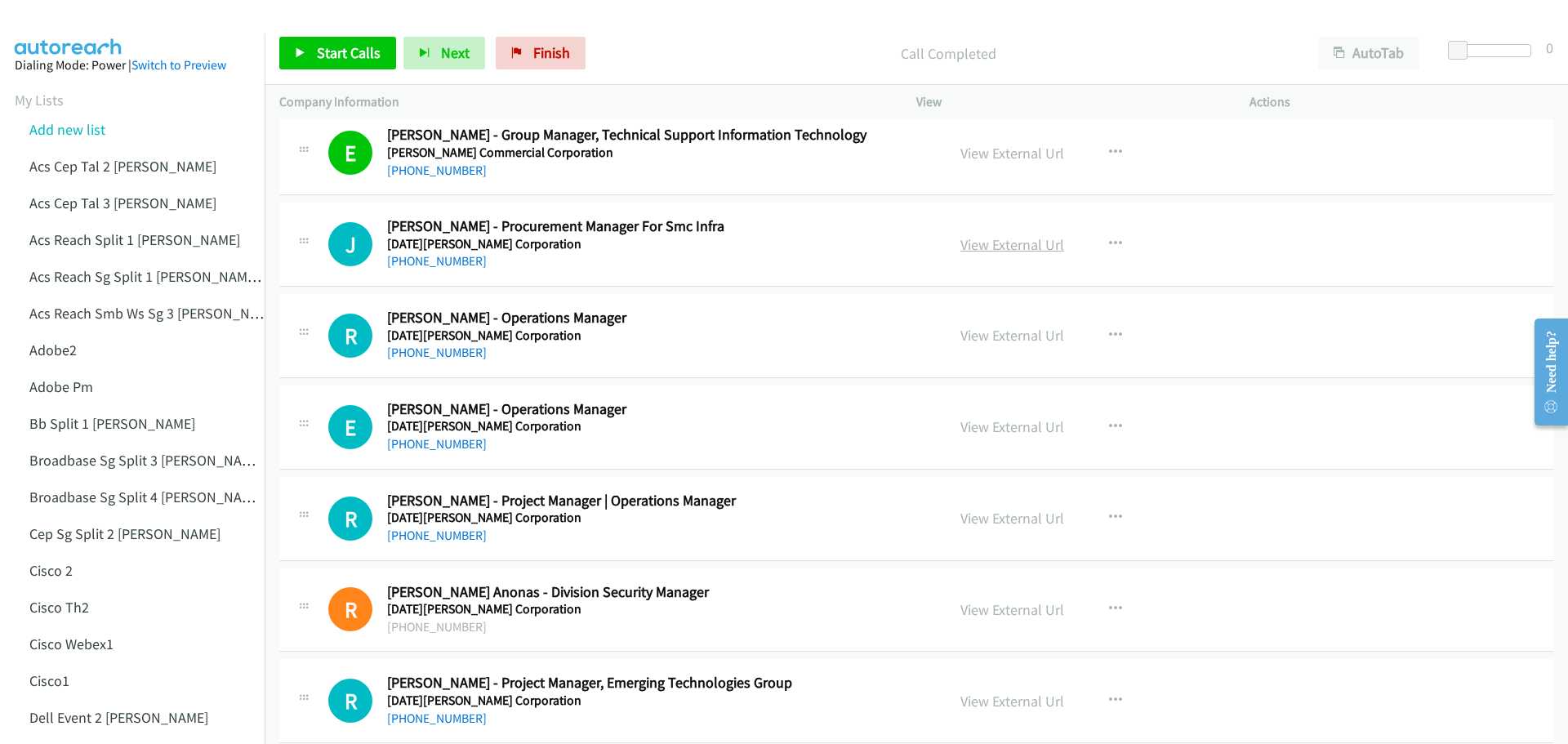
click at [1001, 239] on link "View External Url" at bounding box center [1012, 245] width 103 height 19
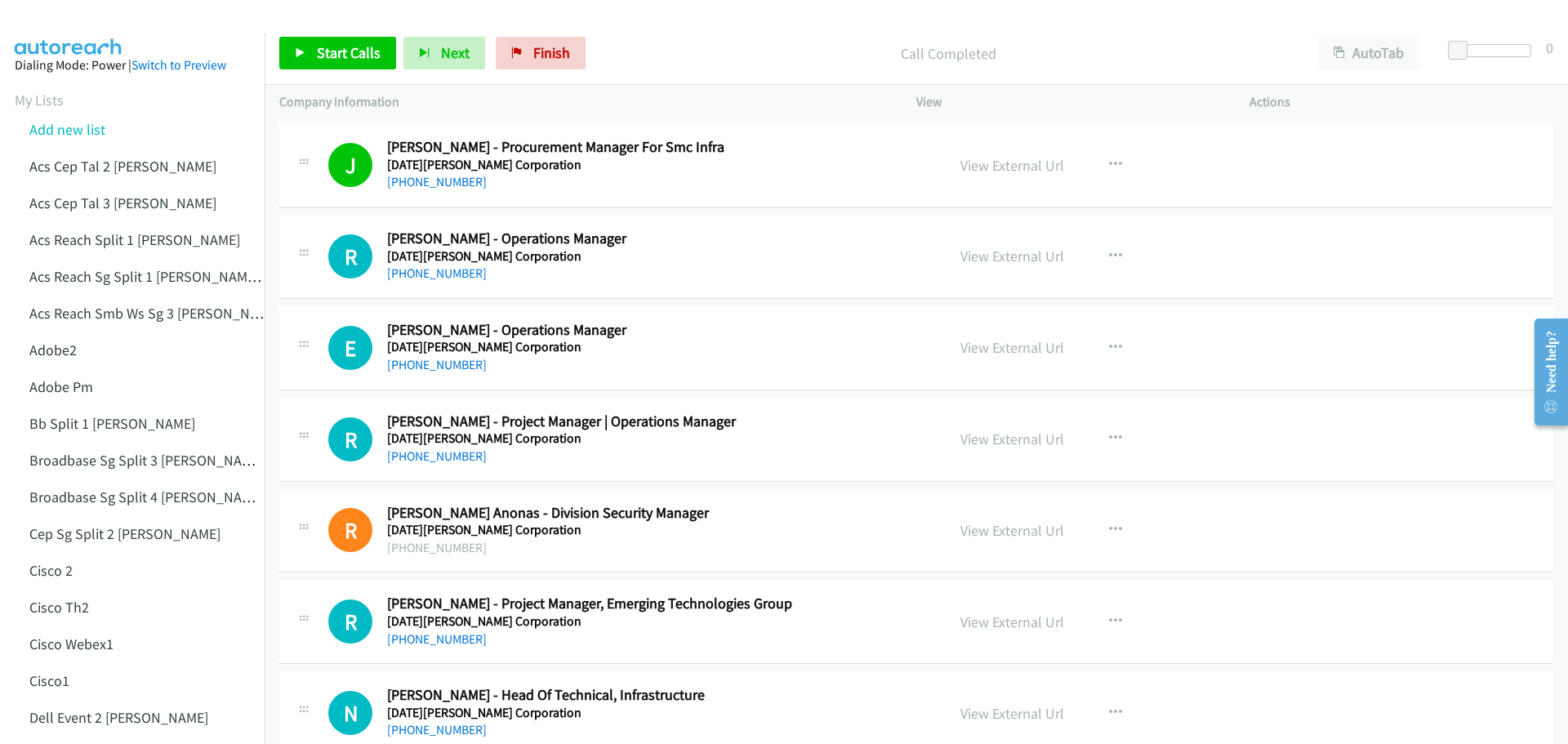
scroll to position [6942, 0]
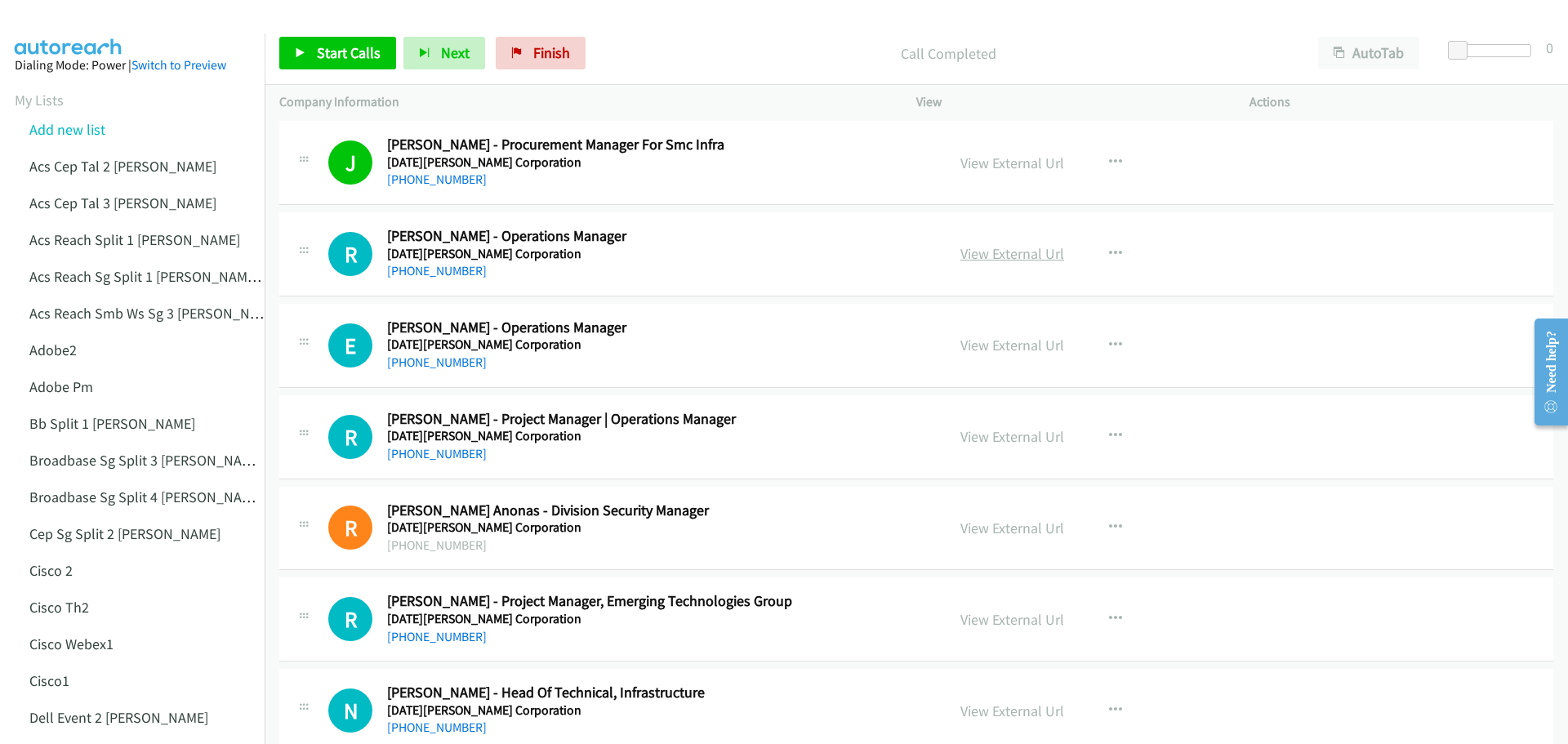
click at [1031, 252] on link "View External Url" at bounding box center [1012, 254] width 103 height 19
click at [1023, 342] on link "View External Url" at bounding box center [1012, 346] width 103 height 19
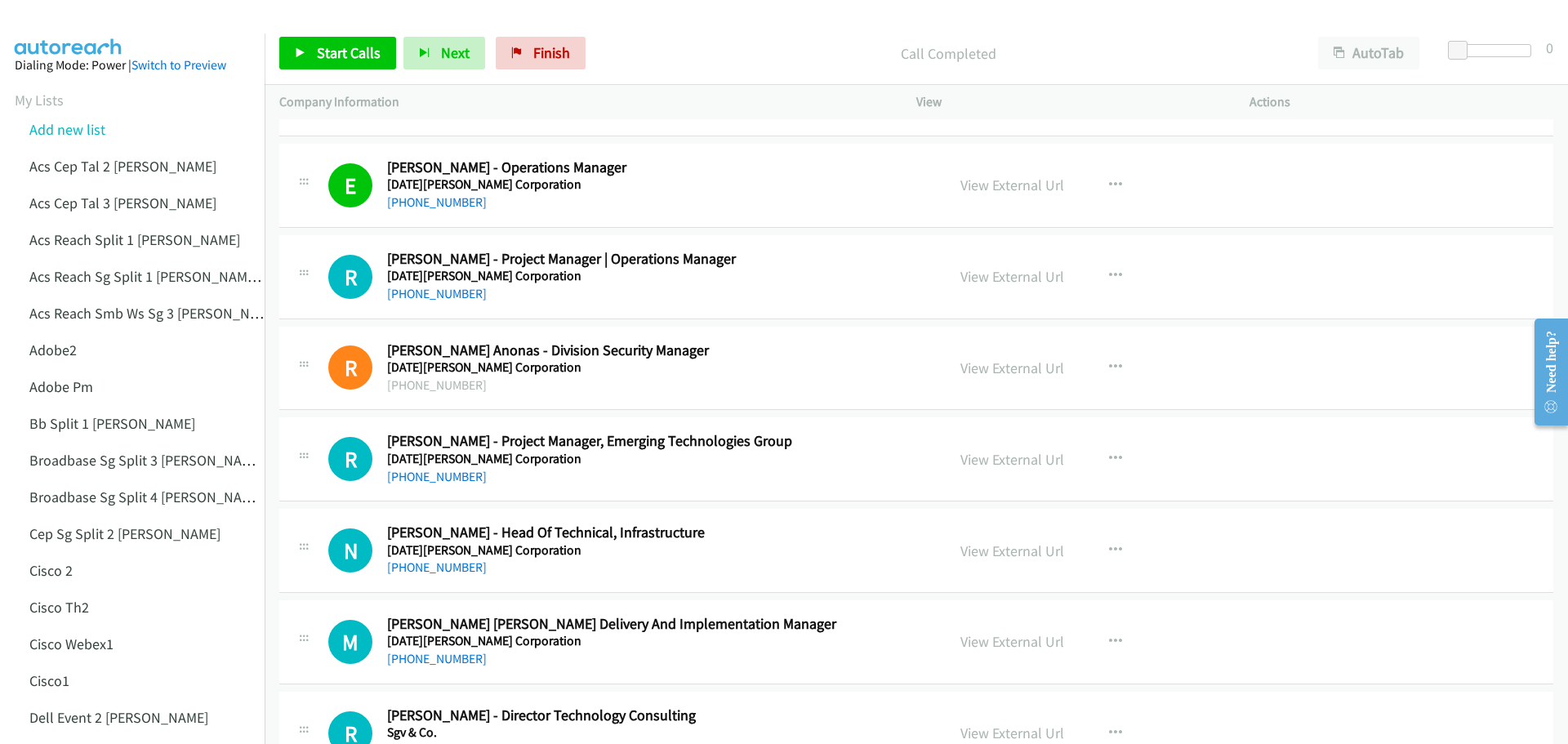
scroll to position [7106, 0]
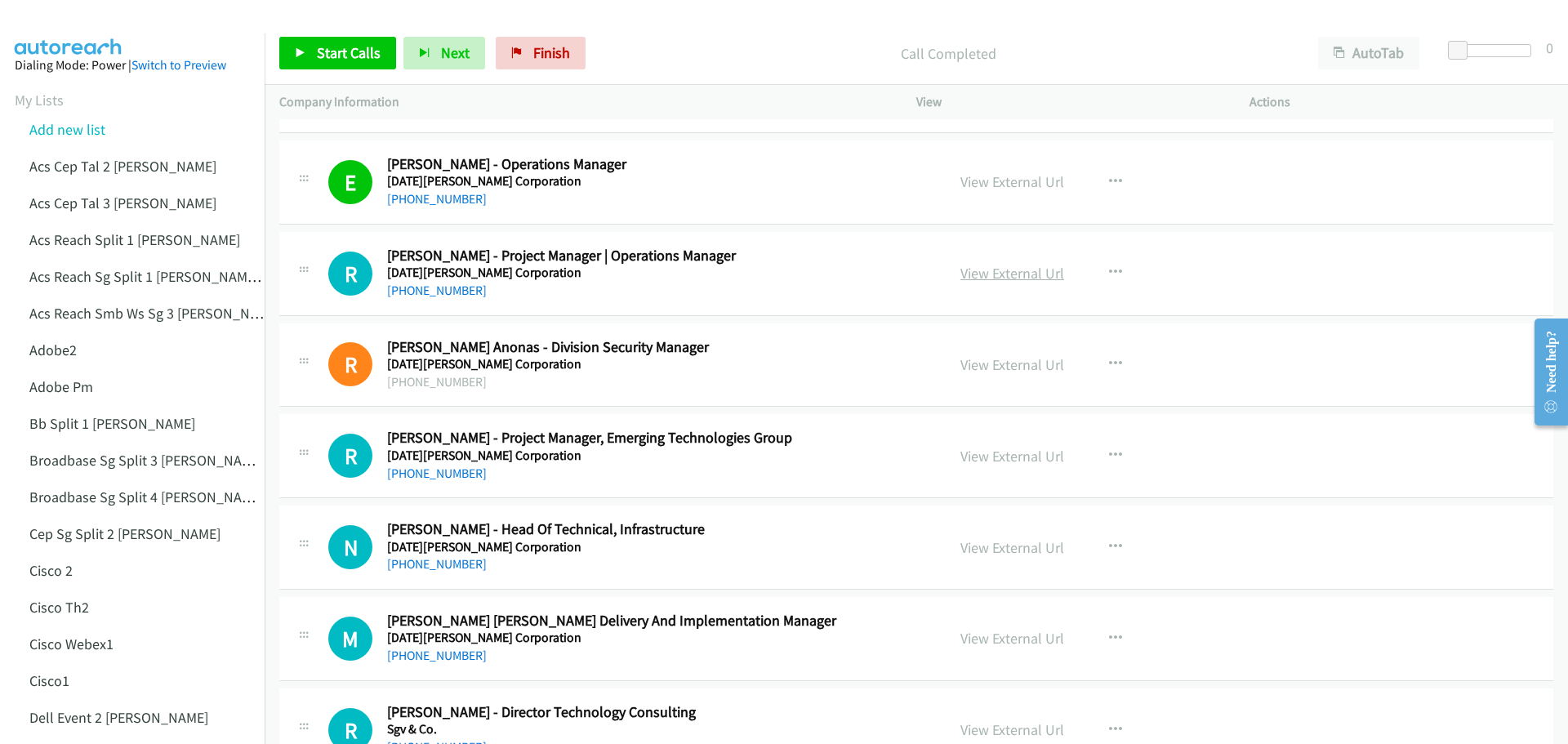
click at [1005, 276] on link "View External Url" at bounding box center [1012, 274] width 103 height 19
click at [988, 363] on link "View External Url" at bounding box center [1012, 365] width 103 height 19
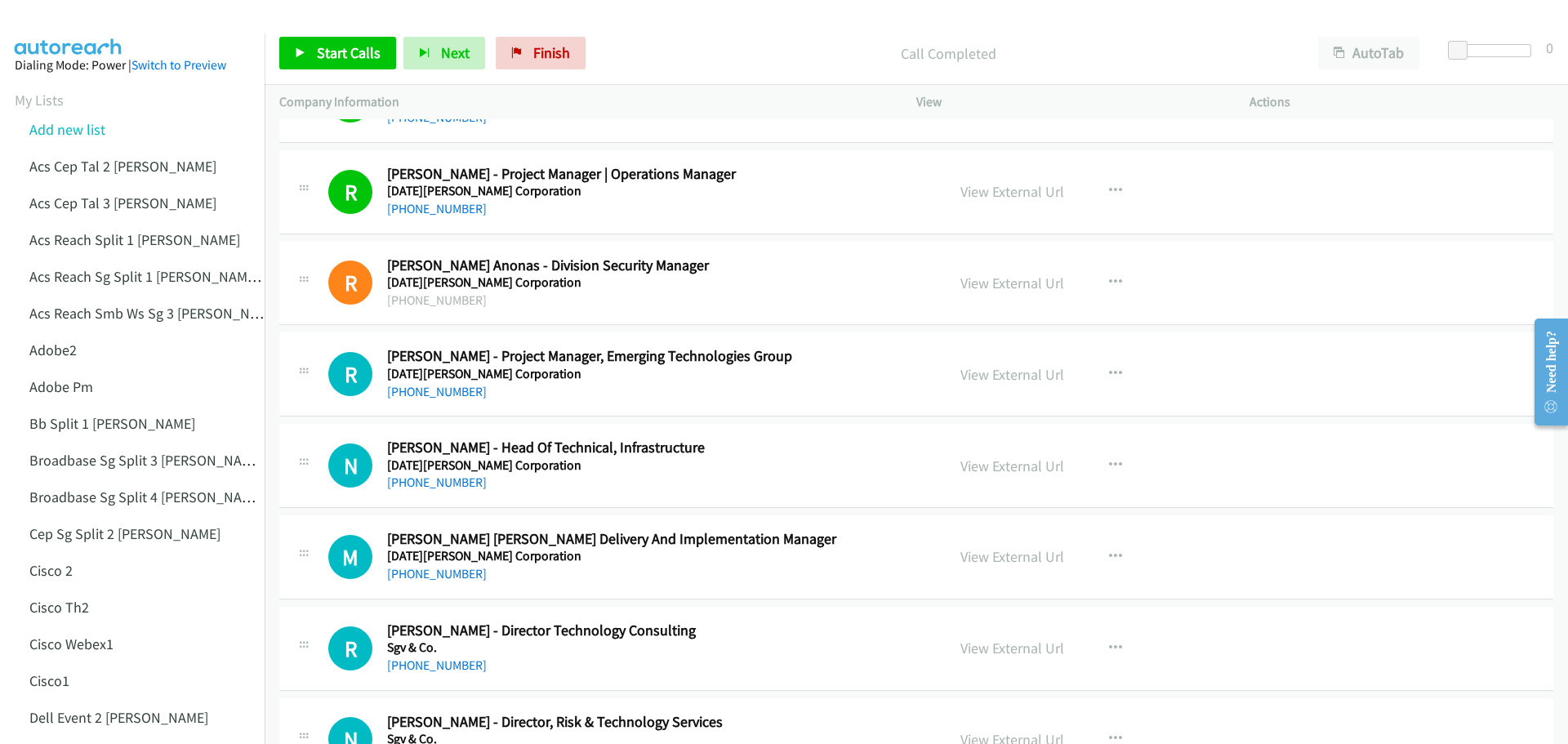
scroll to position [7270, 0]
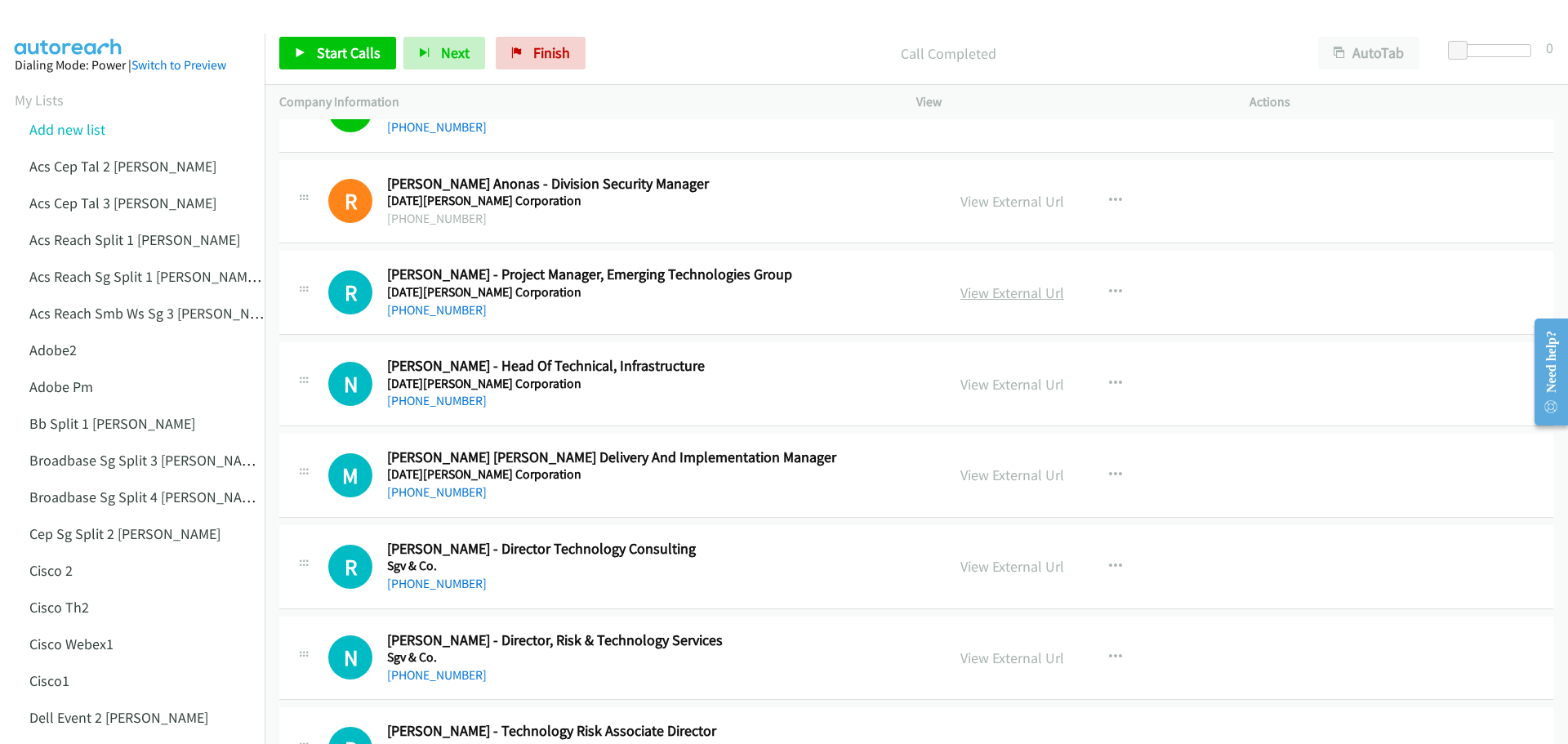
click at [1001, 297] on link "View External Url" at bounding box center [1012, 293] width 103 height 19
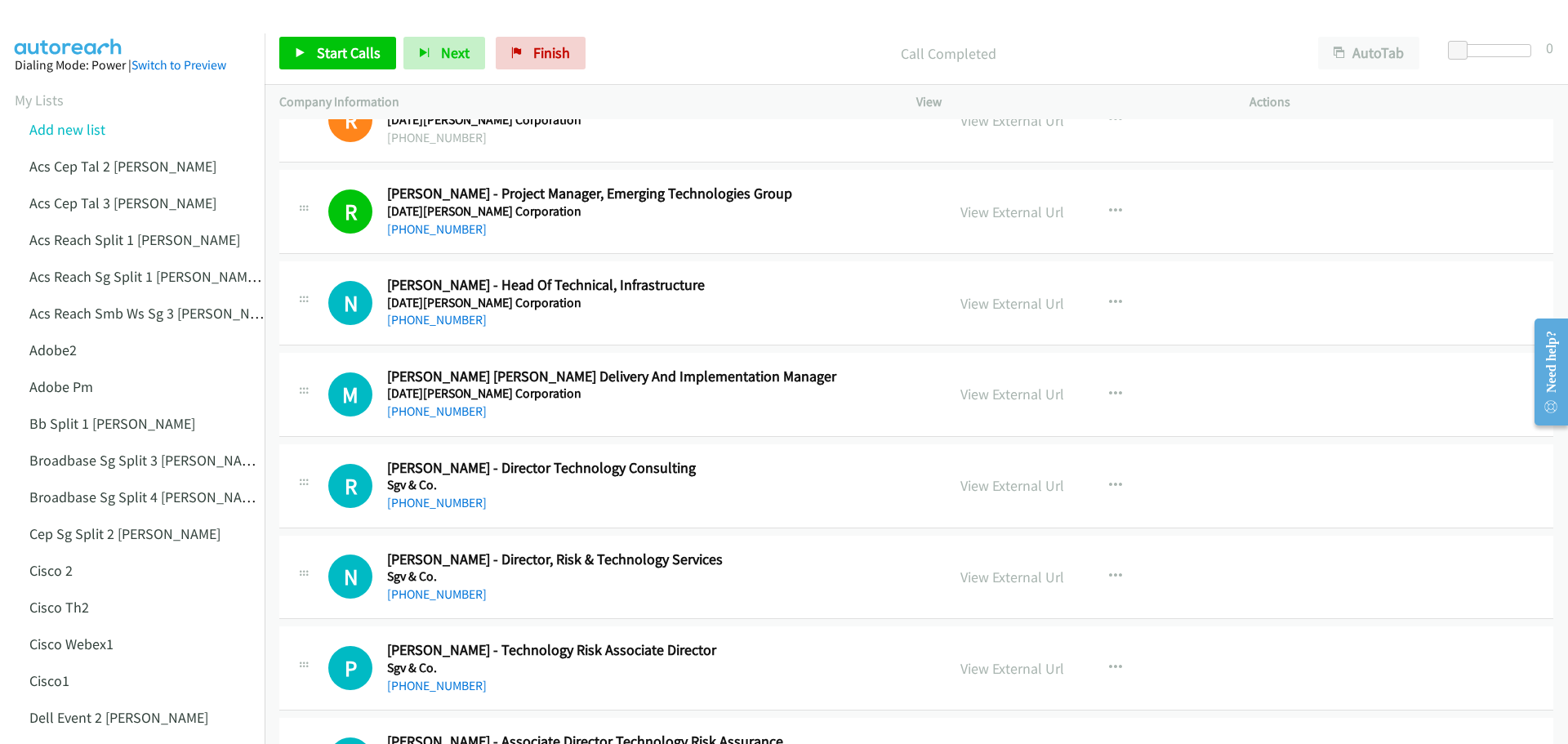
scroll to position [7351, 0]
click at [999, 305] on link "View External Url" at bounding box center [1012, 303] width 103 height 19
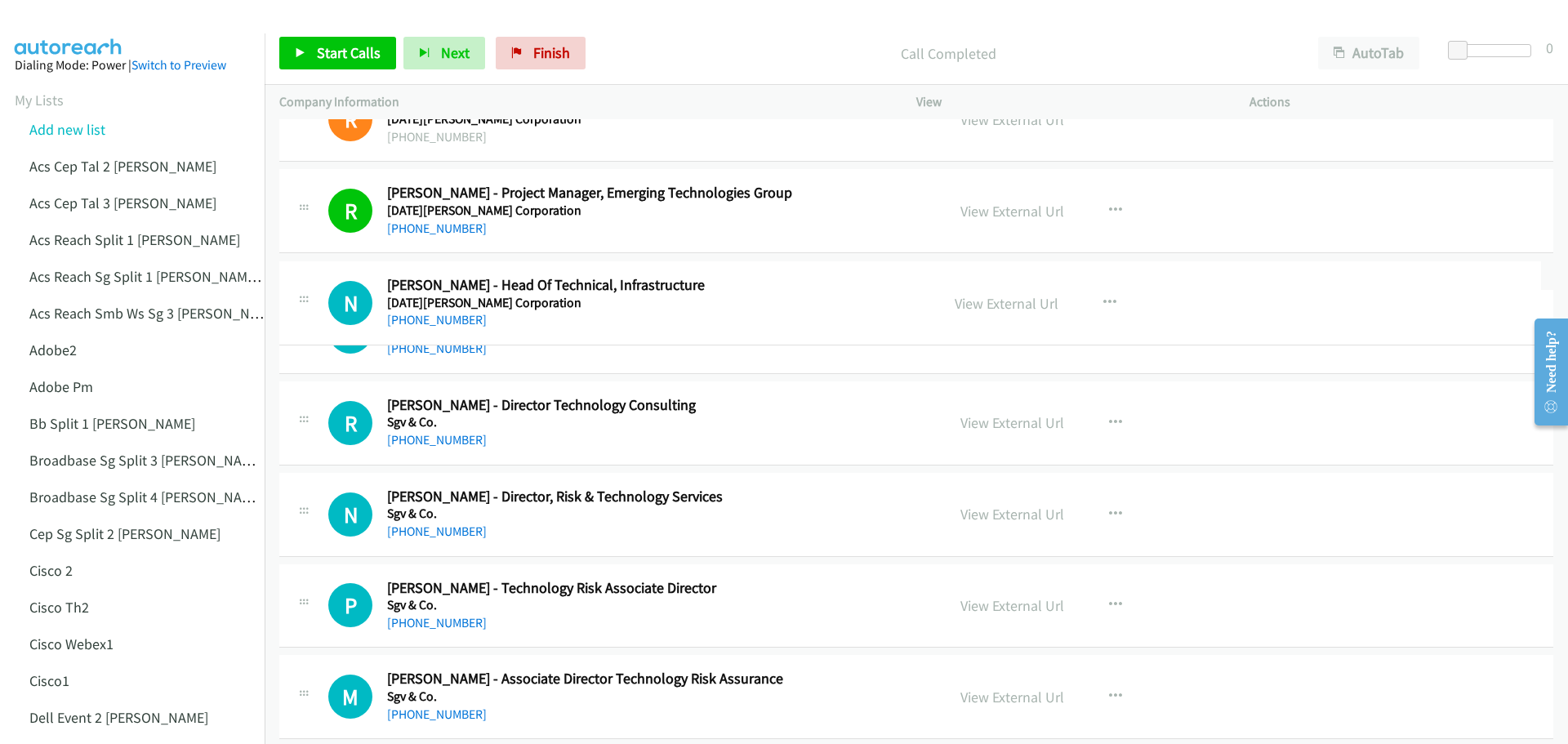
drag, startPoint x: 754, startPoint y: 282, endPoint x: 520, endPoint y: 282, distance: 234.0
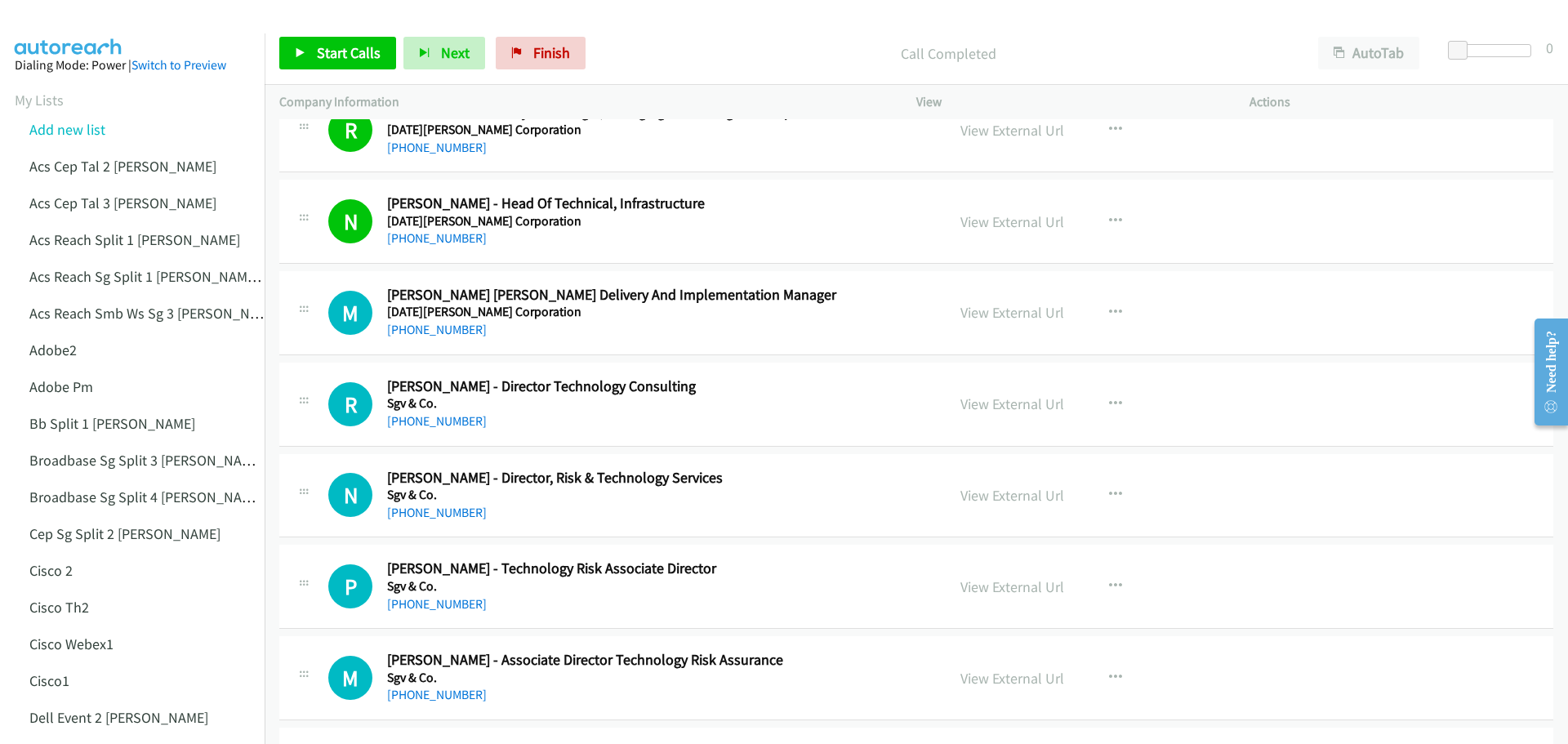
scroll to position [7432, 0]
click at [1008, 314] on link "View External Url" at bounding box center [1012, 312] width 103 height 19
click at [1004, 408] on link "View External Url" at bounding box center [1012, 403] width 103 height 19
click at [986, 501] on link "View External Url" at bounding box center [1012, 495] width 103 height 19
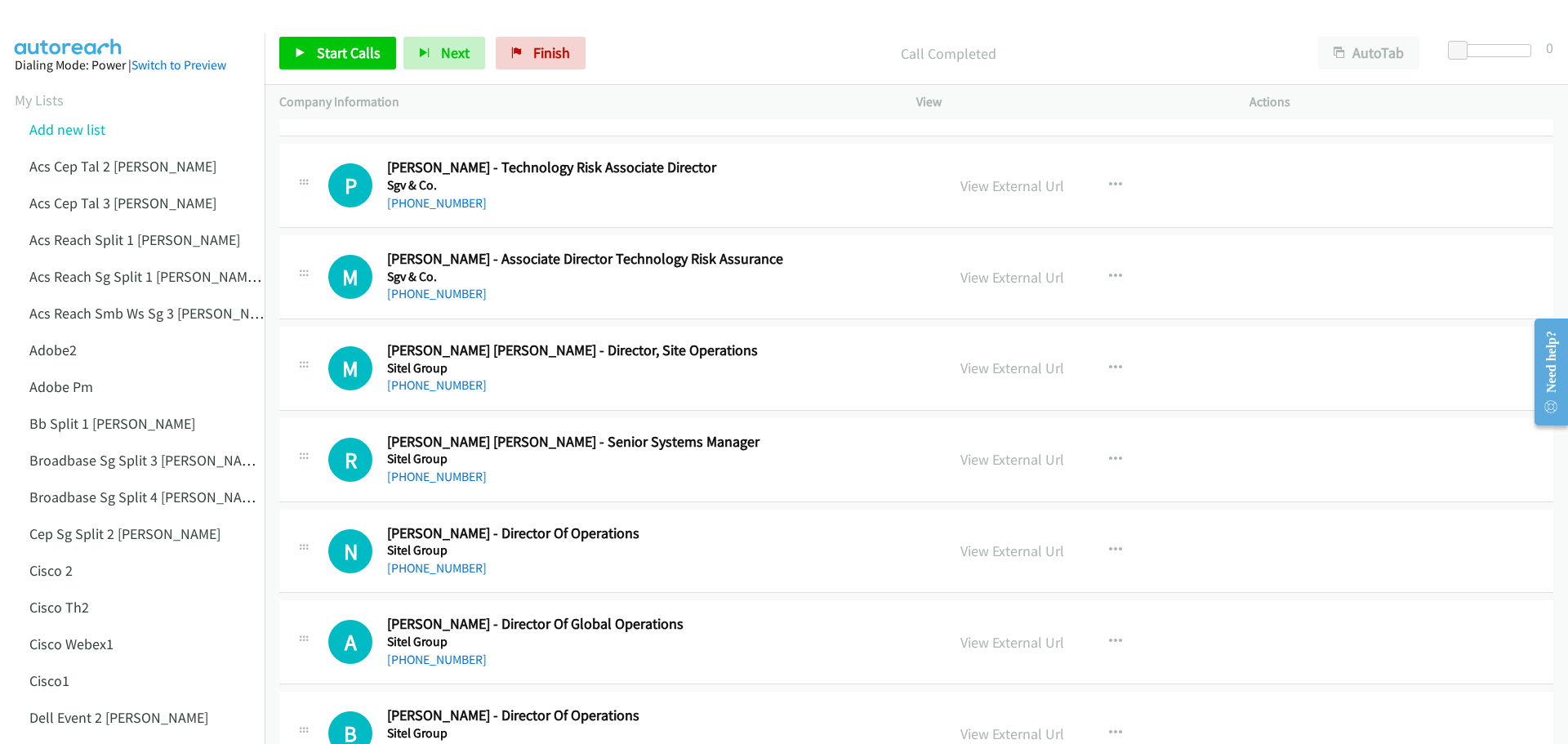
scroll to position [7841, 0]
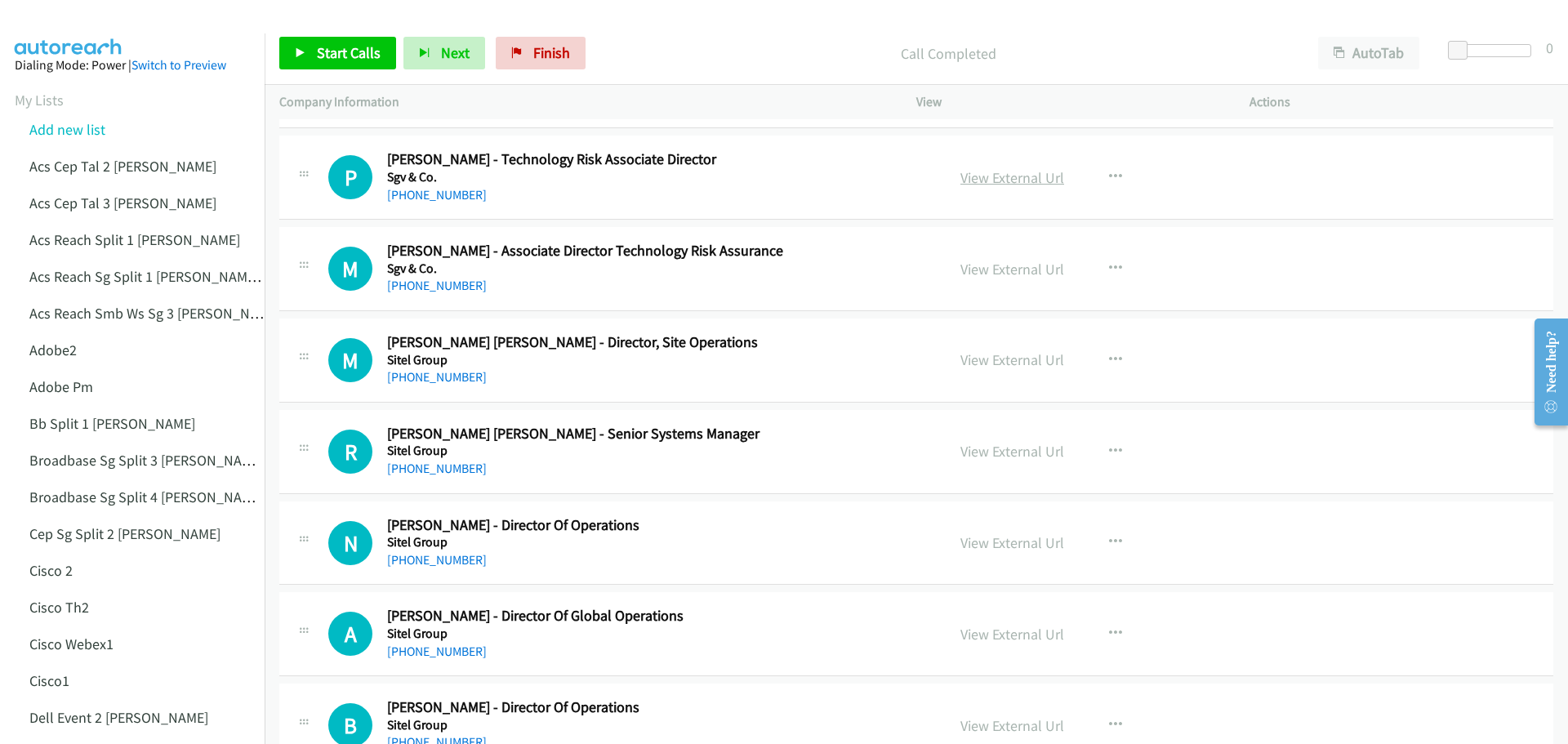
click at [1022, 180] on link "View External Url" at bounding box center [1012, 178] width 103 height 19
click at [996, 268] on link "View External Url" at bounding box center [1012, 269] width 103 height 19
click at [992, 360] on link "View External Url" at bounding box center [1012, 360] width 103 height 19
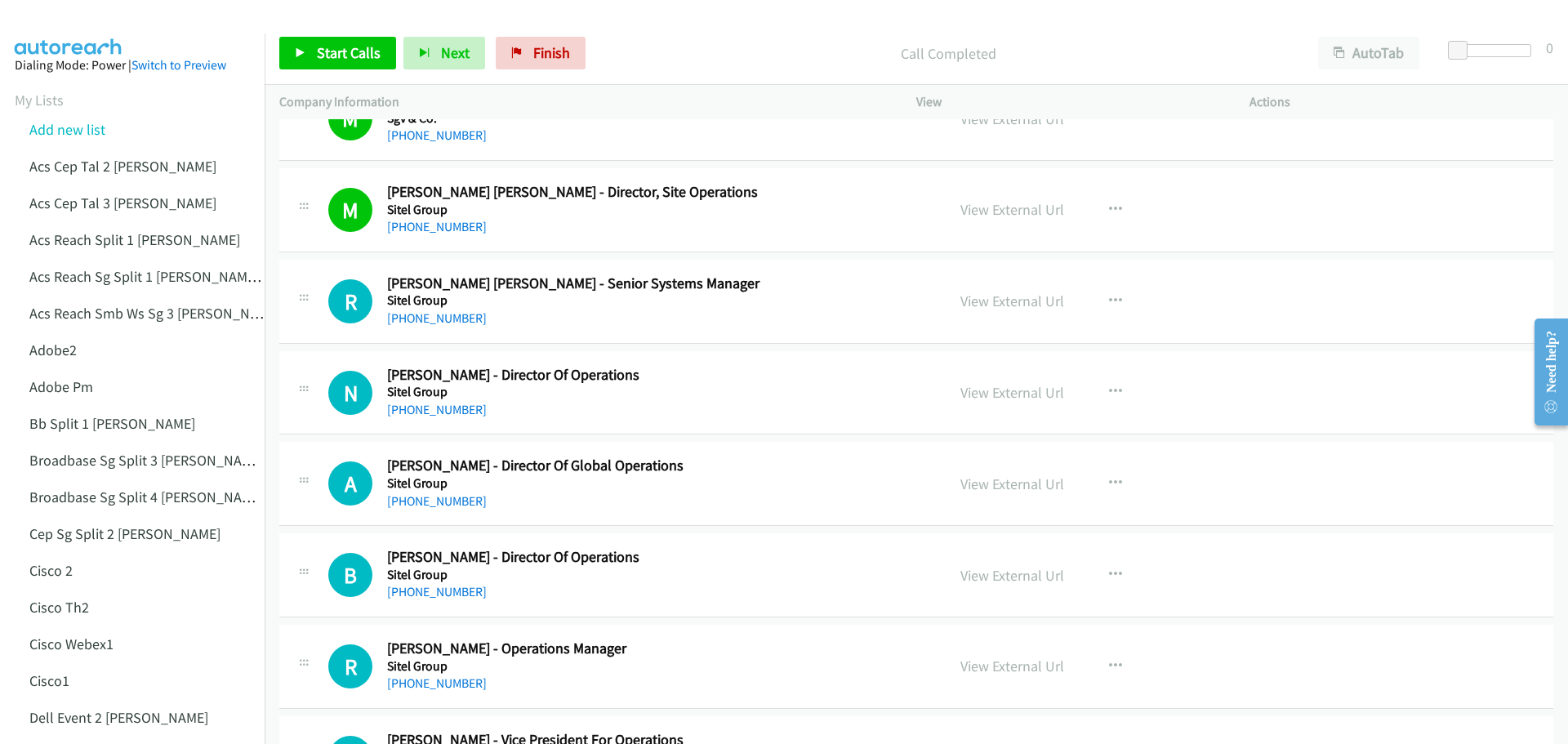
scroll to position [8004, 0]
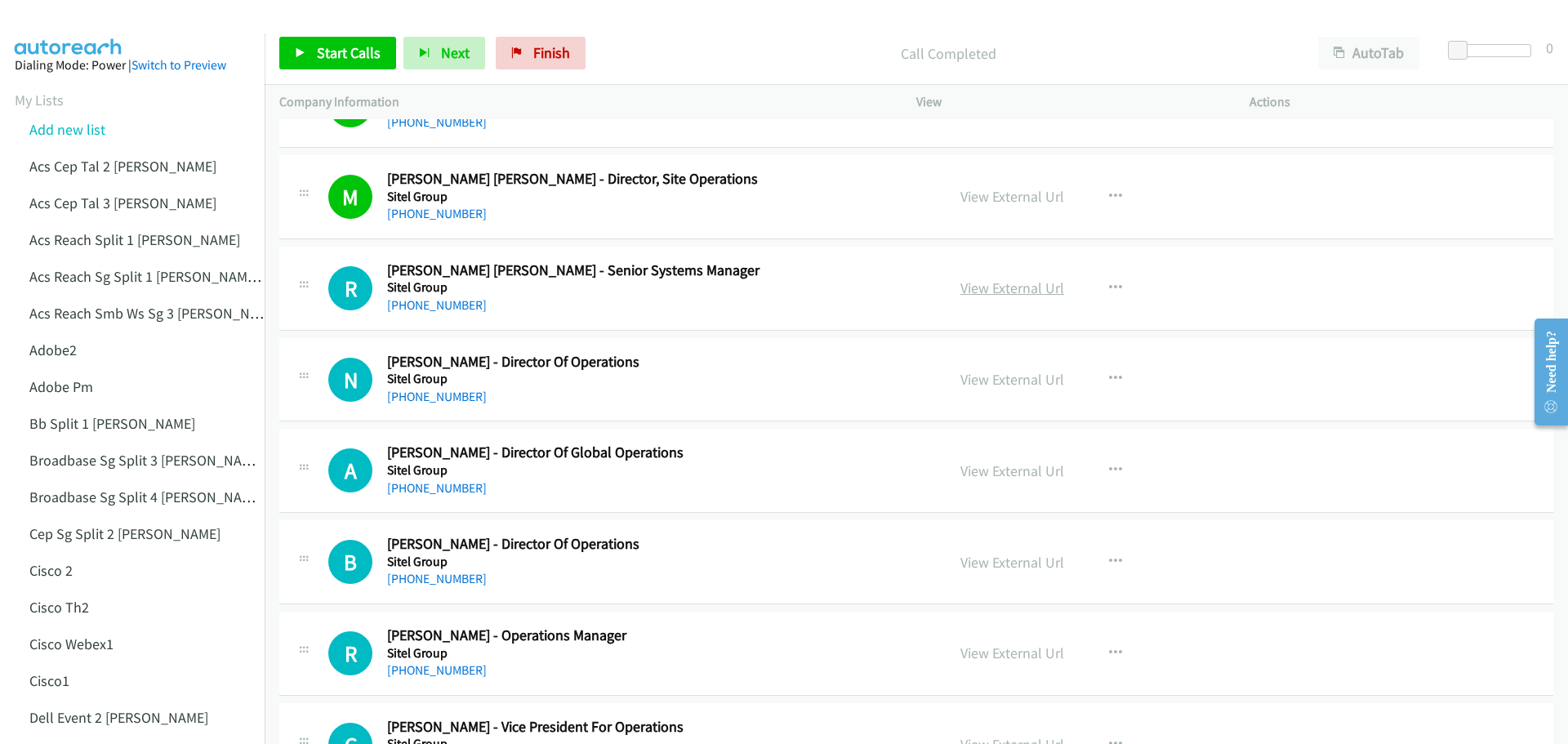
click at [985, 282] on link "View External Url" at bounding box center [1012, 288] width 103 height 19
click at [1019, 383] on link "View External Url" at bounding box center [1012, 379] width 103 height 19
click at [1008, 284] on link "View External Url" at bounding box center [1012, 288] width 103 height 19
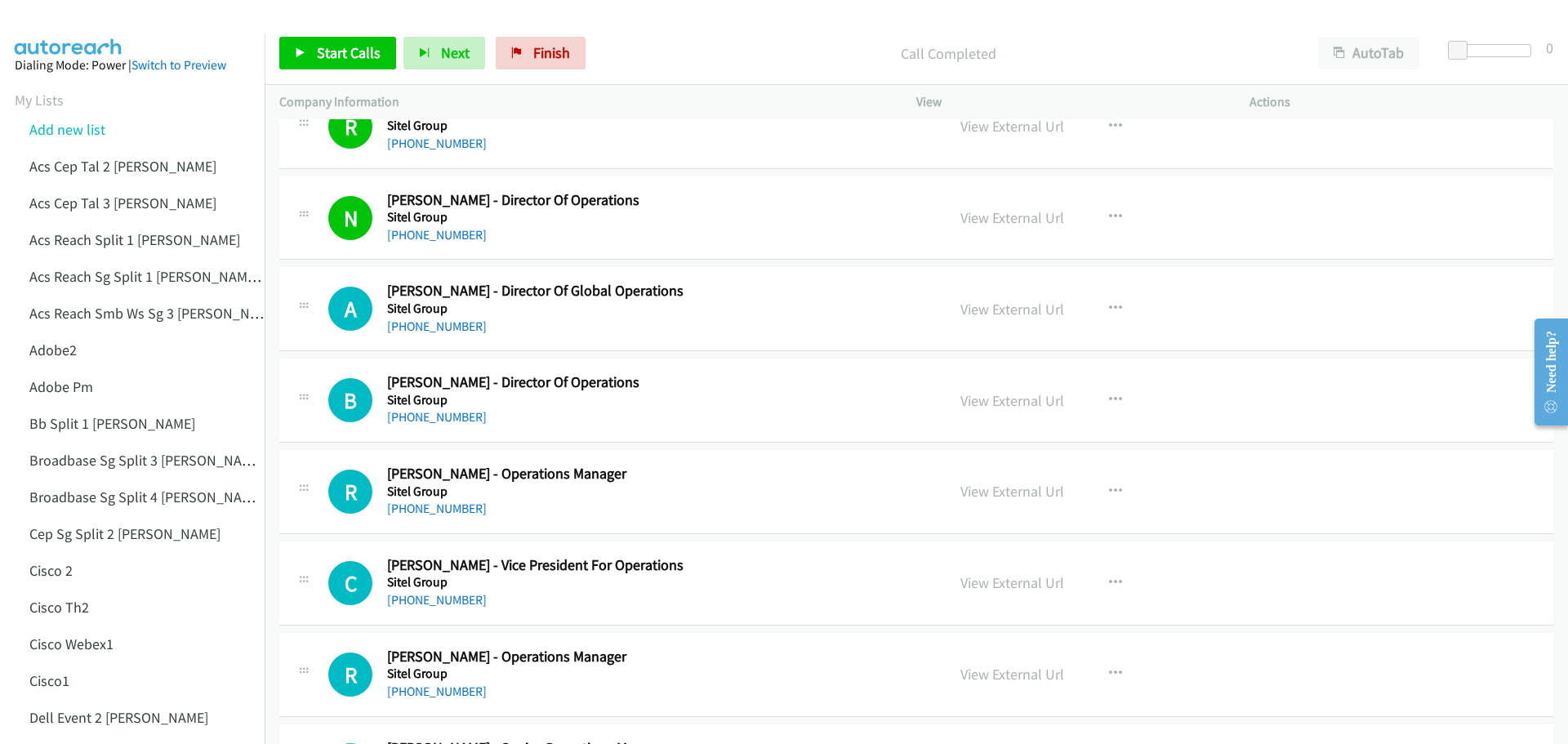
scroll to position [8168, 0]
click at [983, 302] on link "View External Url" at bounding box center [1012, 307] width 103 height 19
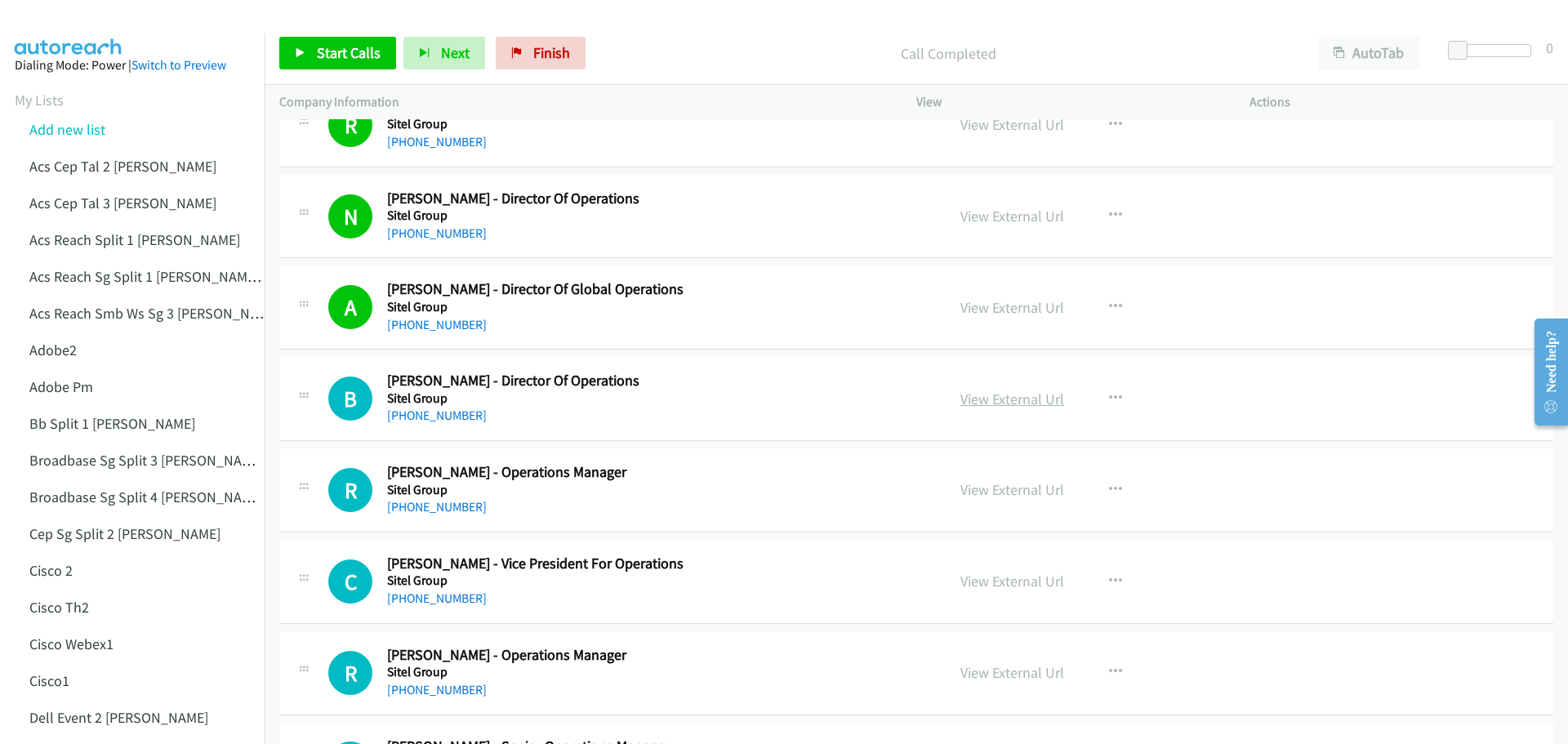
click at [986, 400] on link "View External Url" at bounding box center [1012, 399] width 103 height 19
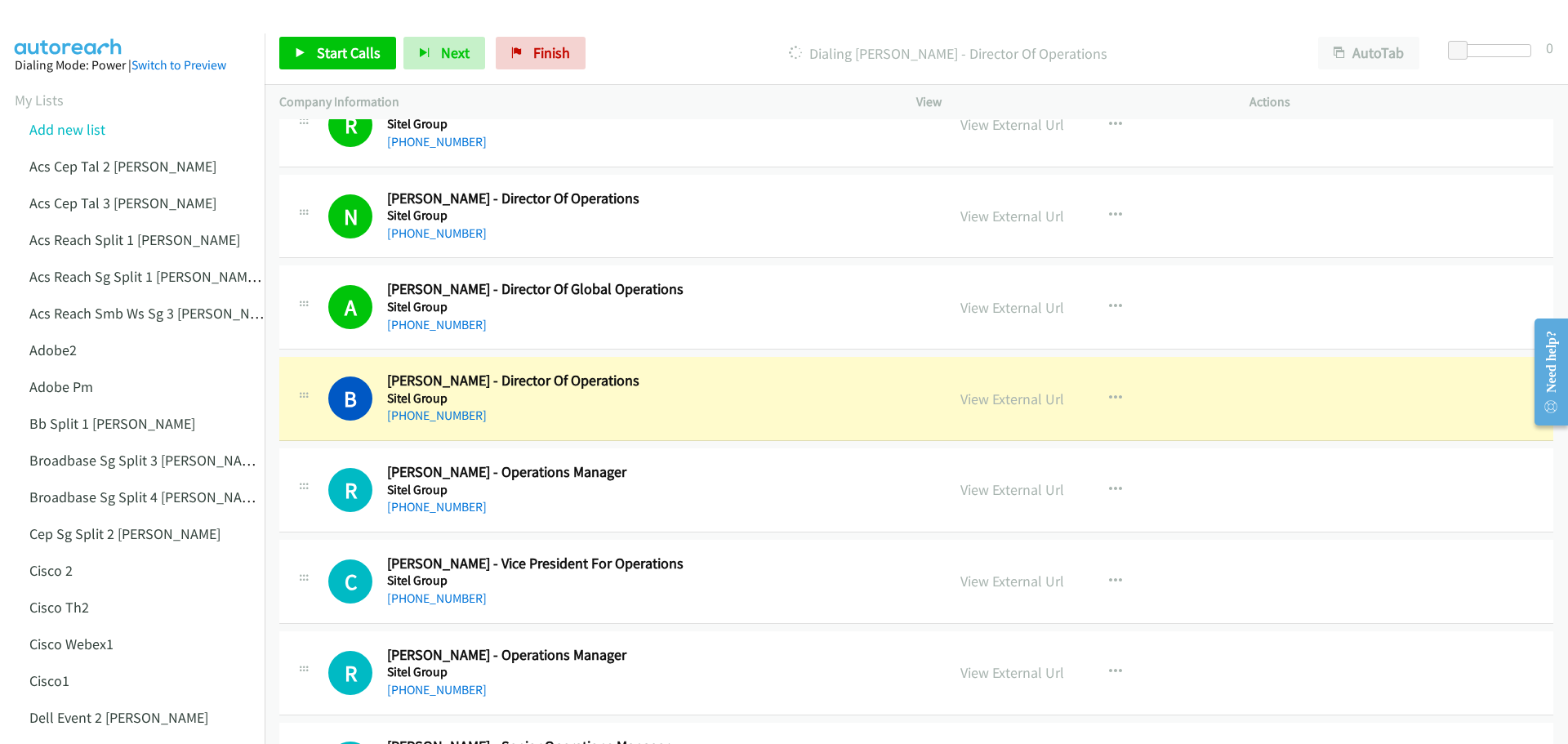
scroll to position [8249, 0]
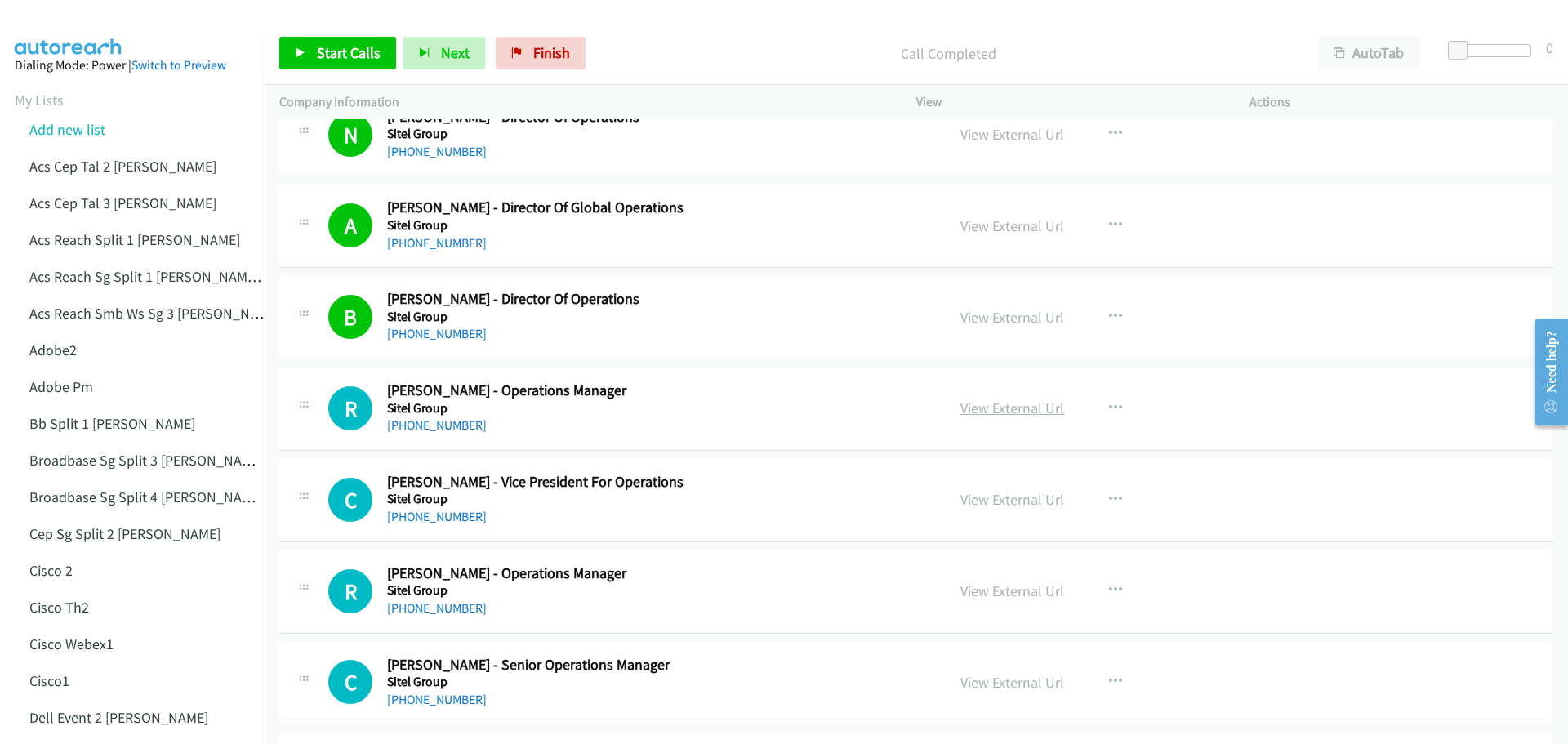
click at [1019, 408] on link "View External Url" at bounding box center [1012, 408] width 103 height 19
click at [1000, 497] on link "View External Url" at bounding box center [1012, 500] width 103 height 19
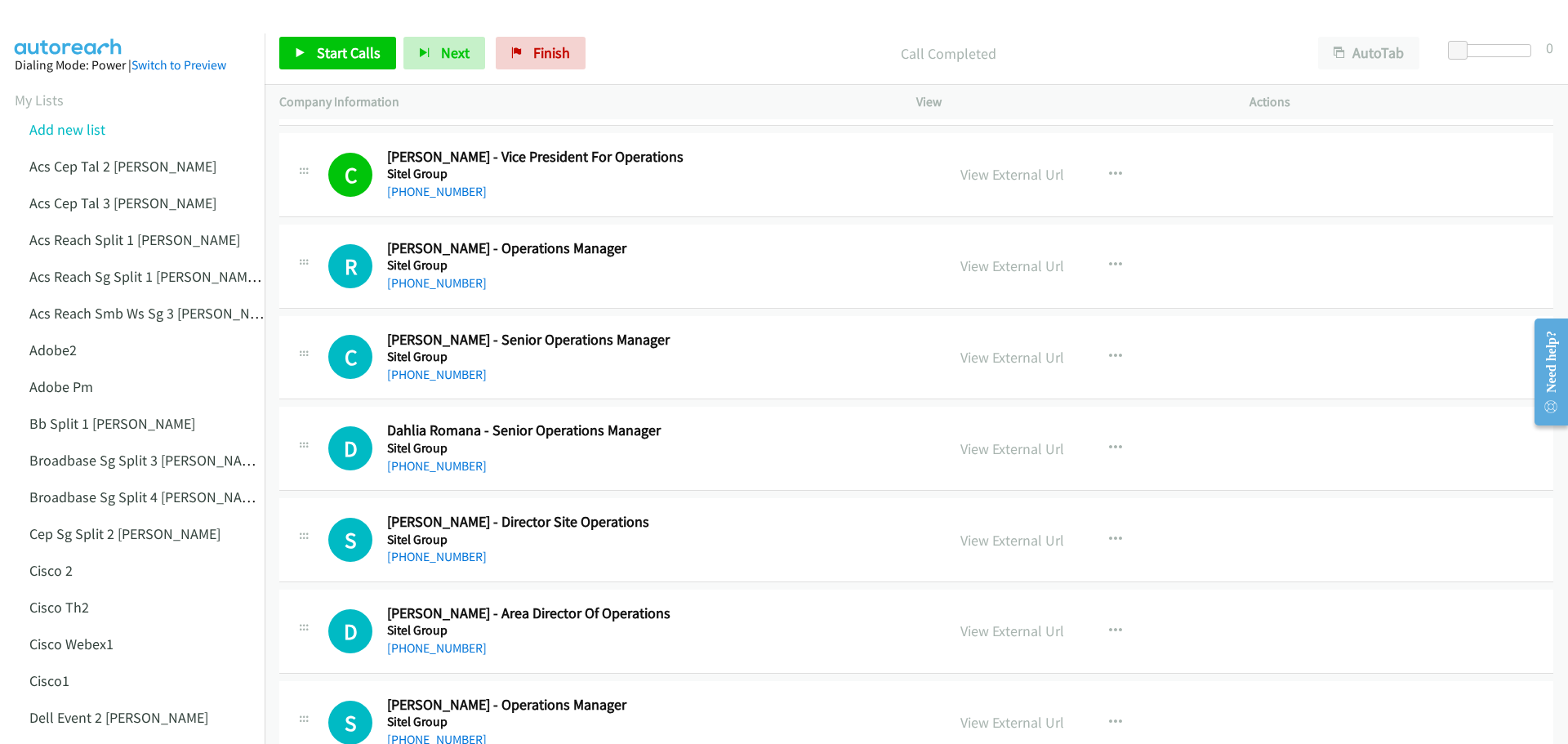
scroll to position [8576, 0]
click at [1011, 260] on link "View External Url" at bounding box center [1012, 264] width 103 height 19
click at [1019, 355] on link "View External Url" at bounding box center [1012, 356] width 103 height 19
click at [1029, 446] on link "View External Url" at bounding box center [1012, 447] width 103 height 19
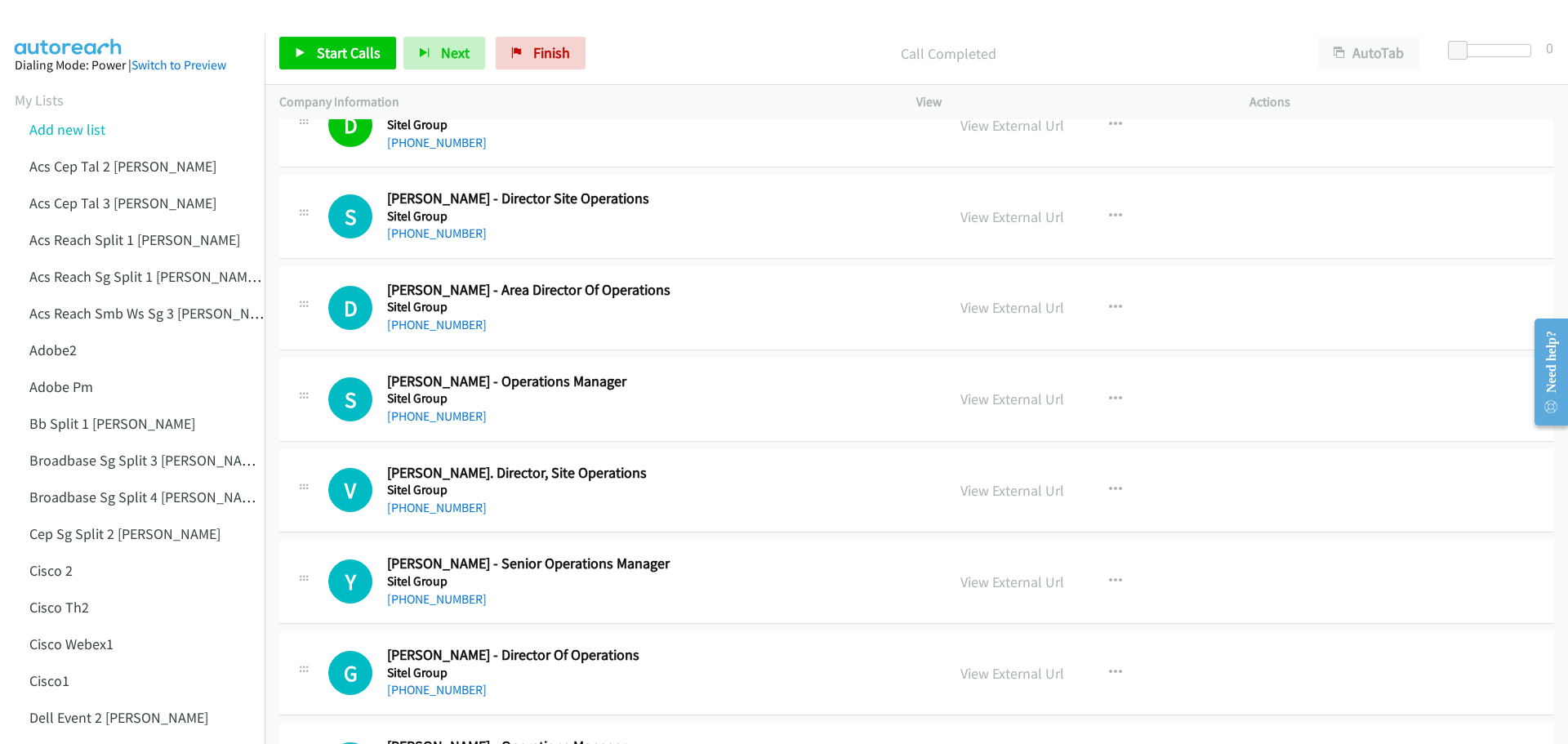
scroll to position [8903, 0]
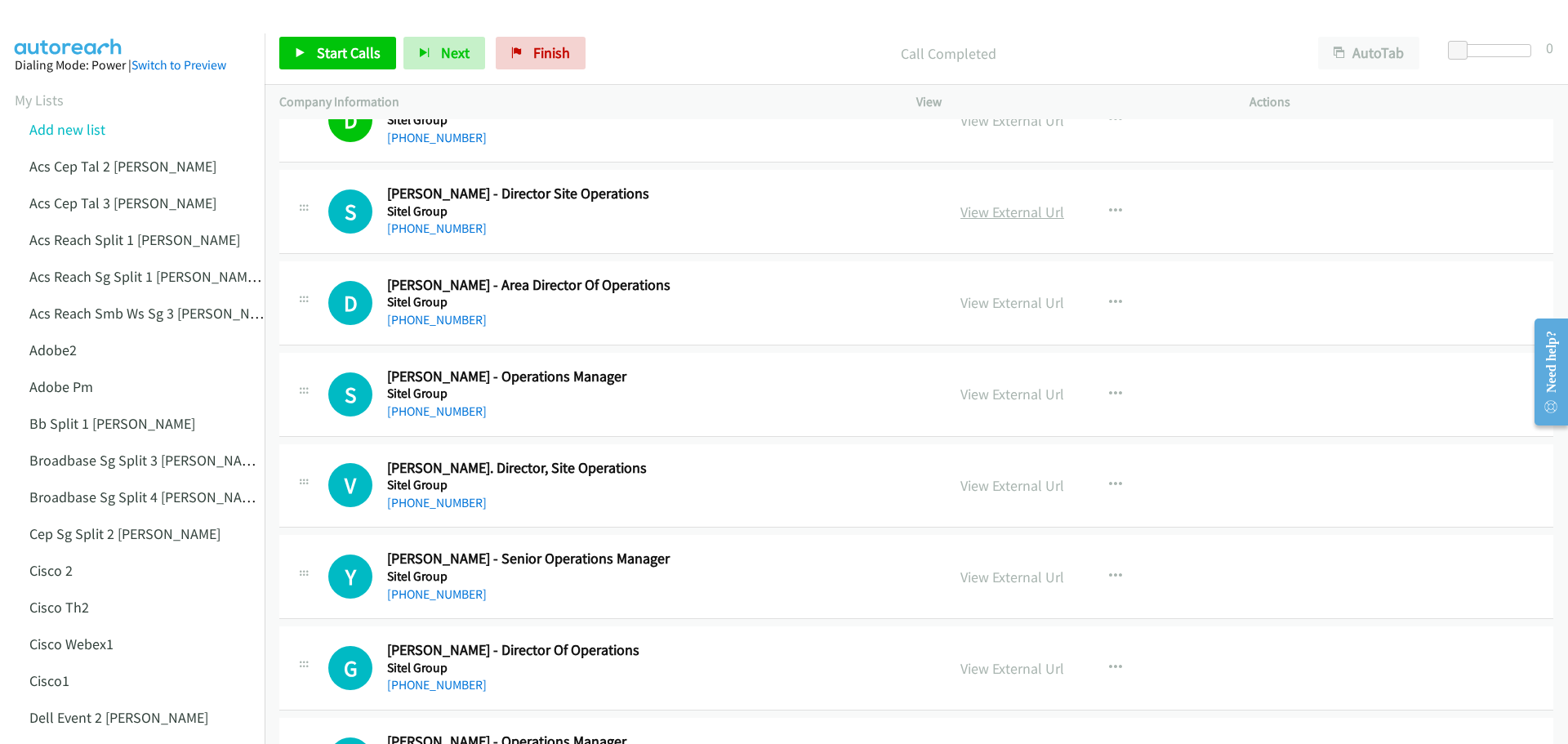
click at [997, 214] on link "View External Url" at bounding box center [1012, 213] width 103 height 19
click at [1012, 303] on link "View External Url" at bounding box center [1012, 303] width 103 height 19
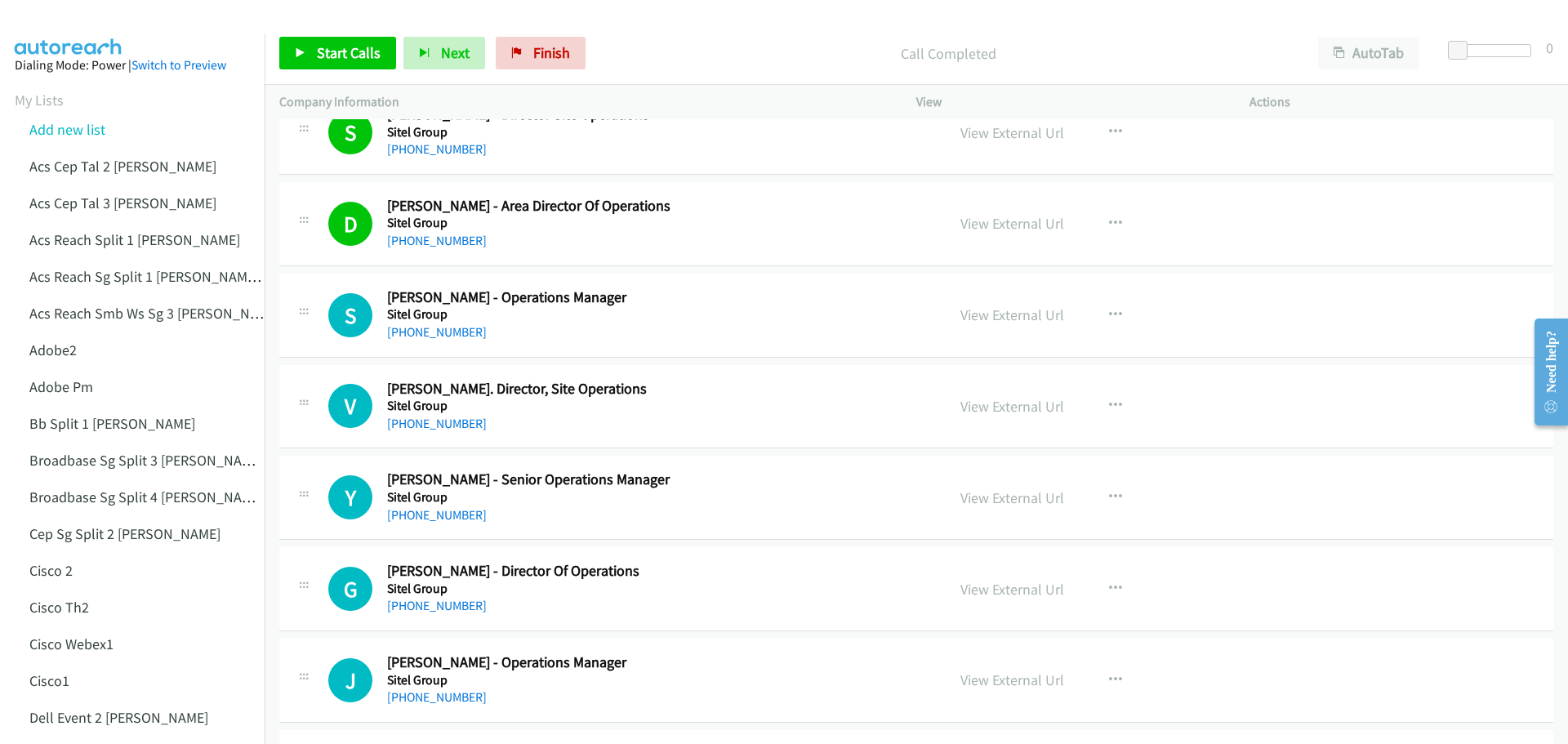
scroll to position [8984, 0]
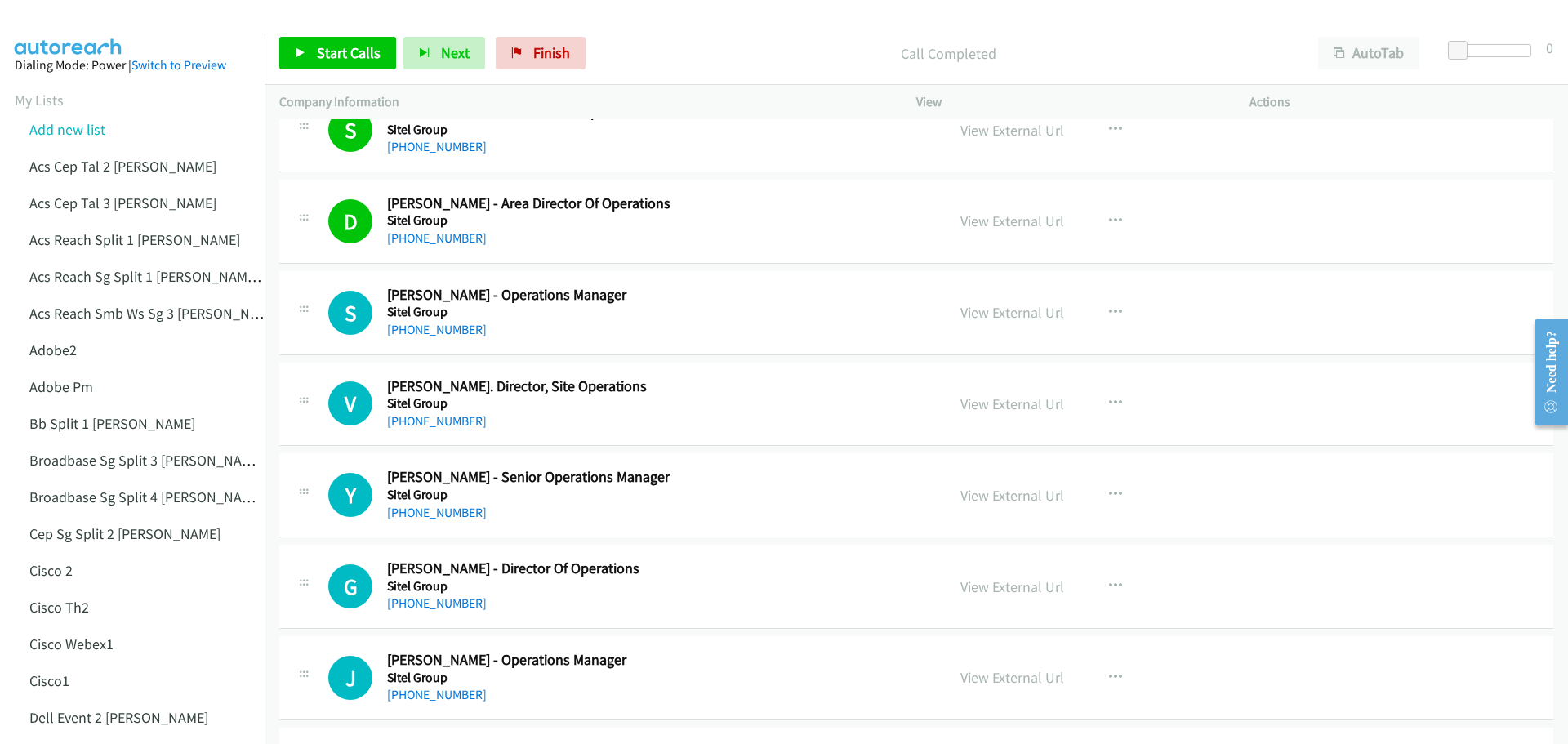
click at [976, 320] on link "View External Url" at bounding box center [1012, 312] width 103 height 19
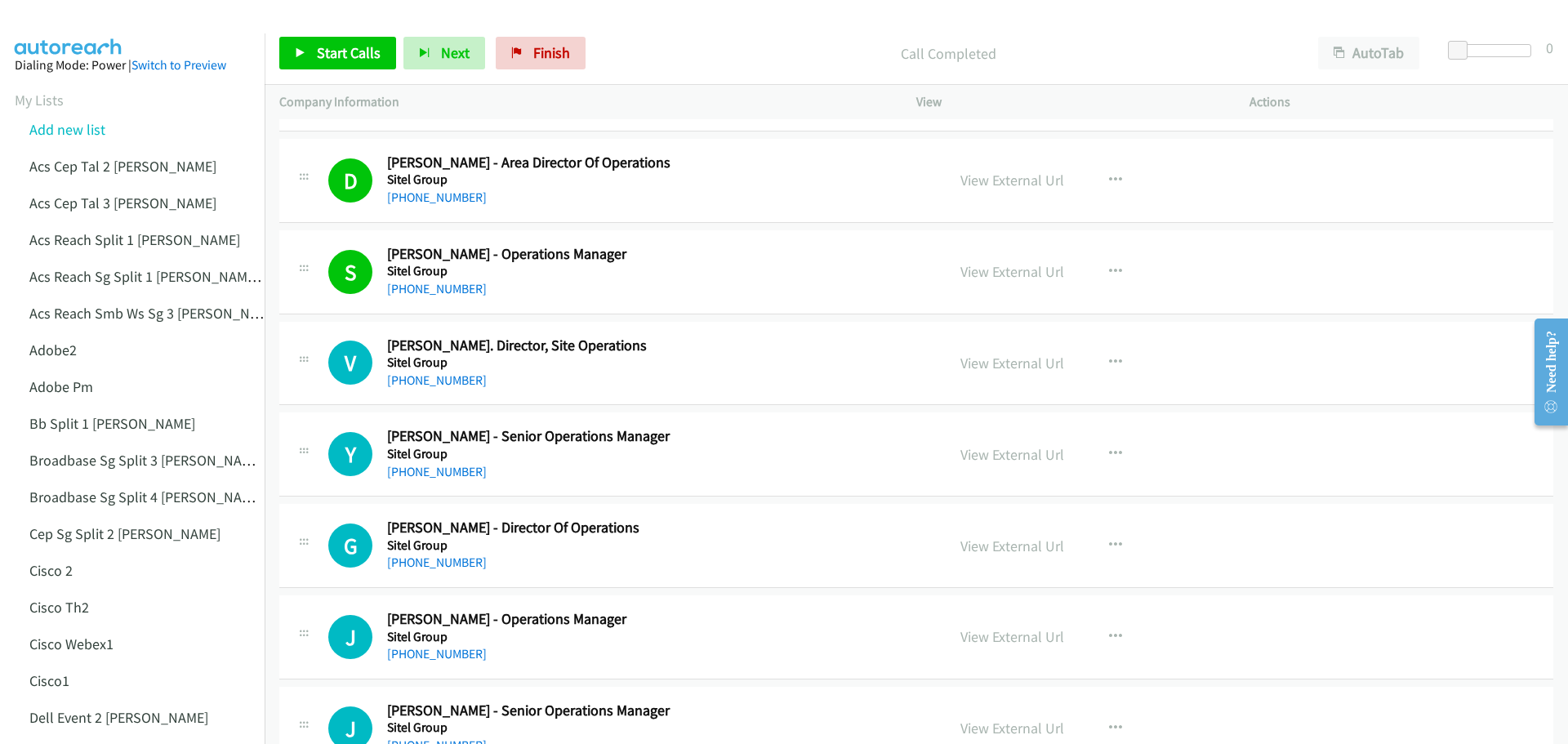
scroll to position [9066, 0]
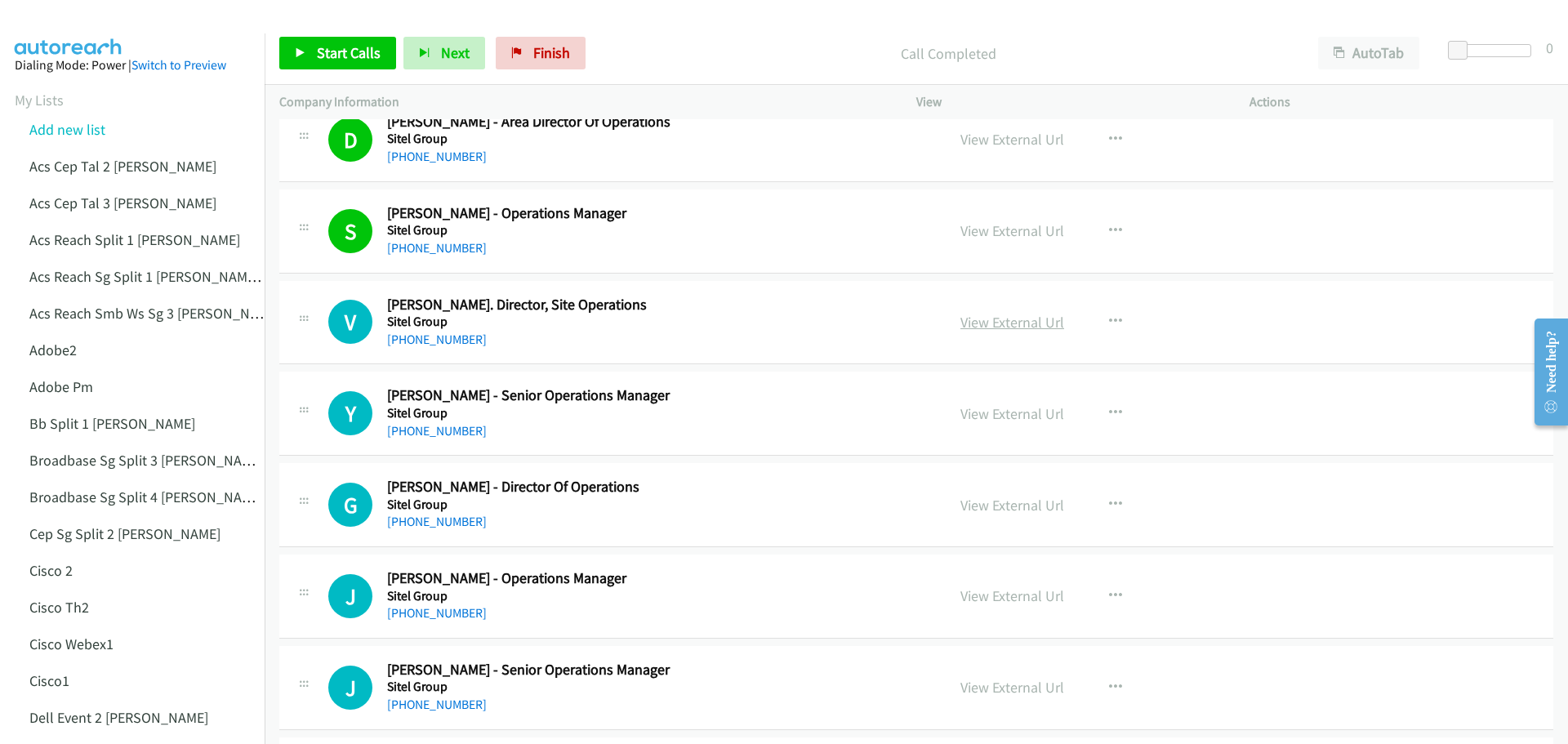
drag, startPoint x: 1002, startPoint y: 336, endPoint x: 970, endPoint y: 321, distance: 35.3
click at [970, 321] on link "View External Url" at bounding box center [1012, 323] width 103 height 19
click at [985, 411] on link "View External Url" at bounding box center [1012, 414] width 103 height 19
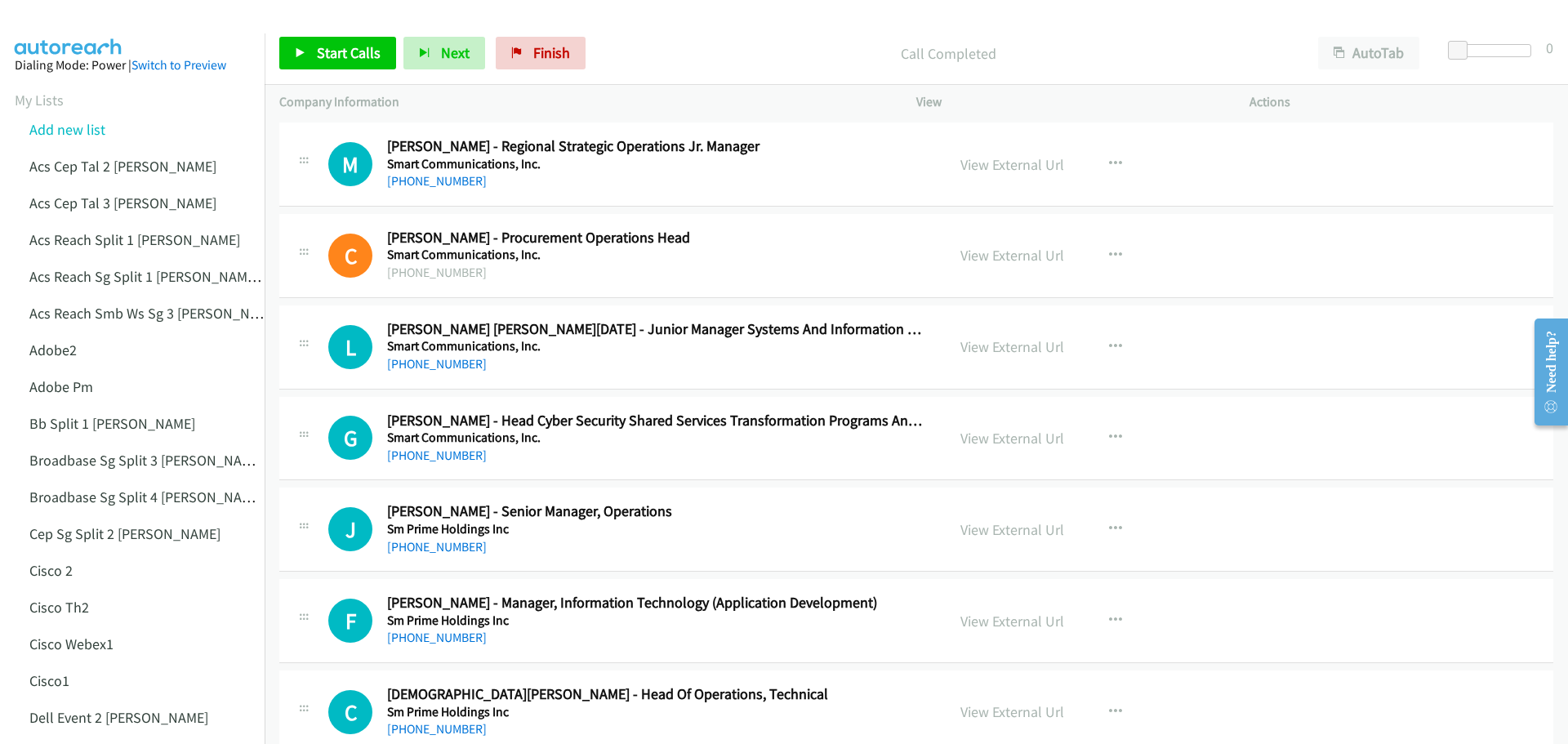
scroll to position [11835, 0]
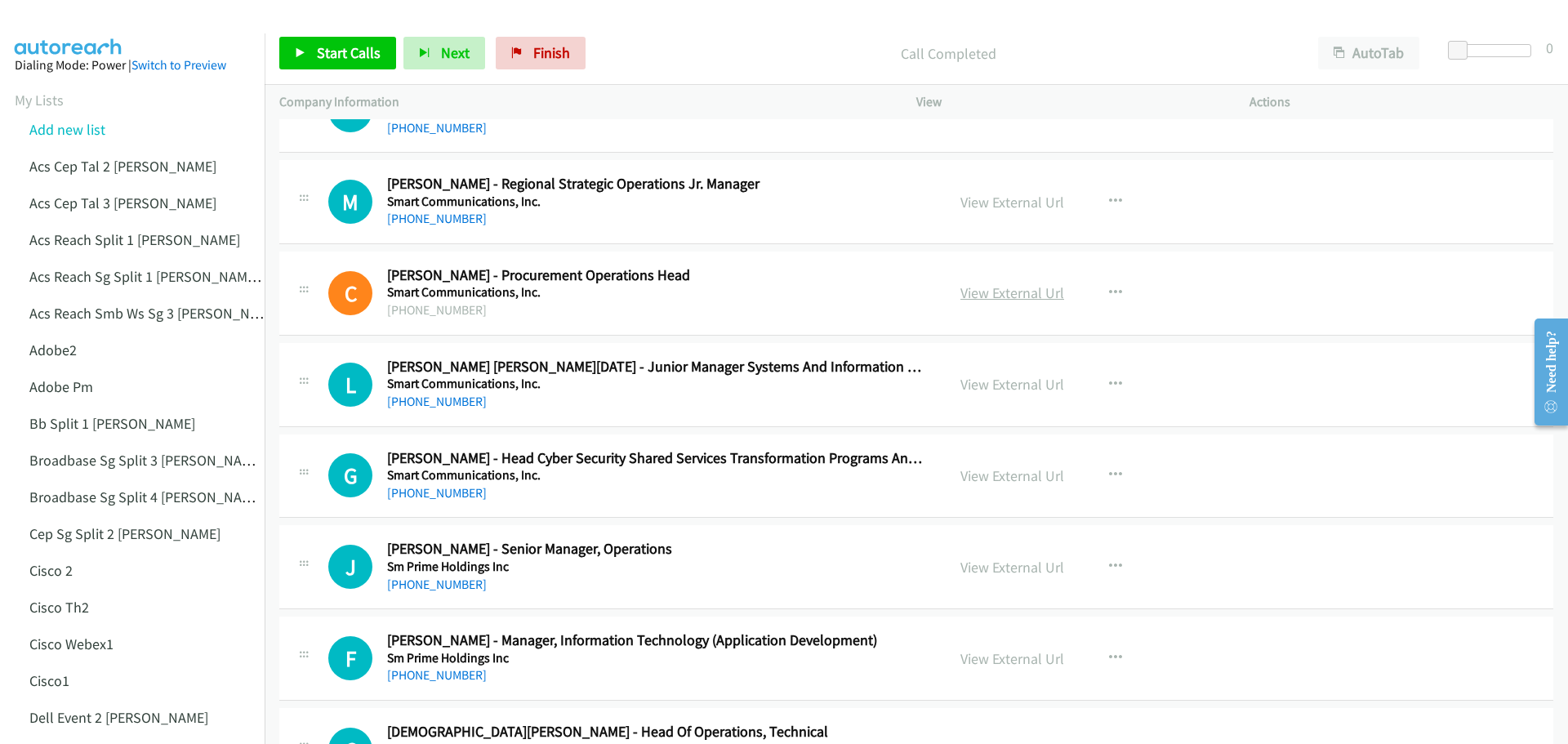
click at [1014, 297] on link "View External Url" at bounding box center [1012, 293] width 103 height 19
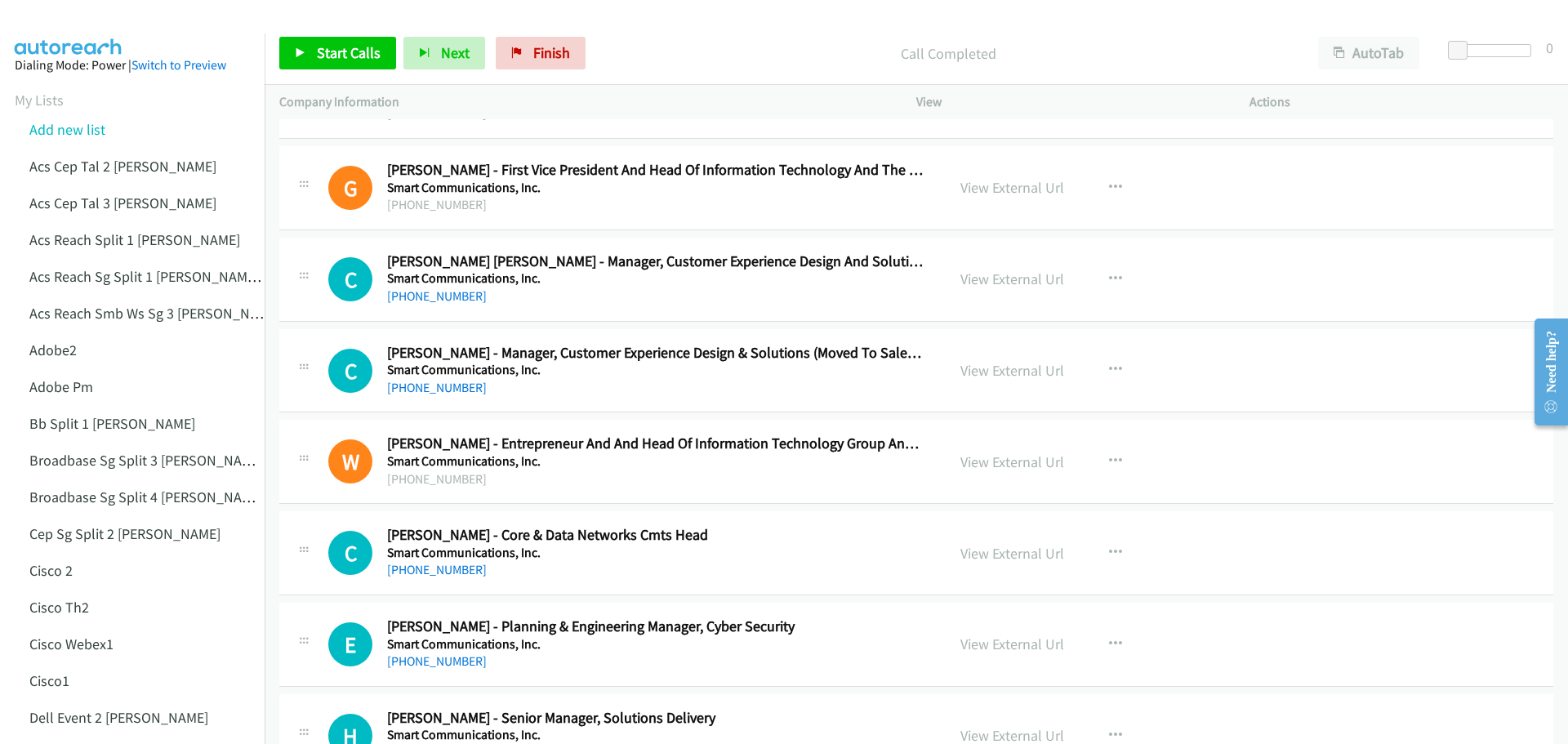
scroll to position [10936, 0]
click at [1006, 192] on link "View External Url" at bounding box center [1012, 187] width 103 height 19
click at [1017, 459] on link "View External Url" at bounding box center [1012, 462] width 103 height 19
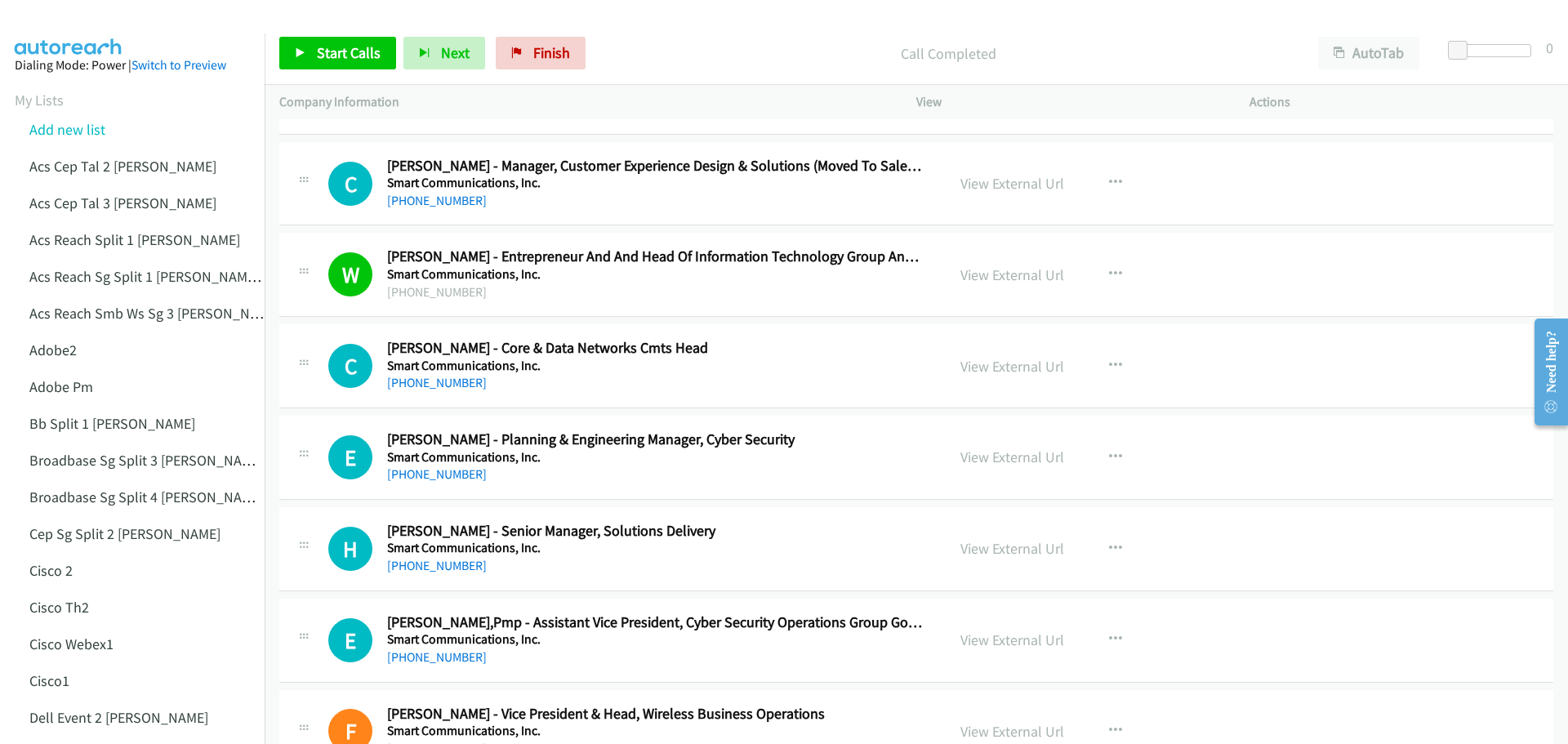
scroll to position [11181, 0]
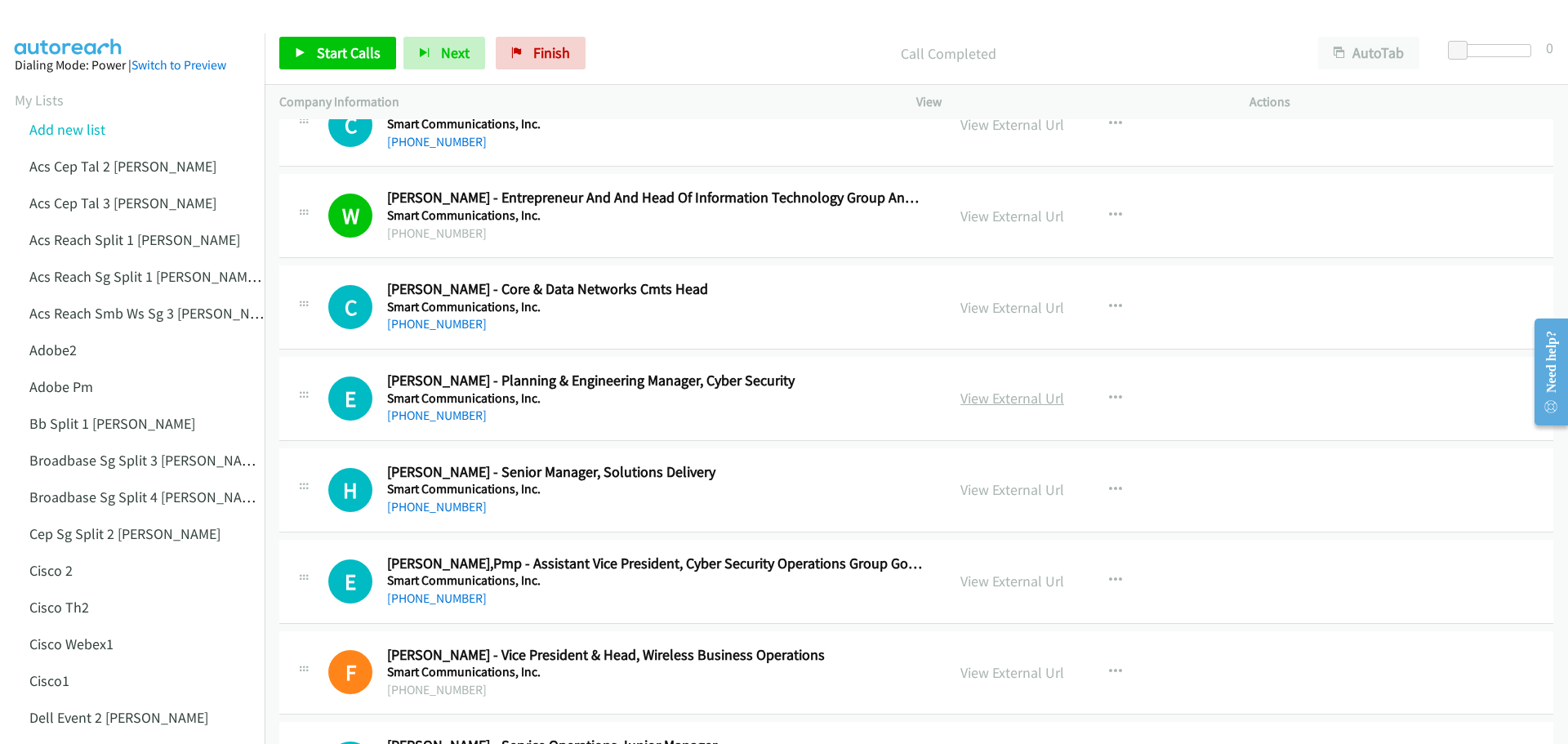
click at [992, 393] on link "View External Url" at bounding box center [1012, 398] width 103 height 19
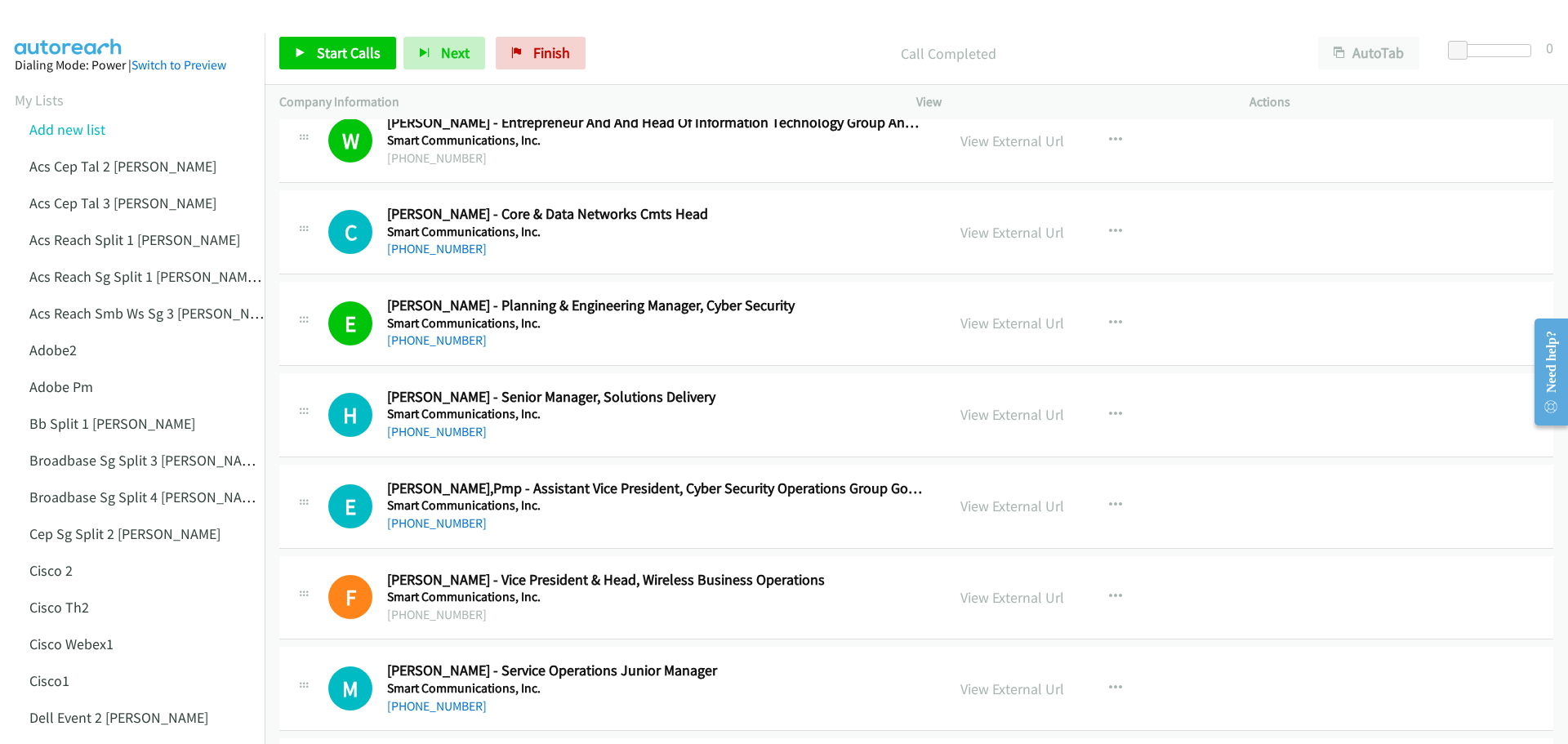
scroll to position [11263, 0]
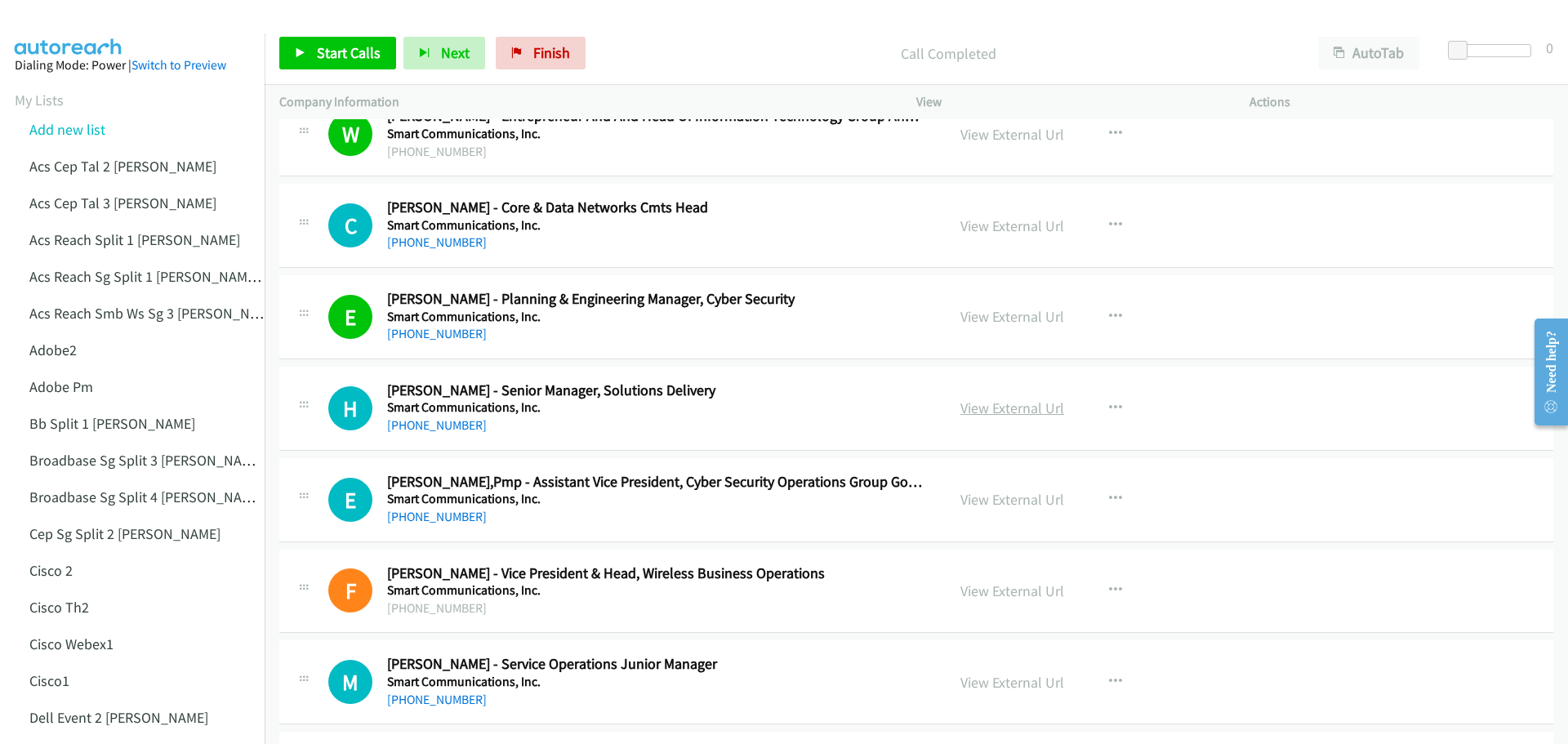
click at [1019, 417] on link "View External Url" at bounding box center [1012, 408] width 103 height 19
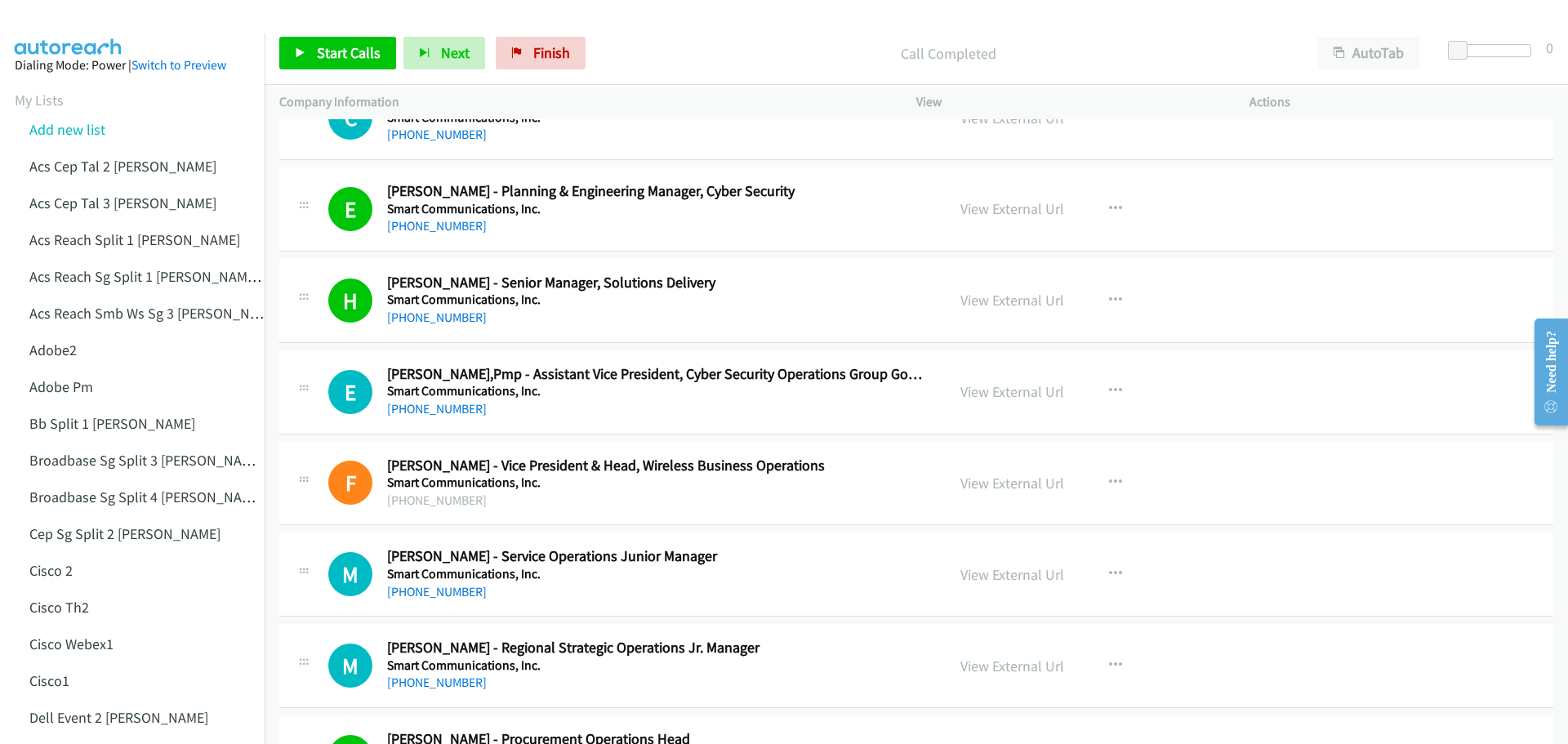
scroll to position [11426, 0]
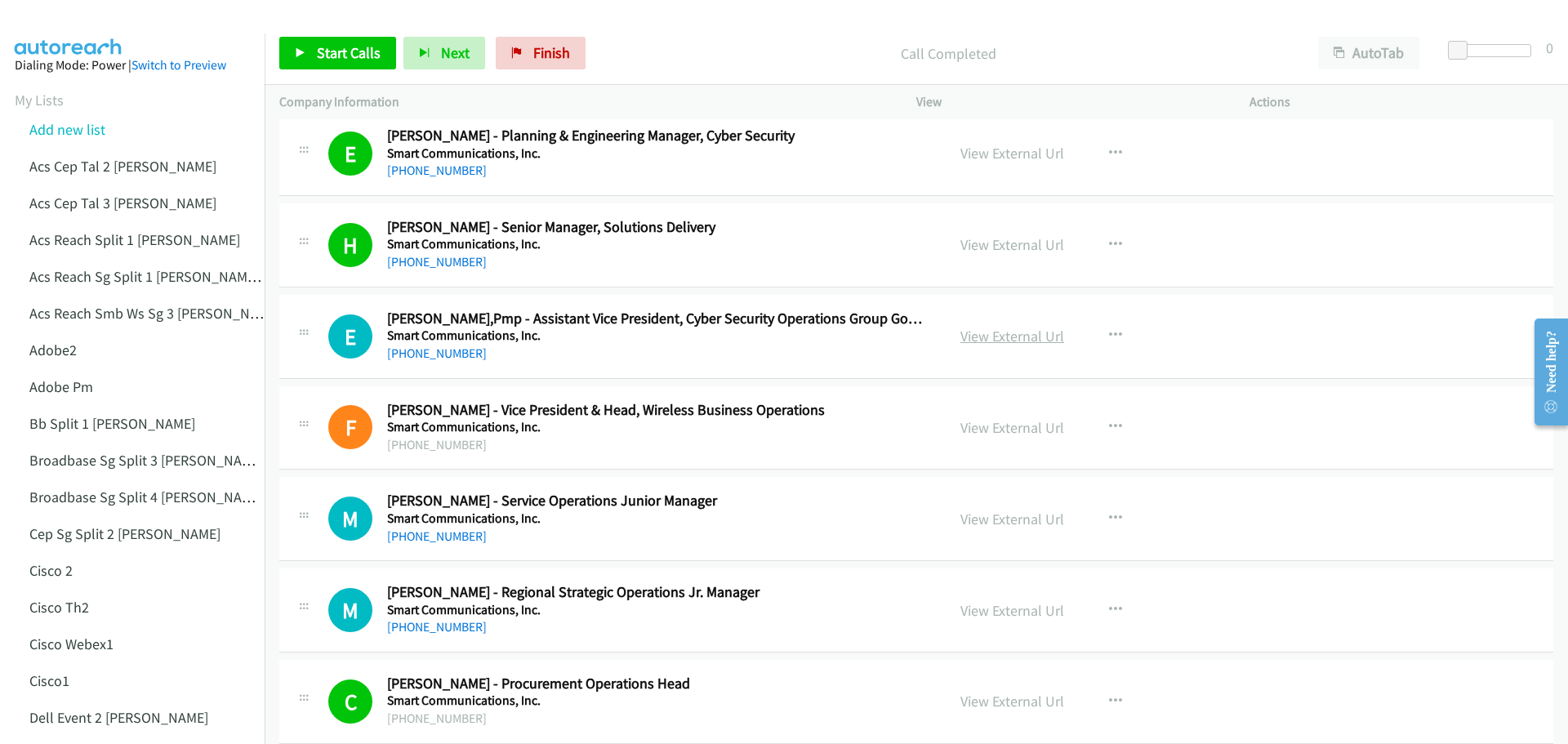
click at [1020, 336] on link "View External Url" at bounding box center [1012, 336] width 103 height 19
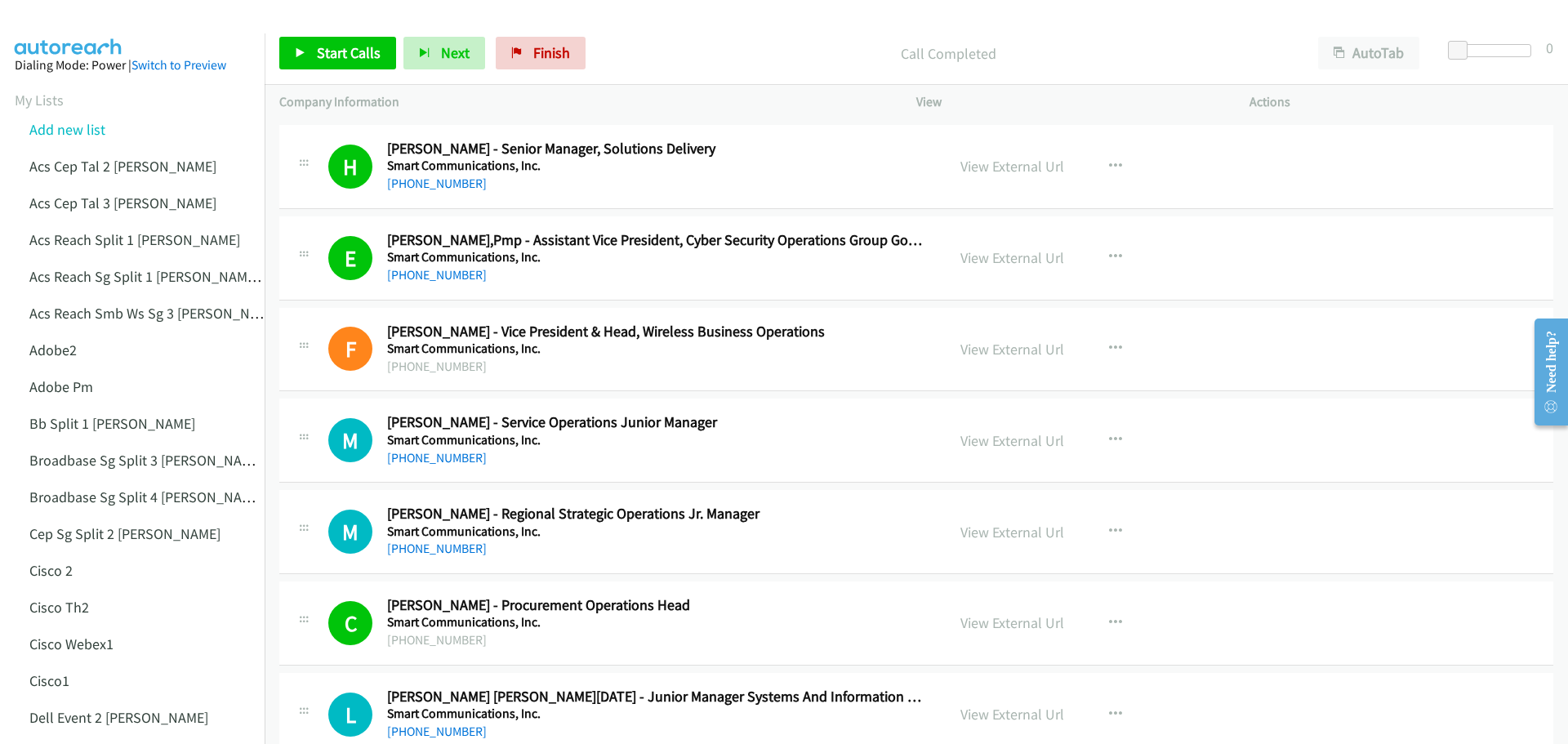
scroll to position [11509, 0]
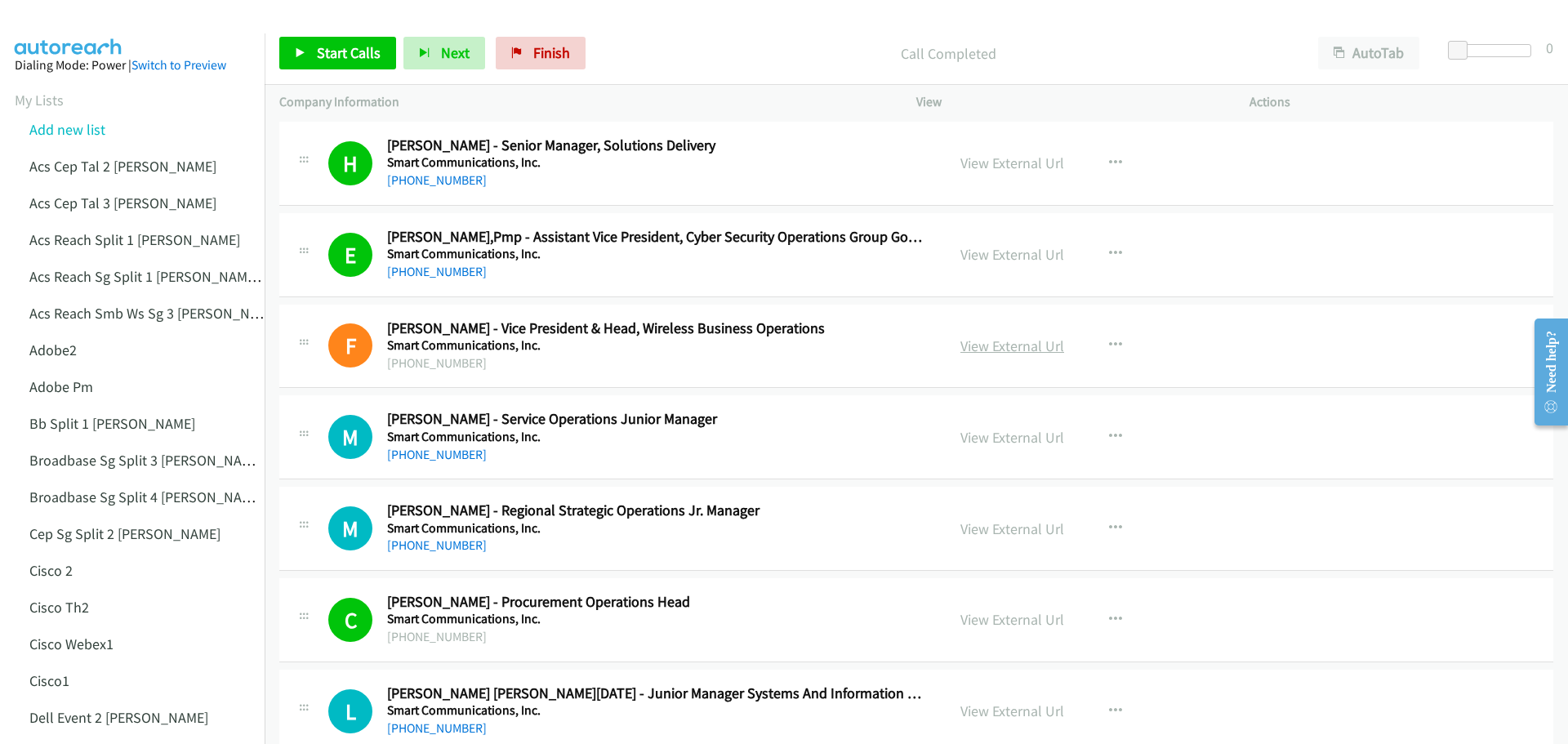
click at [1001, 345] on link "View External Url" at bounding box center [1012, 346] width 103 height 19
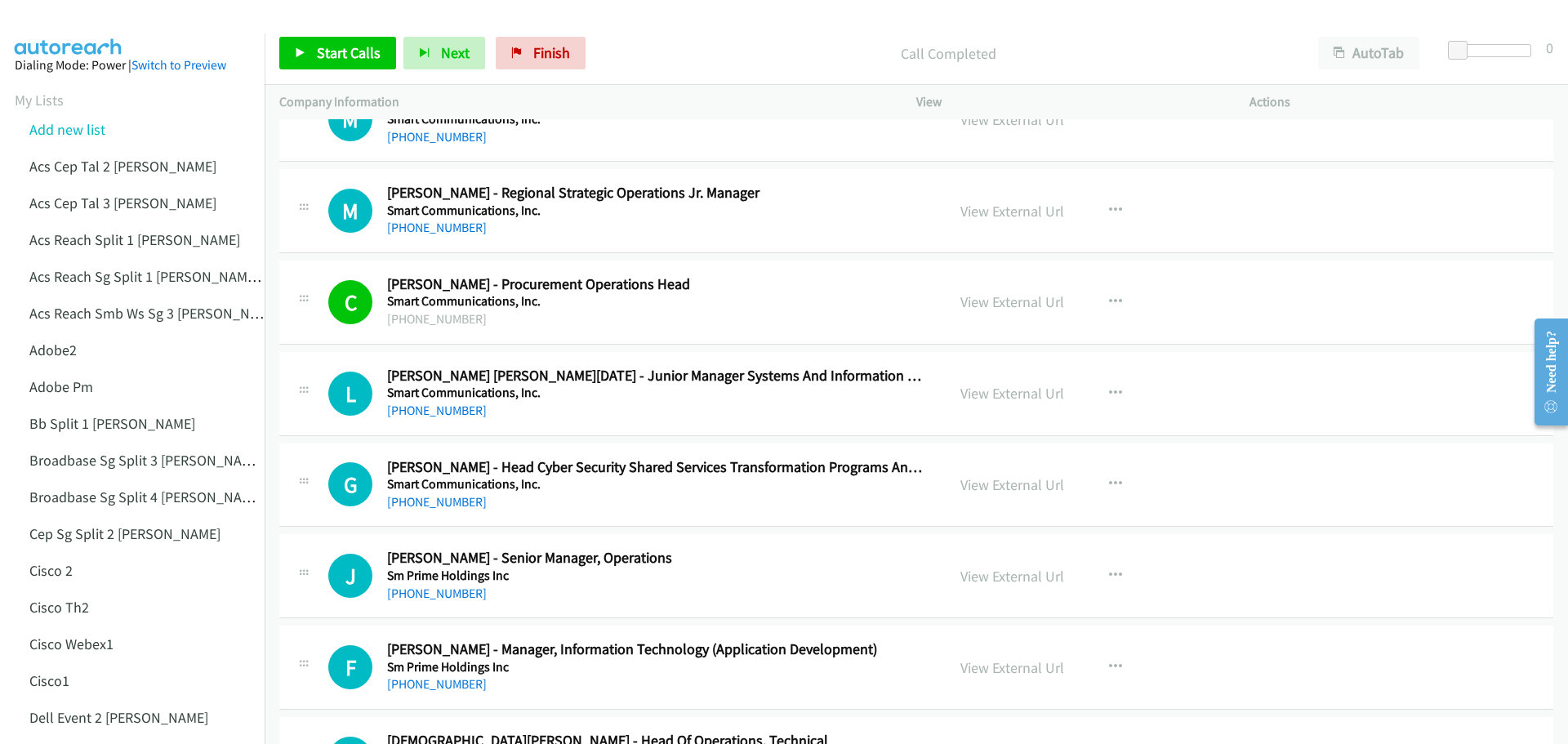
scroll to position [11835, 0]
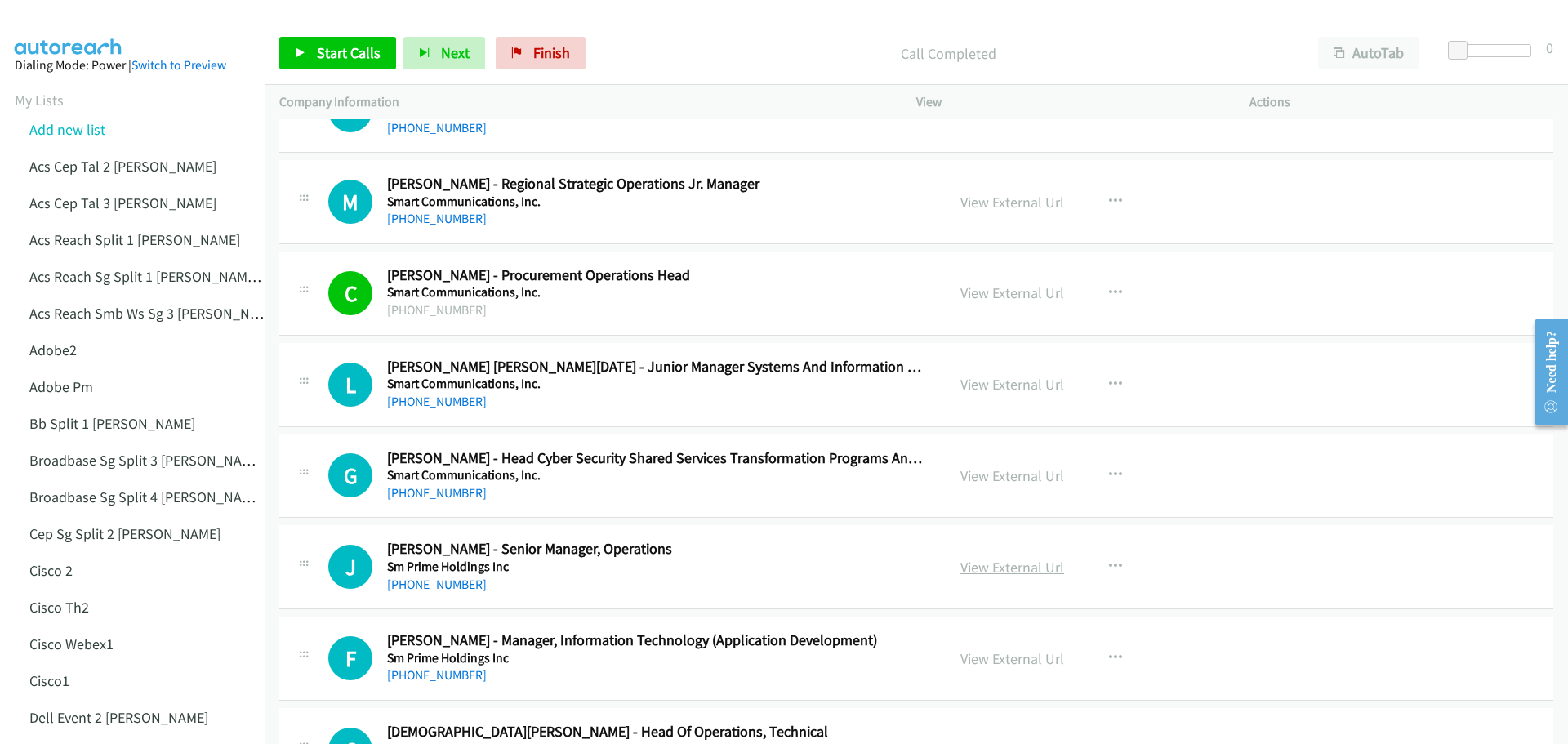
click at [1024, 569] on link "View External Url" at bounding box center [1012, 568] width 103 height 19
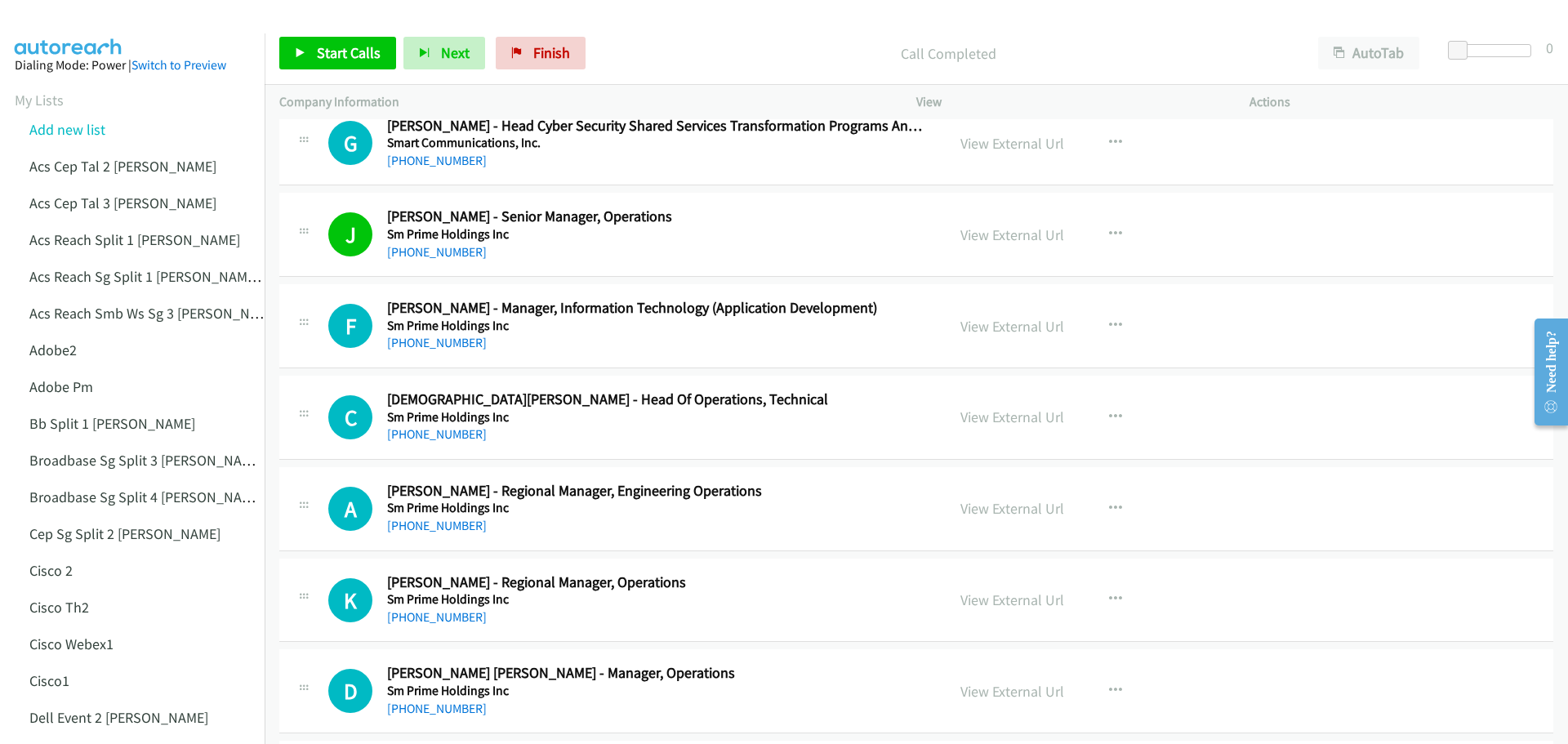
scroll to position [12243, 0]
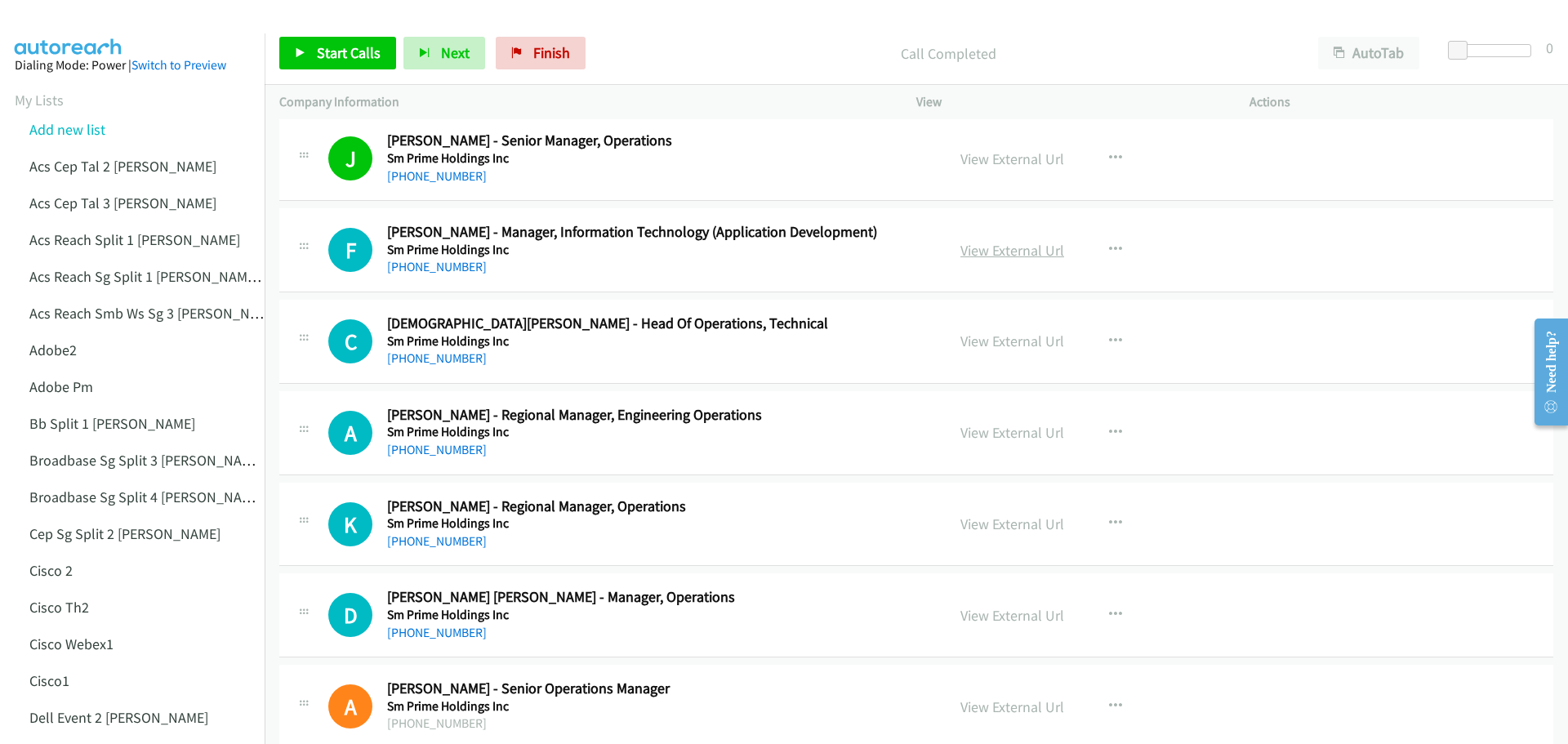
click at [1016, 255] on link "View External Url" at bounding box center [1012, 251] width 103 height 19
click at [987, 343] on link "View External Url" at bounding box center [1012, 341] width 103 height 19
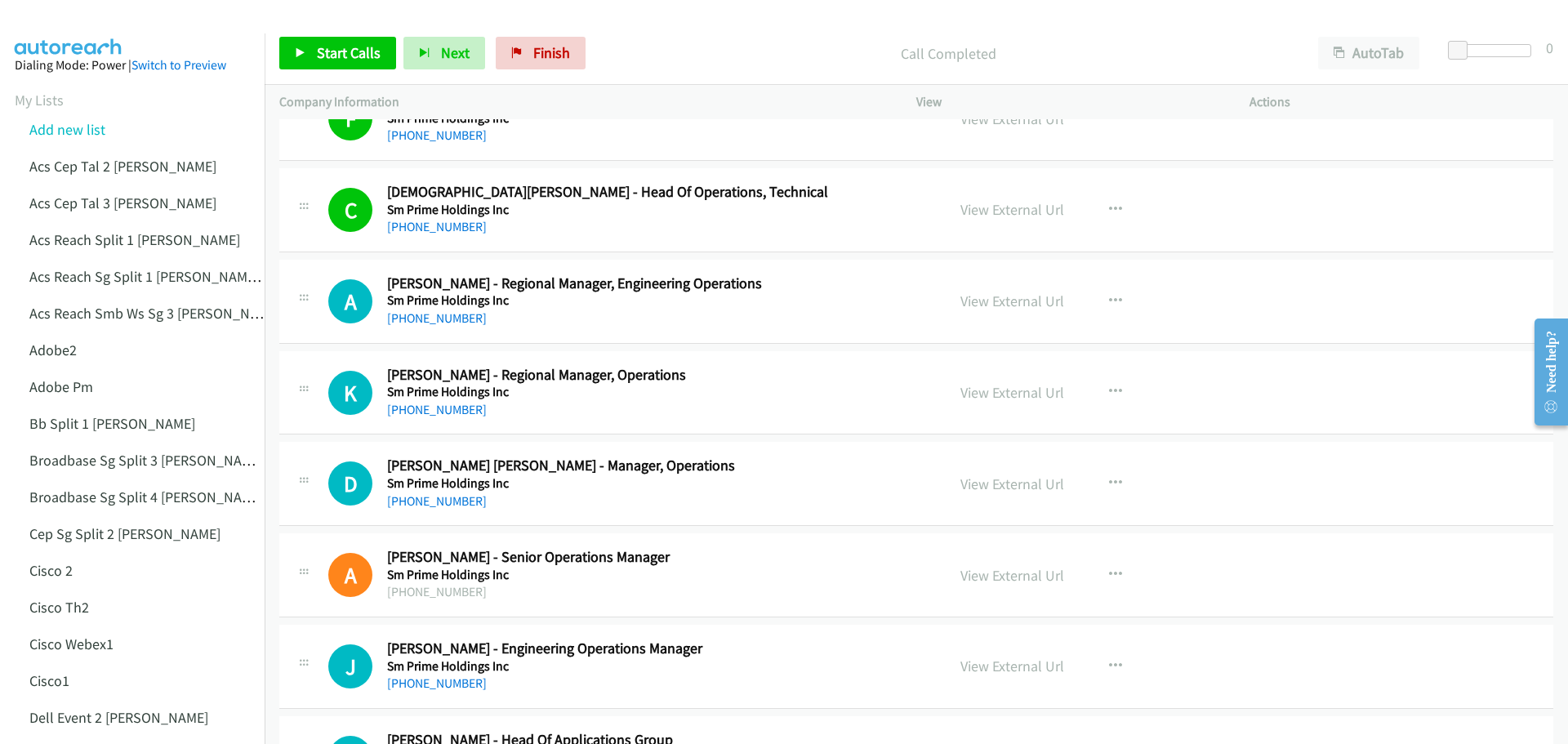
scroll to position [12407, 0]
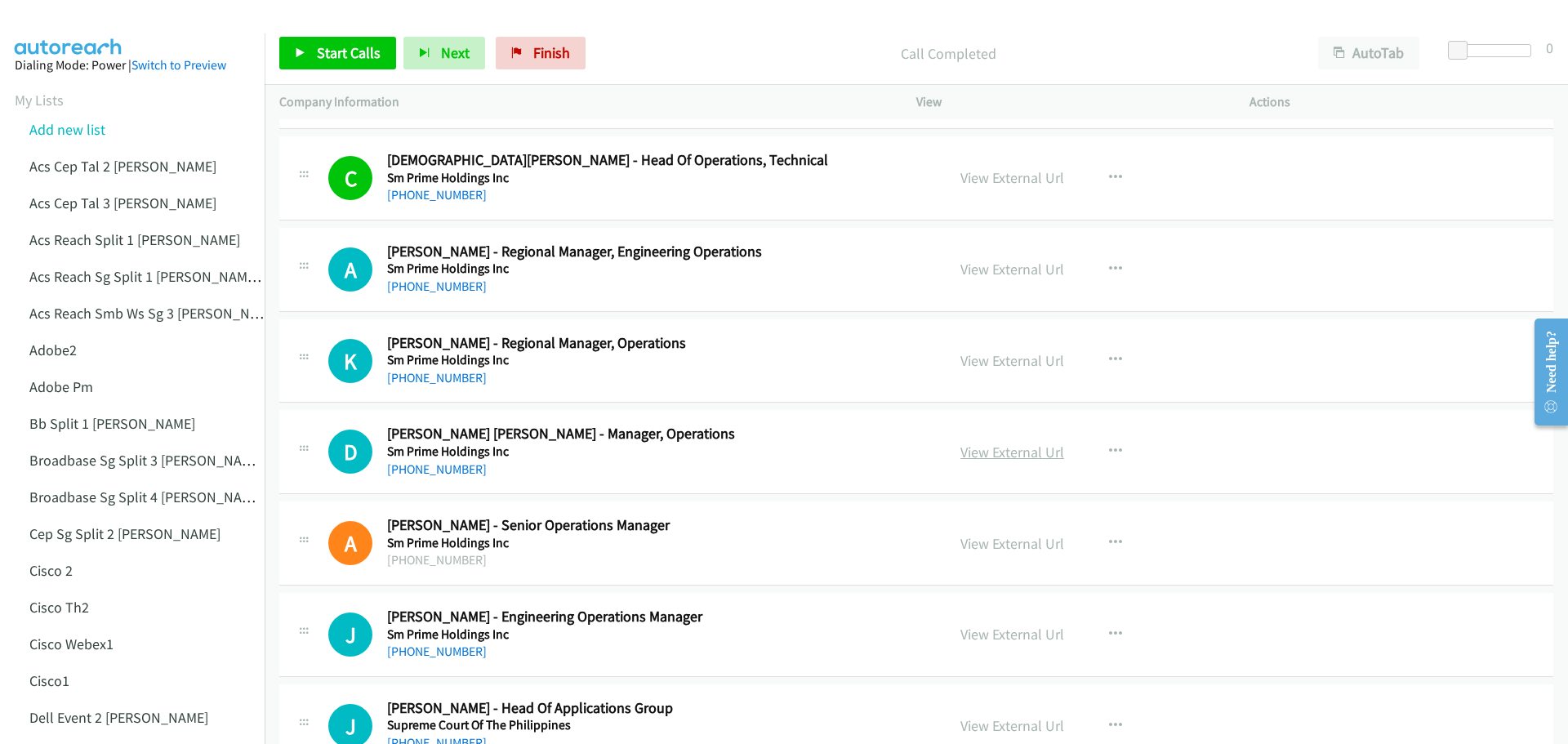
click at [990, 449] on link "View External Url" at bounding box center [1012, 452] width 103 height 19
